Goal: Contribute content: Contribute content

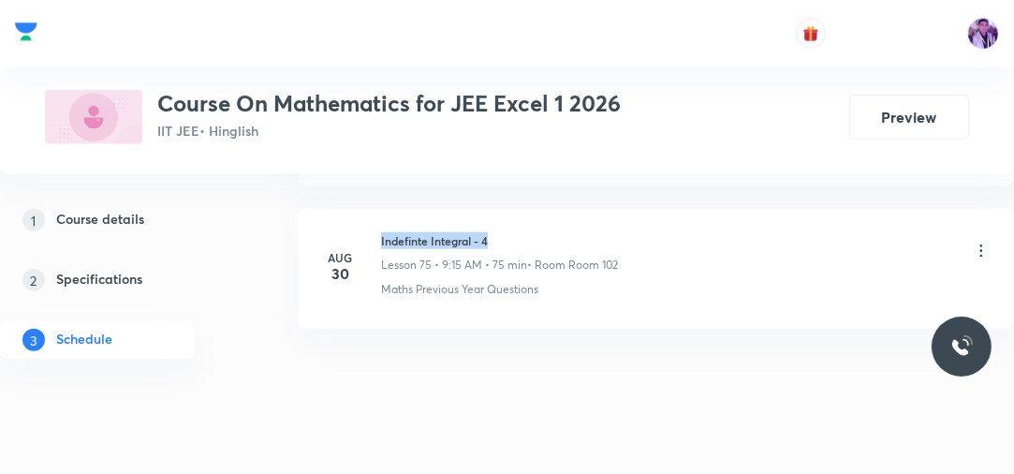
drag, startPoint x: 378, startPoint y: 210, endPoint x: 511, endPoint y: 202, distance: 133.2
click at [511, 232] on div "Aug 30 Indefinte Integral - 4 Lesson 75 • 9:15 AM • 75 min • Room Room 102 Math…" at bounding box center [656, 265] width 670 height 66
copy h6 "Indefinte Integral - 4"
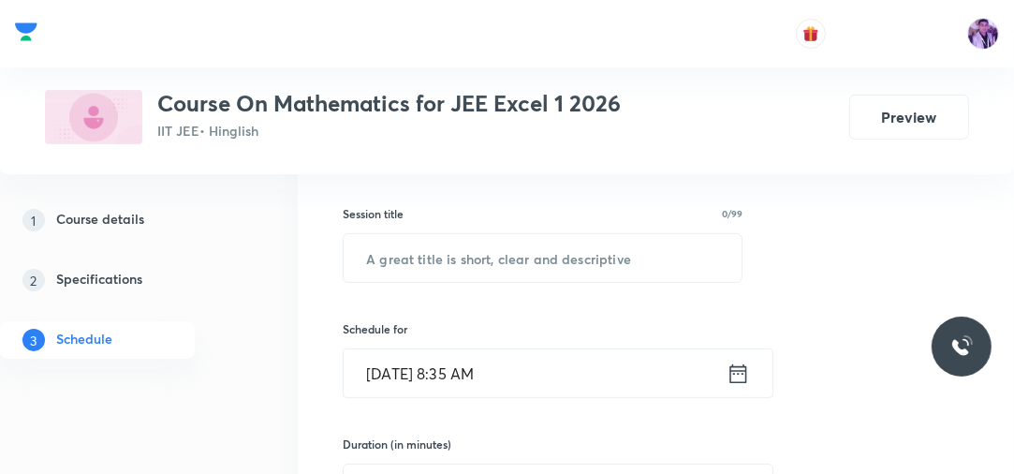
scroll to position [304, 0]
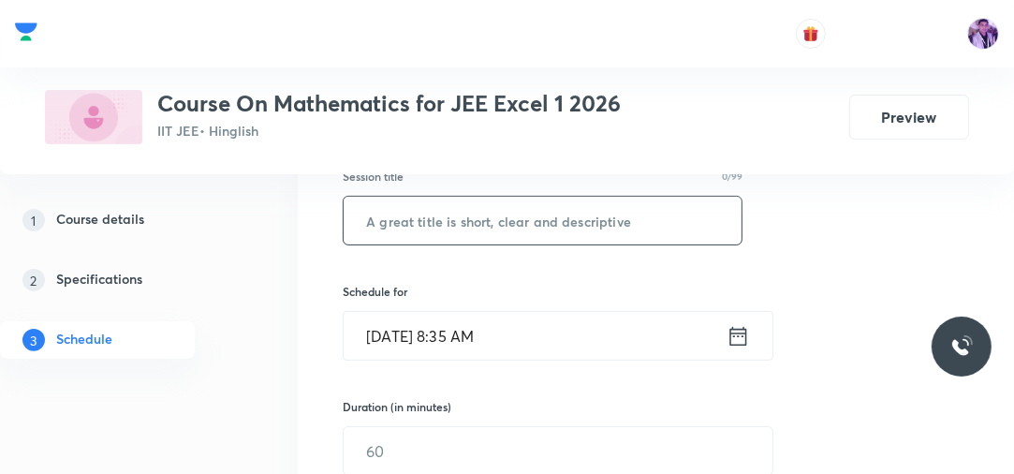
click at [554, 223] on input "text" at bounding box center [543, 221] width 398 height 48
paste input "Indefinte Integral - 4"
click at [554, 224] on input "Indefinte Integral - 4" at bounding box center [543, 221] width 398 height 48
type input "Indefinte Integral - 5"
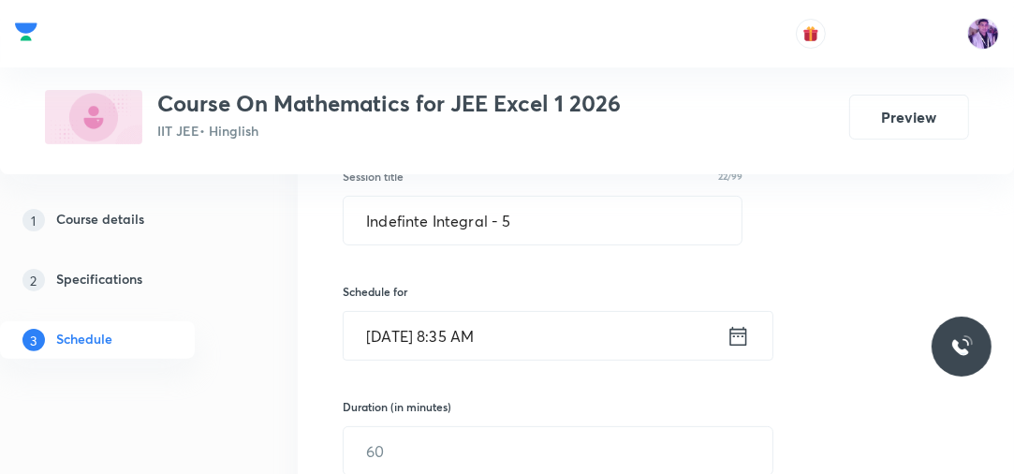
click at [461, 317] on input "Sep 2, 2025, 8:35 AM" at bounding box center [535, 336] width 383 height 48
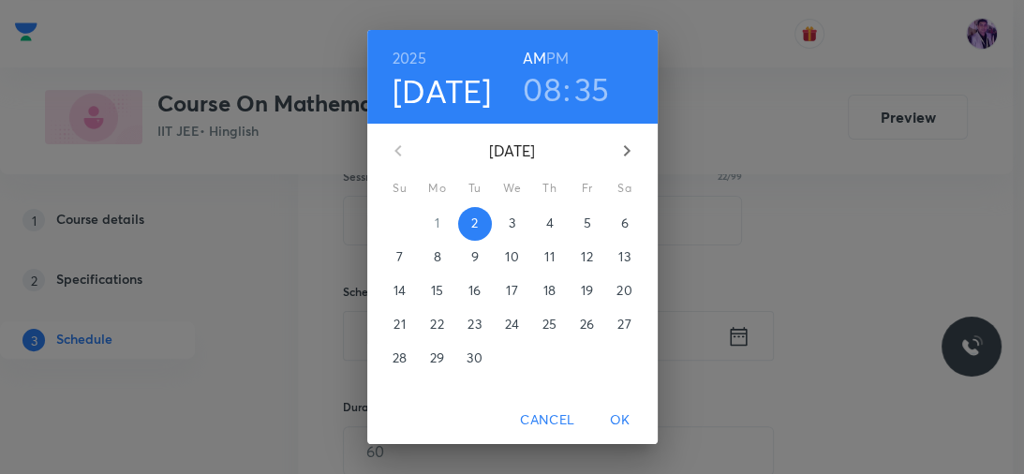
click at [545, 75] on h3 "08" at bounding box center [542, 88] width 38 height 39
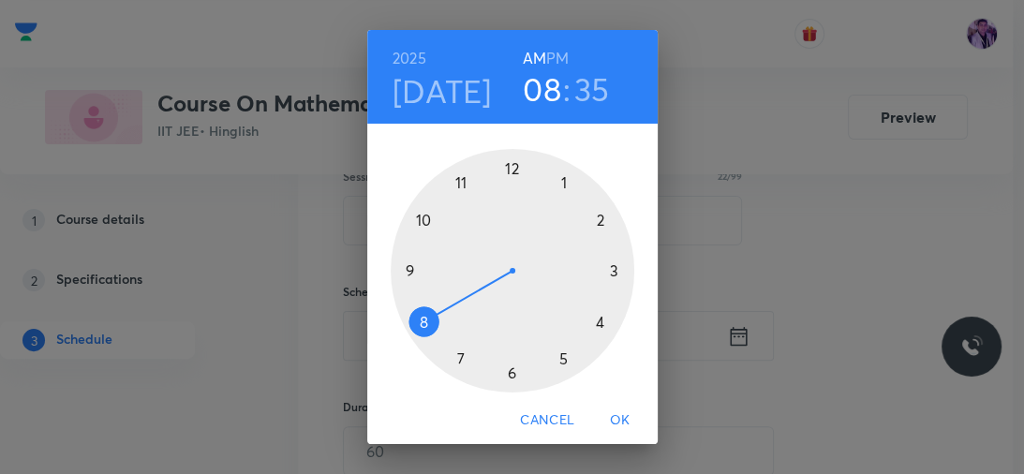
click at [403, 267] on div at bounding box center [512, 270] width 243 height 243
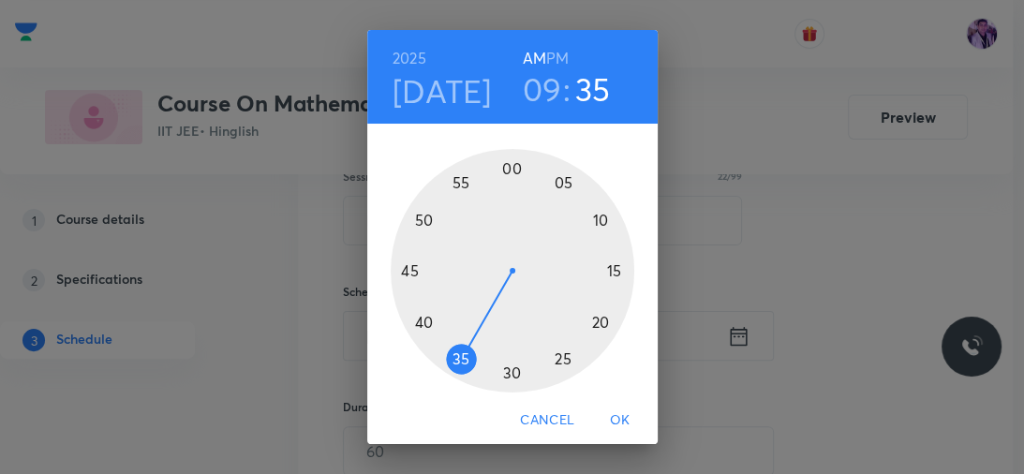
click at [504, 167] on div at bounding box center [512, 270] width 243 height 243
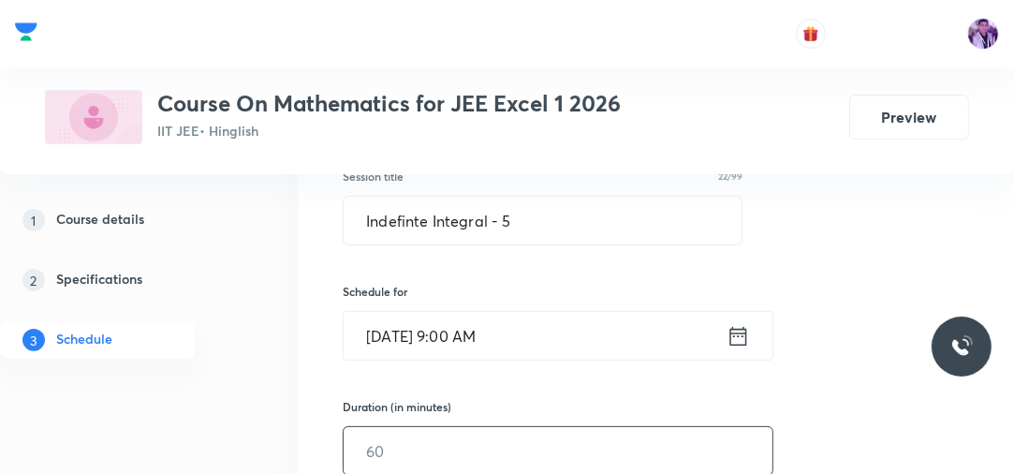
click at [390, 449] on input "text" at bounding box center [558, 451] width 429 height 48
type input "80"
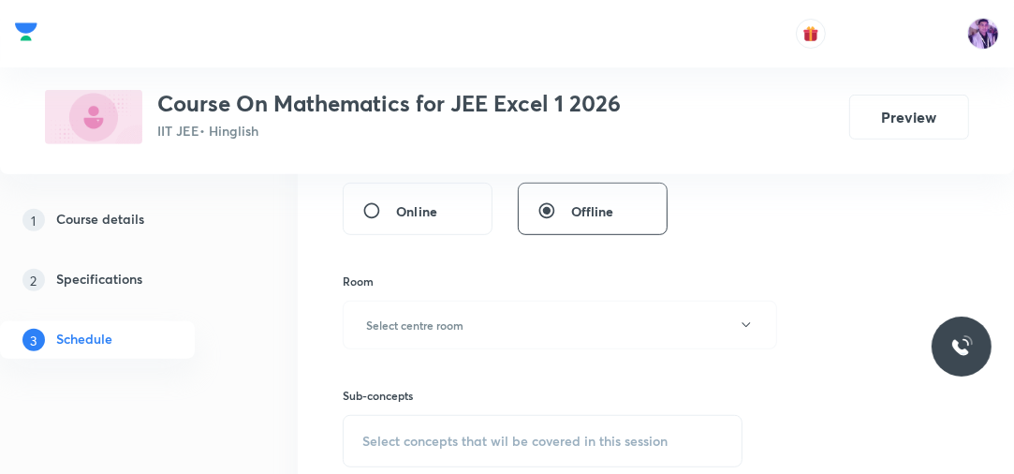
scroll to position [664, 0]
click at [417, 319] on h6 "Select centre room" at bounding box center [414, 324] width 97 height 17
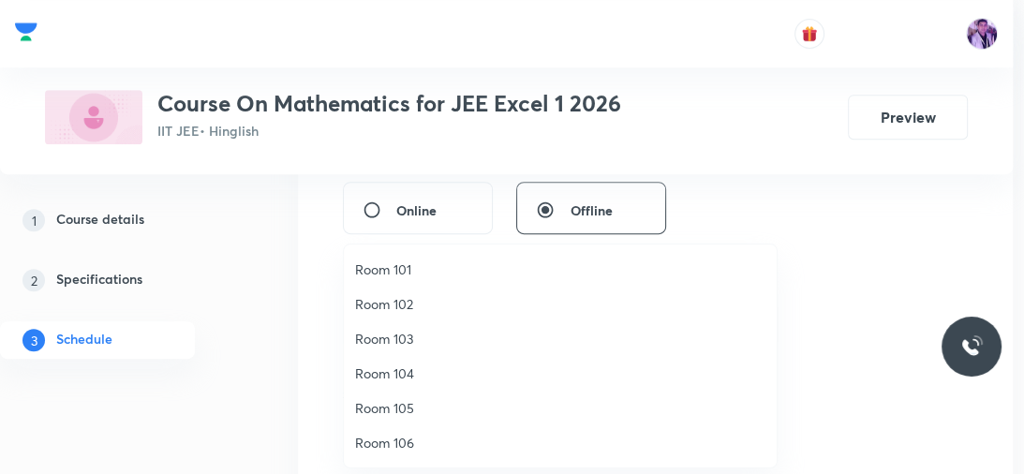
click at [377, 384] on li "Room 104" at bounding box center [560, 373] width 433 height 35
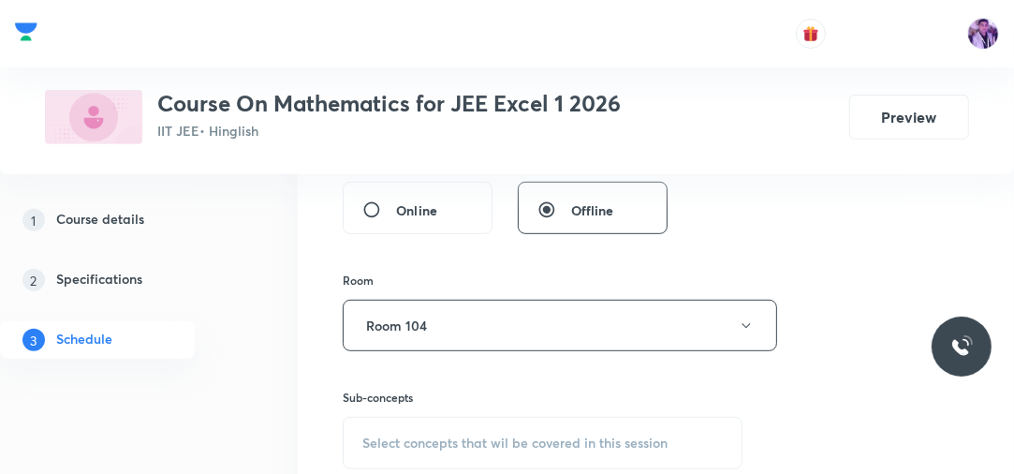
click at [406, 442] on span "Select concepts that wil be covered in this session" at bounding box center [514, 442] width 305 height 15
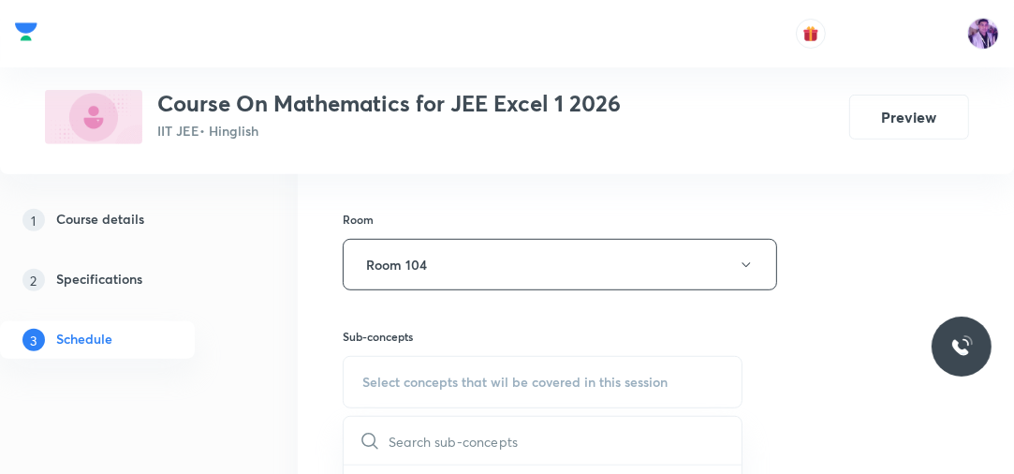
scroll to position [915, 0]
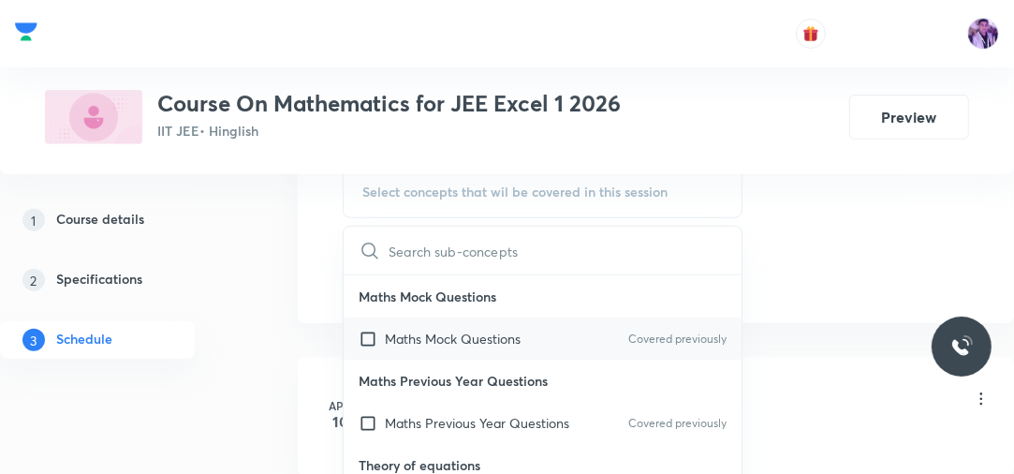
click at [405, 332] on p "Maths Mock Questions" at bounding box center [453, 339] width 136 height 20
checkbox input "true"
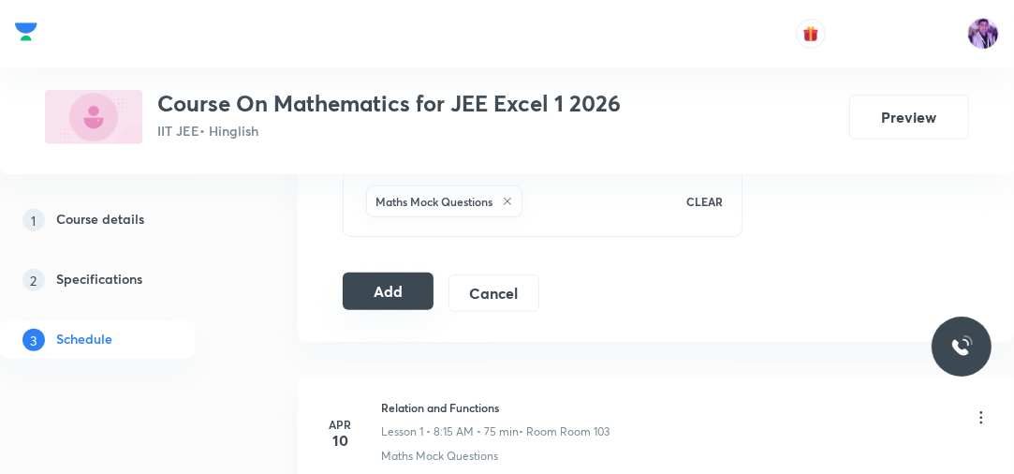
click at [415, 282] on button "Add" at bounding box center [388, 291] width 91 height 37
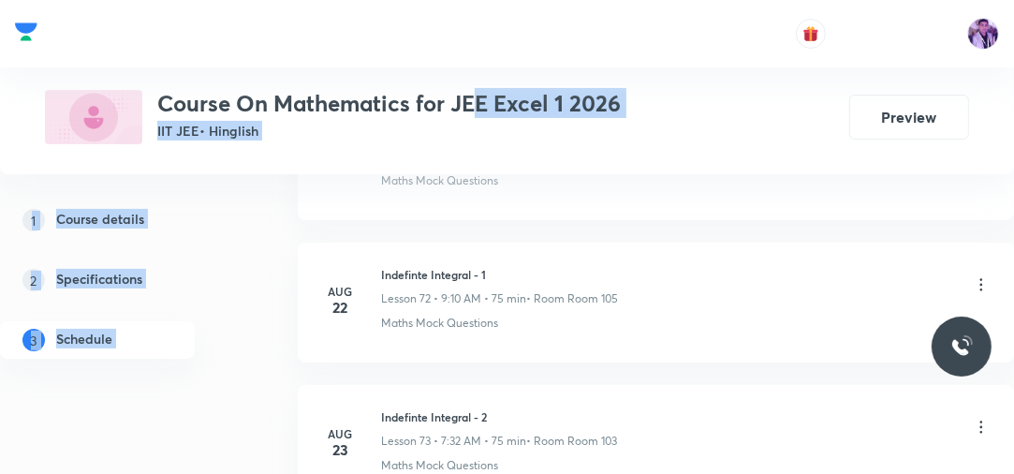
scroll to position [10171, 0]
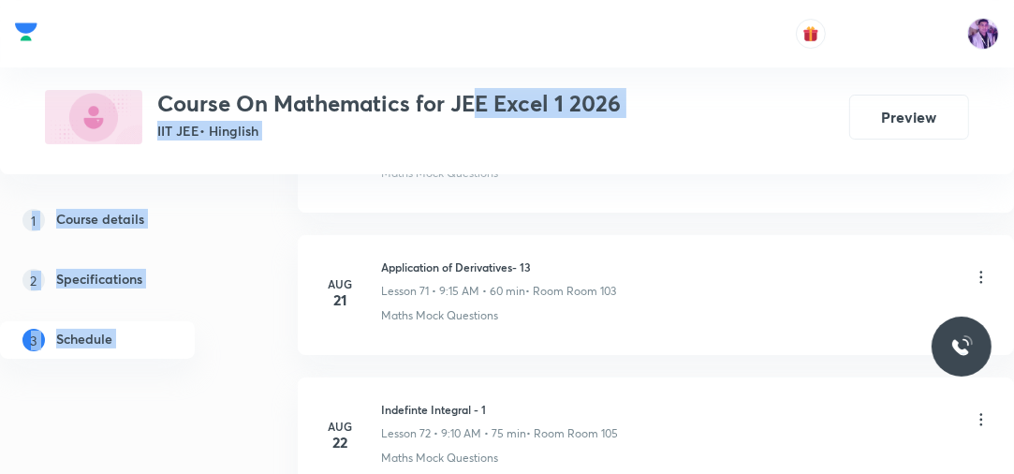
drag, startPoint x: 479, startPoint y: 106, endPoint x: 348, endPoint y: -13, distance: 176.3
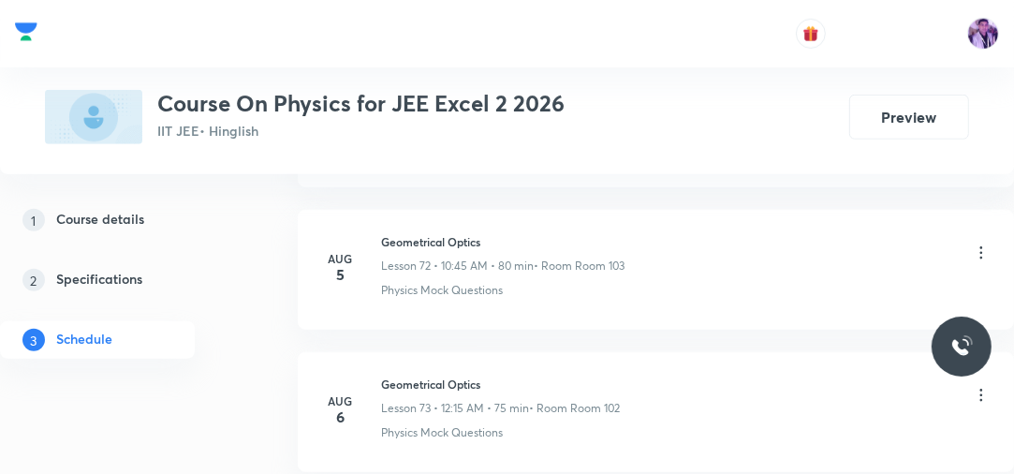
scroll to position [12872, 0]
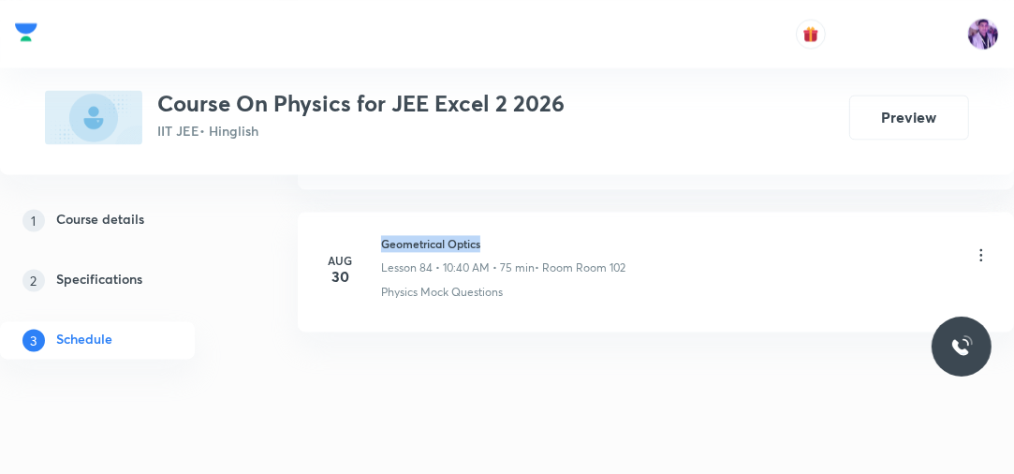
drag, startPoint x: 382, startPoint y: 210, endPoint x: 510, endPoint y: 202, distance: 128.5
click at [510, 235] on h6 "Geometrical Optics" at bounding box center [503, 243] width 244 height 17
copy h6 "Geometrical Optics"
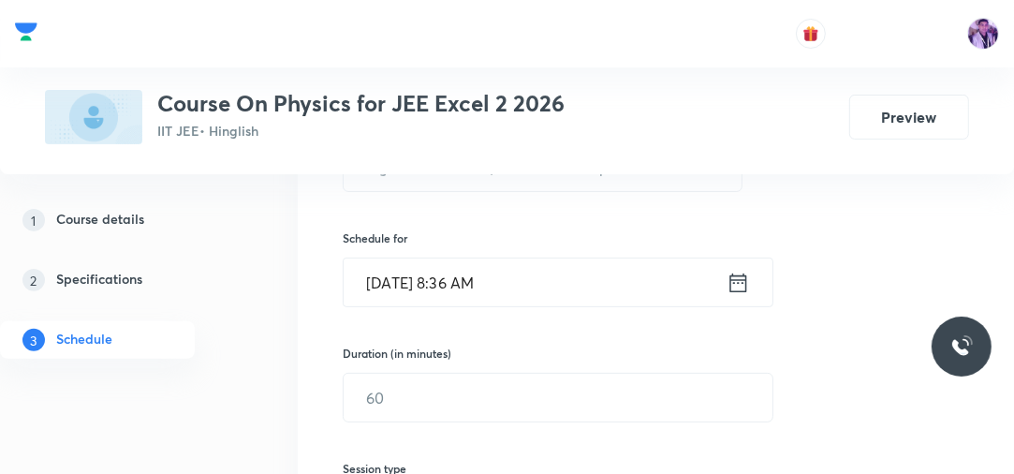
scroll to position [273, 0]
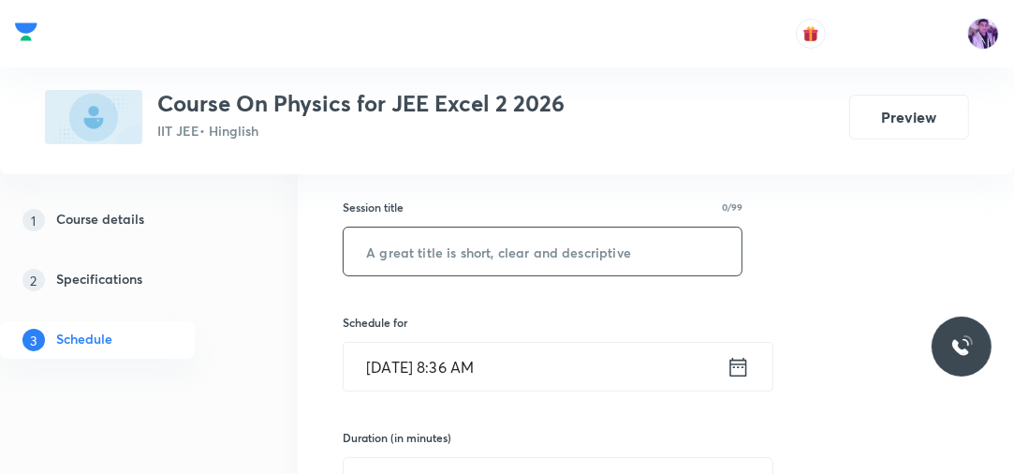
click at [524, 241] on input "text" at bounding box center [543, 252] width 398 height 48
paste input "Geometrical Optics"
type input "Geometrical Optics"
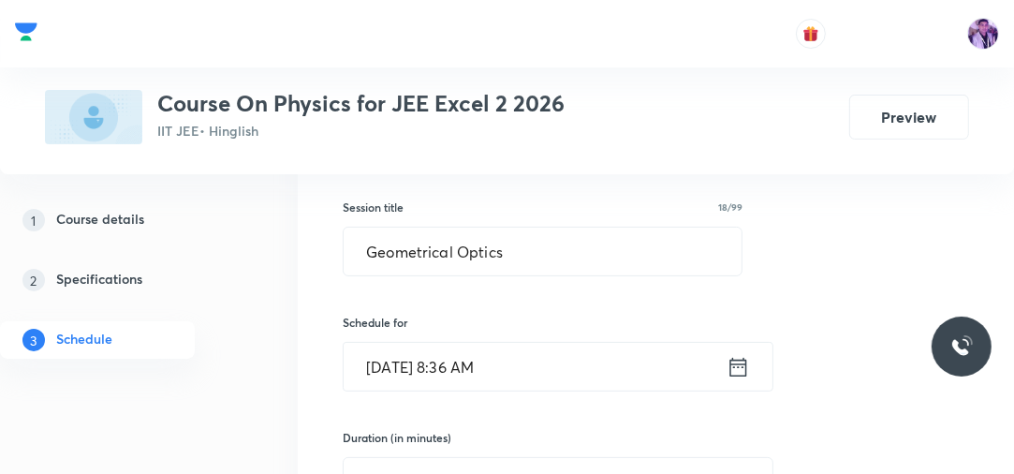
click at [476, 354] on input "[DATE] 8:36 AM" at bounding box center [535, 367] width 383 height 48
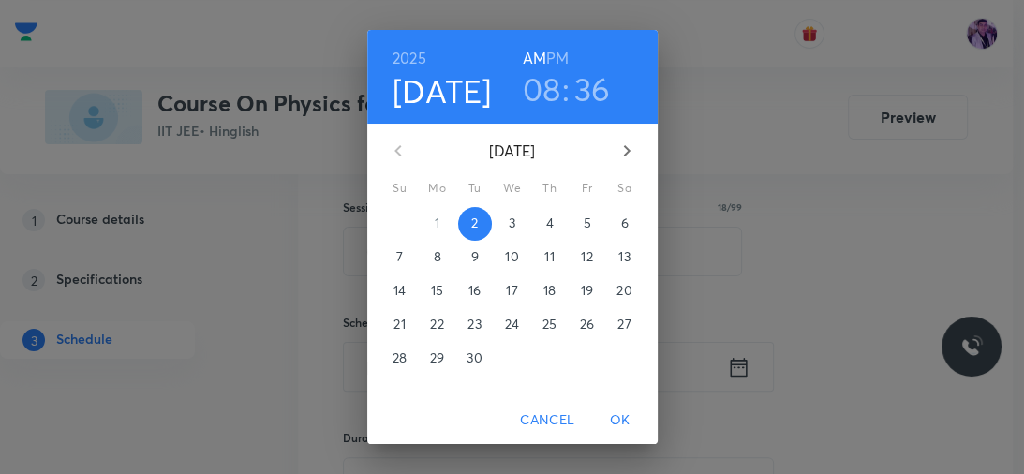
click at [533, 93] on h3 "08" at bounding box center [542, 88] width 38 height 39
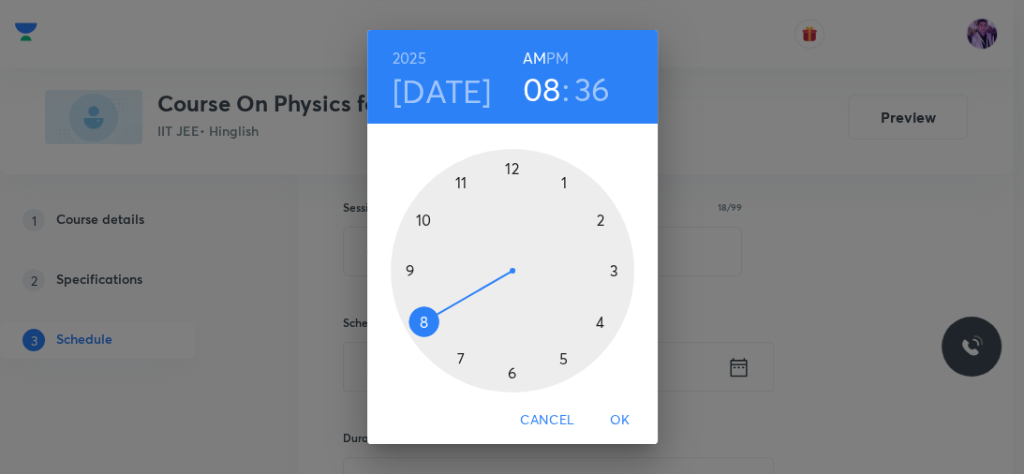
click at [422, 220] on div at bounding box center [512, 270] width 243 height 243
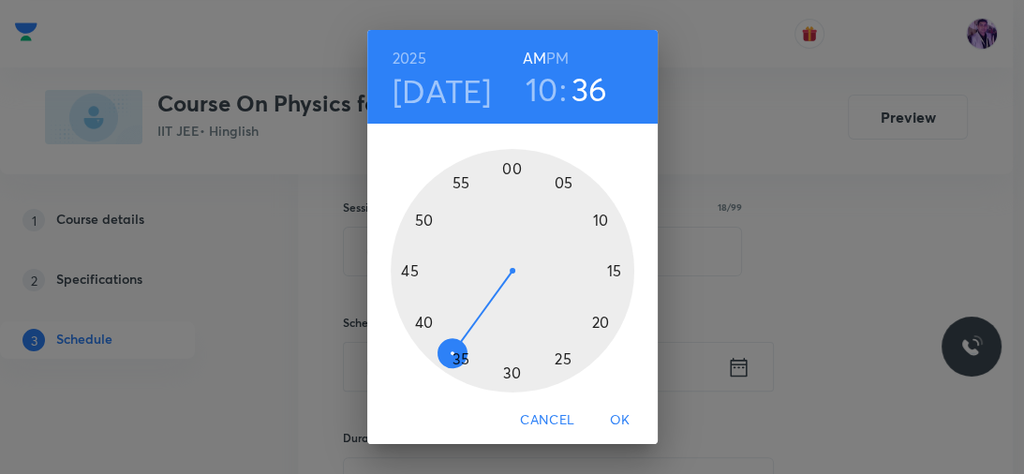
click at [413, 214] on div at bounding box center [512, 270] width 243 height 243
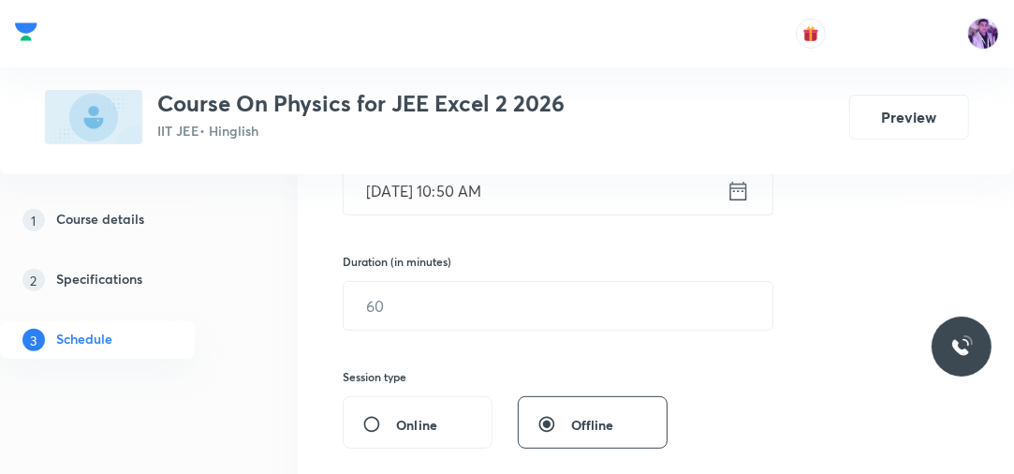
scroll to position [513, 0]
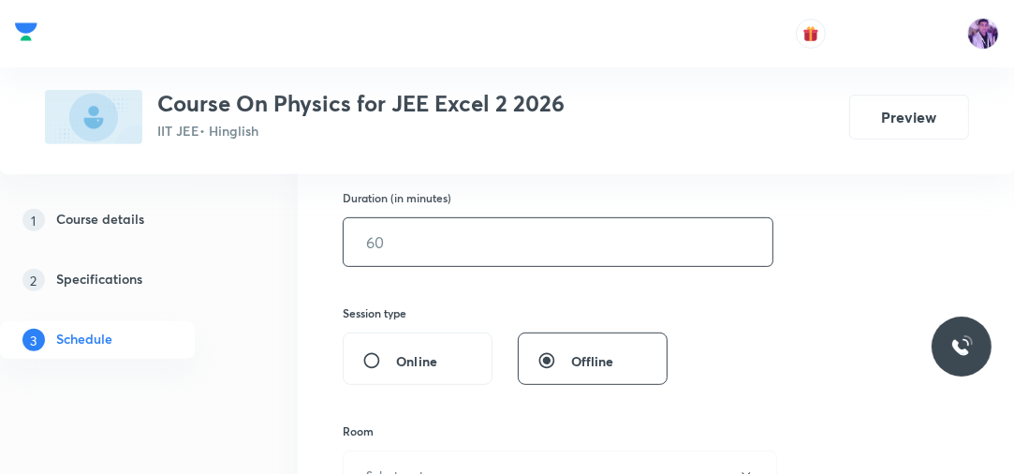
click at [406, 229] on input "text" at bounding box center [558, 242] width 429 height 48
type input "80"
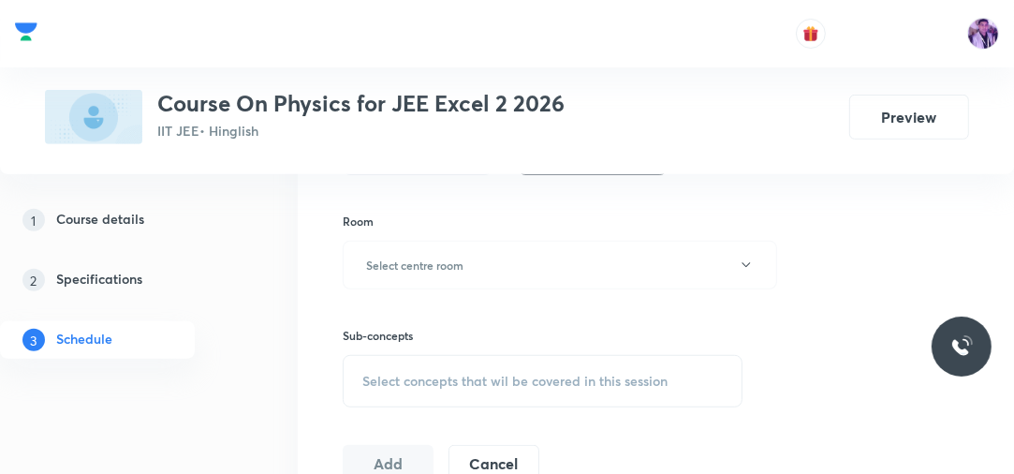
scroll to position [753, 0]
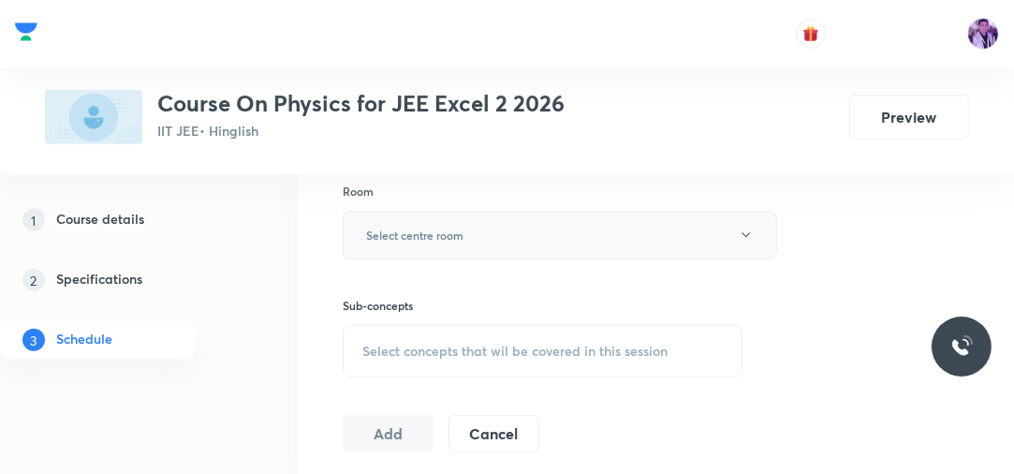
click at [474, 229] on button "Select centre room" at bounding box center [560, 235] width 435 height 49
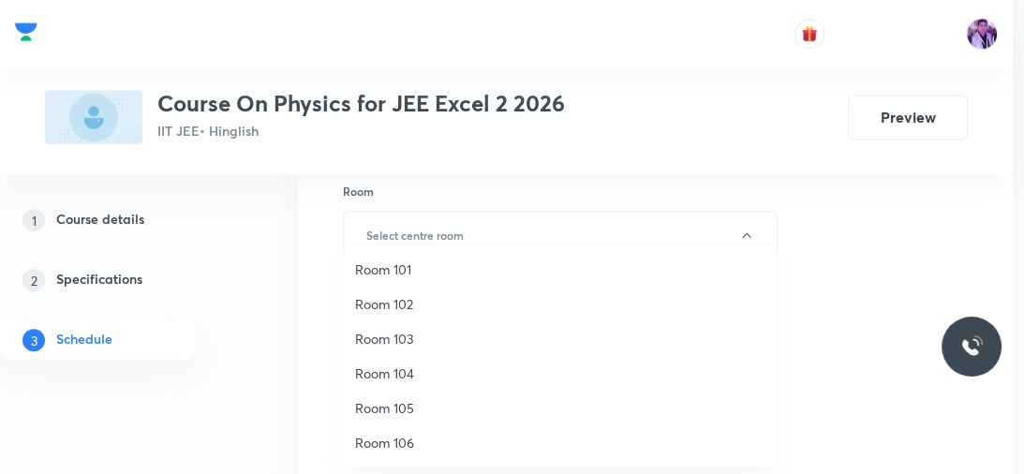
click at [396, 303] on span "Room 102" at bounding box center [560, 304] width 410 height 20
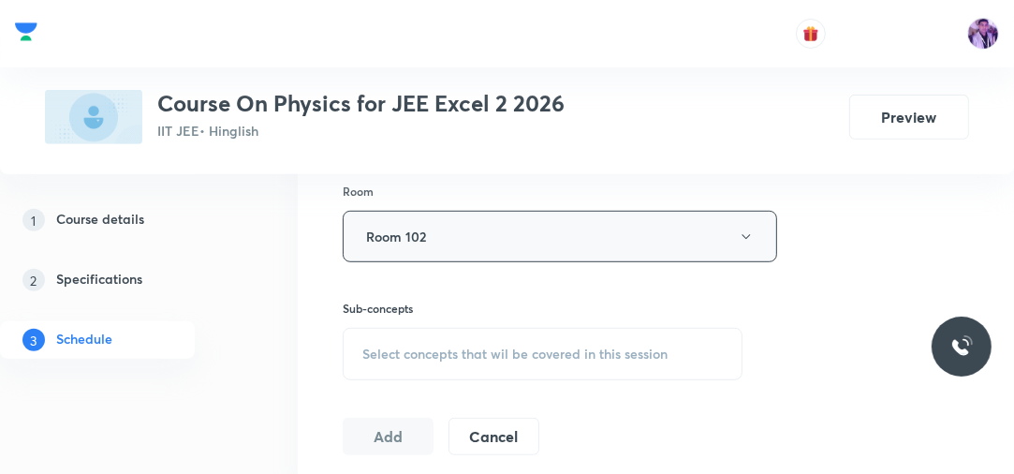
click at [470, 247] on button "Room 102" at bounding box center [560, 237] width 435 height 52
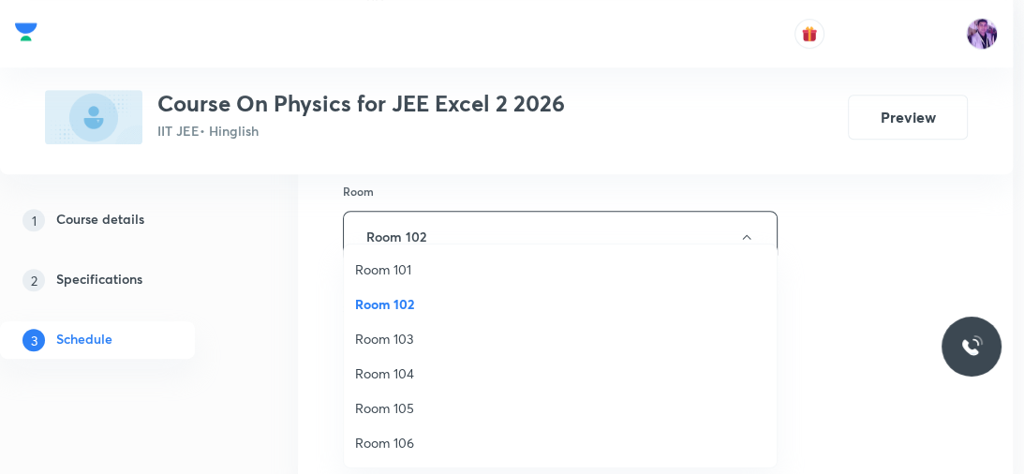
click at [390, 370] on span "Room 104" at bounding box center [560, 373] width 410 height 20
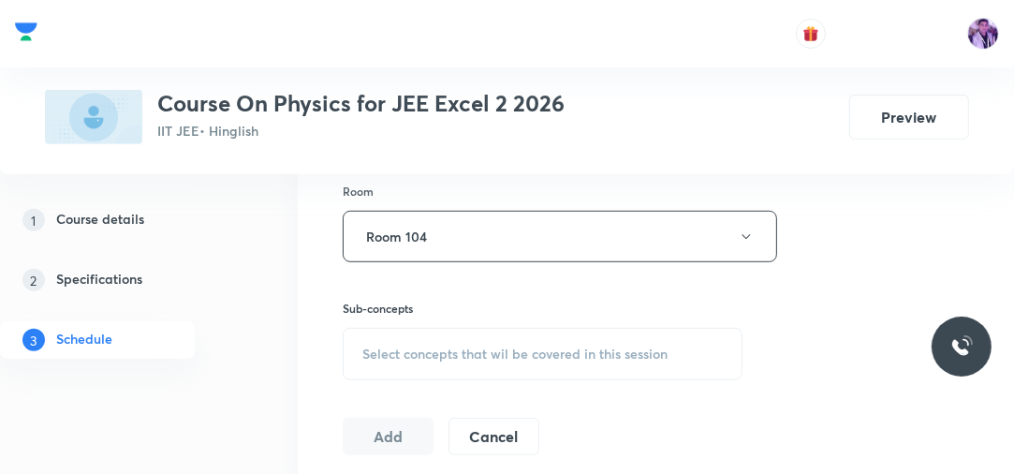
click at [408, 347] on span "Select concepts that wil be covered in this session" at bounding box center [514, 354] width 305 height 15
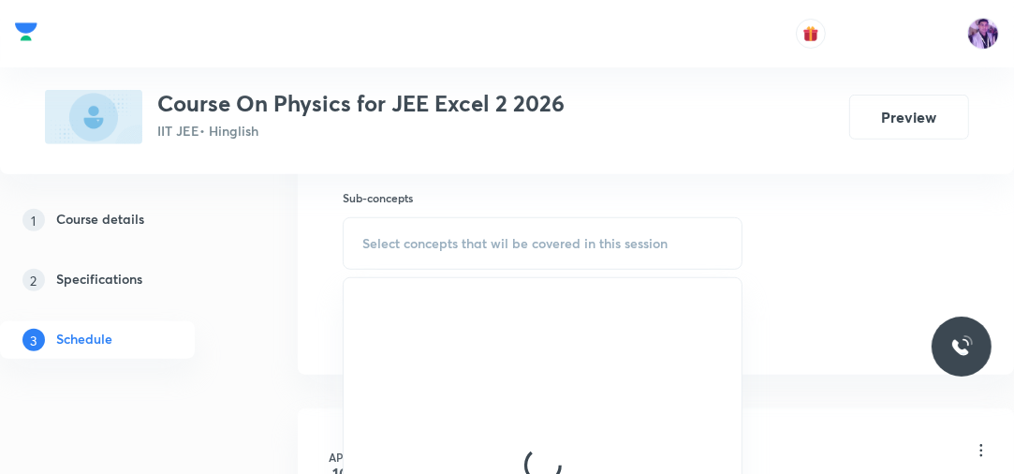
scroll to position [907, 0]
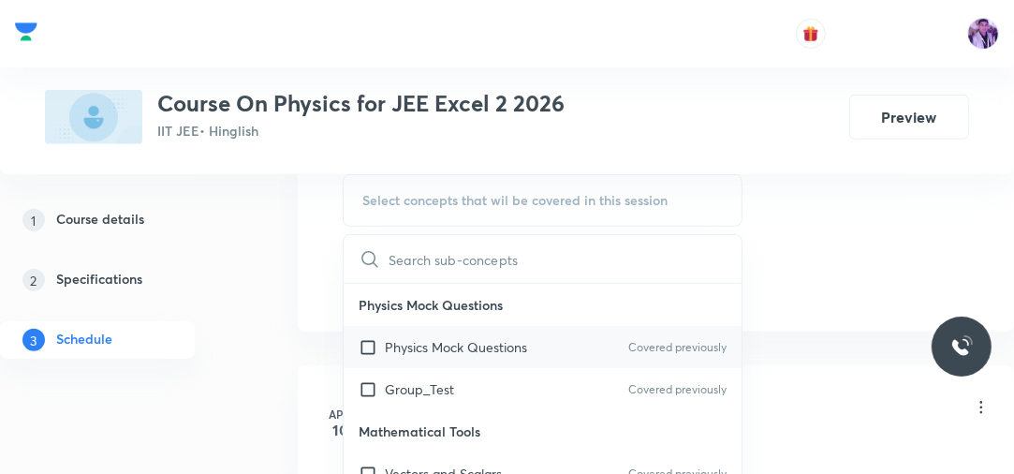
click at [436, 337] on p "Physics Mock Questions" at bounding box center [456, 347] width 142 height 20
checkbox input "true"
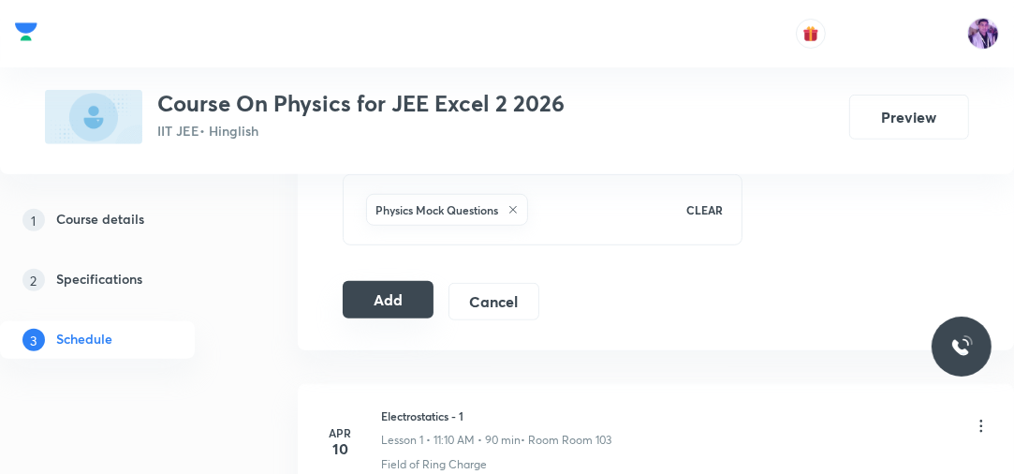
click at [401, 295] on button "Add" at bounding box center [388, 299] width 91 height 37
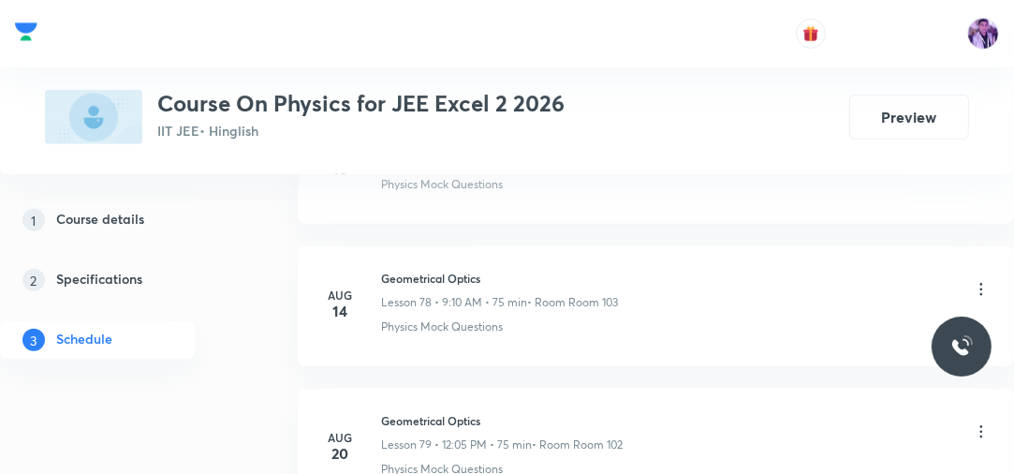
scroll to position [12046, 0]
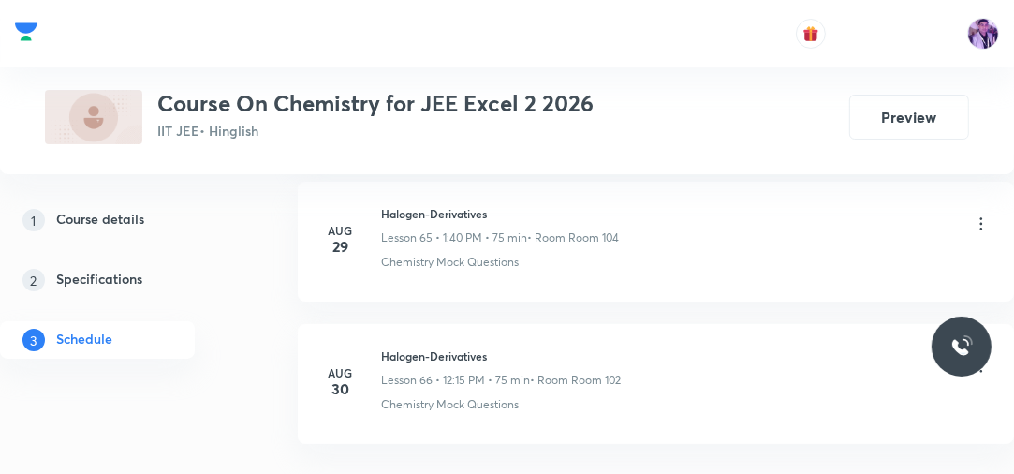
scroll to position [10317, 0]
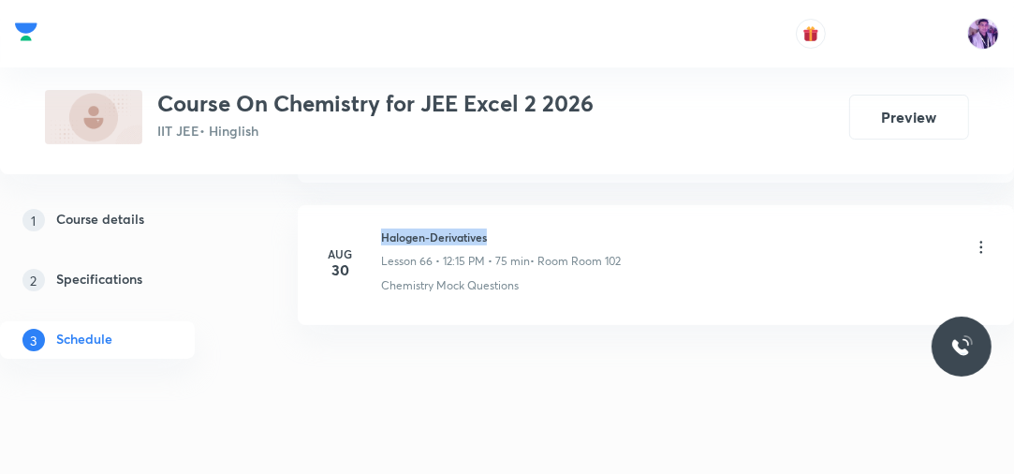
drag, startPoint x: 383, startPoint y: 208, endPoint x: 503, endPoint y: 198, distance: 120.3
click at [502, 205] on li "Aug 30 Halogen-Derivatives Lesson 66 • 12:15 PM • 75 min • Room Room 102 Chemis…" at bounding box center [656, 265] width 716 height 120
copy h6 "Halogen-Derivatives"
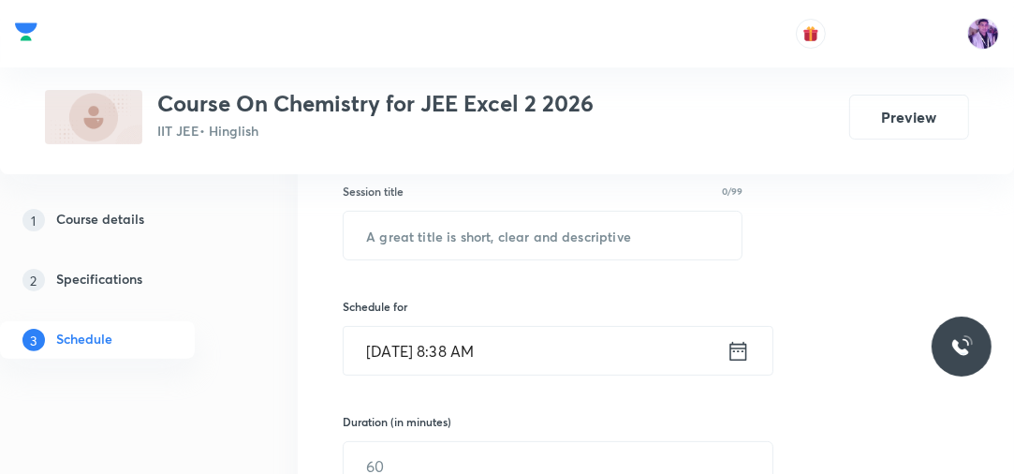
scroll to position [306, 0]
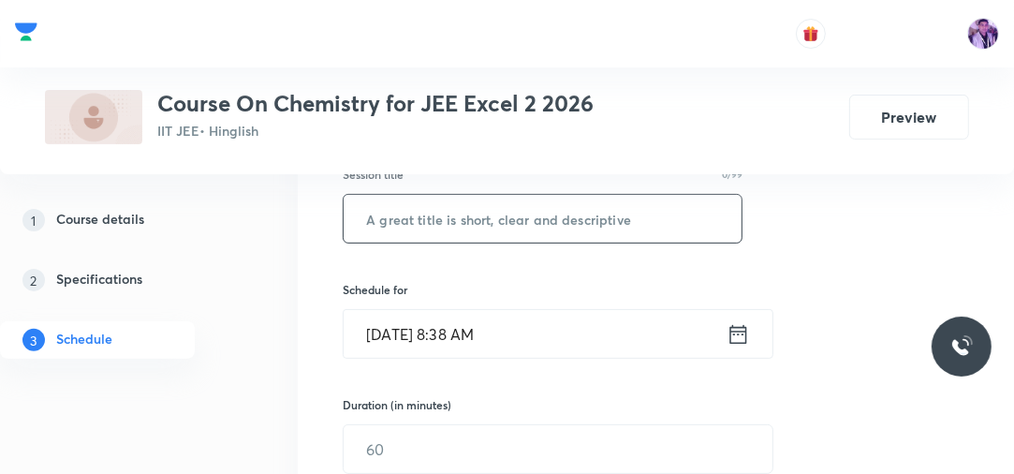
click at [529, 209] on input "text" at bounding box center [543, 219] width 398 height 48
click at [530, 209] on input "text" at bounding box center [543, 219] width 398 height 48
paste input "Halogen-Derivatives"
type input "Halogen-Derivatives"
click at [468, 329] on input "Sep 2, 2025, 8:38 AM" at bounding box center [535, 334] width 383 height 48
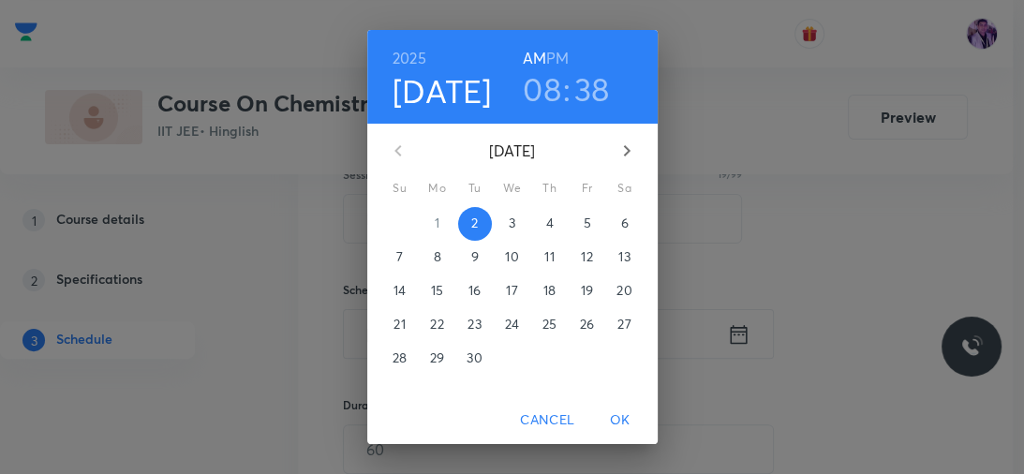
click at [547, 60] on h6 "PM" at bounding box center [557, 58] width 22 height 26
click at [543, 76] on h3 "08" at bounding box center [542, 88] width 38 height 39
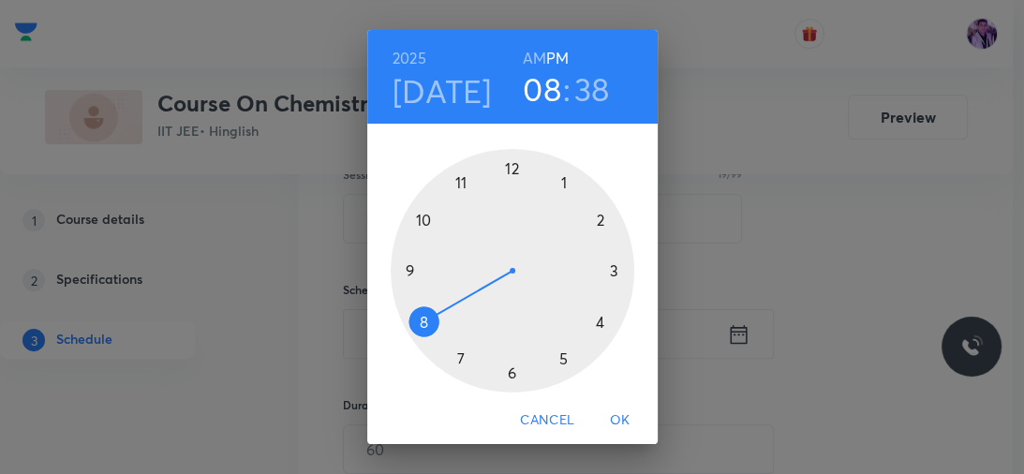
click at [506, 167] on div at bounding box center [512, 270] width 243 height 243
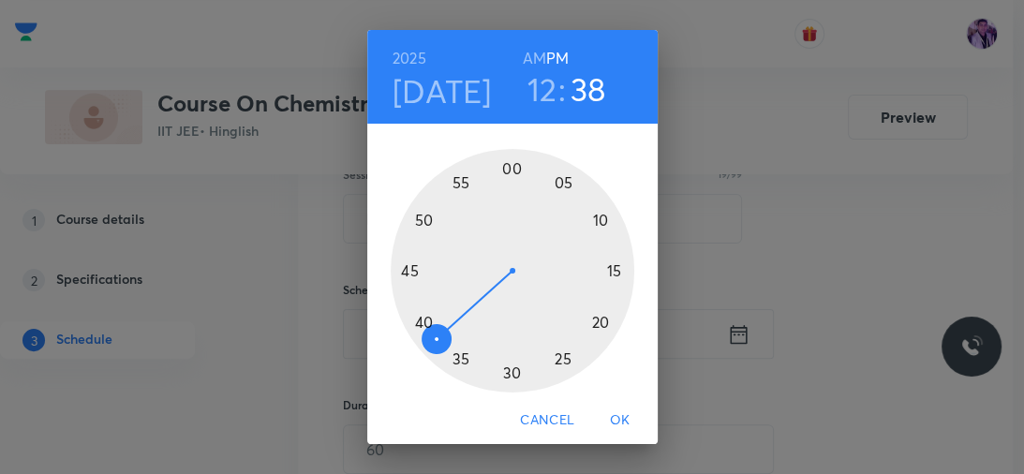
click at [562, 359] on div at bounding box center [512, 270] width 243 height 243
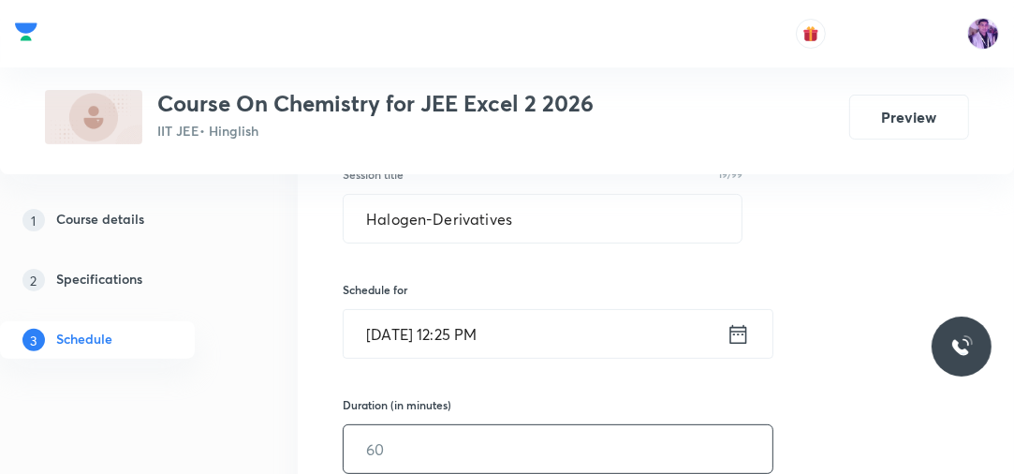
click at [469, 435] on input "text" at bounding box center [558, 449] width 429 height 48
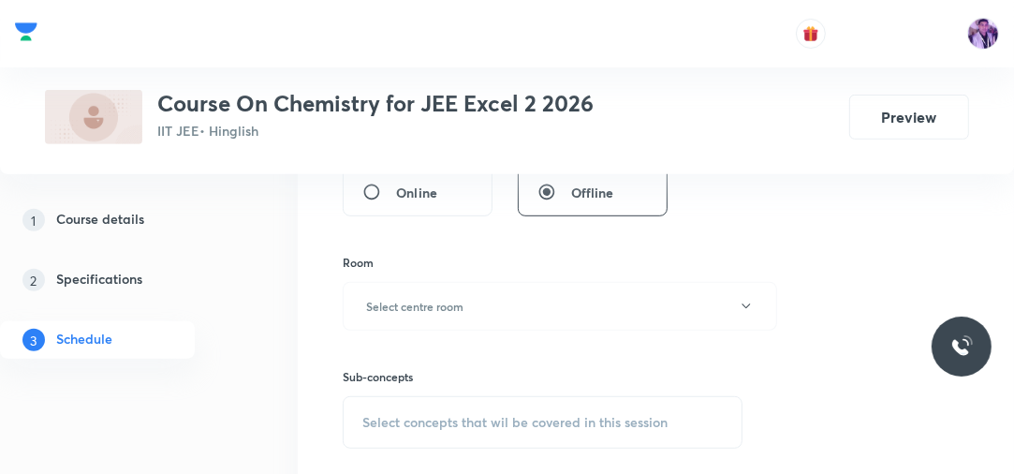
scroll to position [716, 0]
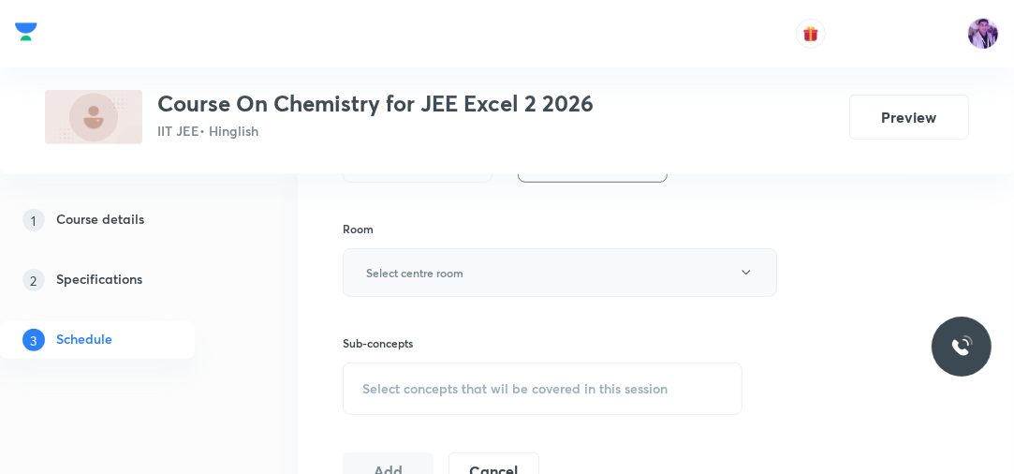
type input "75"
click at [583, 254] on button "Select centre room" at bounding box center [560, 272] width 435 height 49
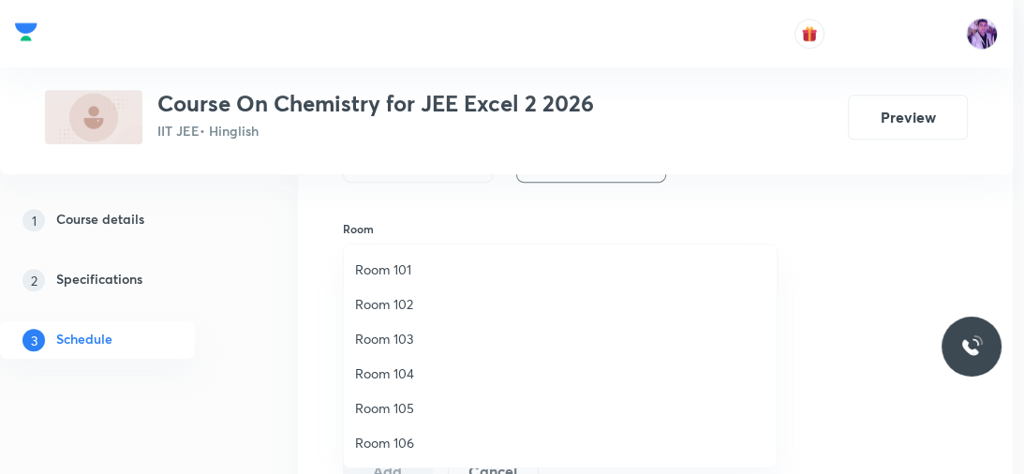
click at [366, 364] on span "Room 104" at bounding box center [560, 373] width 410 height 20
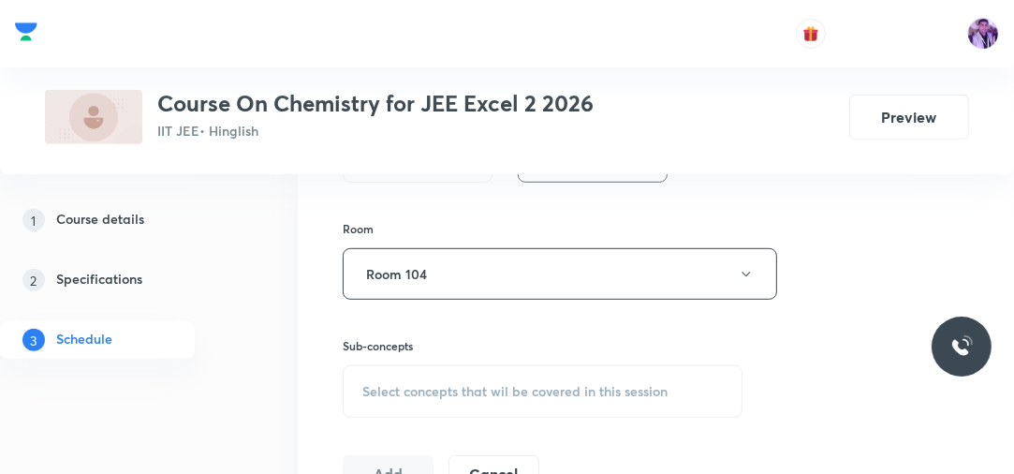
click at [384, 387] on span "Select concepts that wil be covered in this session" at bounding box center [514, 391] width 305 height 15
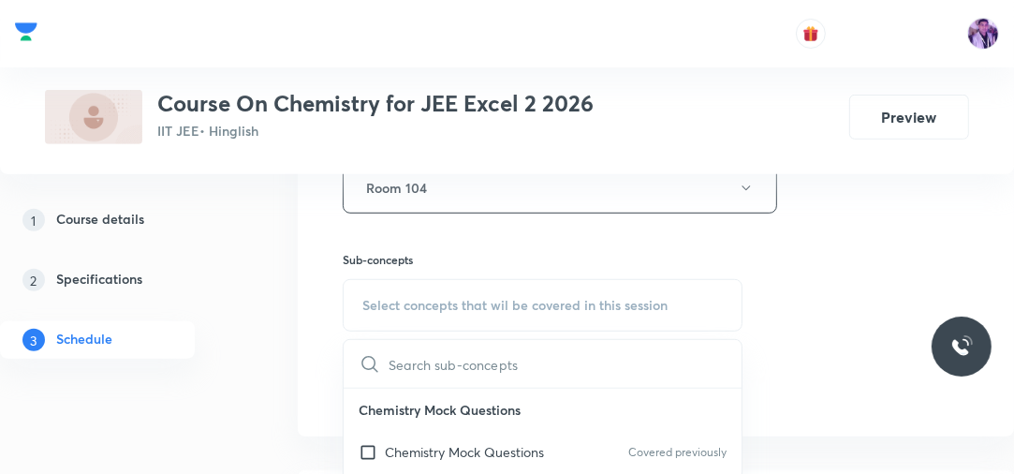
scroll to position [852, 0]
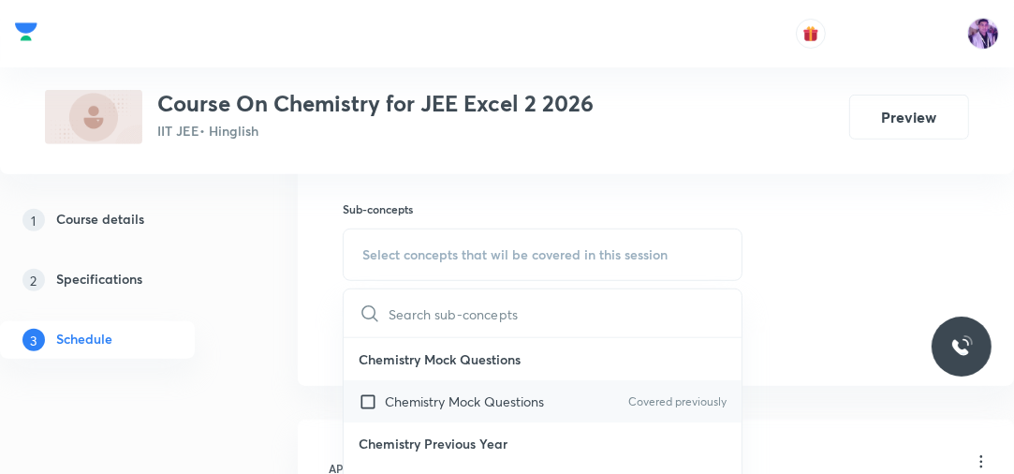
click at [420, 392] on p "Chemistry Mock Questions" at bounding box center [464, 401] width 159 height 20
checkbox input "true"
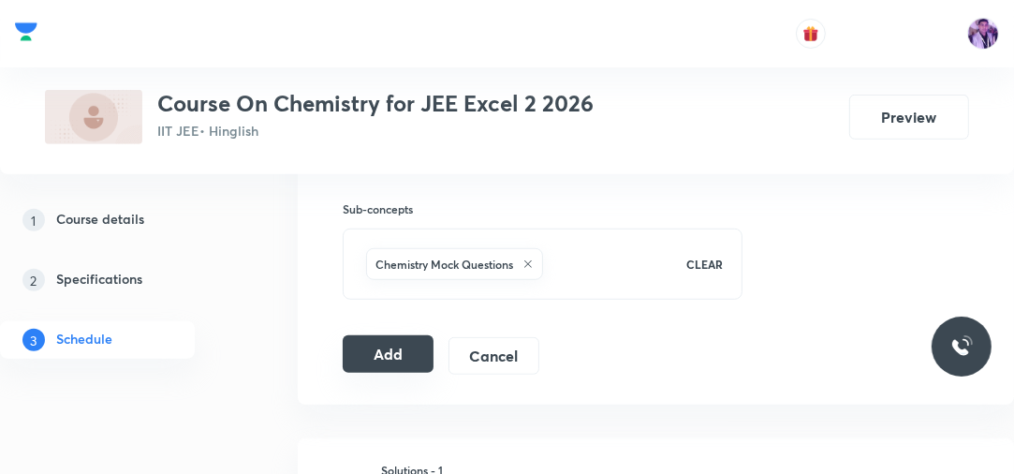
click at [387, 335] on button "Add" at bounding box center [388, 353] width 91 height 37
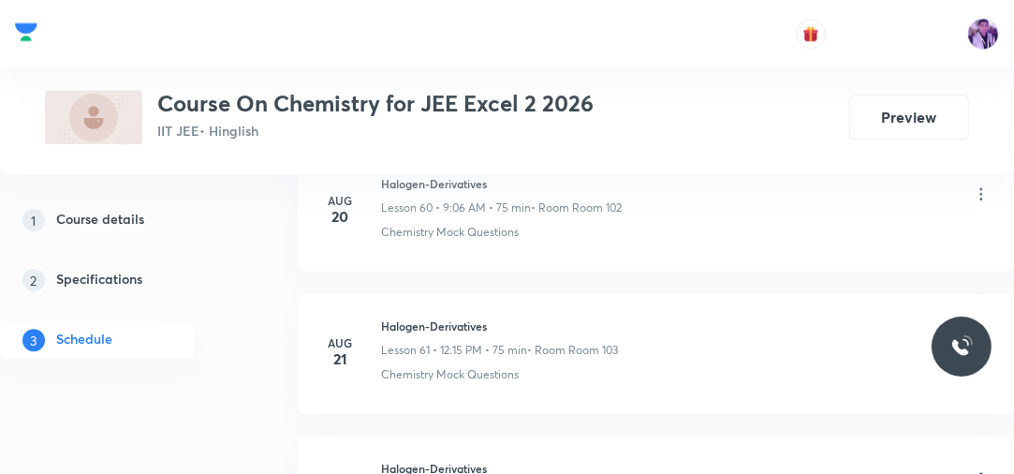
scroll to position [9491, 0]
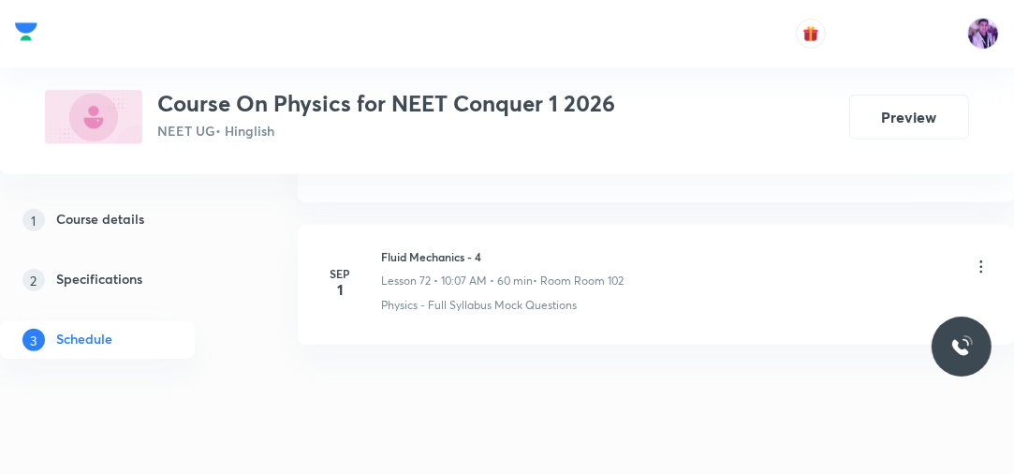
scroll to position [11169, 0]
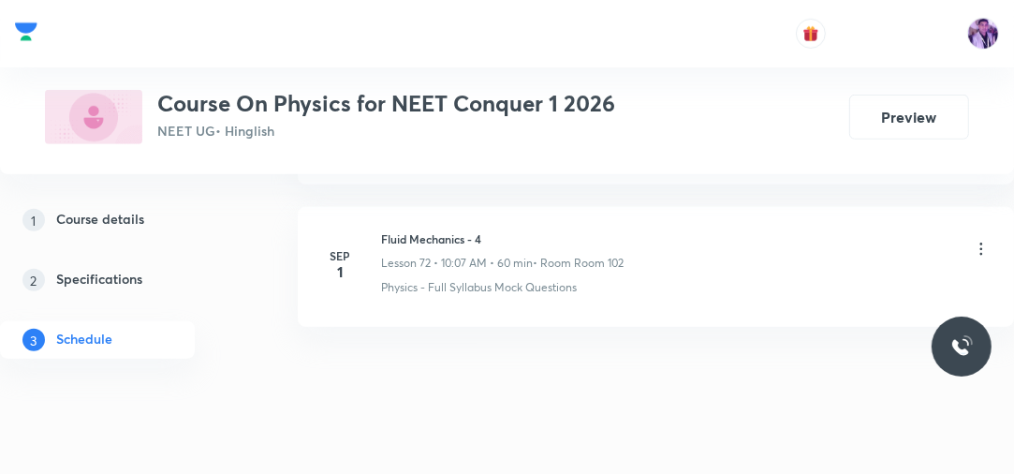
drag, startPoint x: 494, startPoint y: 164, endPoint x: 381, endPoint y: 206, distance: 120.9
click at [381, 230] on h6 "Fluid Mechanics - 4" at bounding box center [502, 238] width 243 height 17
drag, startPoint x: 381, startPoint y: 206, endPoint x: 527, endPoint y: 198, distance: 146.3
click at [527, 207] on li "Sep 1 Fluid Mechanics - 4 Lesson 72 • 10:07 AM • 60 min • Room Room 102 Physics…" at bounding box center [656, 267] width 716 height 120
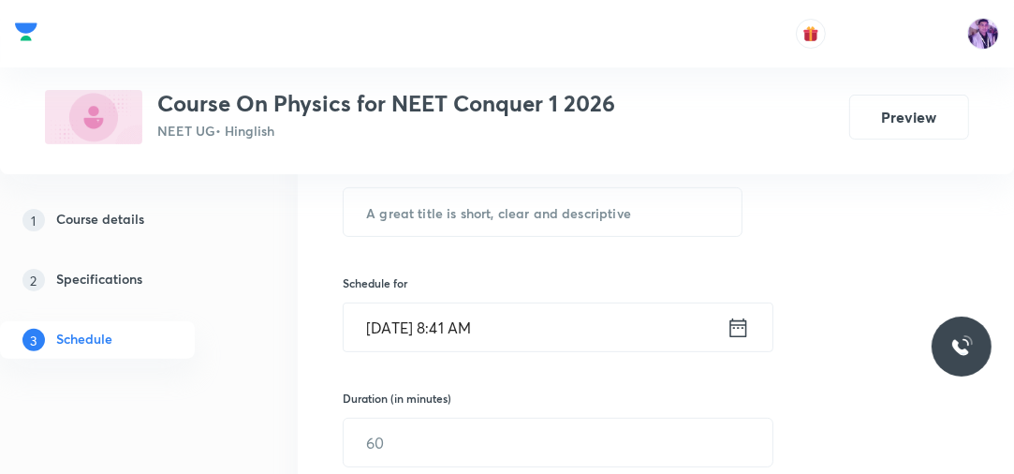
scroll to position [331, 0]
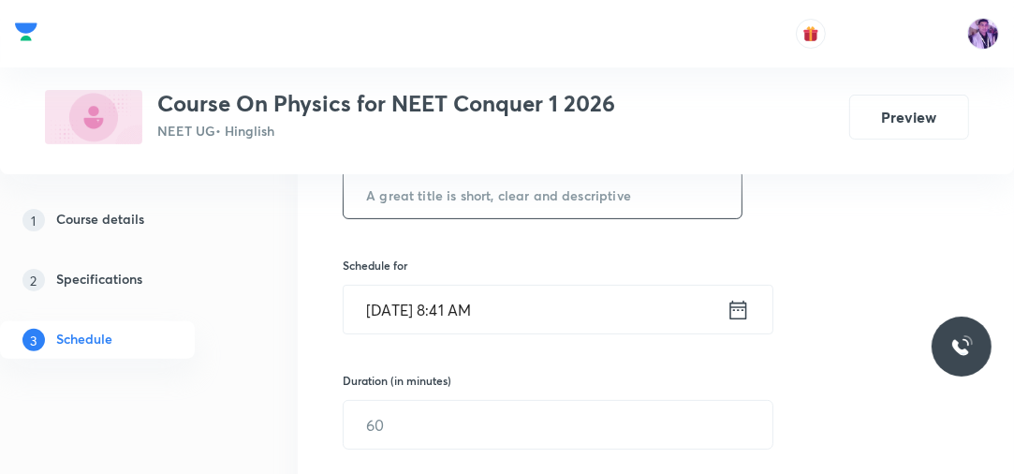
click at [565, 191] on input "text" at bounding box center [543, 194] width 398 height 48
paste input "Fluid Mechanics - 4"
click at [565, 191] on input "Fluid Mechanics - 4" at bounding box center [543, 194] width 398 height 48
type input "Fluid Mechanics - 5"
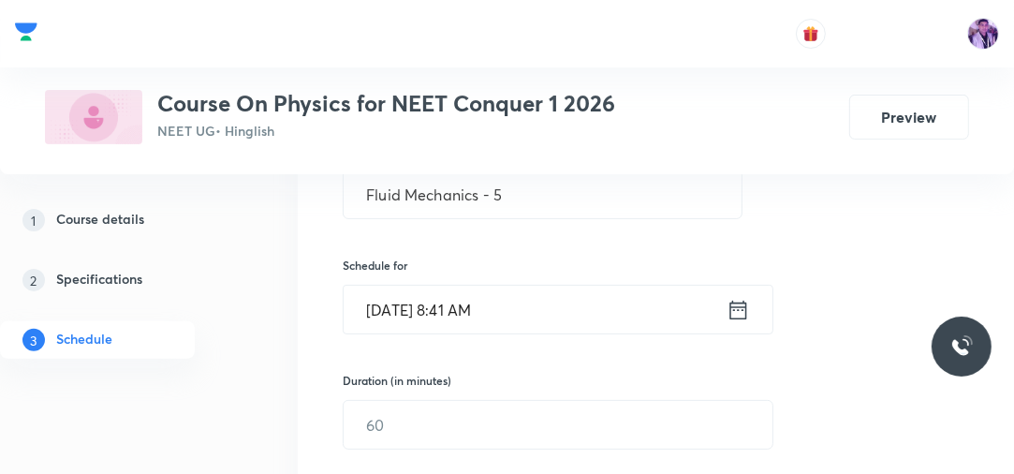
click at [450, 314] on input "Sep 2, 2025, 8:41 AM" at bounding box center [535, 310] width 383 height 48
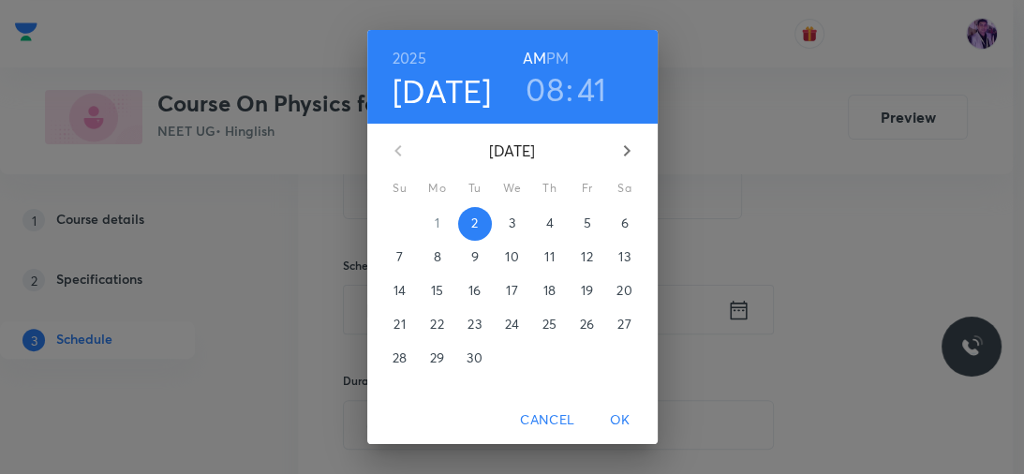
click at [538, 86] on h3 "08" at bounding box center [544, 88] width 38 height 39
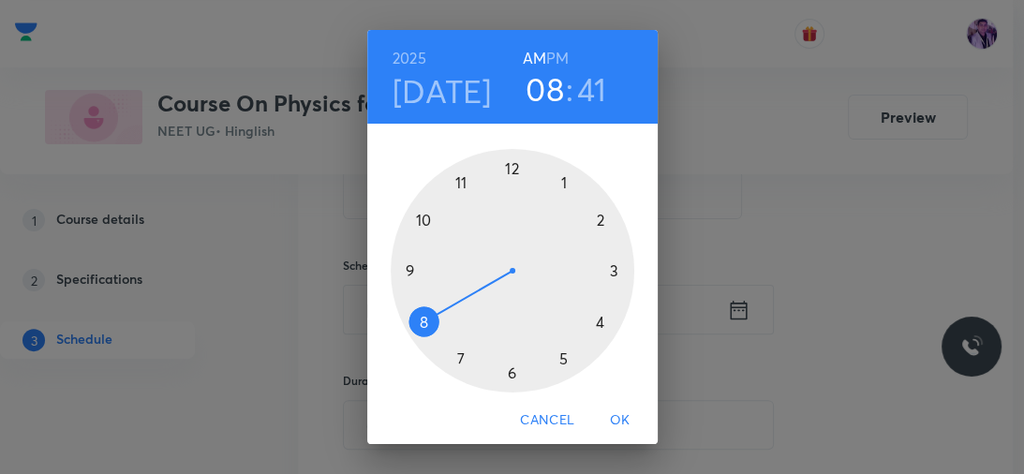
click at [404, 267] on div at bounding box center [512, 270] width 243 height 243
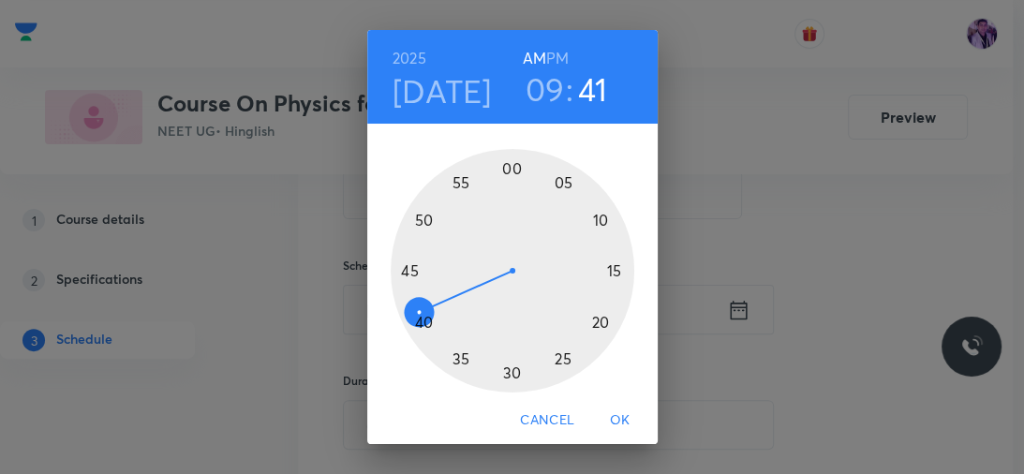
click at [507, 173] on div at bounding box center [512, 270] width 243 height 243
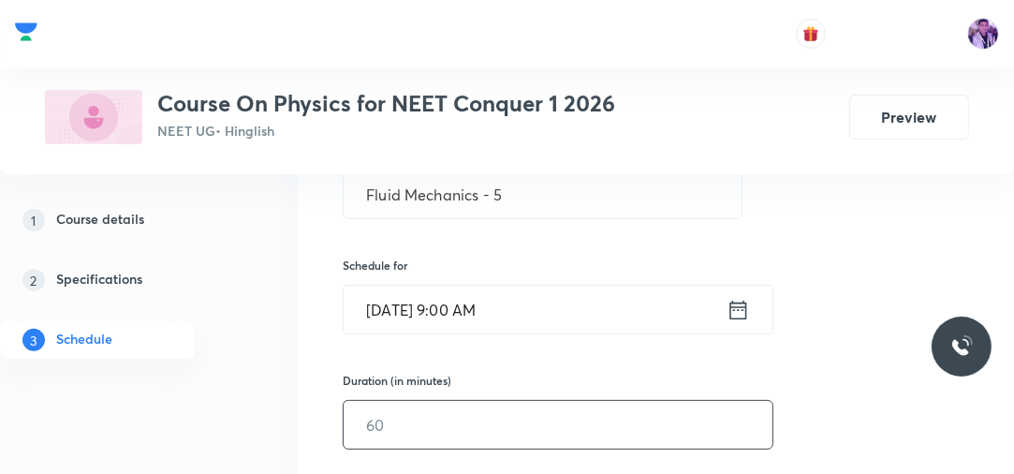
click at [400, 409] on input "text" at bounding box center [558, 425] width 429 height 48
type input "80"
click at [240, 377] on div "1 Course details 2 Specifications 3 Schedule" at bounding box center [124, 291] width 248 height 180
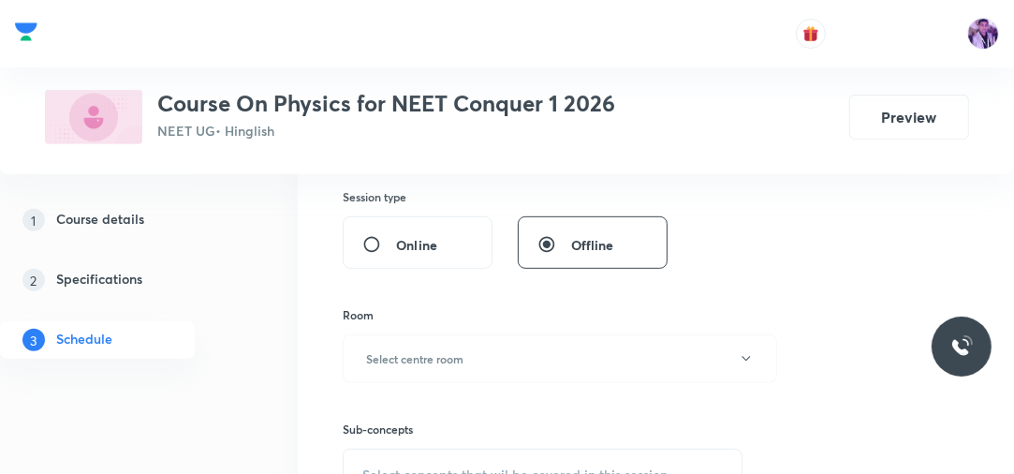
scroll to position [690, 0]
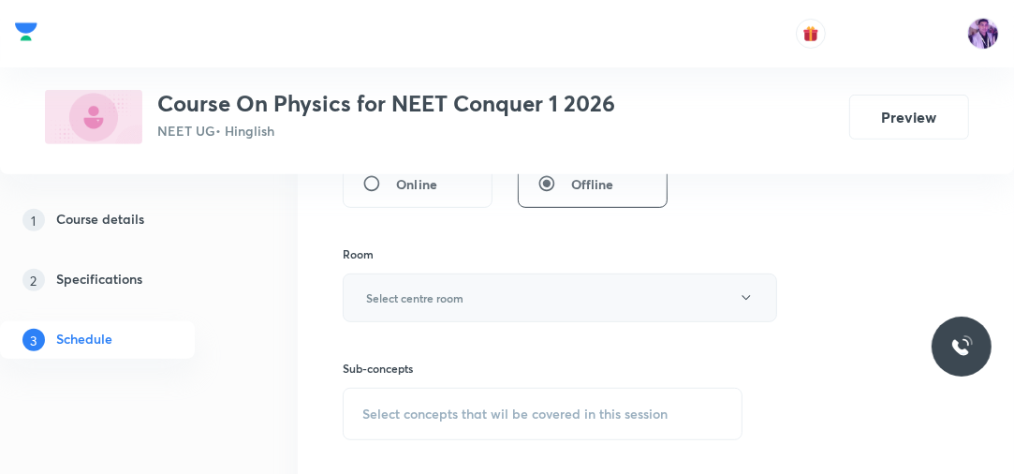
click at [412, 314] on button "Select centre room" at bounding box center [560, 297] width 435 height 49
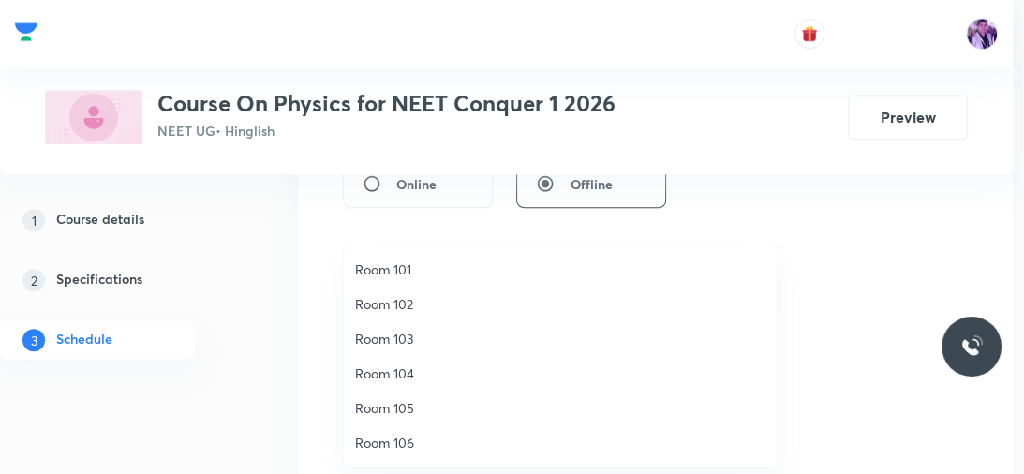
click at [397, 327] on li "Room 103" at bounding box center [560, 338] width 433 height 35
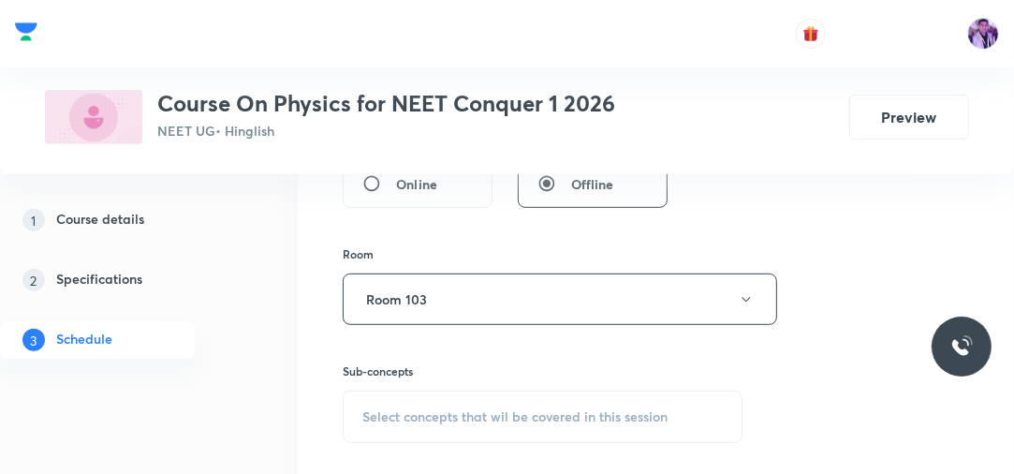
click at [450, 424] on div "Select concepts that wil be covered in this session" at bounding box center [543, 417] width 400 height 52
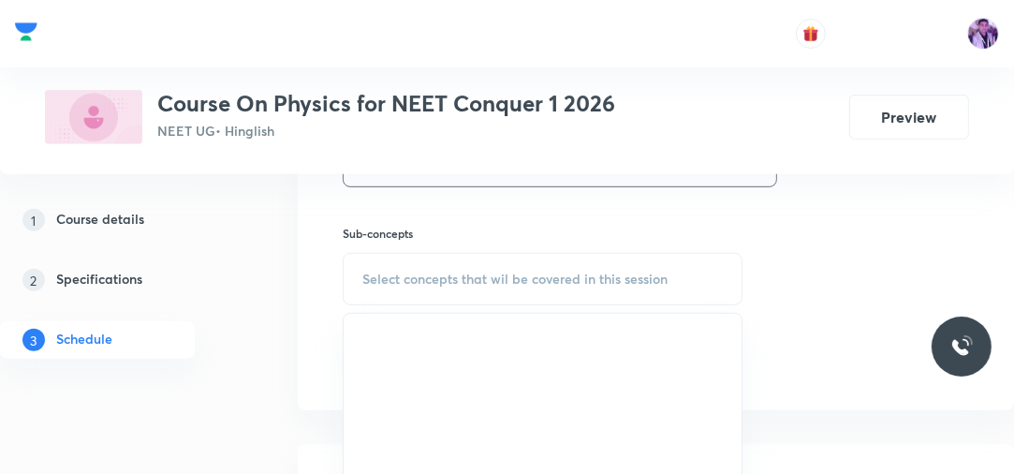
scroll to position [847, 0]
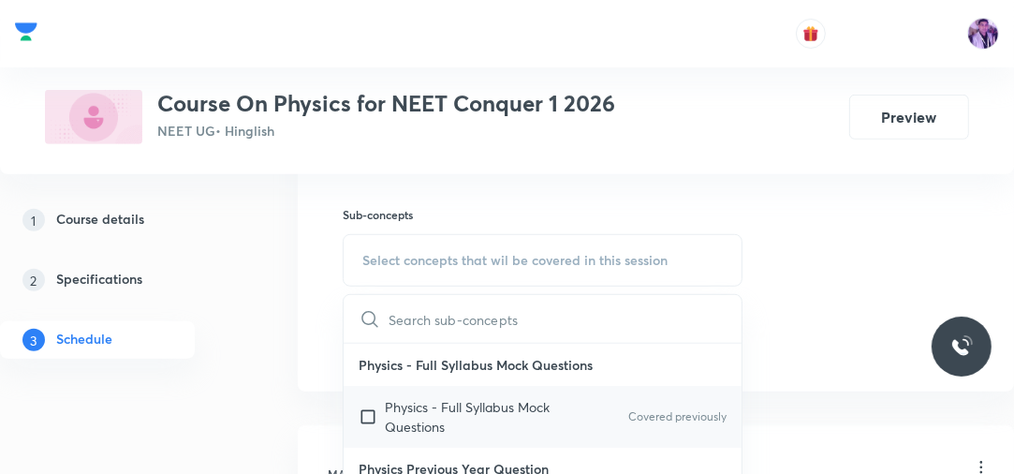
drag, startPoint x: 476, startPoint y: 333, endPoint x: 416, endPoint y: 408, distance: 95.9
click at [416, 408] on div "​ Physics - Full Syllabus Mock Questions Physics - Full Syllabus Mock Questions…" at bounding box center [543, 483] width 400 height 378
click at [416, 408] on p "Physics - Full Syllabus Mock Questions" at bounding box center [479, 416] width 189 height 39
checkbox input "true"
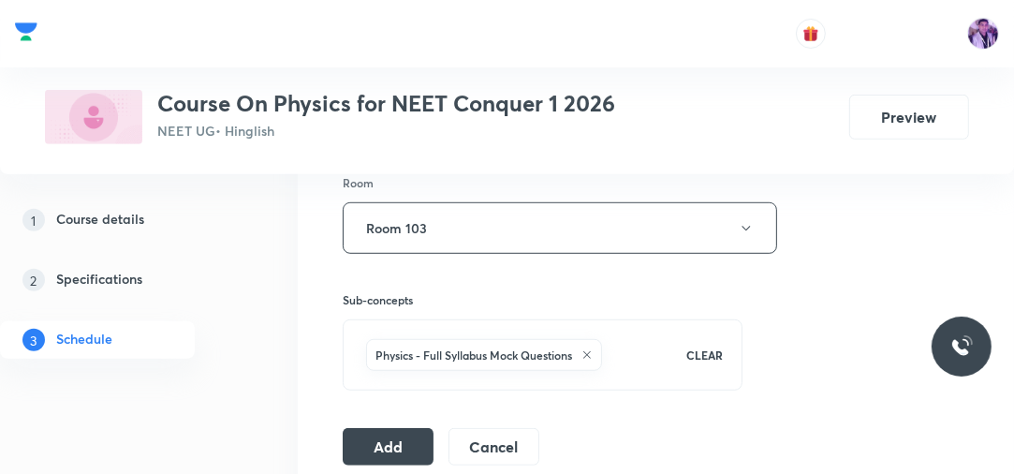
scroll to position [787, 0]
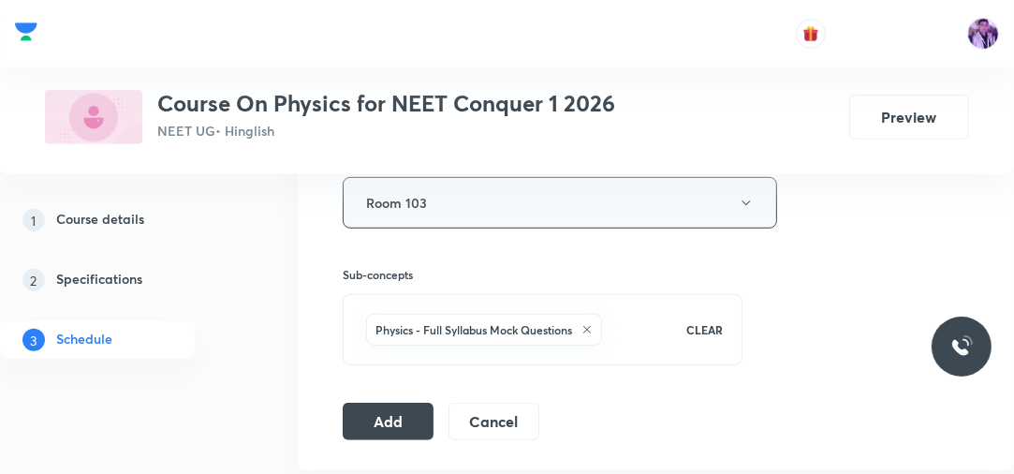
click at [432, 214] on button "Room 103" at bounding box center [560, 203] width 435 height 52
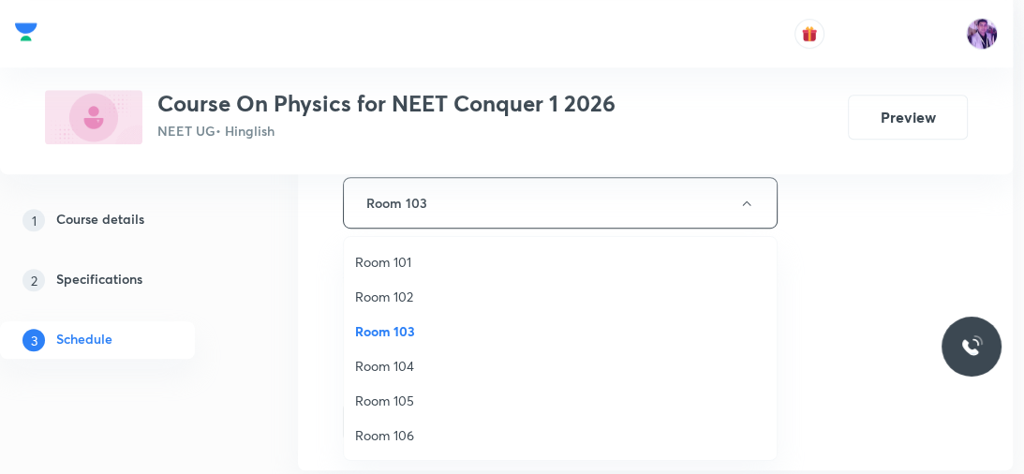
click at [385, 306] on li "Room 102" at bounding box center [560, 296] width 433 height 35
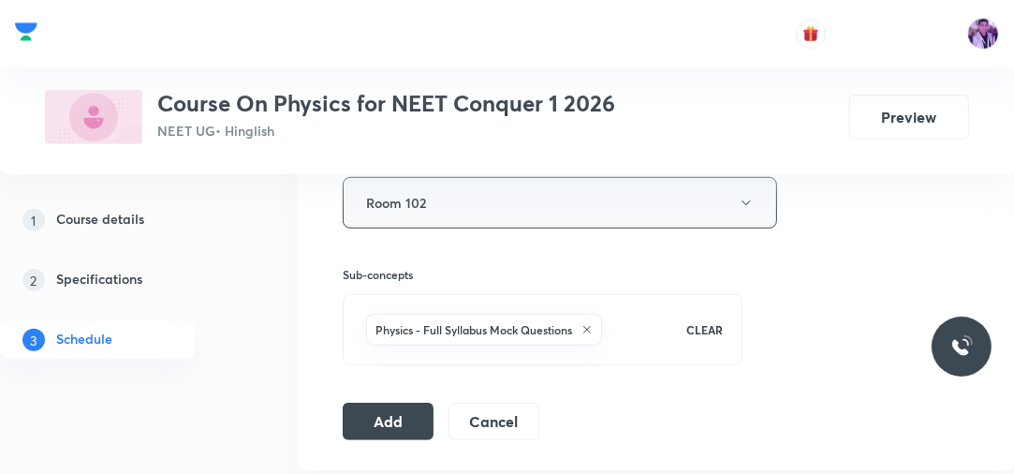
click at [479, 211] on button "Room 102" at bounding box center [560, 203] width 435 height 52
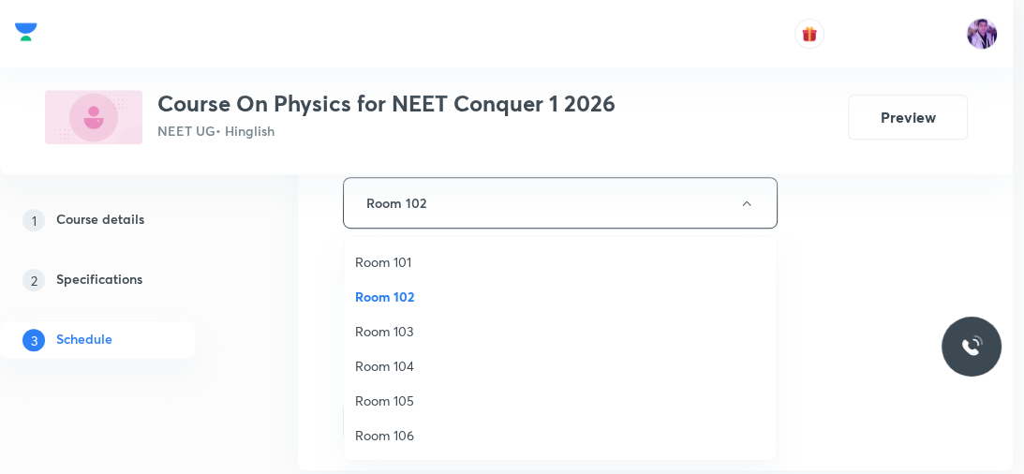
click at [418, 293] on span "Room 102" at bounding box center [560, 297] width 410 height 20
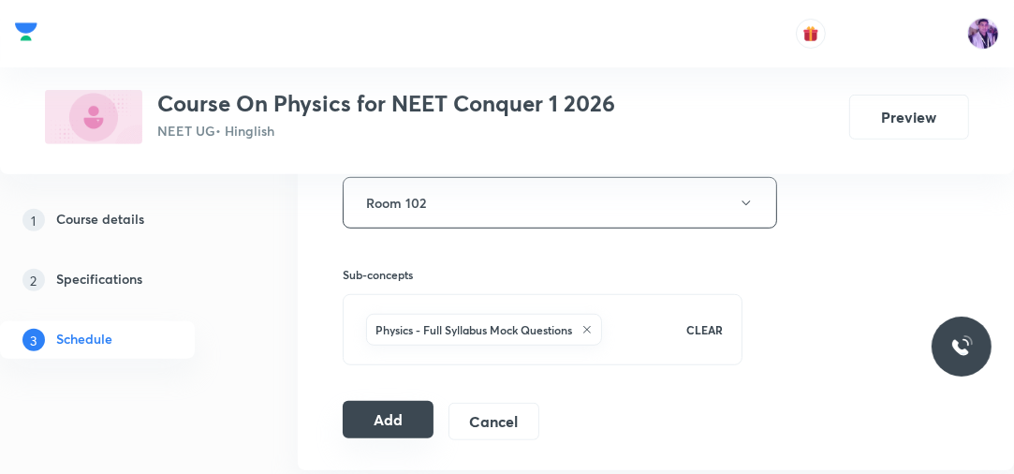
click at [397, 431] on button "Add" at bounding box center [388, 419] width 91 height 37
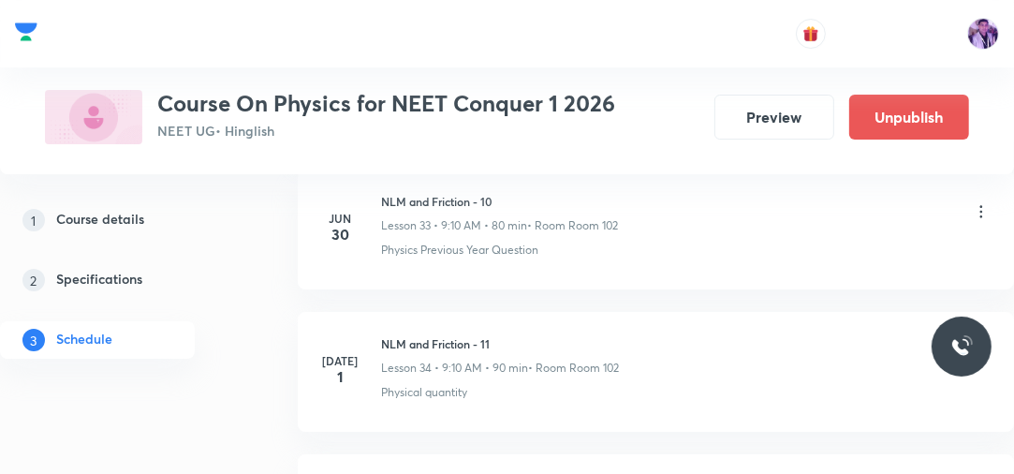
scroll to position [10484, 0]
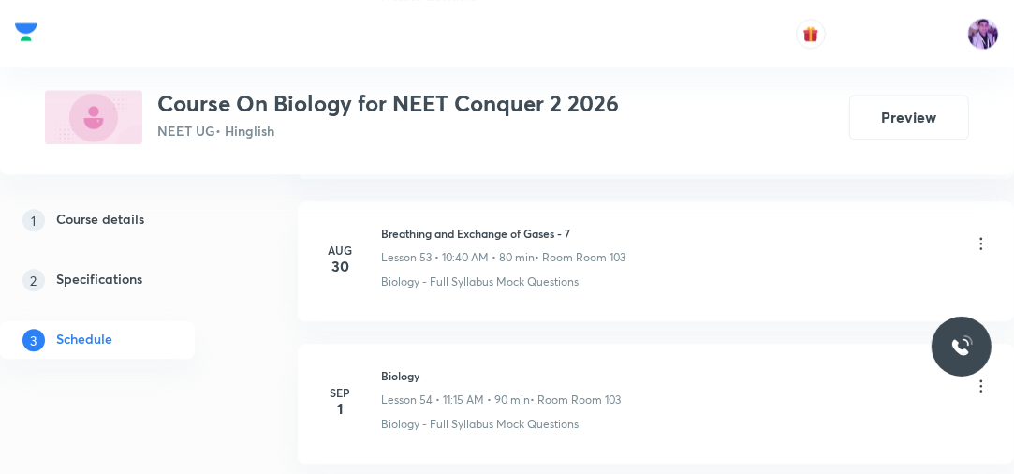
scroll to position [8441, 0]
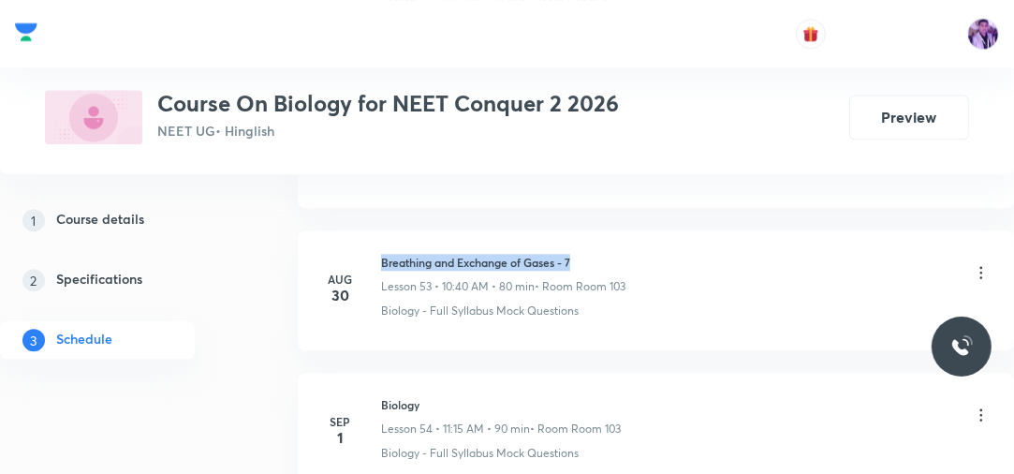
drag, startPoint x: 382, startPoint y: 238, endPoint x: 611, endPoint y: 205, distance: 230.8
copy h6 "Breathing and Exchange of Gases - 7"
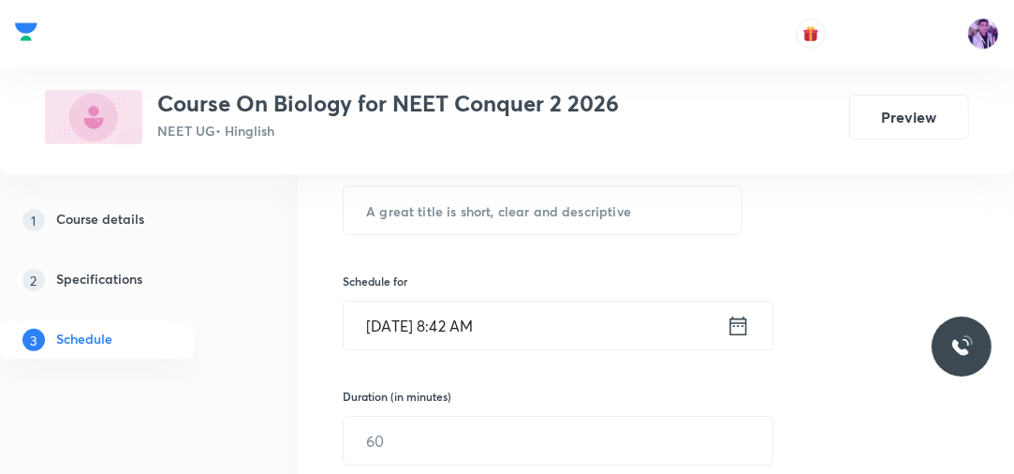
scroll to position [330, 0]
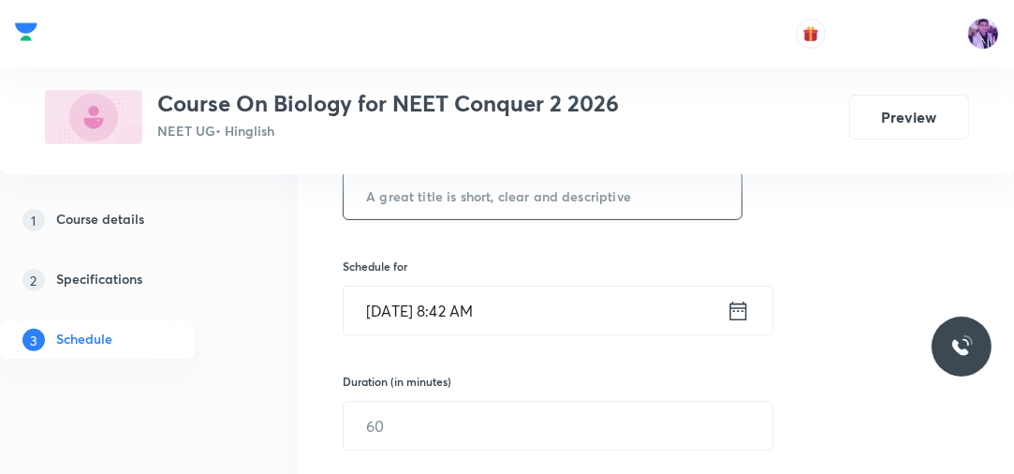
click at [506, 184] on input "text" at bounding box center [543, 195] width 398 height 48
paste input "Breathing and Exchange of Gases - 7"
type input "Breathing and Exchange of Gases - 8"
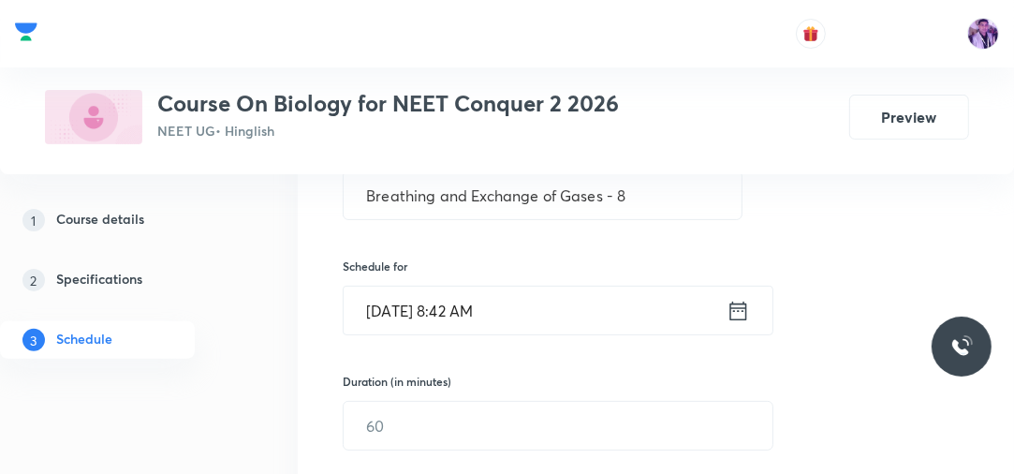
click at [457, 330] on input "[DATE] 8:42 AM" at bounding box center [535, 311] width 383 height 48
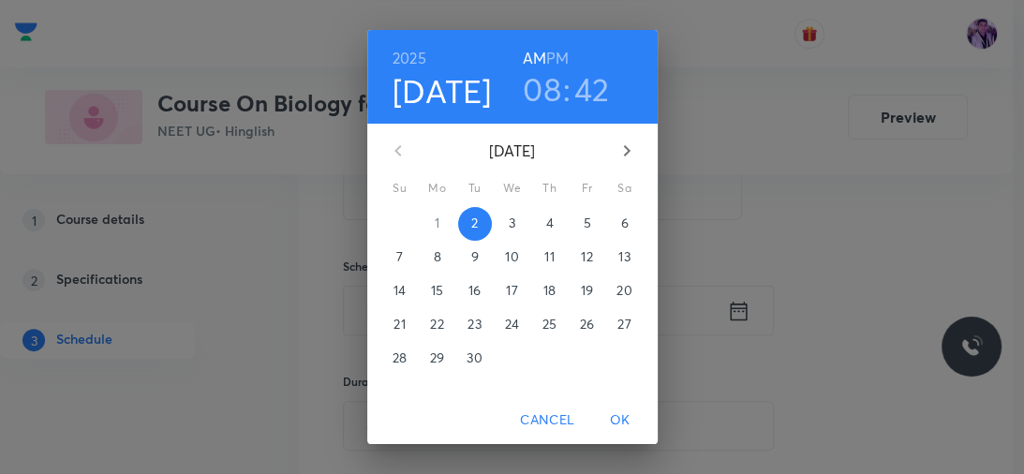
click at [545, 80] on h3 "08" at bounding box center [542, 88] width 38 height 39
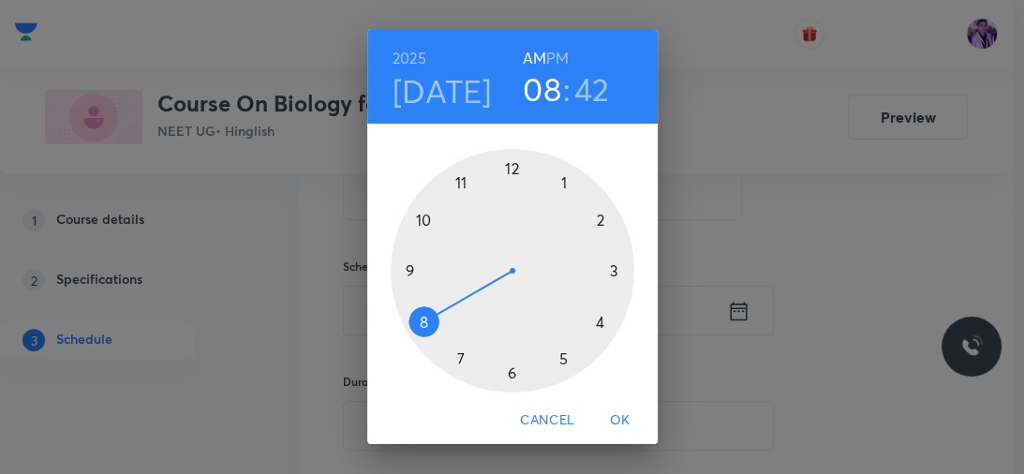
click at [410, 272] on div at bounding box center [512, 270] width 243 height 243
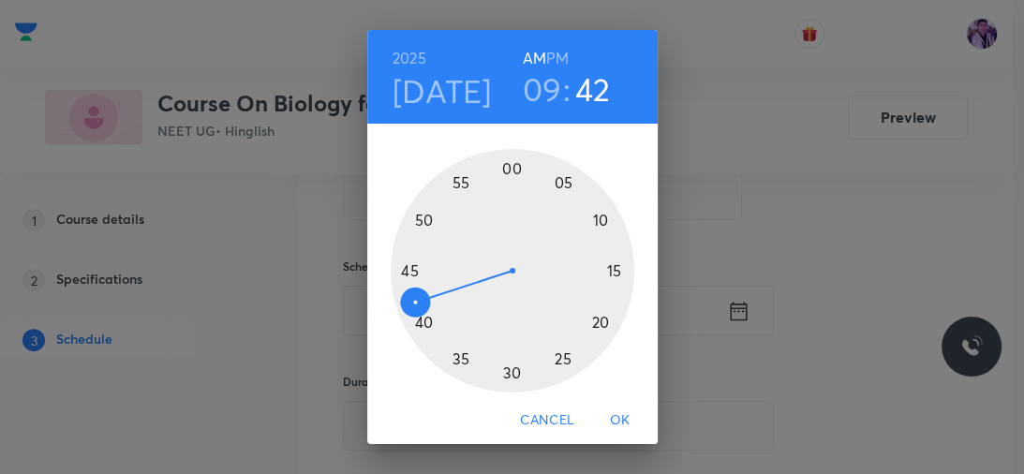
click at [509, 169] on div at bounding box center [512, 270] width 243 height 243
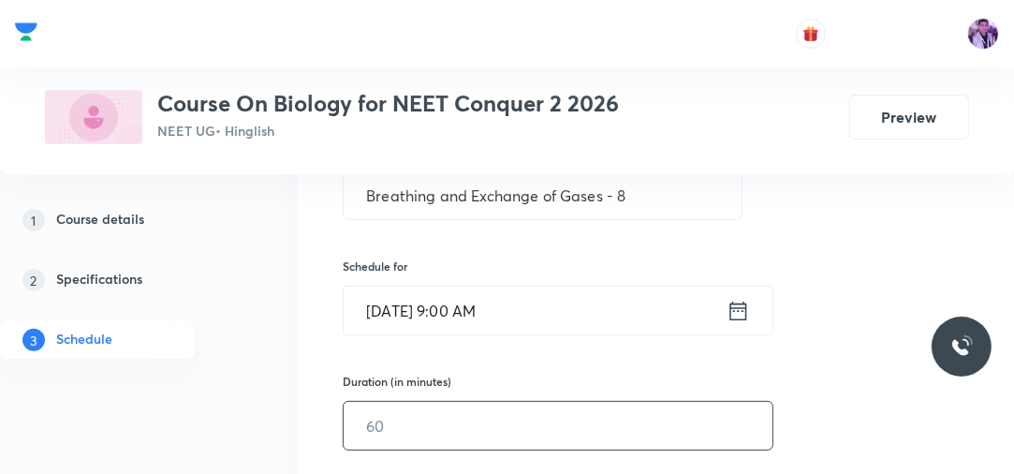
click at [418, 429] on input "text" at bounding box center [558, 426] width 429 height 48
type input "80"
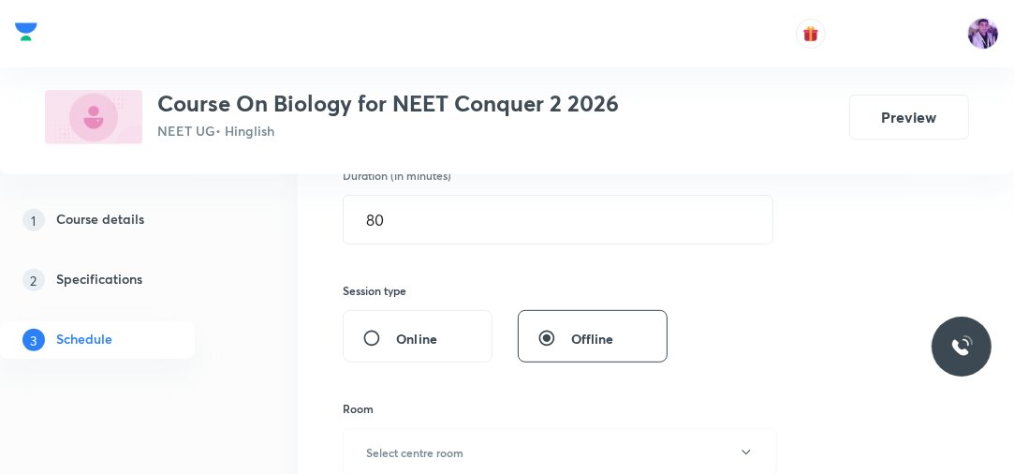
scroll to position [629, 0]
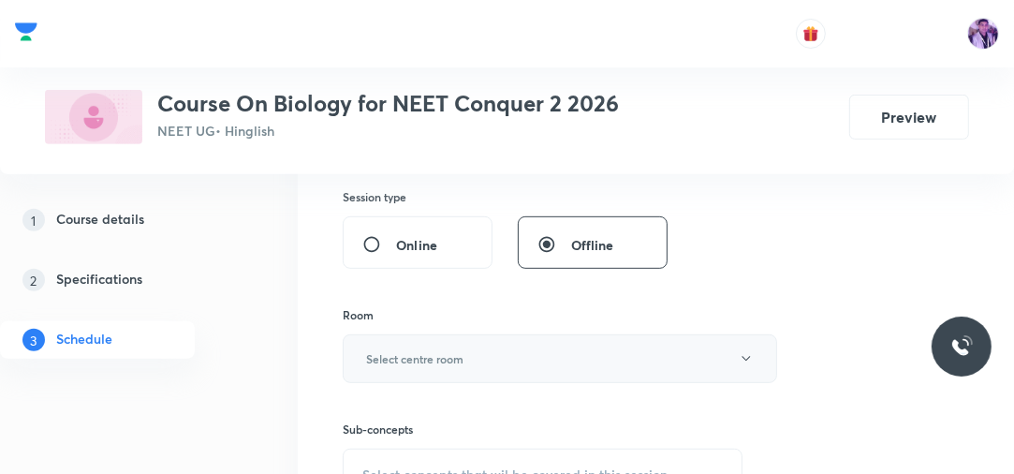
click at [407, 350] on h6 "Select centre room" at bounding box center [414, 358] width 97 height 17
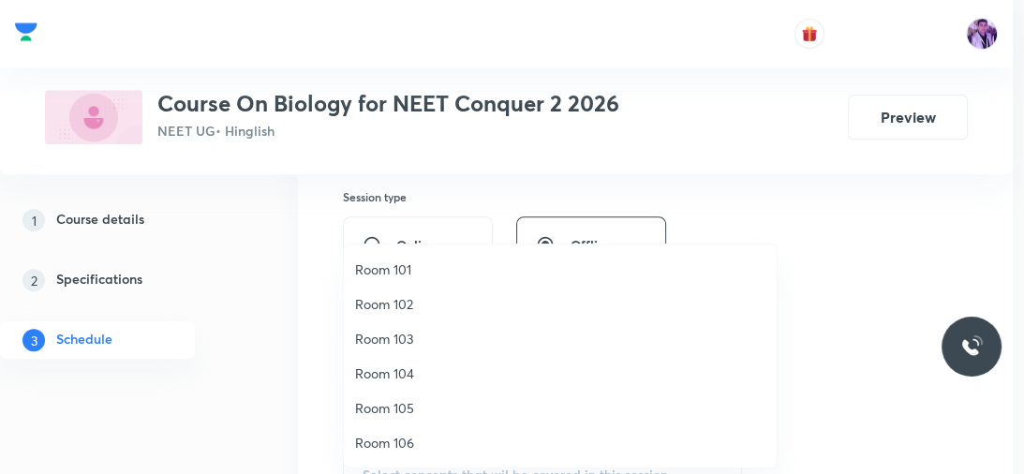
click at [386, 333] on span "Room 103" at bounding box center [560, 339] width 410 height 20
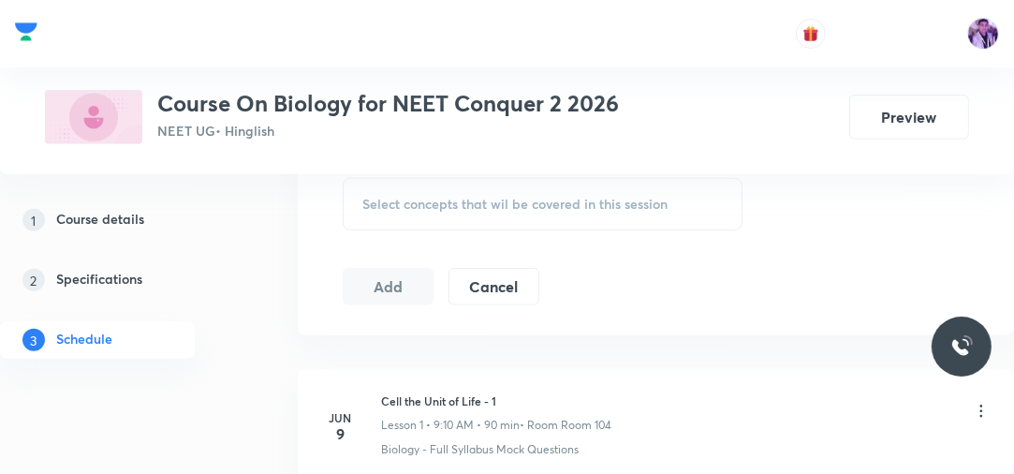
scroll to position [899, 0]
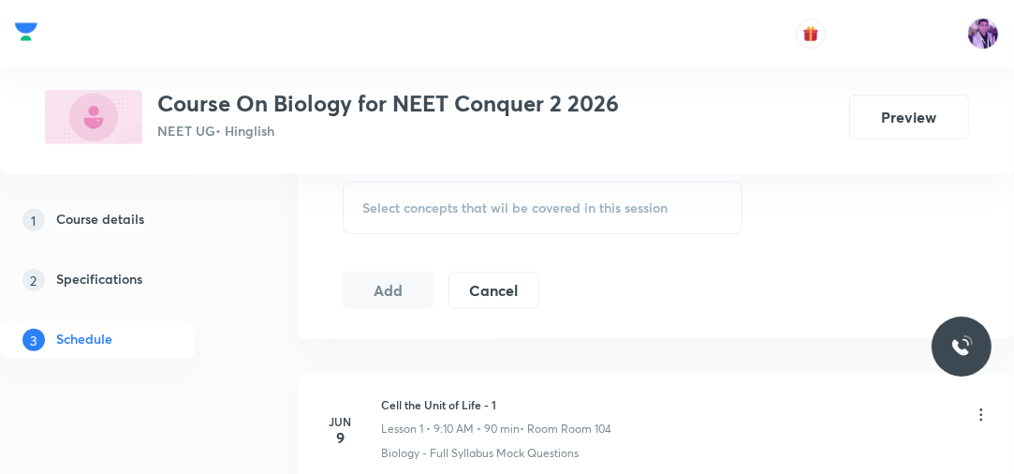
click at [492, 210] on span "Select concepts that wil be covered in this session" at bounding box center [514, 207] width 305 height 15
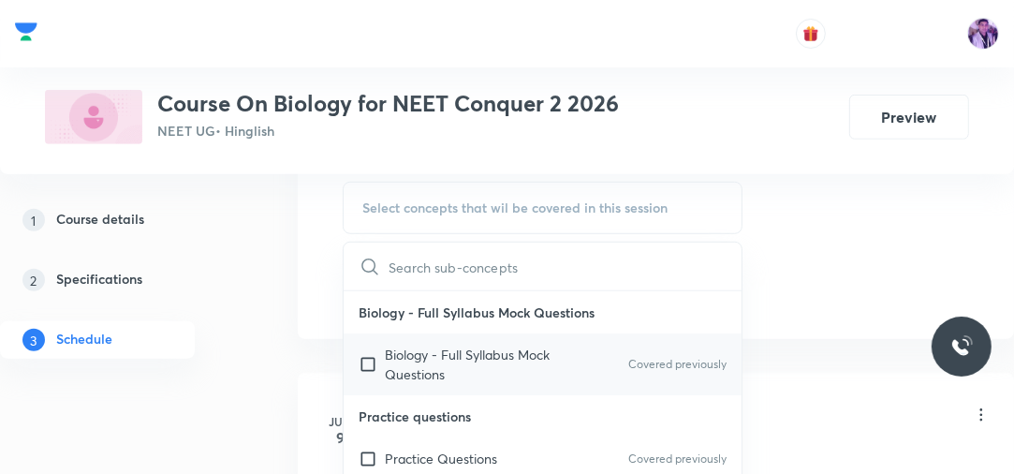
click at [405, 355] on p "Biology - Full Syllabus Mock Questions" at bounding box center [479, 364] width 189 height 39
checkbox input "true"
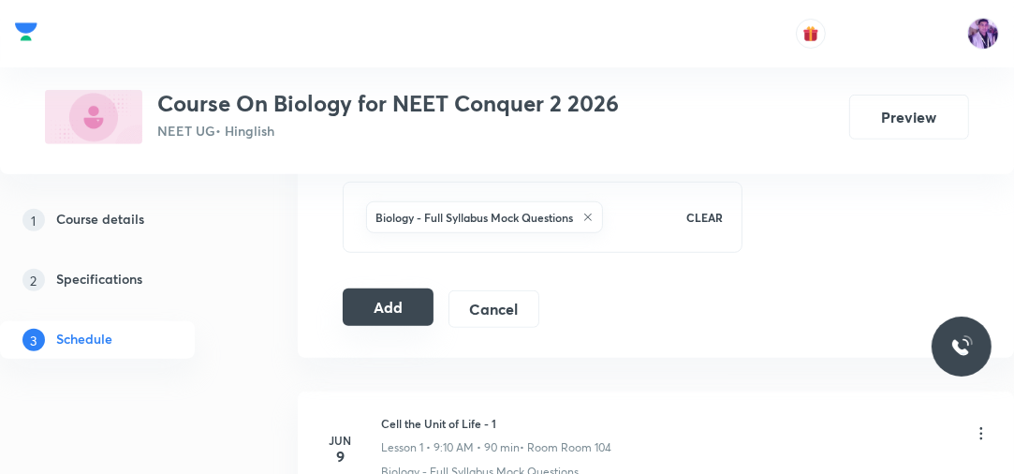
click at [399, 302] on button "Add" at bounding box center [388, 306] width 91 height 37
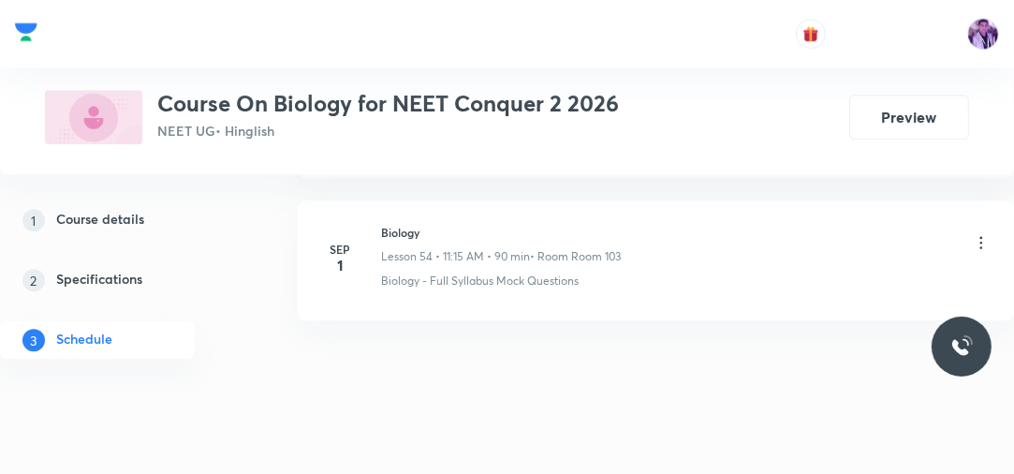
scroll to position [7787, 0]
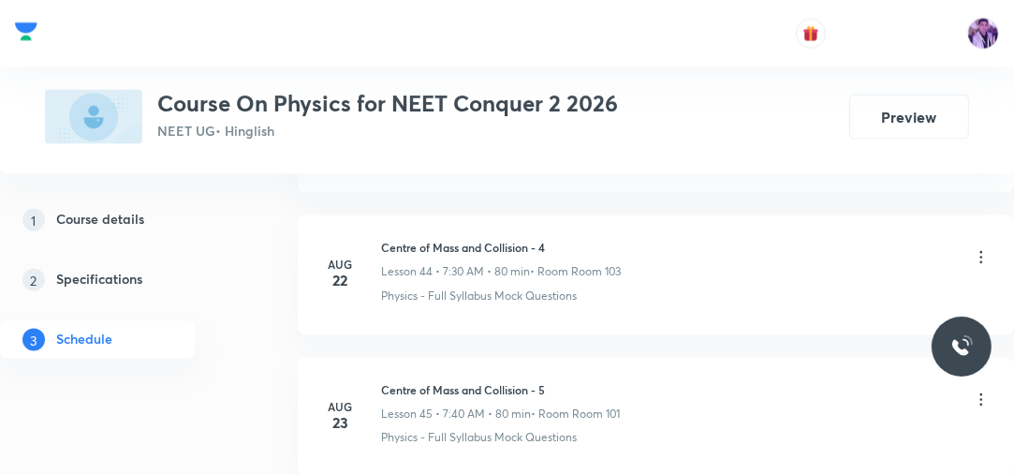
scroll to position [7903, 0]
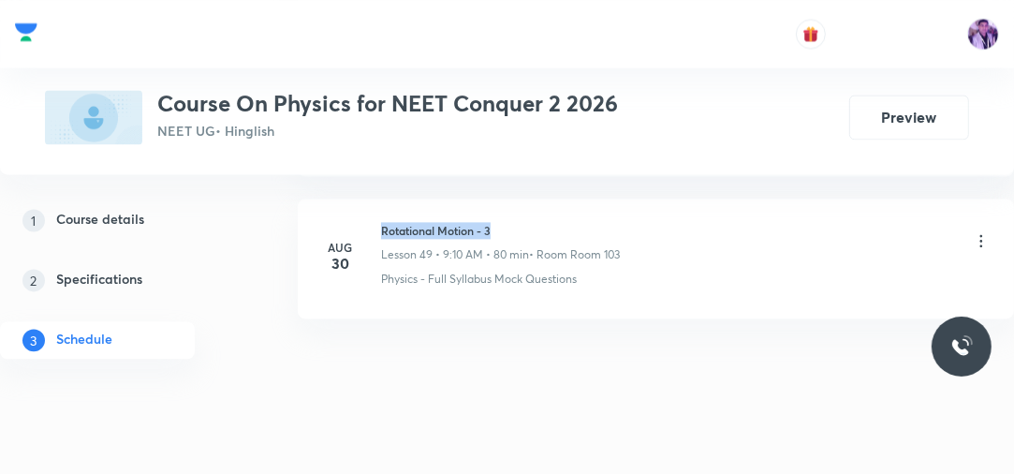
drag, startPoint x: 376, startPoint y: 210, endPoint x: 538, endPoint y: 191, distance: 163.1
click at [538, 199] on li "[DATE] Rotational Motion - 3 Lesson 49 • 9:10 AM • 80 min • Room Room 103 Physi…" at bounding box center [656, 259] width 716 height 120
copy h6 "Rotational Motion - 3"
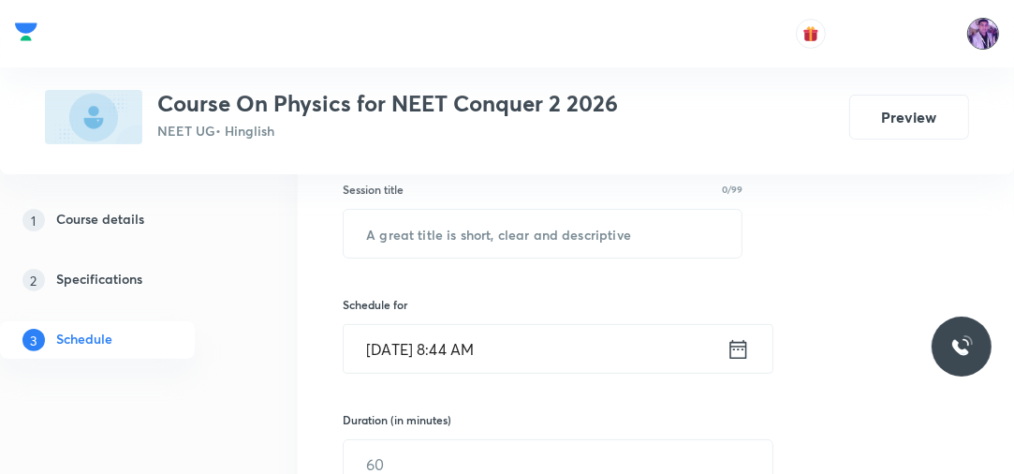
scroll to position [303, 0]
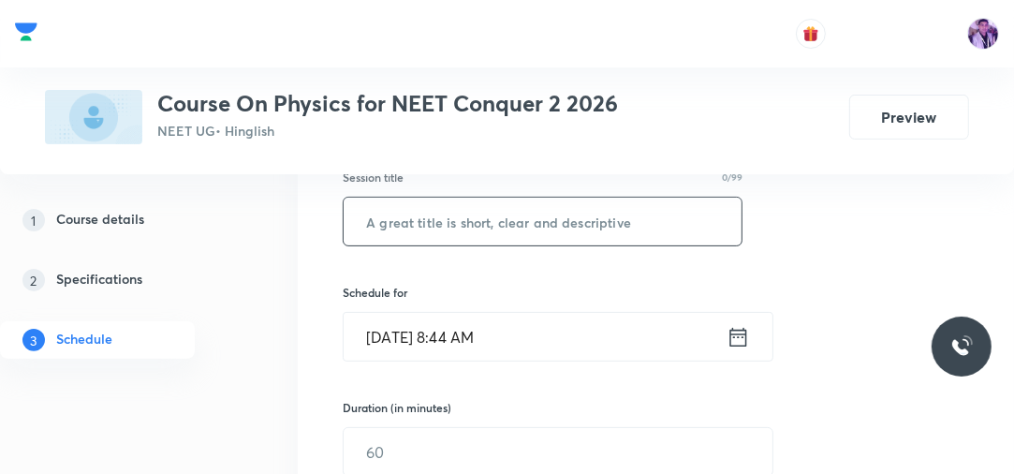
click at [623, 224] on input "text" at bounding box center [543, 222] width 398 height 48
paste input "Rotational Motion - 3"
type input "Rotational Motion - 4"
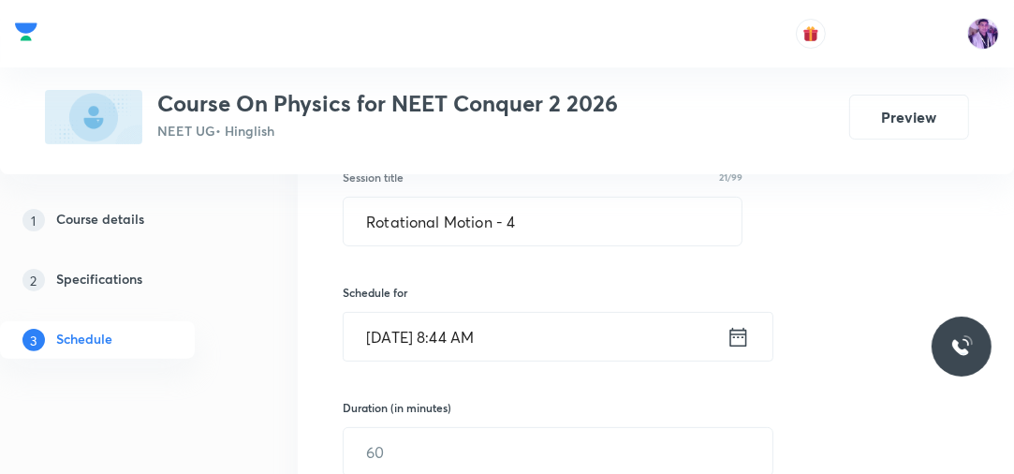
click at [473, 341] on input "[DATE] 8:44 AM" at bounding box center [535, 337] width 383 height 48
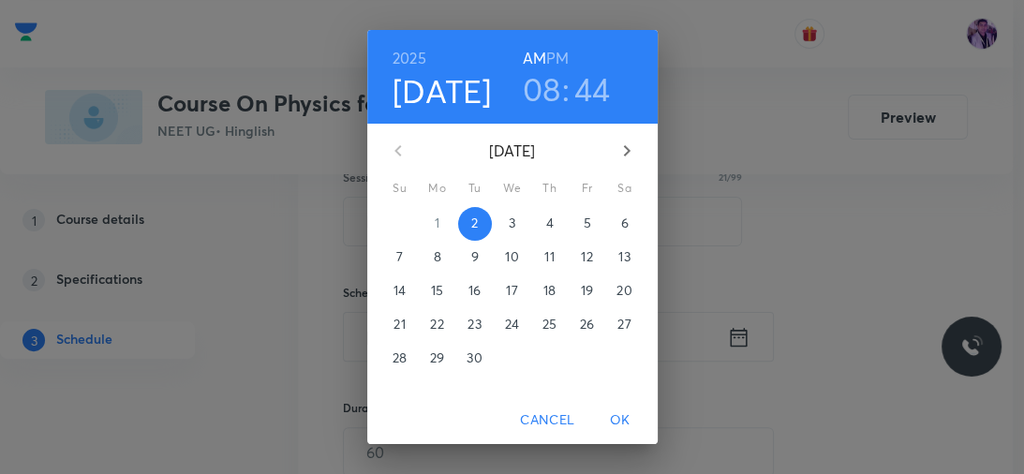
click at [532, 84] on h3 "08" at bounding box center [542, 88] width 38 height 39
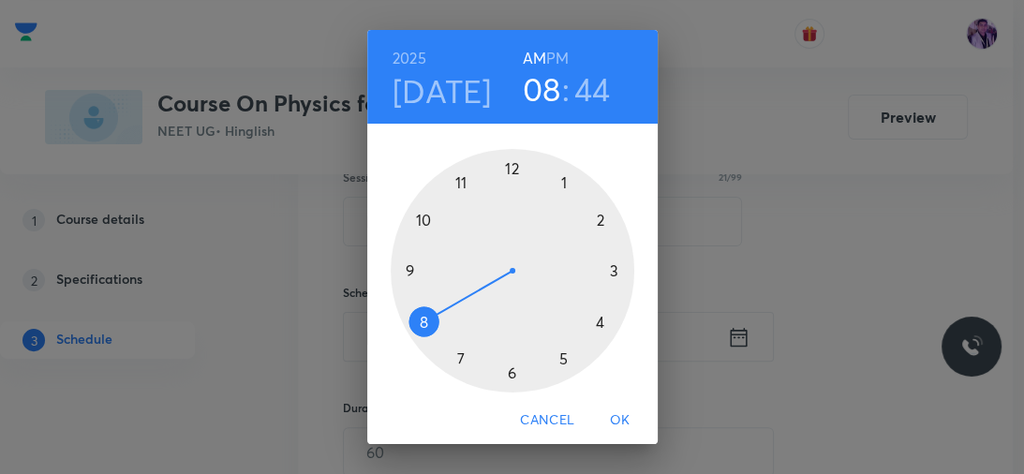
click at [419, 215] on div at bounding box center [512, 270] width 243 height 243
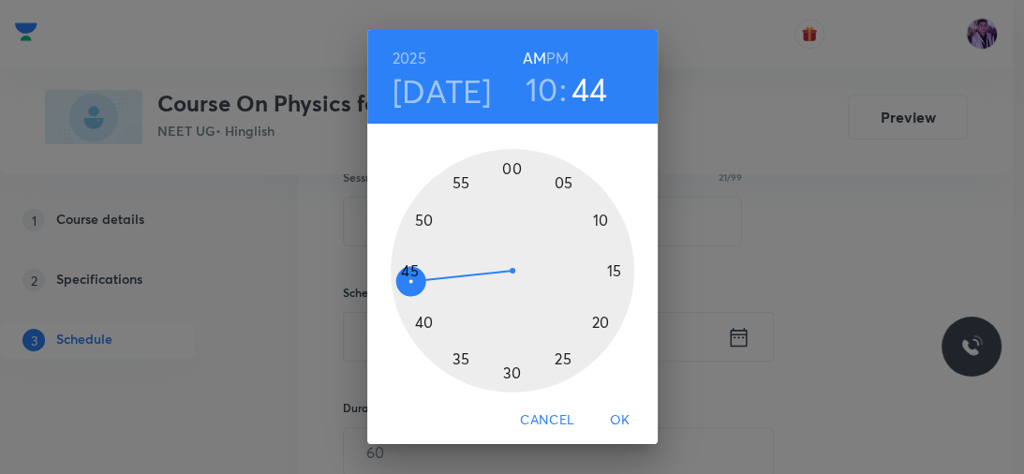
click at [419, 215] on div at bounding box center [512, 270] width 243 height 243
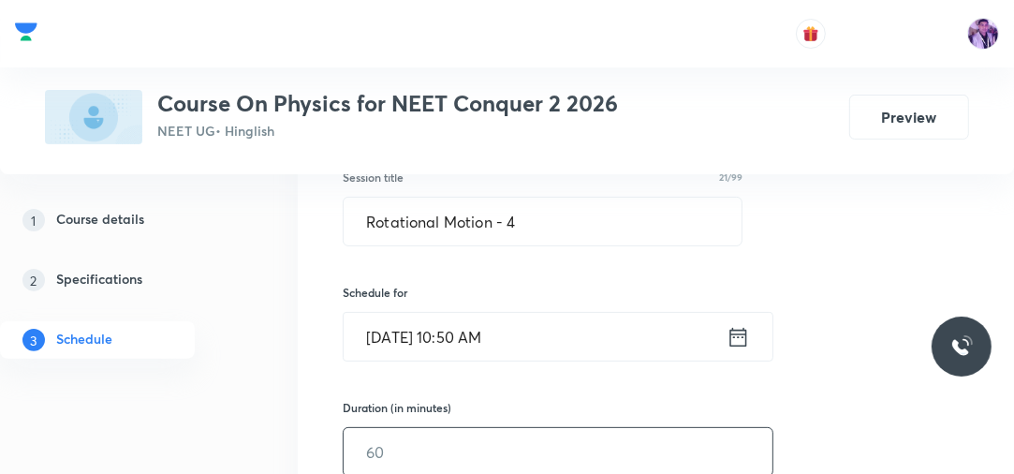
click at [393, 440] on input "text" at bounding box center [558, 452] width 429 height 48
type input "80"
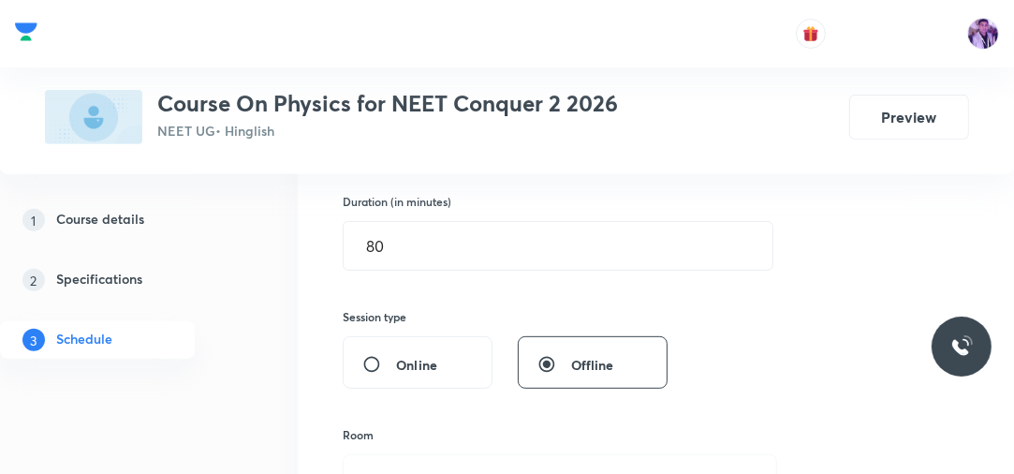
scroll to position [603, 0]
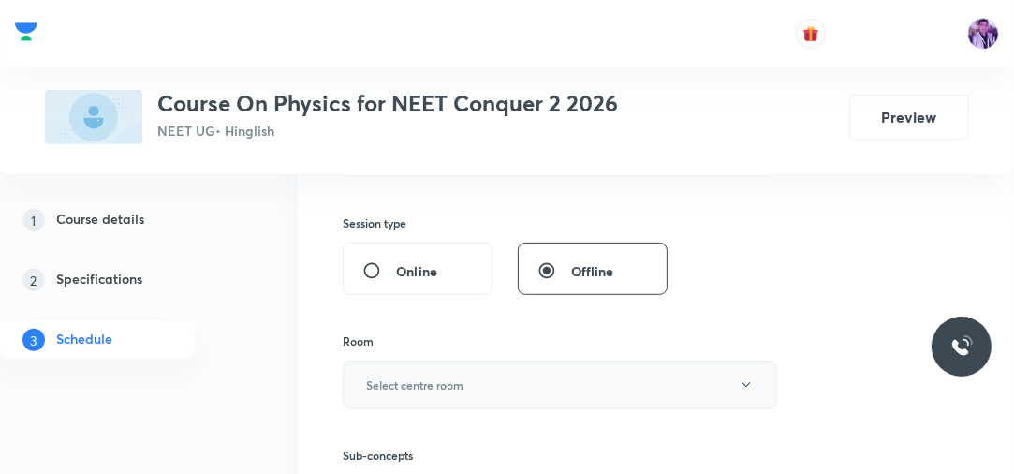
click at [453, 385] on h6 "Select centre room" at bounding box center [414, 384] width 97 height 17
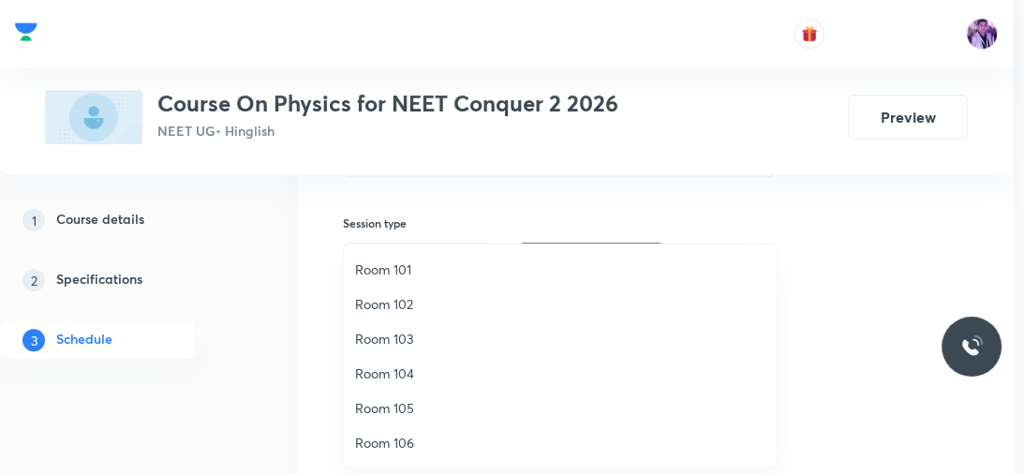
click at [418, 331] on span "Room 103" at bounding box center [560, 339] width 410 height 20
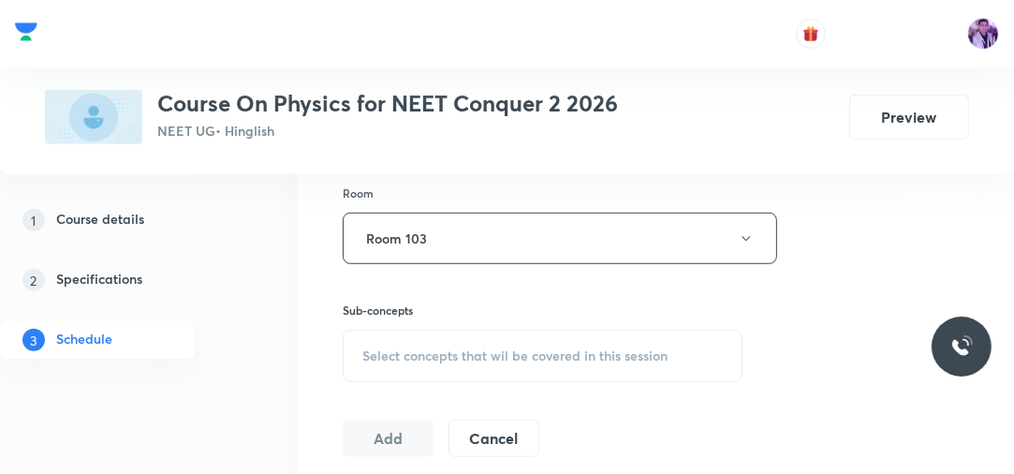
scroll to position [753, 0]
click at [465, 347] on span "Select concepts that wil be covered in this session" at bounding box center [514, 354] width 305 height 15
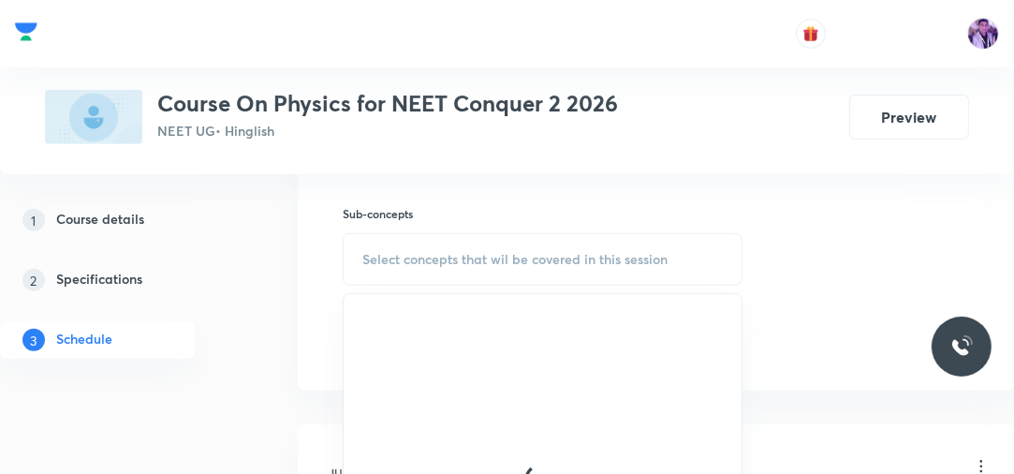
scroll to position [861, 0]
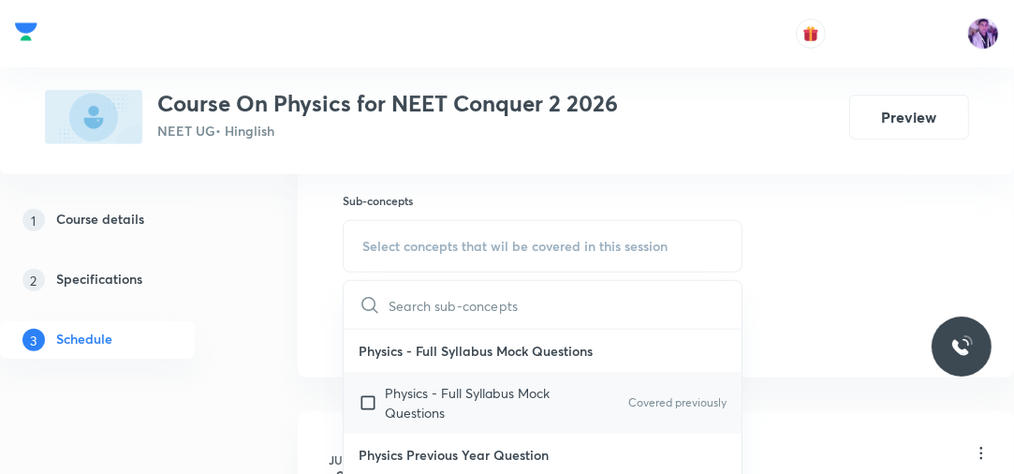
click at [497, 403] on p "Physics - Full Syllabus Mock Questions" at bounding box center [479, 402] width 189 height 39
checkbox input "true"
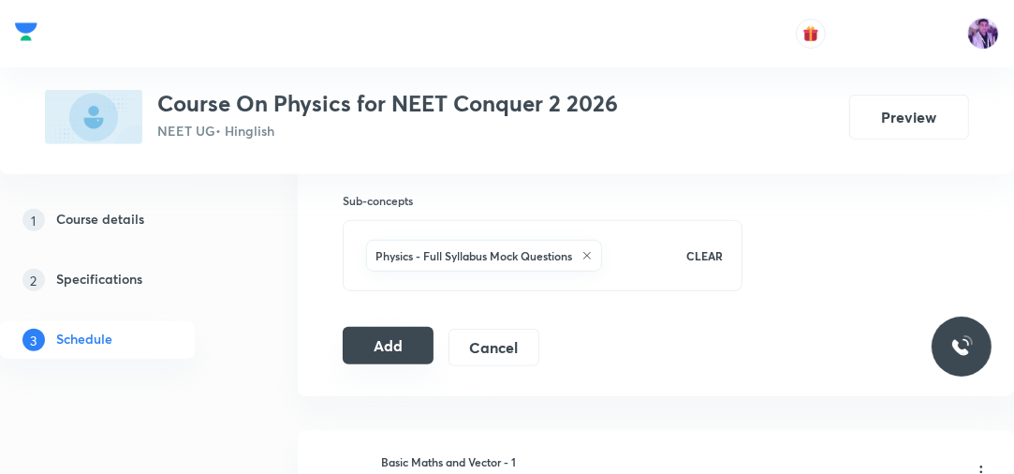
click at [390, 340] on button "Add" at bounding box center [388, 345] width 91 height 37
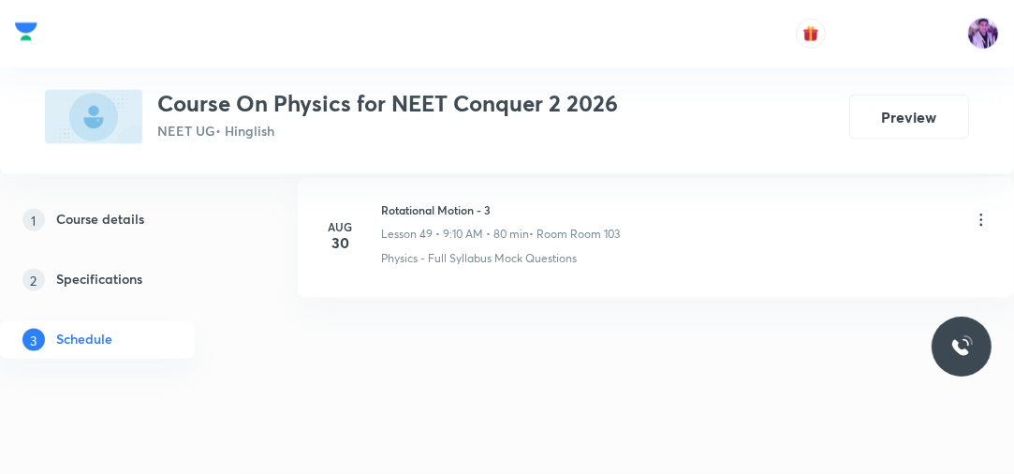
scroll to position [7076, 0]
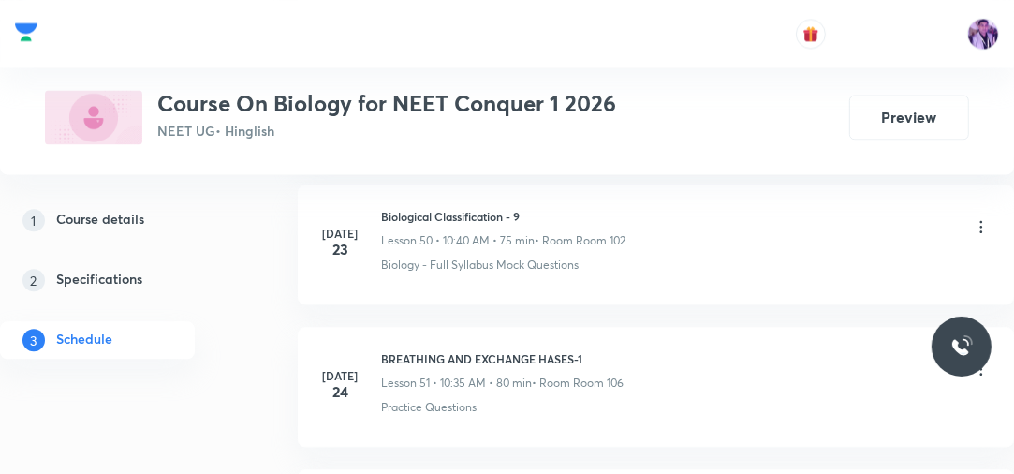
scroll to position [10459, 0]
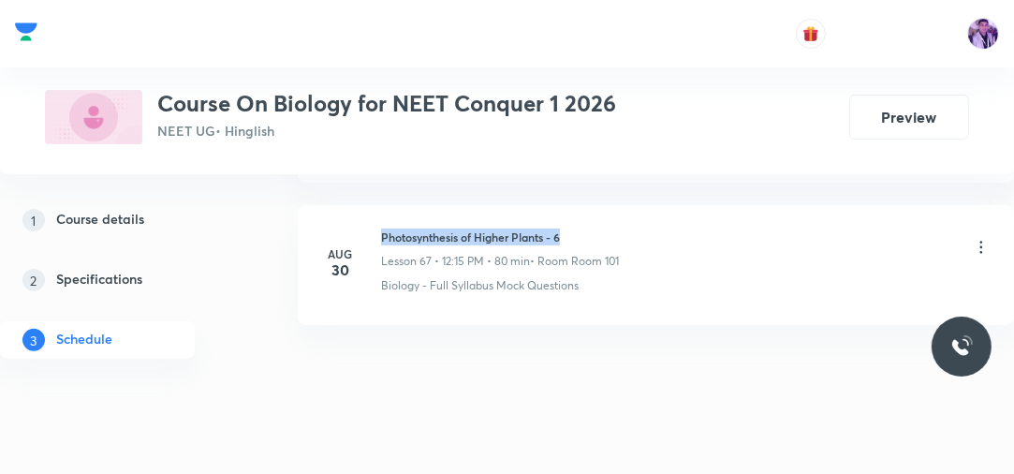
drag, startPoint x: 380, startPoint y: 203, endPoint x: 605, endPoint y: 177, distance: 226.3
click at [623, 205] on li "Aug 30 Photosynthesis of Higher Plants - 6 Lesson 67 • 12:15 PM • 80 min • Room…" at bounding box center [656, 265] width 716 height 120
copy h6 "Photosynthesis of Higher Plants - 6"
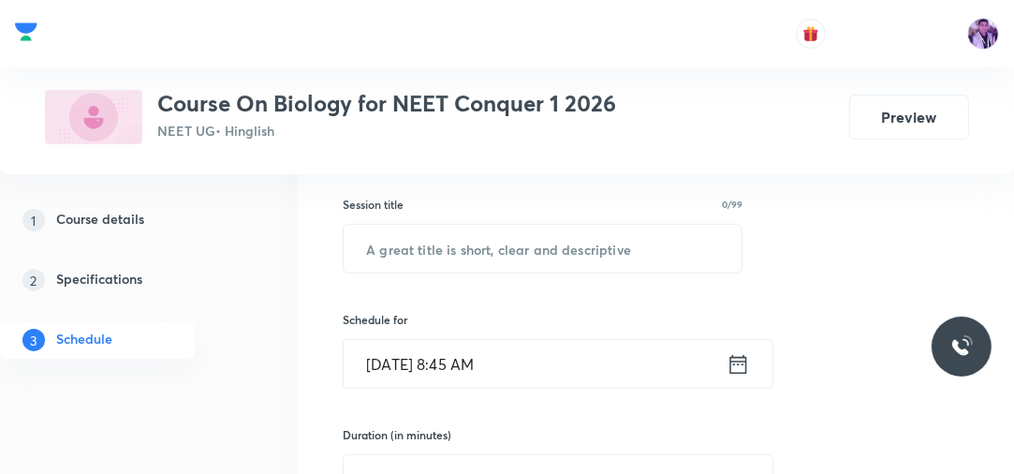
scroll to position [310, 0]
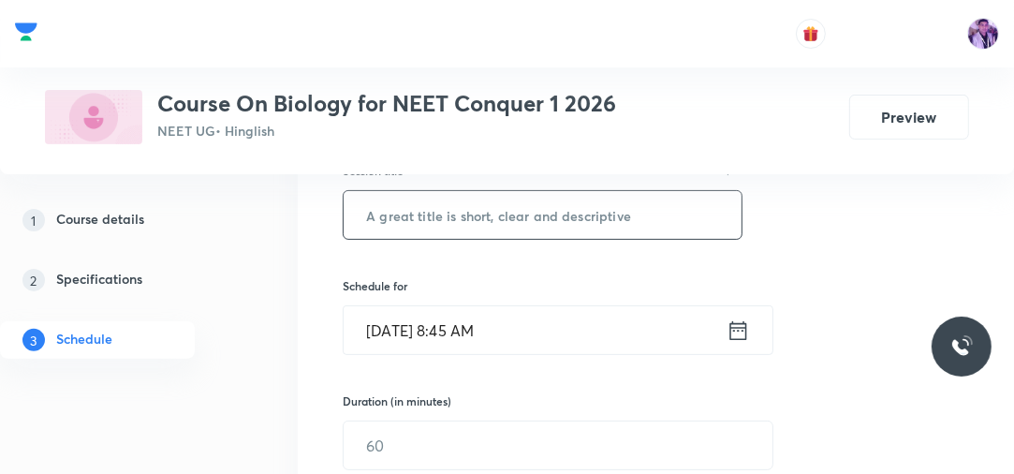
paste input "Photosynthesis of Higher Plants - 6"
click at [526, 217] on input "Photosynthesis of Higher Plants - 6" at bounding box center [543, 215] width 398 height 48
click at [652, 235] on input "Photosynthesis of Higher Plants - 6" at bounding box center [543, 215] width 398 height 48
type input "Photosynthesis of Higher Plants - 7"
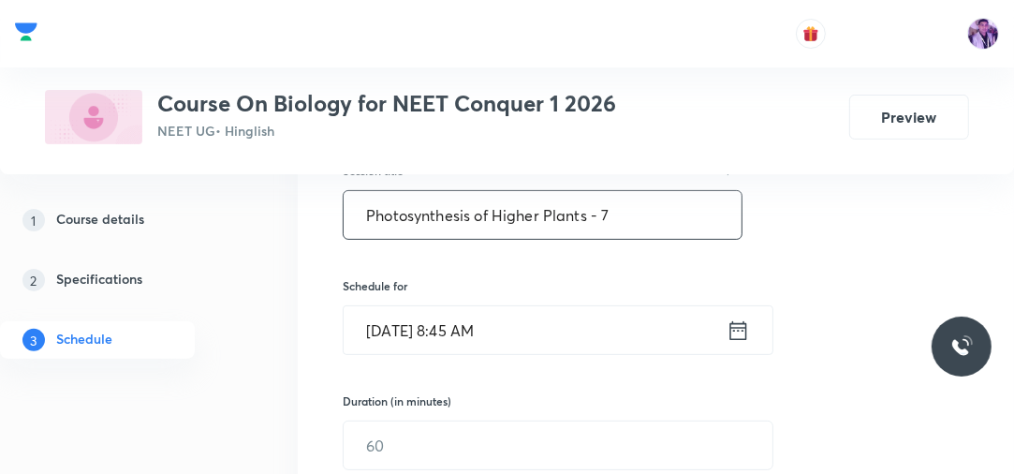
click at [477, 325] on input "Sep 2, 2025, 8:45 AM" at bounding box center [535, 330] width 383 height 48
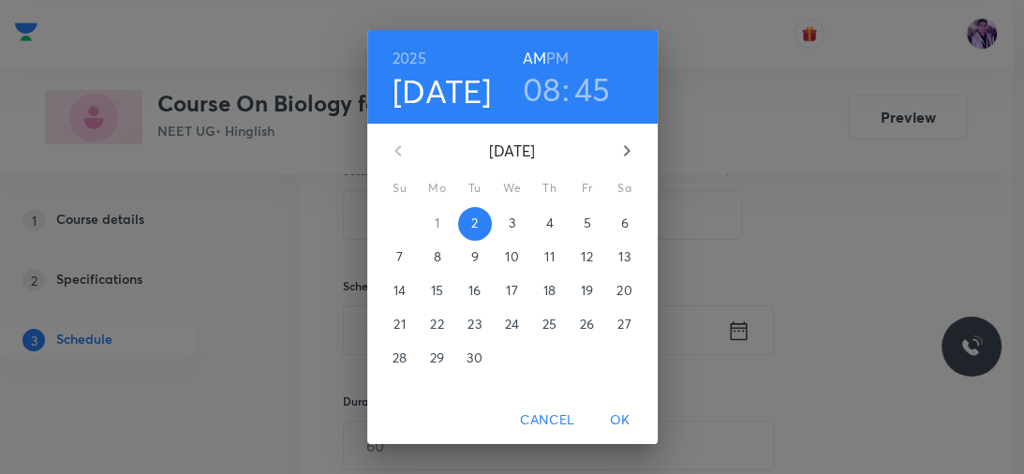
click at [542, 93] on h3 "08" at bounding box center [542, 88] width 38 height 39
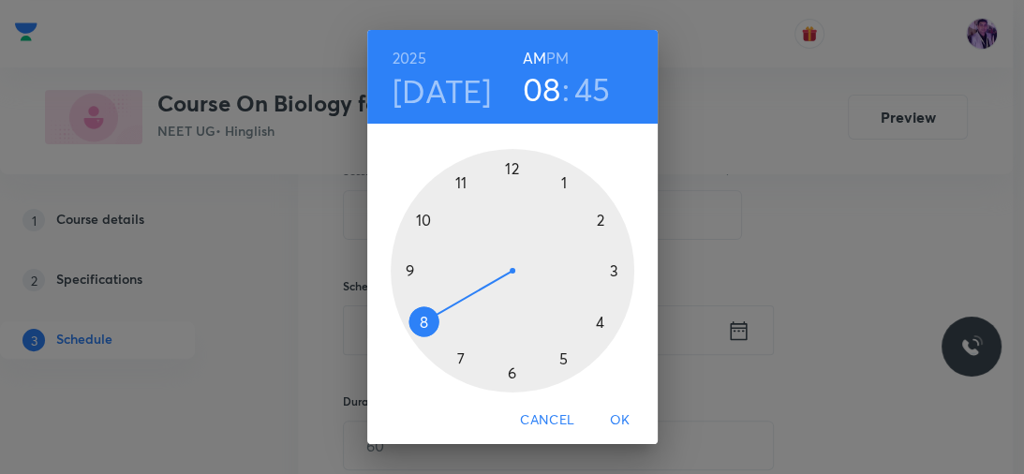
click at [420, 212] on div at bounding box center [512, 270] width 243 height 243
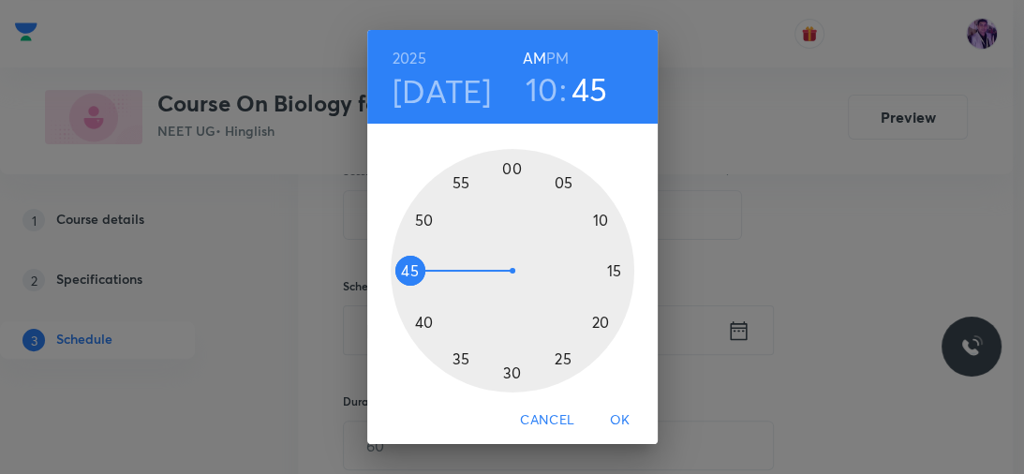
click at [416, 219] on div at bounding box center [512, 270] width 243 height 243
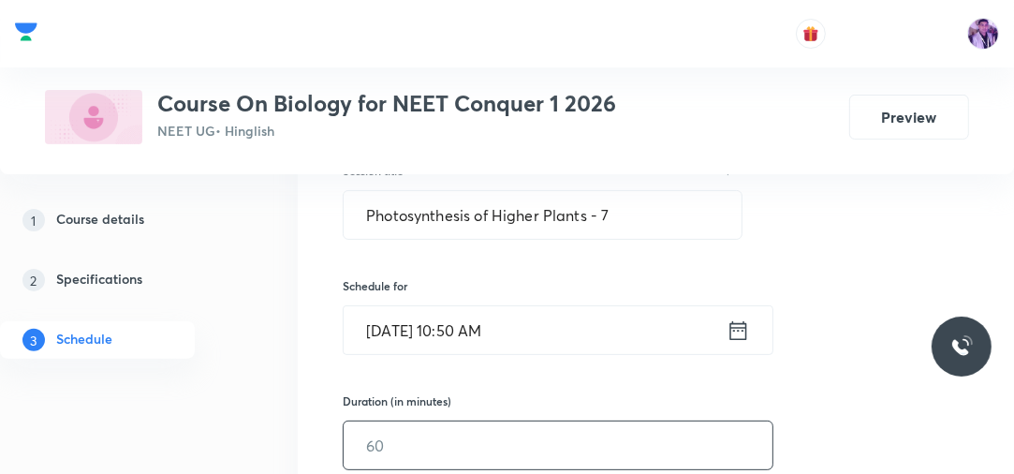
click at [372, 439] on input "text" at bounding box center [558, 445] width 429 height 48
type input "80"
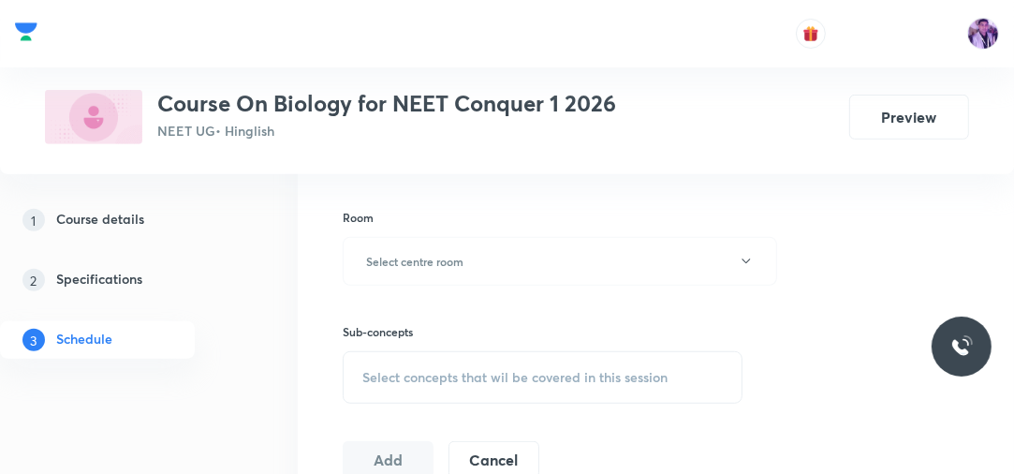
scroll to position [760, 0]
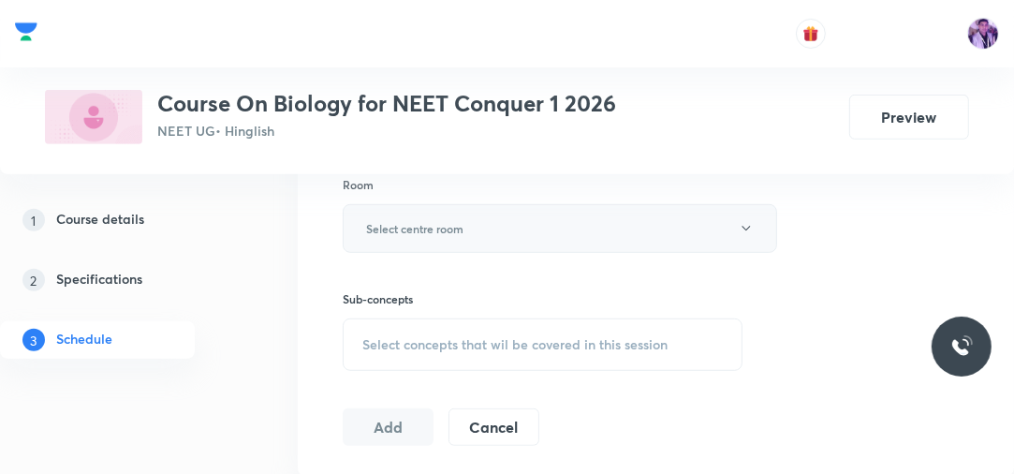
click at [522, 221] on button "Select centre room" at bounding box center [560, 228] width 435 height 49
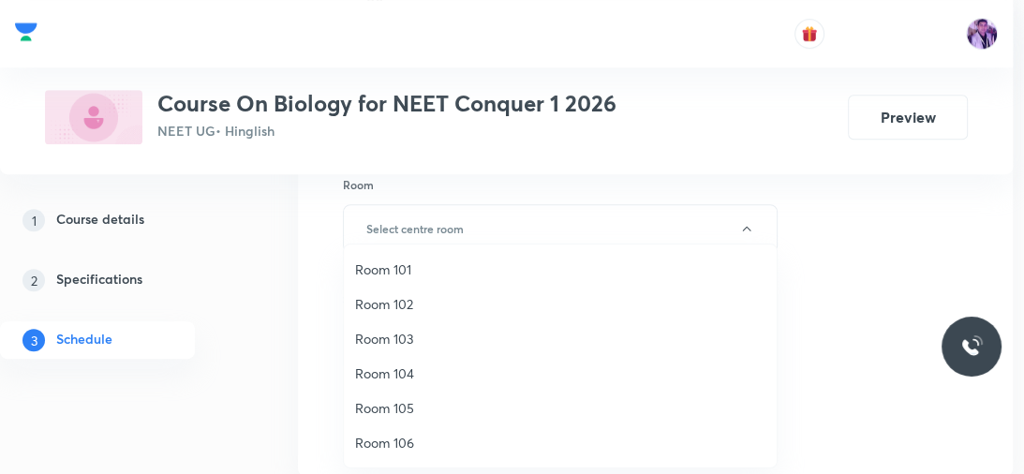
click at [395, 329] on span "Room 103" at bounding box center [560, 339] width 410 height 20
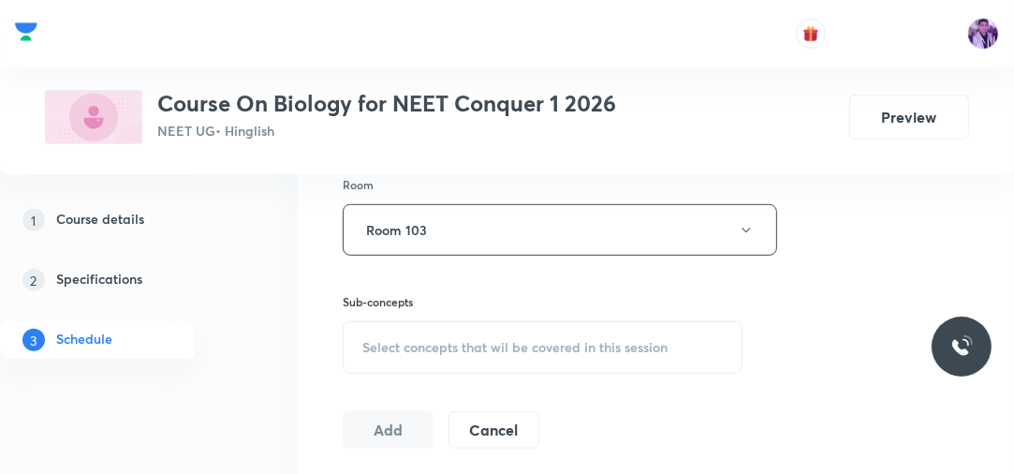
click at [397, 351] on span "Select concepts that wil be covered in this session" at bounding box center [514, 347] width 305 height 15
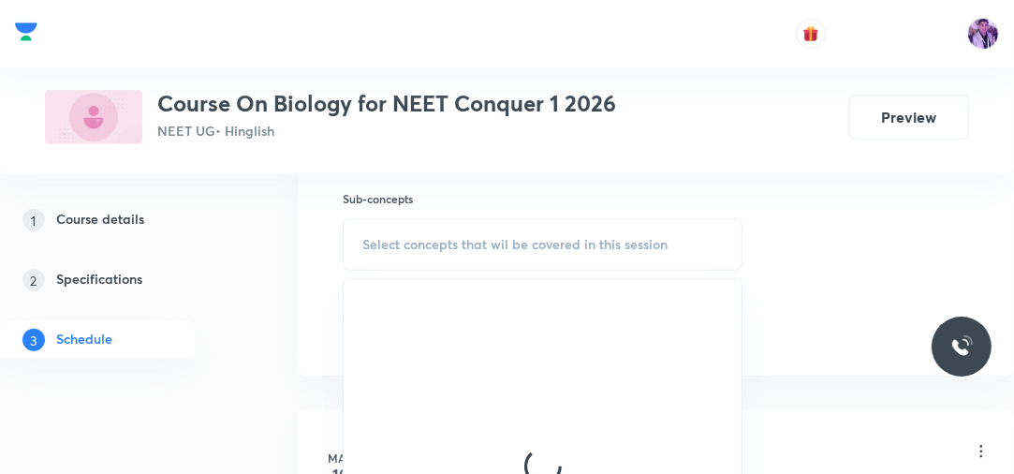
scroll to position [880, 0]
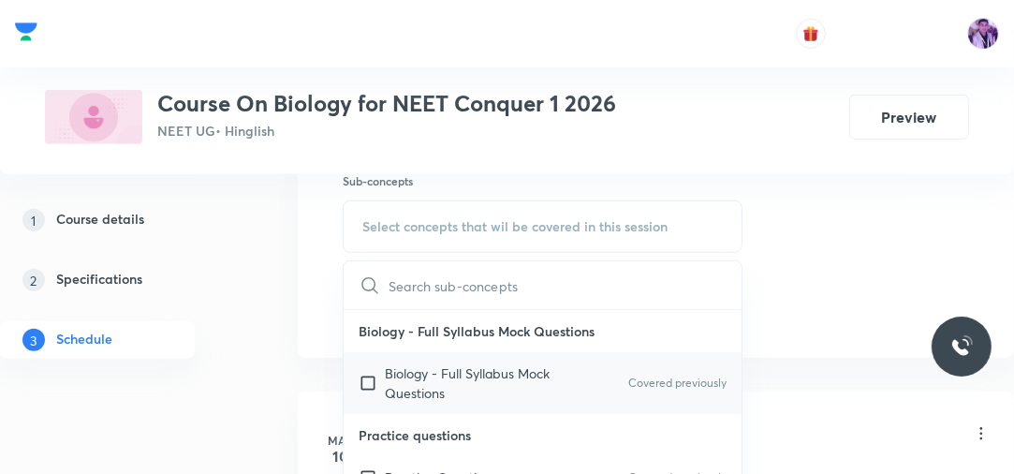
click at [443, 375] on p "Biology - Full Syllabus Mock Questions" at bounding box center [479, 382] width 189 height 39
checkbox input "true"
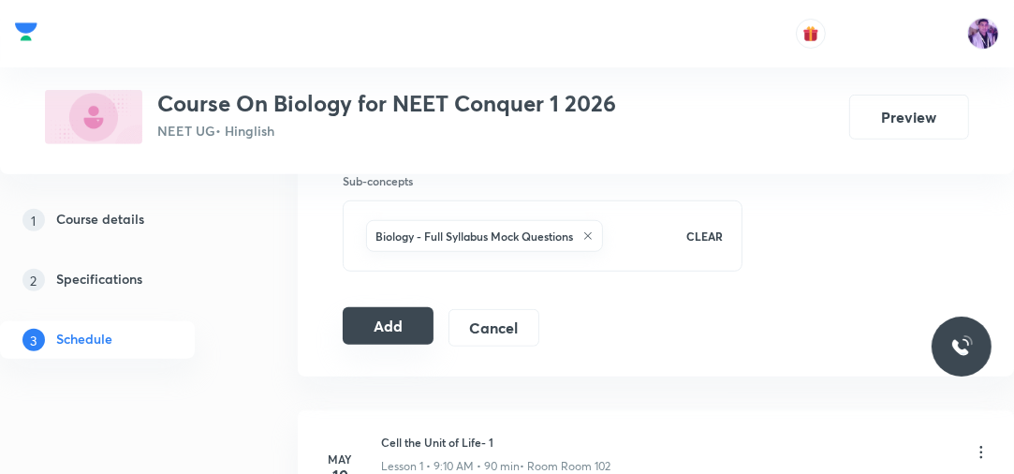
click at [420, 318] on button "Add" at bounding box center [388, 325] width 91 height 37
click at [374, 323] on button "Add" at bounding box center [388, 325] width 91 height 37
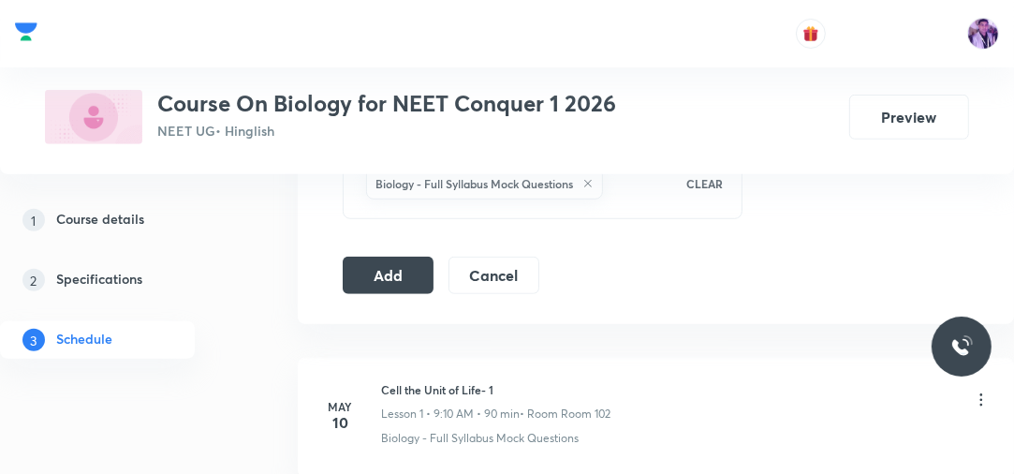
scroll to position [899, 0]
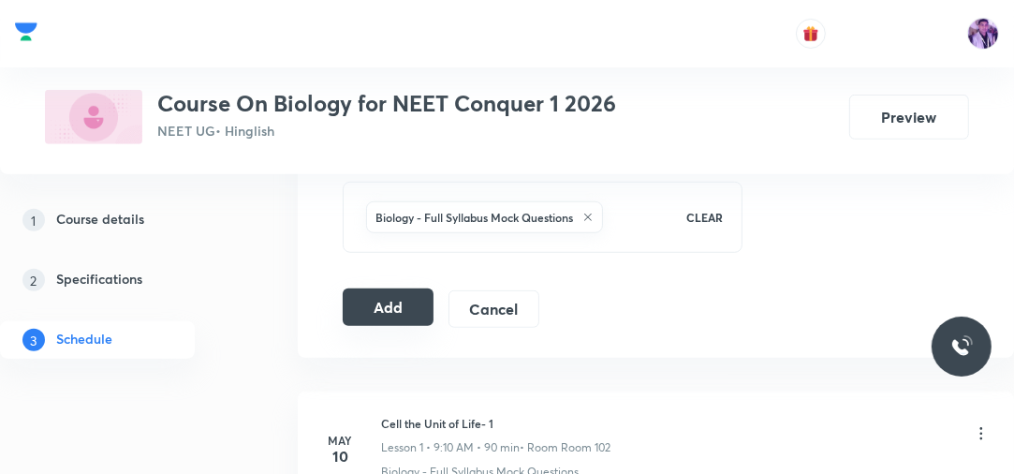
click at [397, 308] on button "Add" at bounding box center [388, 306] width 91 height 37
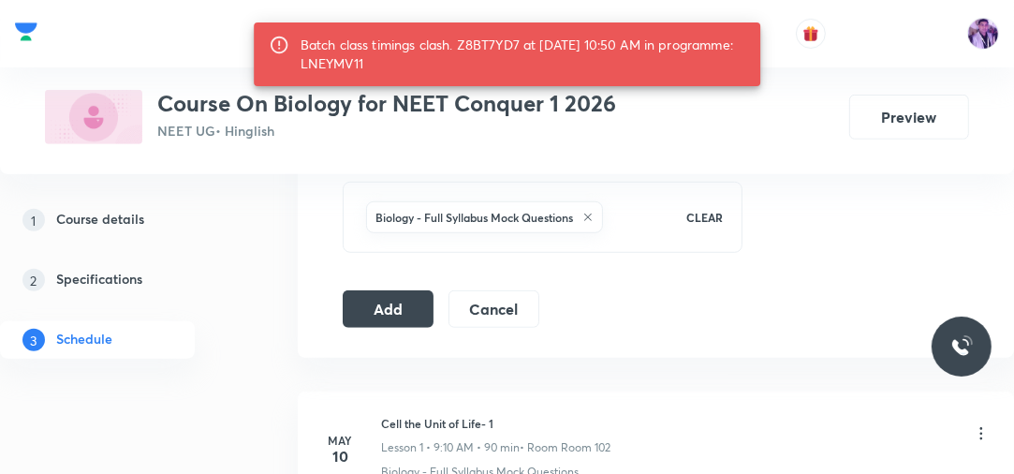
drag, startPoint x: 378, startPoint y: 60, endPoint x: 466, endPoint y: 57, distance: 88.1
click at [466, 57] on div "Batch class timings clash. Z8BT7YD7 at 02 Sep 2025 10:50 AM in programme: LNEYM…" at bounding box center [524, 54] width 446 height 52
copy div "LNEYMV11"
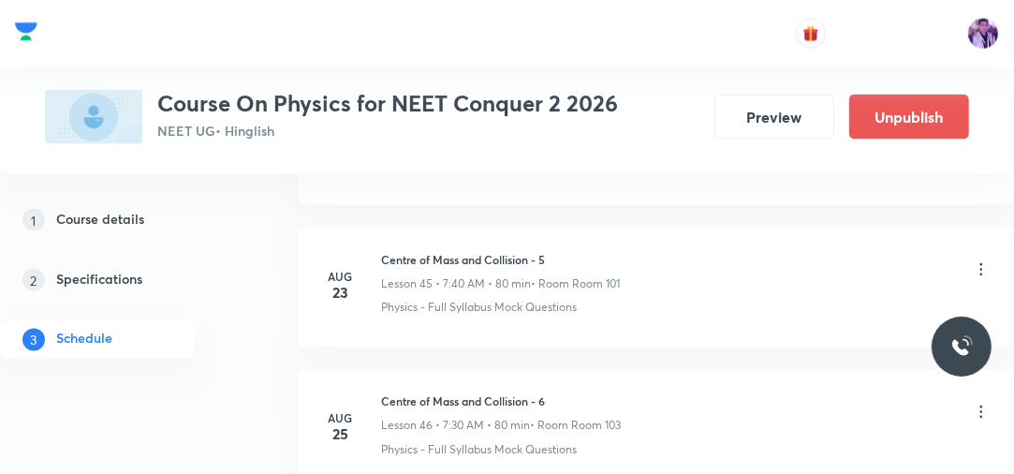
scroll to position [8046, 0]
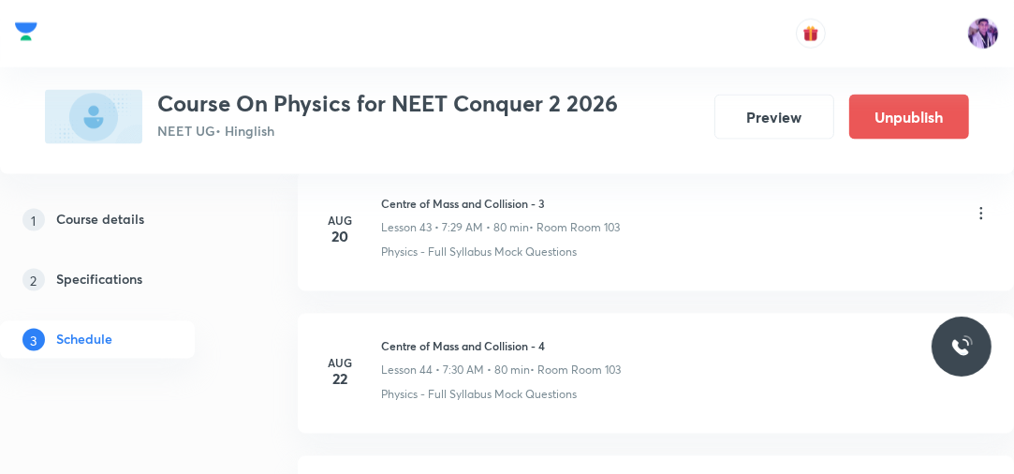
scroll to position [7106, 0]
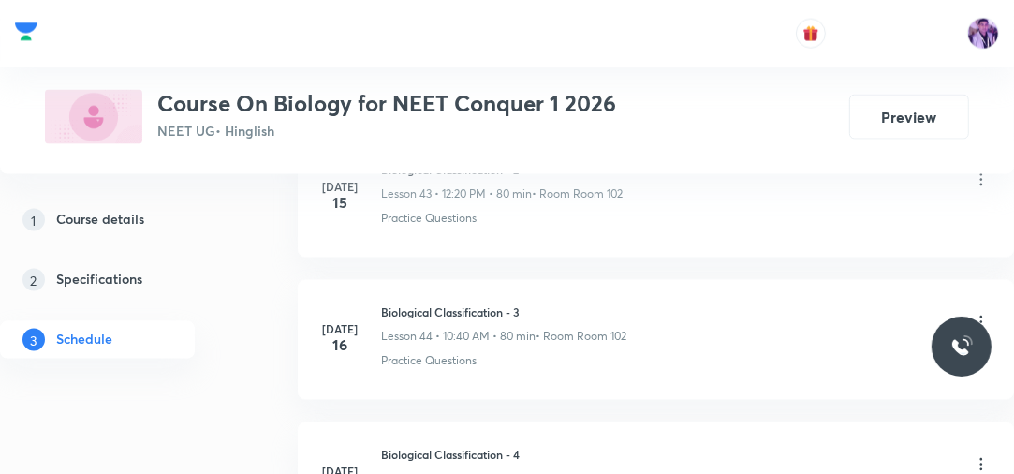
scroll to position [10459, 0]
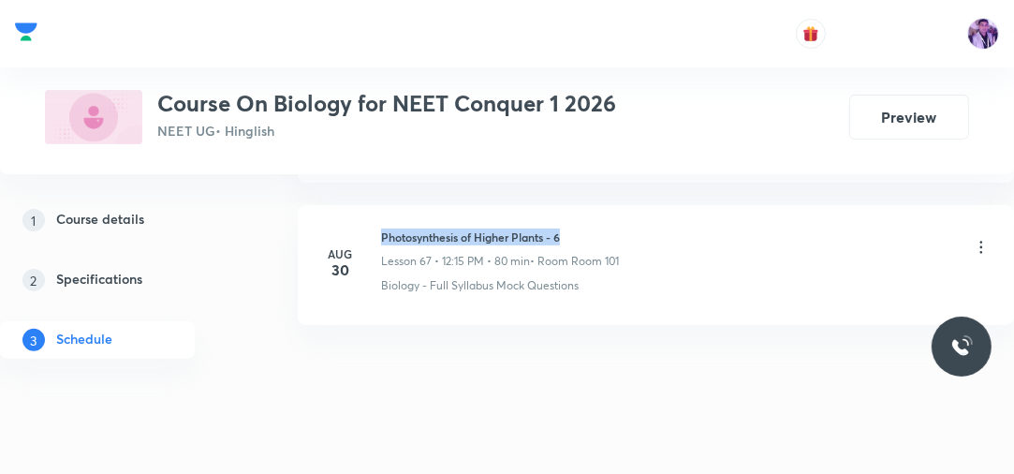
drag, startPoint x: 382, startPoint y: 201, endPoint x: 625, endPoint y: 196, distance: 242.6
click at [625, 205] on li "Aug 30 Photosynthesis of Higher Plants - 6 Lesson 67 • 12:15 PM • 80 min • Room…" at bounding box center [656, 265] width 716 height 120
copy h6 "Photosynthesis of Higher Plants - 6"
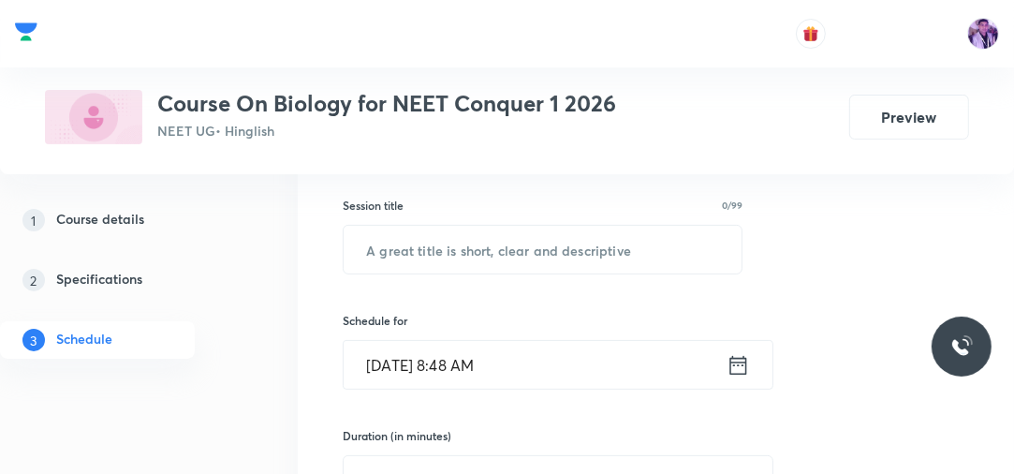
scroll to position [293, 0]
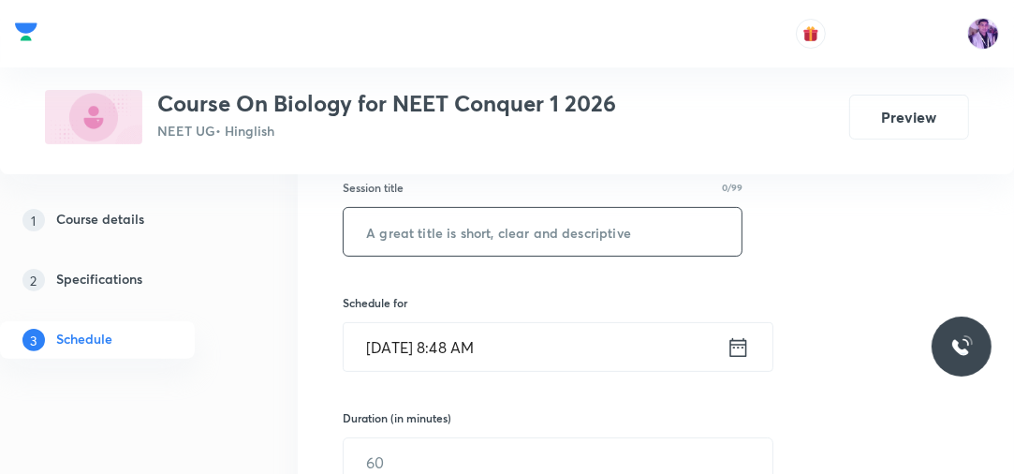
click at [568, 247] on input "text" at bounding box center [543, 232] width 398 height 48
paste input "Photosynthesis of Higher Plants - 6"
type input "Photosynthesis of Higher Plants - 7"
click at [461, 341] on input "Sep 2, 2025, 8:48 AM" at bounding box center [535, 347] width 383 height 48
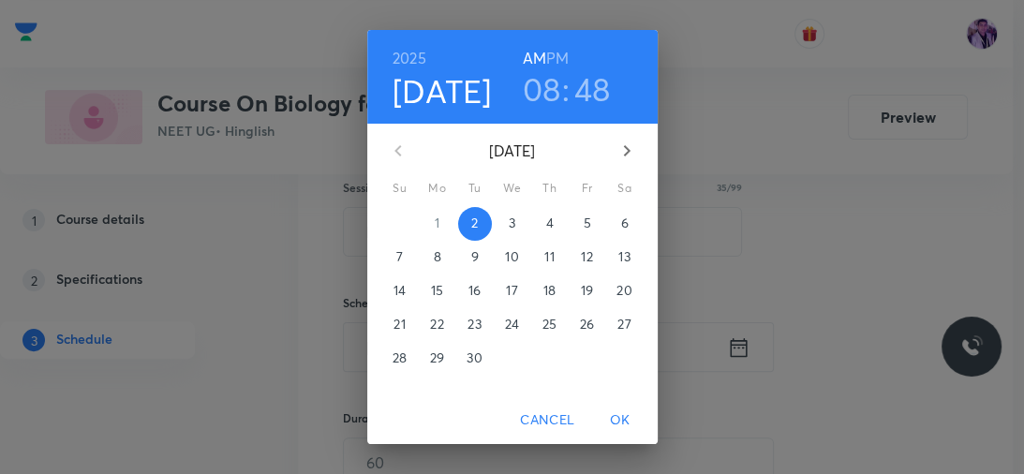
click at [545, 79] on h3 "08" at bounding box center [542, 88] width 38 height 39
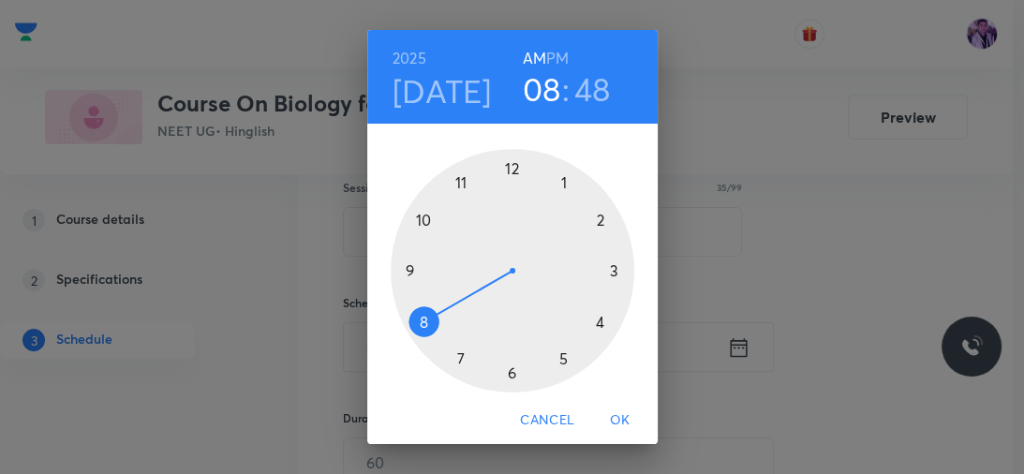
click at [420, 221] on div at bounding box center [512, 270] width 243 height 243
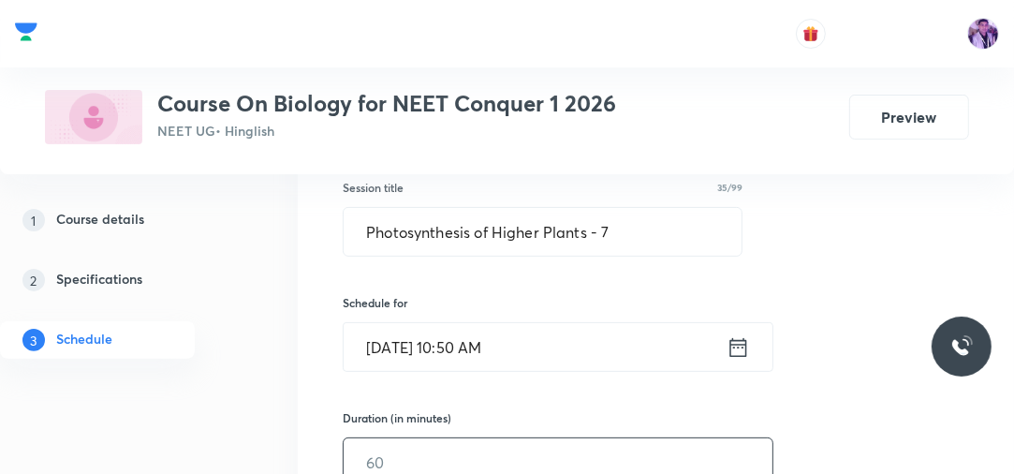
click at [389, 457] on input "text" at bounding box center [558, 462] width 429 height 48
type input "80"
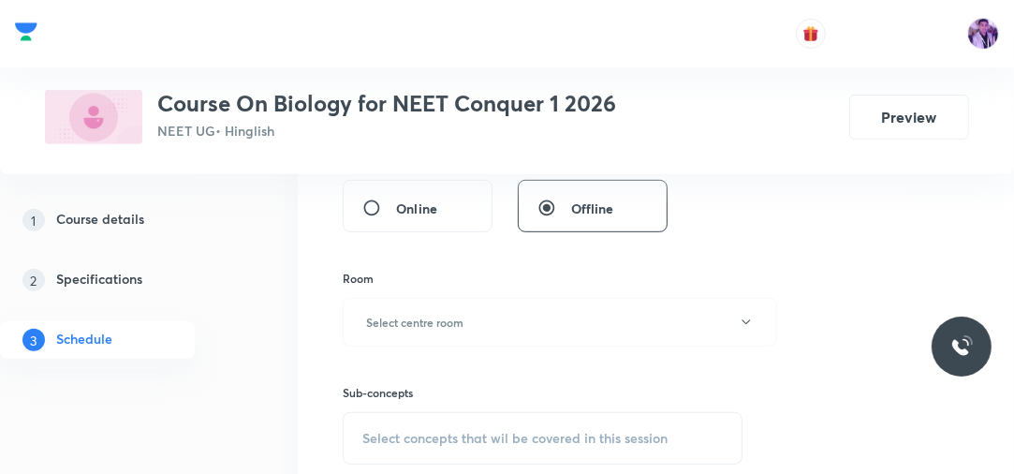
scroll to position [713, 0]
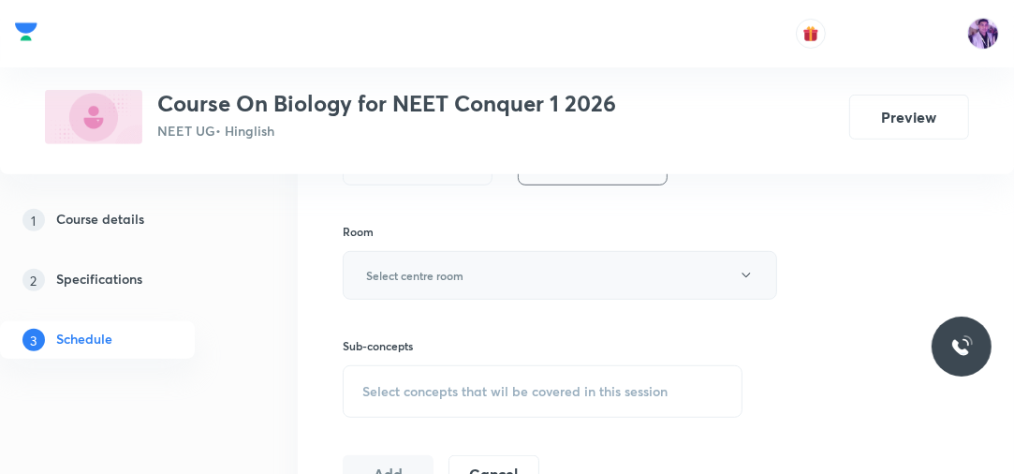
click at [450, 276] on h6 "Select centre room" at bounding box center [414, 275] width 97 height 17
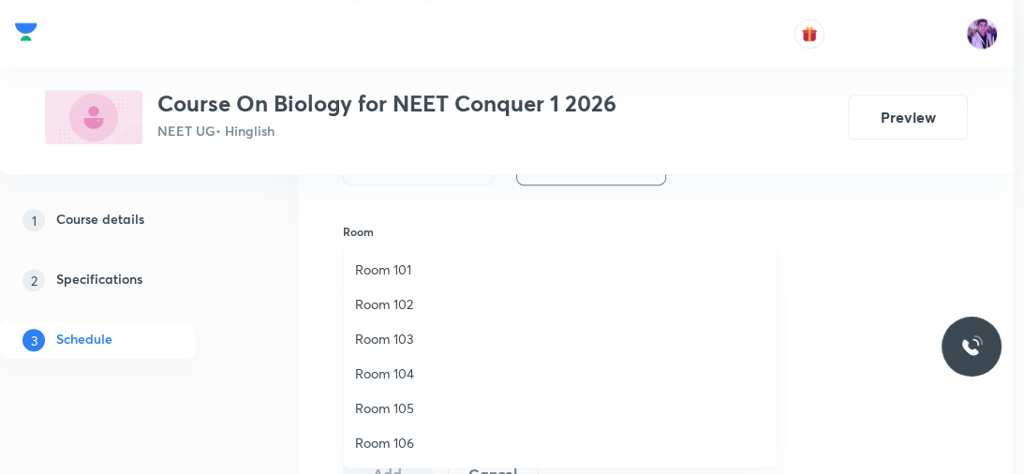
click at [395, 307] on span "Room 102" at bounding box center [560, 304] width 410 height 20
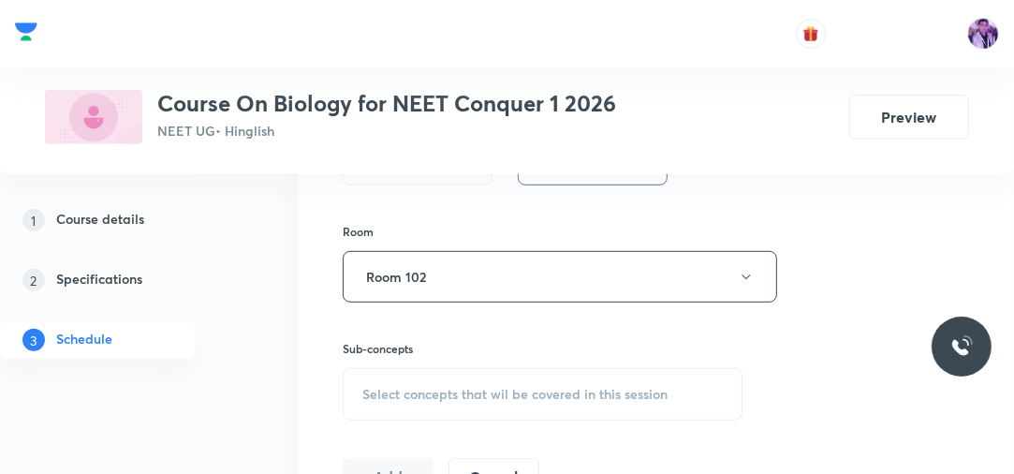
click at [393, 397] on span "Select concepts that wil be covered in this session" at bounding box center [514, 394] width 305 height 15
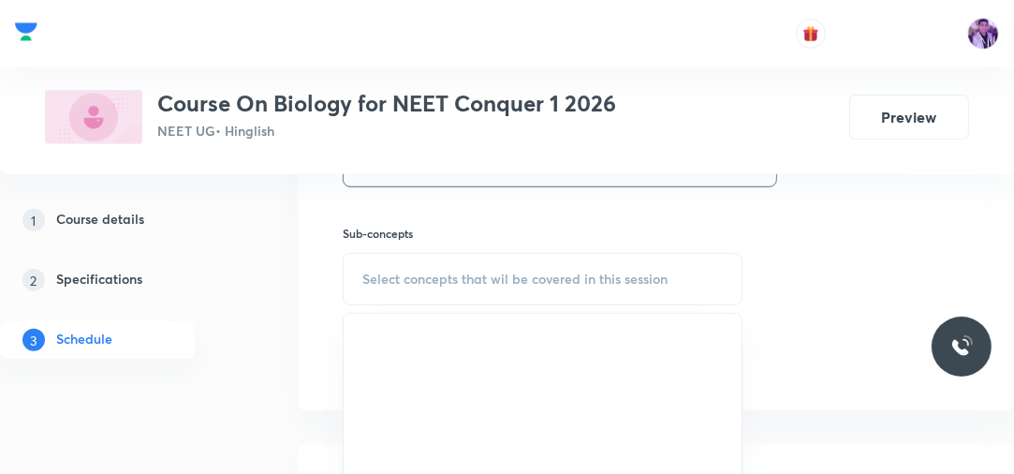
scroll to position [863, 0]
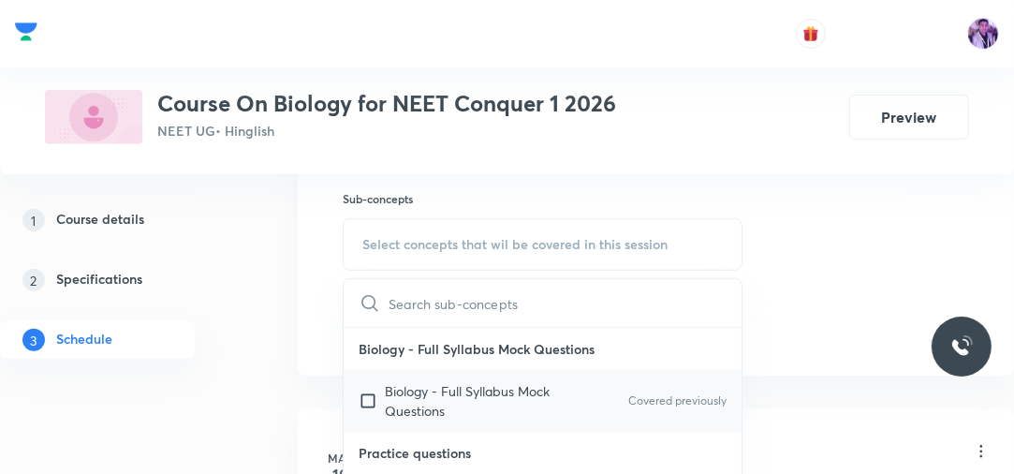
click at [459, 387] on p "Biology - Full Syllabus Mock Questions" at bounding box center [479, 400] width 189 height 39
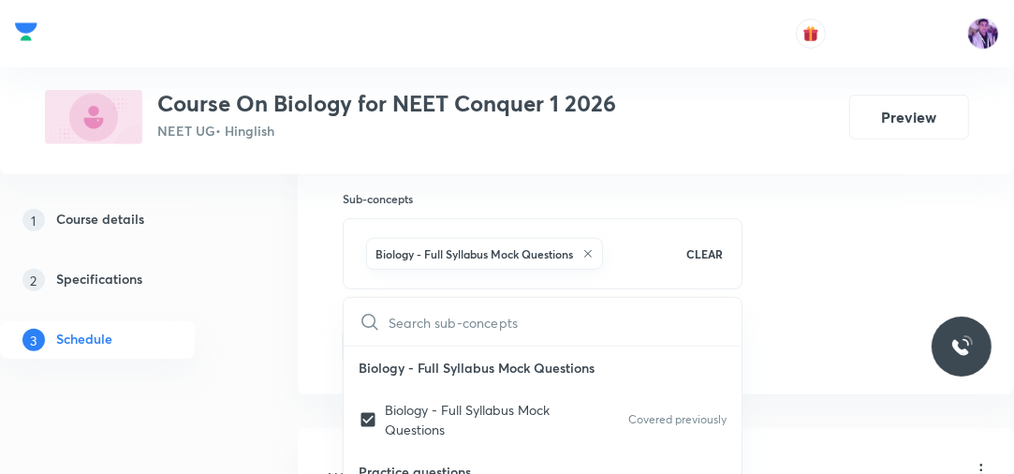
checkbox input "true"
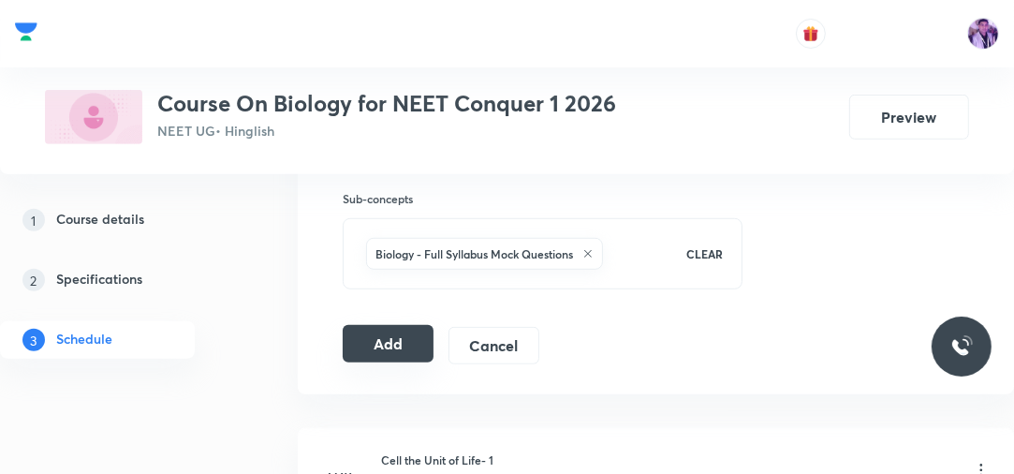
click at [387, 353] on button "Add" at bounding box center [388, 343] width 91 height 37
click at [393, 348] on button "Add" at bounding box center [388, 343] width 91 height 37
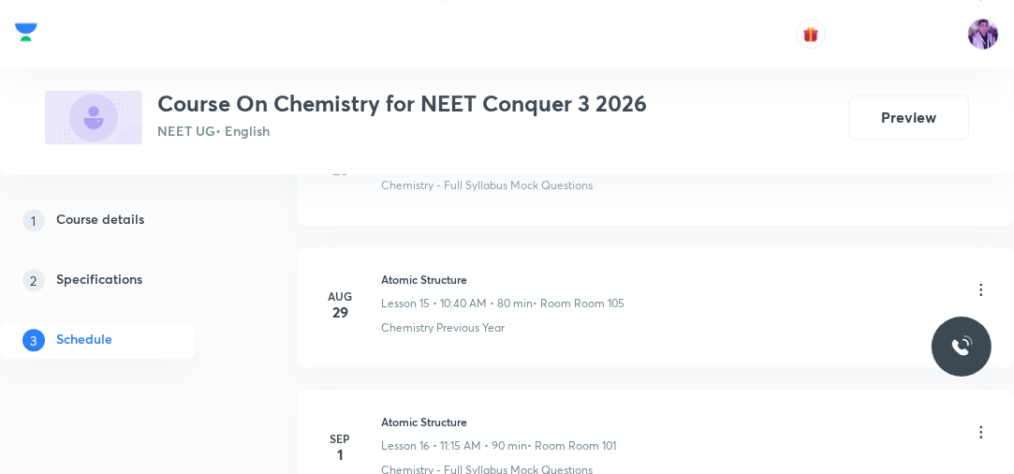
scroll to position [3218, 0]
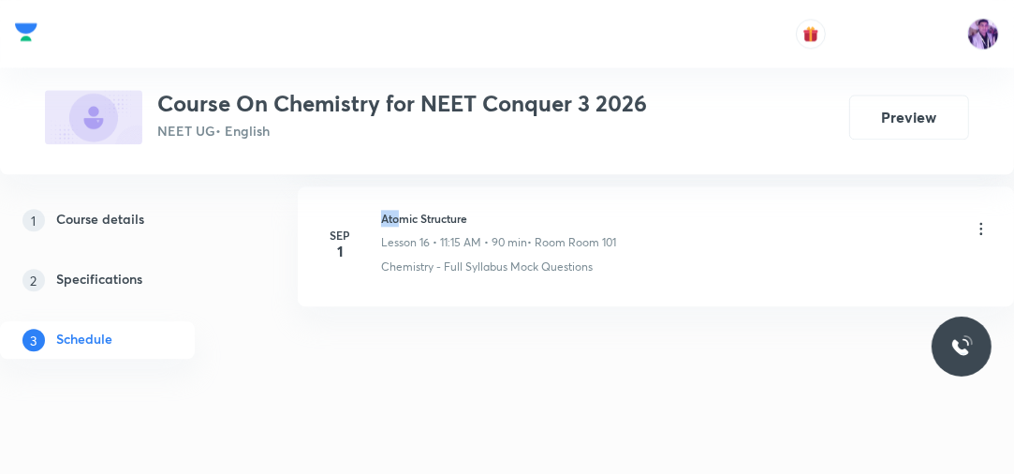
drag, startPoint x: 404, startPoint y: 215, endPoint x: 383, endPoint y: 209, distance: 21.6
click at [383, 210] on h6 "Atomic Structure" at bounding box center [498, 218] width 235 height 17
click at [448, 210] on h6 "Atomic Structure" at bounding box center [498, 218] width 235 height 17
drag, startPoint x: 382, startPoint y: 208, endPoint x: 493, endPoint y: 202, distance: 110.7
click at [493, 210] on h6 "Atomic Structure" at bounding box center [498, 218] width 235 height 17
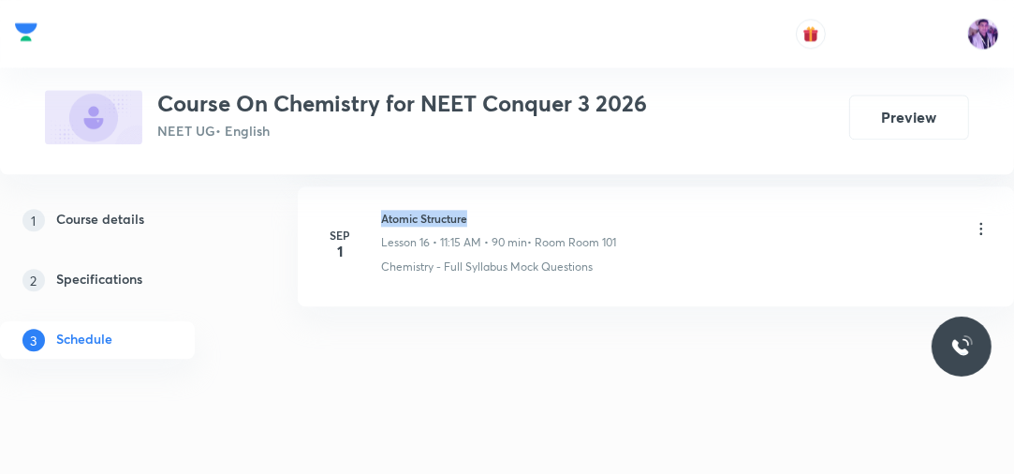
copy h6 "Atomic Structure"
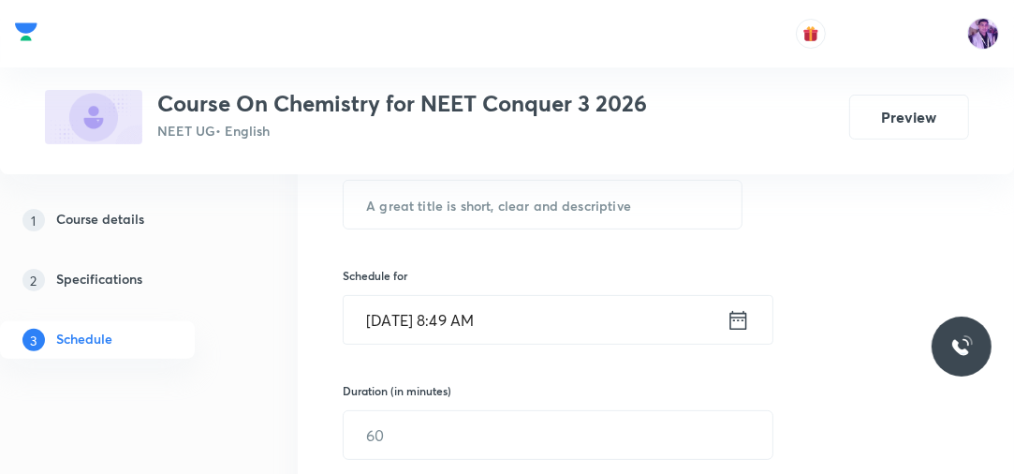
scroll to position [338, 0]
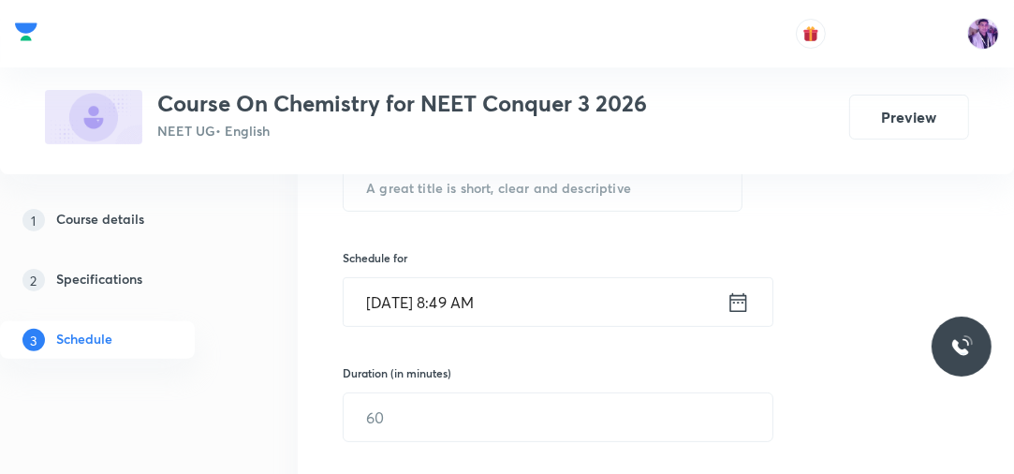
click at [607, 172] on div "Plus Courses Course On Chemistry for NEET Conquer 3 2026 NEET UG • English Prev…" at bounding box center [507, 87] width 1014 height 174
click at [586, 184] on input "text" at bounding box center [543, 187] width 398 height 48
paste input "Atomic Structure"
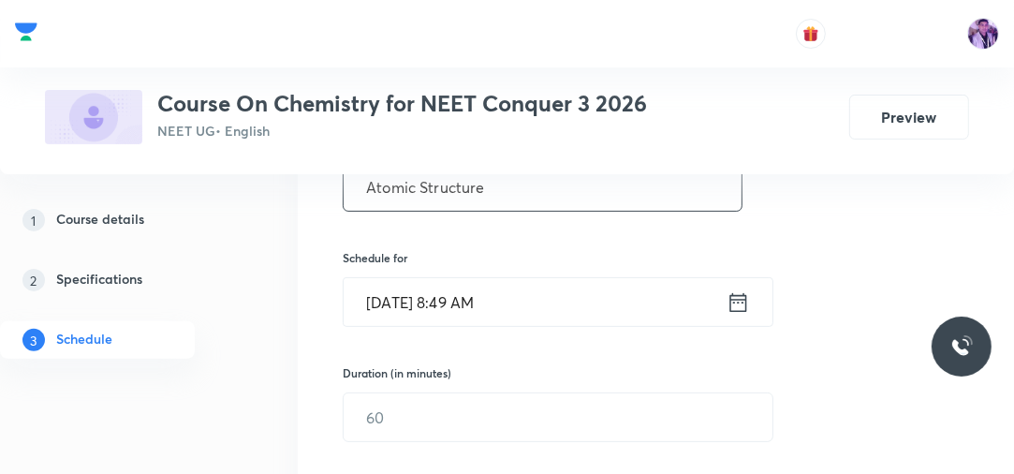
type input "Atomic Structure"
click at [468, 292] on input "[DATE] 8:49 AM" at bounding box center [535, 302] width 383 height 48
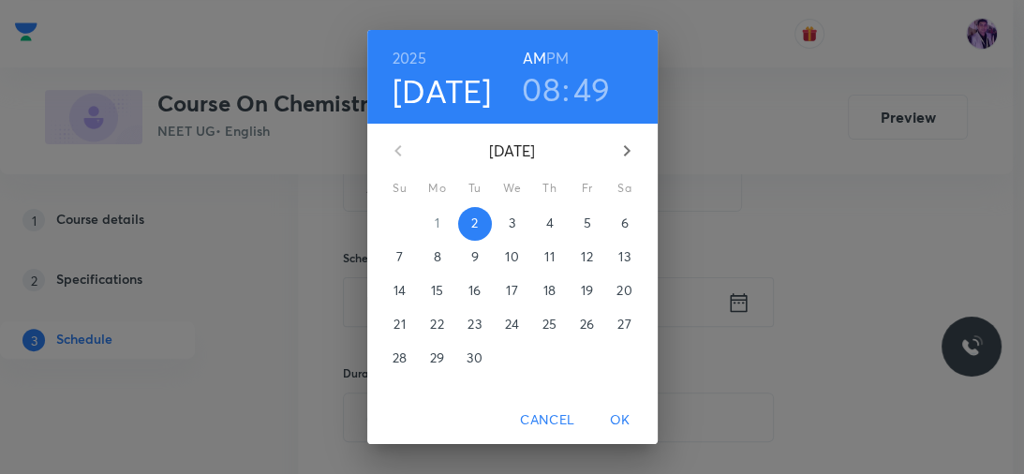
click at [533, 101] on h3 "08" at bounding box center [541, 88] width 38 height 39
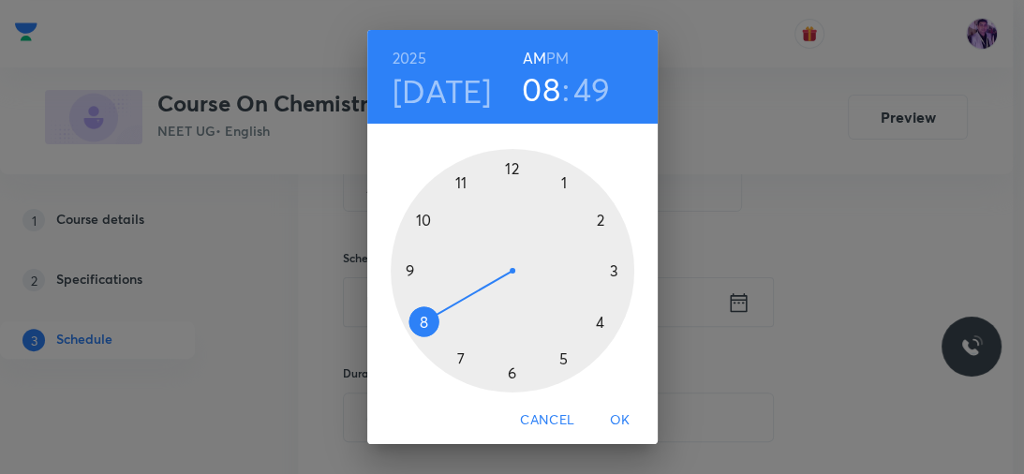
click at [405, 269] on div at bounding box center [512, 270] width 243 height 243
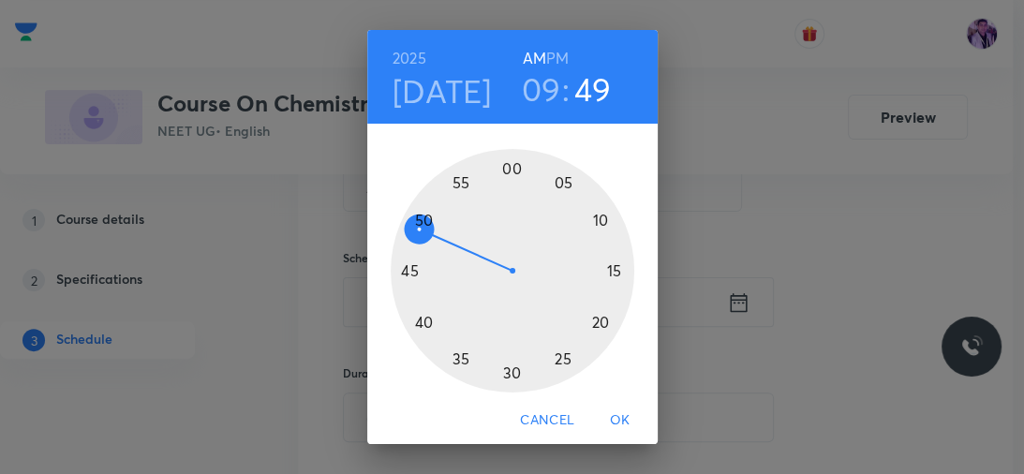
click at [546, 64] on h6 "PM" at bounding box center [557, 58] width 22 height 26
click at [532, 65] on h6 "AM" at bounding box center [534, 58] width 23 height 26
click at [530, 87] on h3 "09" at bounding box center [541, 88] width 39 height 39
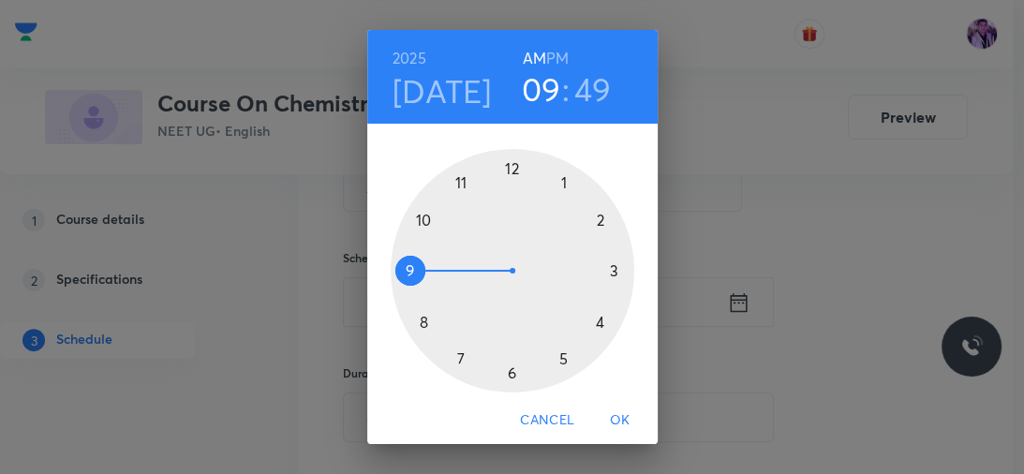
click at [416, 217] on div at bounding box center [512, 270] width 243 height 243
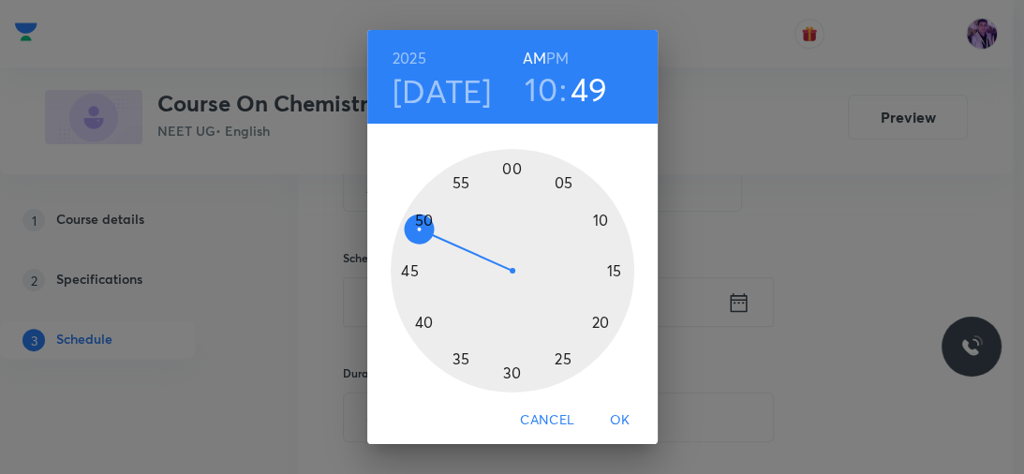
click at [401, 272] on div at bounding box center [512, 270] width 243 height 243
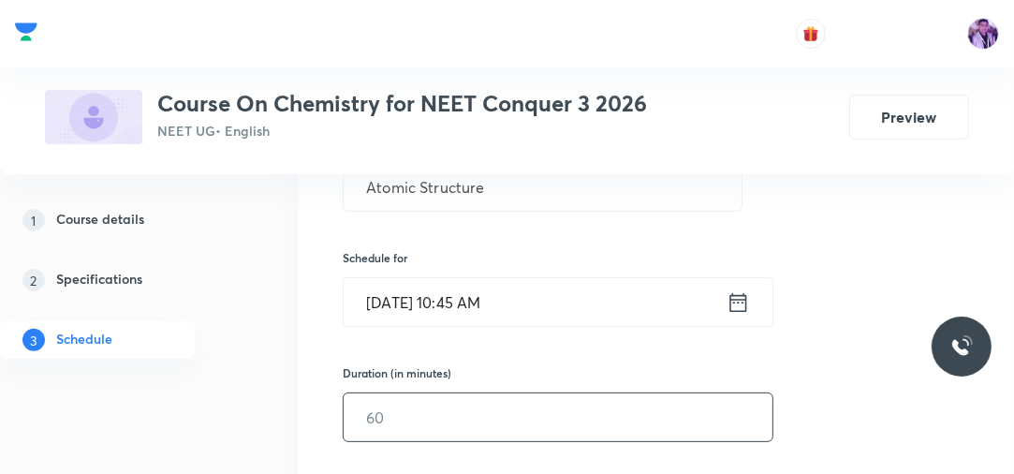
click at [378, 431] on input "text" at bounding box center [558, 417] width 429 height 48
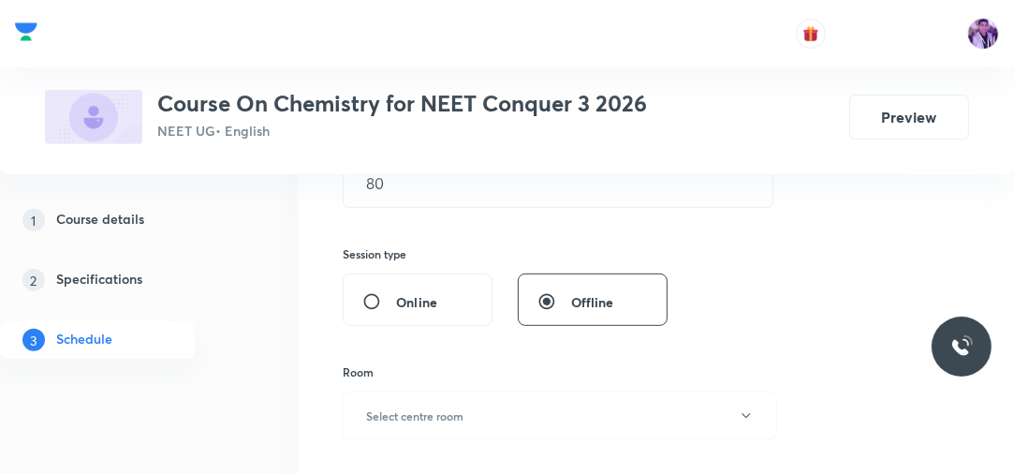
scroll to position [548, 0]
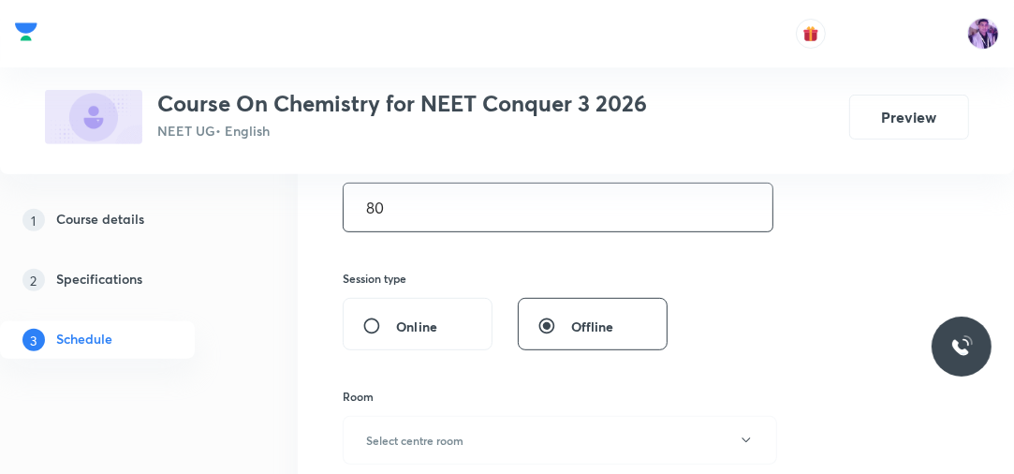
drag, startPoint x: 416, startPoint y: 207, endPoint x: 338, endPoint y: 199, distance: 78.1
click at [338, 199] on div "Session 17 Live class Session title 16/99 Atomic Structure ​ Schedule for [DATE…" at bounding box center [656, 234] width 716 height 907
type input "90"
click at [393, 437] on h6 "Select centre room" at bounding box center [414, 440] width 97 height 17
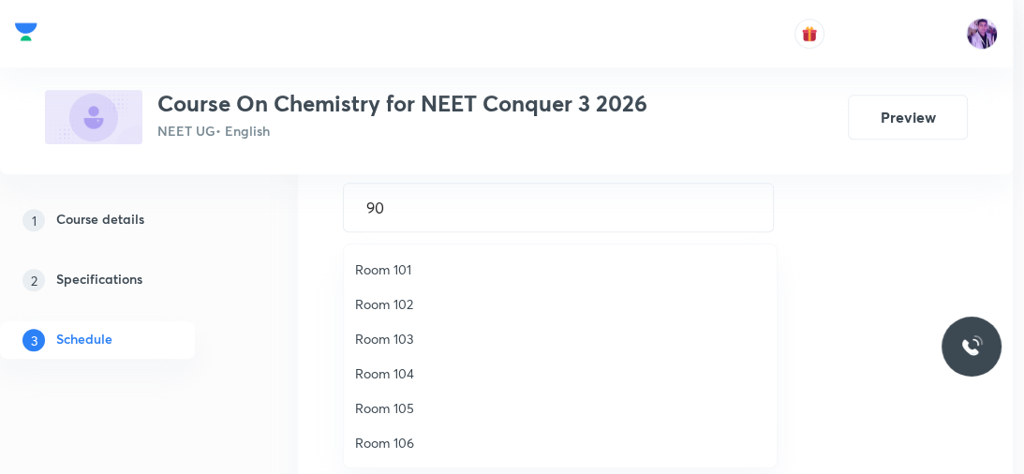
click at [412, 270] on span "Room 101" at bounding box center [560, 269] width 410 height 20
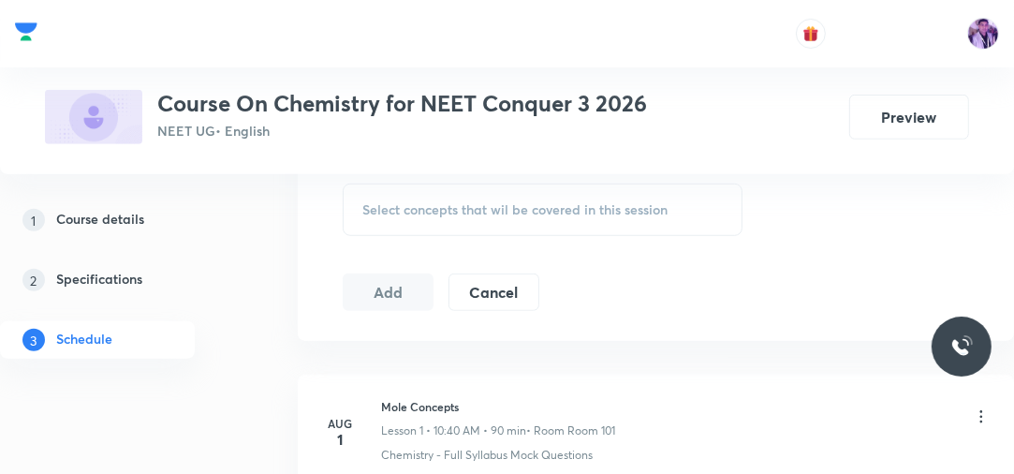
scroll to position [907, 0]
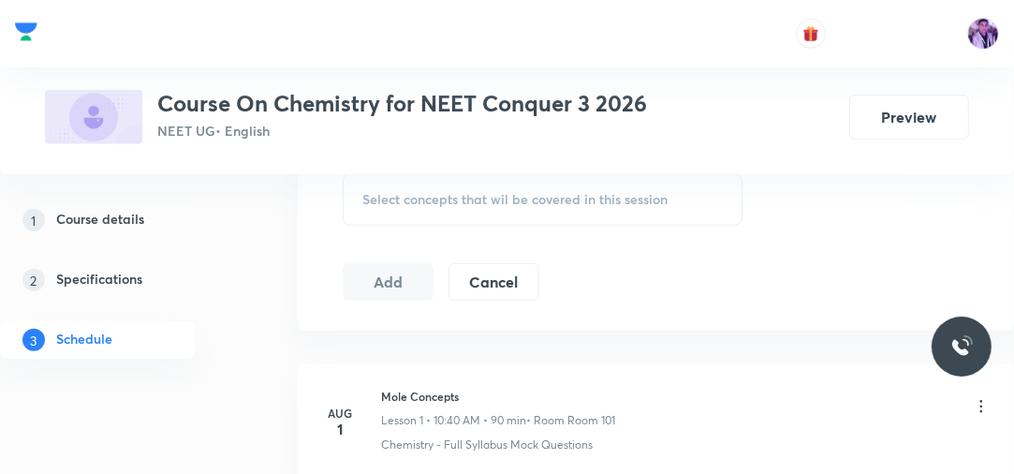
click at [432, 192] on span "Select concepts that wil be covered in this session" at bounding box center [514, 199] width 305 height 15
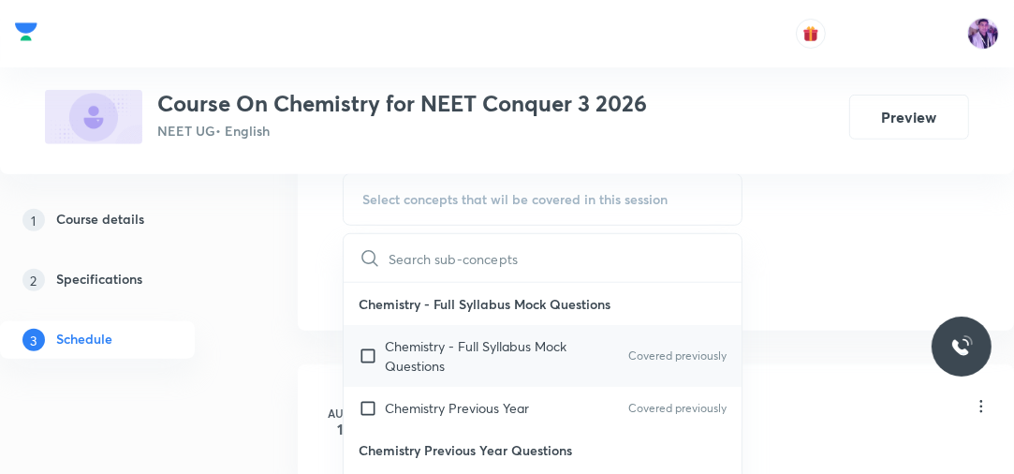
click at [393, 344] on p "Chemistry - Full Syllabus Mock Questions" at bounding box center [479, 355] width 189 height 39
checkbox input "true"
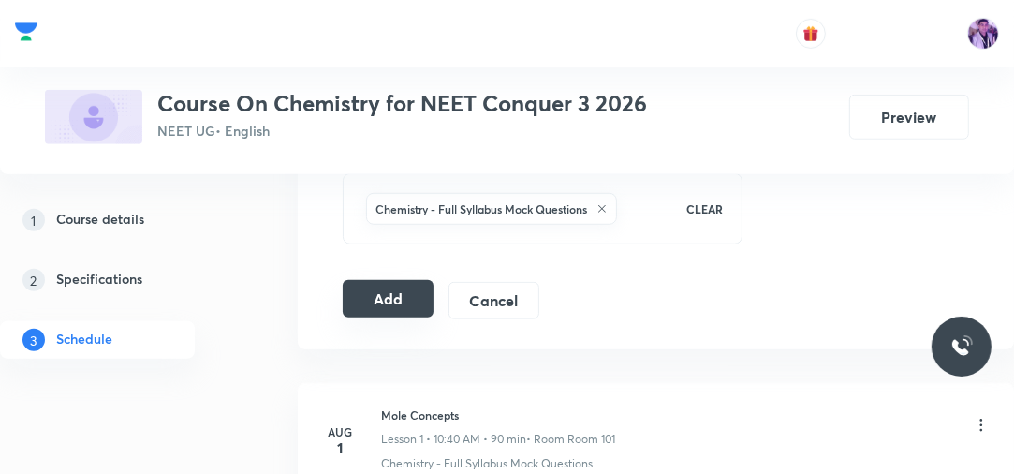
click at [393, 288] on button "Add" at bounding box center [388, 298] width 91 height 37
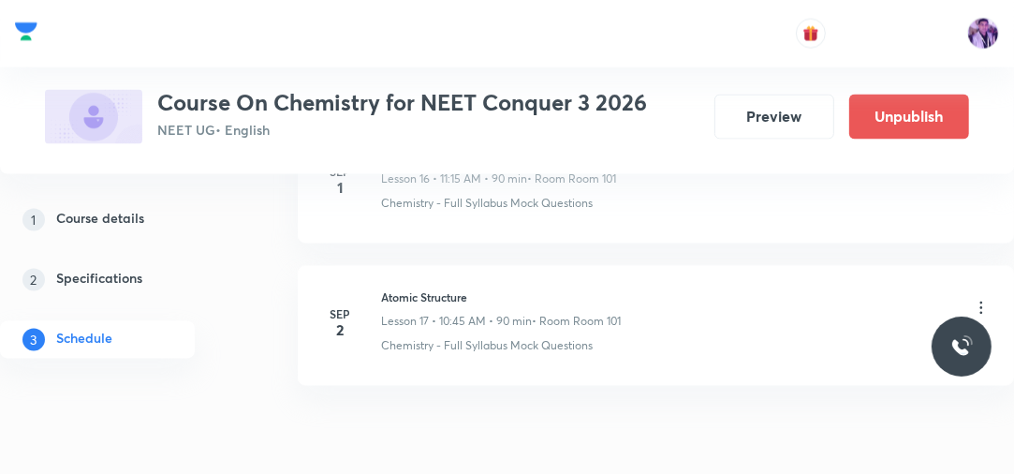
scroll to position [2533, 0]
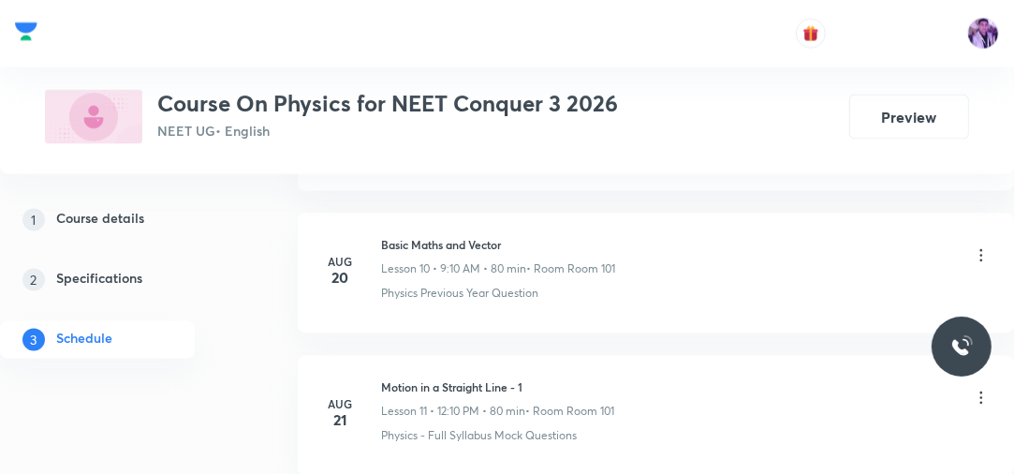
scroll to position [3360, 0]
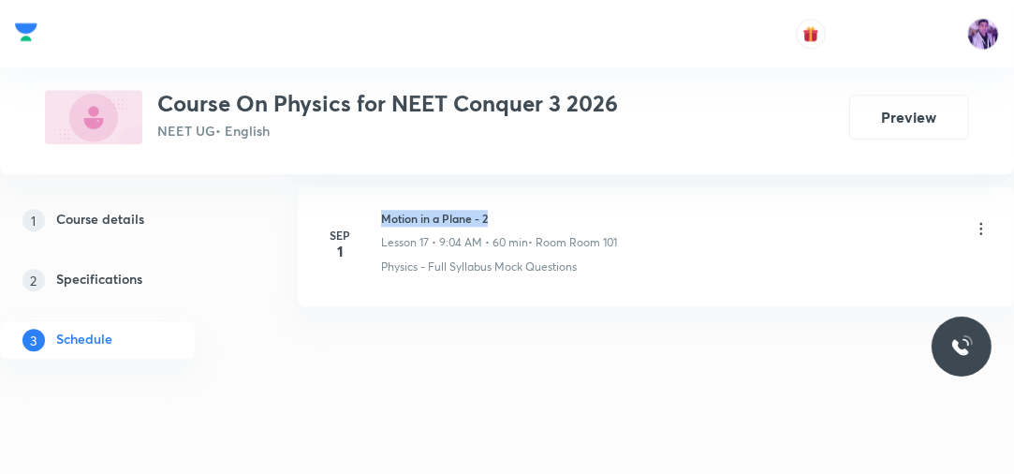
drag, startPoint x: 381, startPoint y: 207, endPoint x: 531, endPoint y: 201, distance: 149.9
click at [531, 210] on h6 "Motion in a Plane - 2" at bounding box center [499, 218] width 236 height 17
copy h6 "Motion in a Plane - 2"
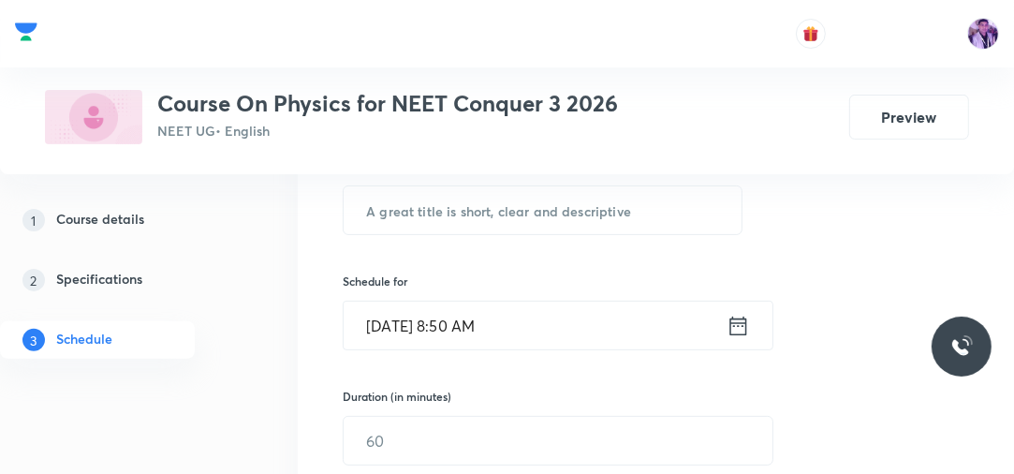
scroll to position [302, 0]
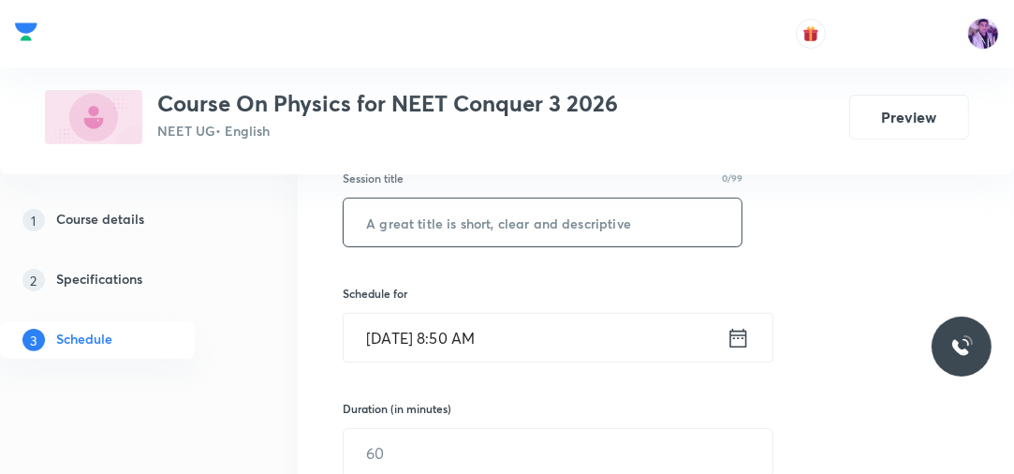
paste input "Motion in a Plane - 2"
click at [532, 216] on input "text" at bounding box center [543, 223] width 398 height 48
type input "Motion in a Plane - 3"
click at [454, 323] on input "Sep 2, 2025, 8:50 AM" at bounding box center [535, 338] width 383 height 48
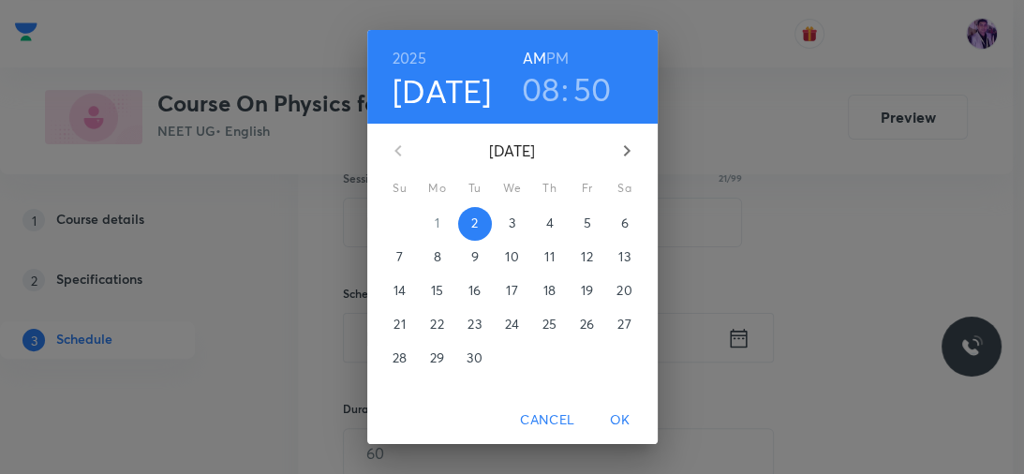
click at [547, 83] on h3 "08" at bounding box center [541, 88] width 38 height 39
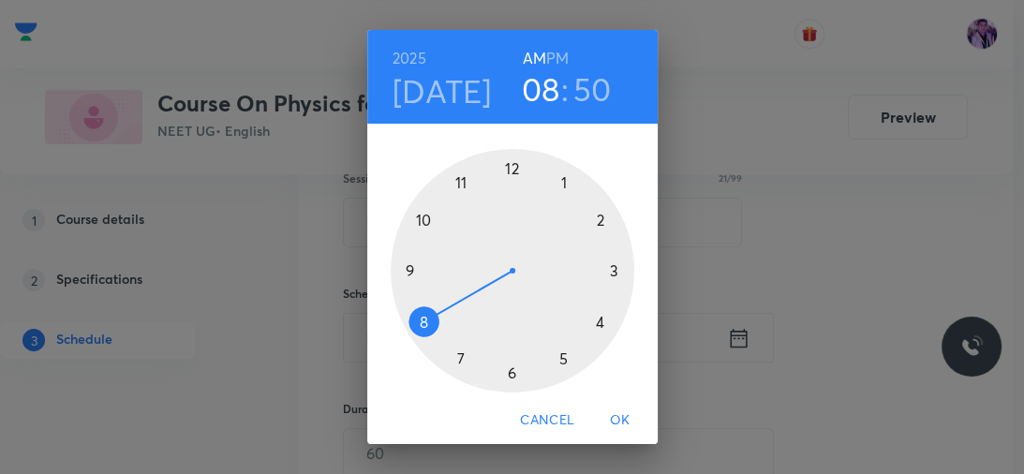
click at [547, 60] on h6 "PM" at bounding box center [557, 58] width 22 height 26
click at [506, 163] on div at bounding box center [512, 270] width 243 height 243
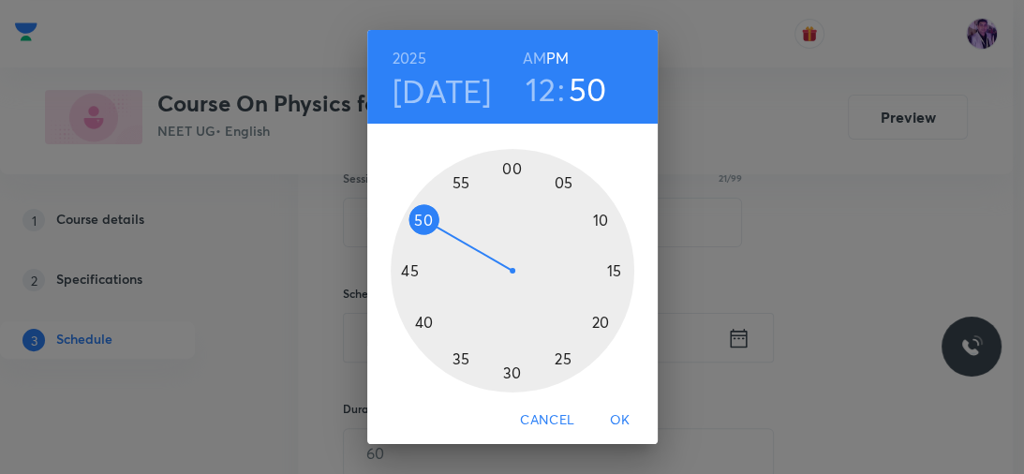
click at [557, 356] on div at bounding box center [512, 270] width 243 height 243
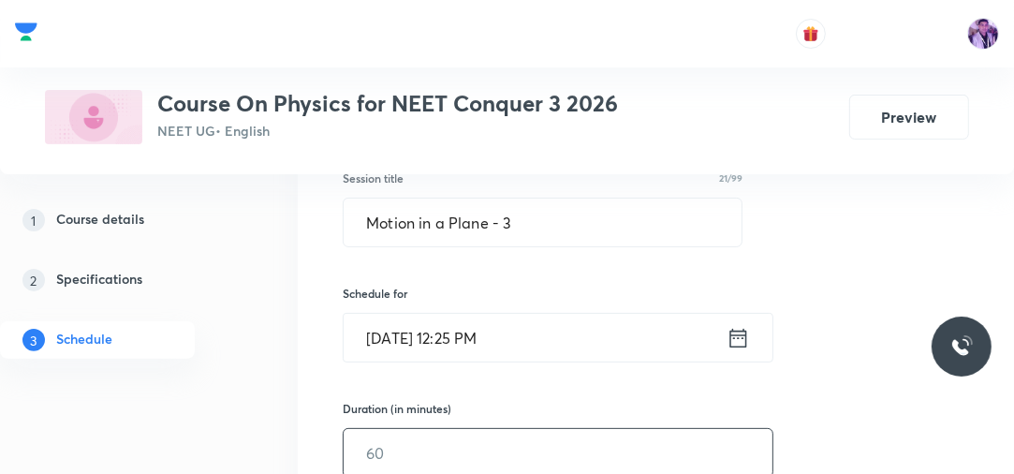
click at [386, 464] on input "text" at bounding box center [558, 453] width 429 height 48
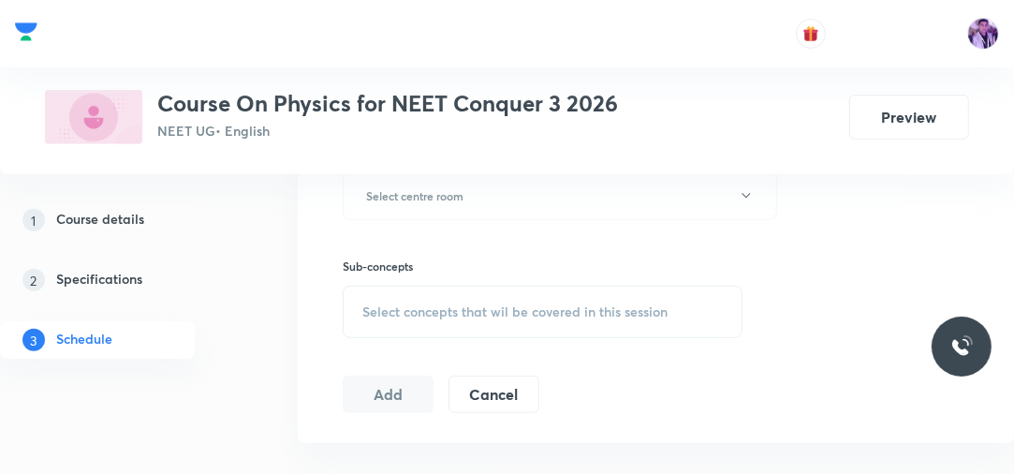
scroll to position [799, 0]
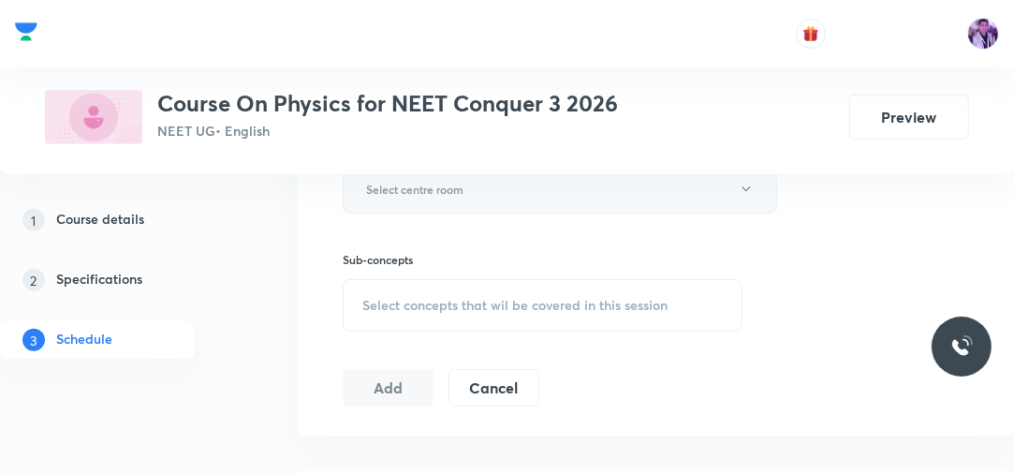
type input "80"
click at [559, 200] on button "Select centre room" at bounding box center [560, 189] width 435 height 49
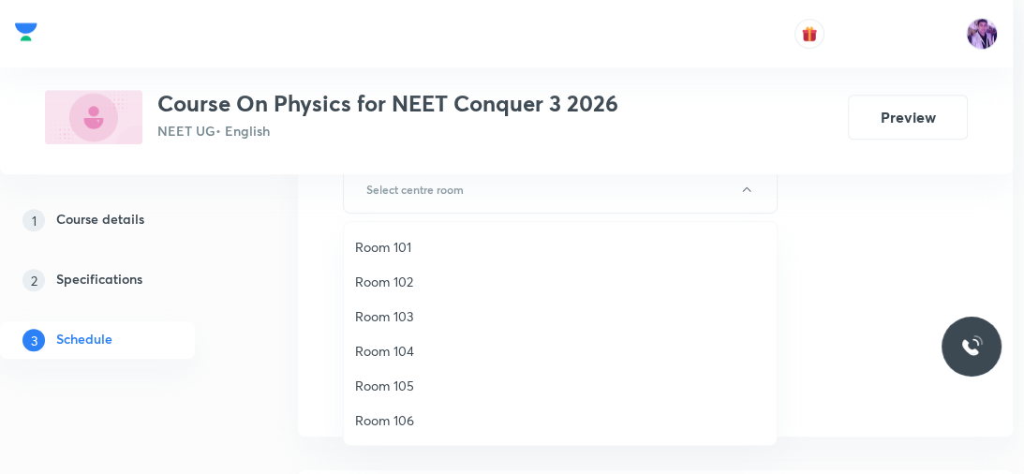
click at [420, 234] on li "Room 101" at bounding box center [560, 246] width 433 height 35
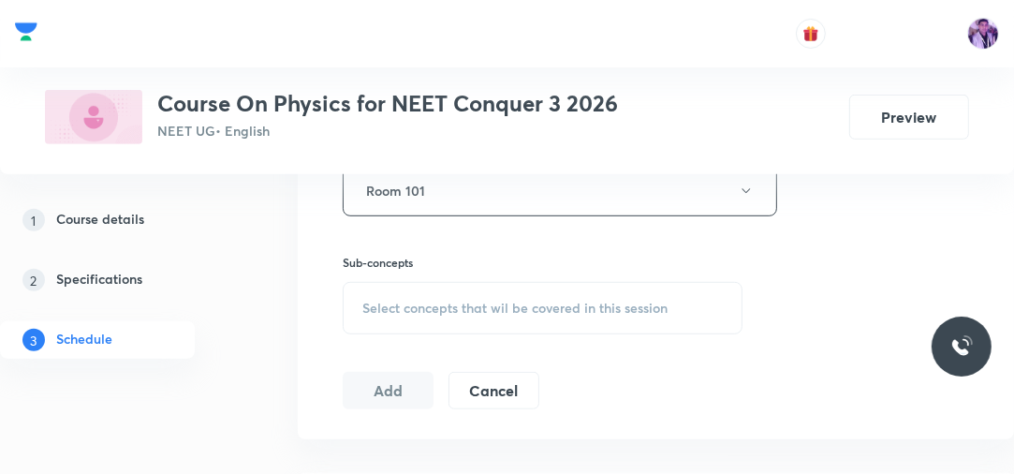
click at [401, 311] on span "Select concepts that wil be covered in this session" at bounding box center [514, 308] width 305 height 15
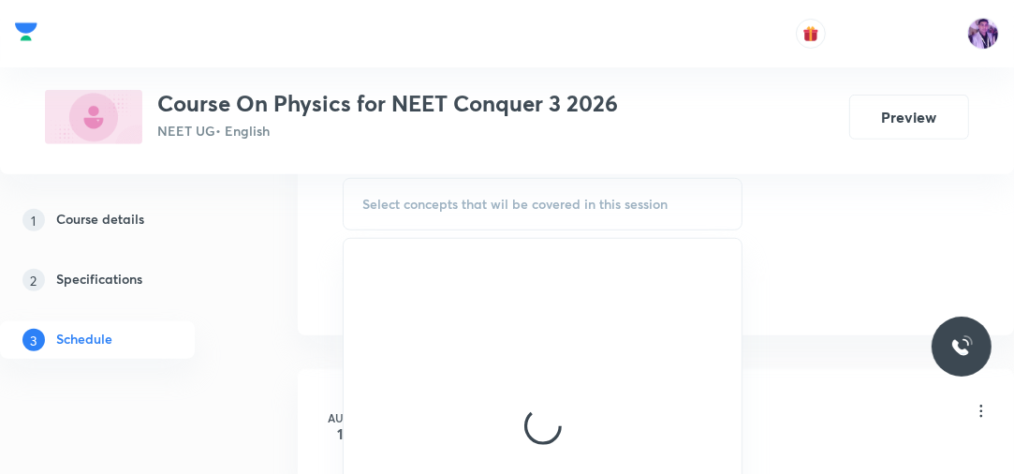
scroll to position [922, 0]
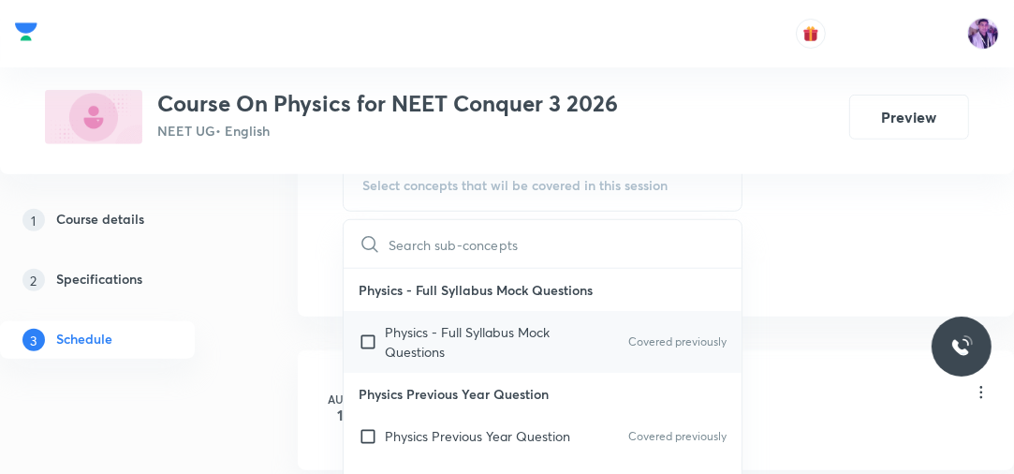
click at [412, 342] on p "Physics - Full Syllabus Mock Questions" at bounding box center [479, 341] width 189 height 39
checkbox input "true"
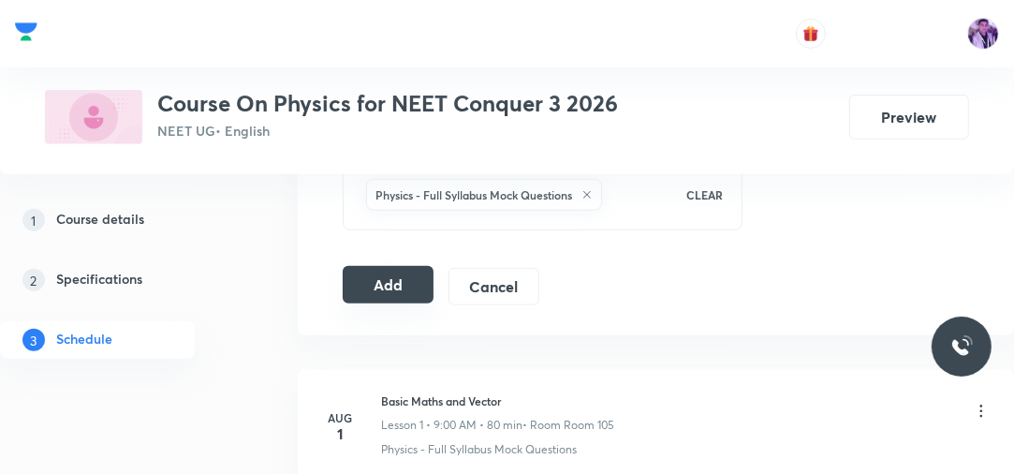
click at [413, 278] on button "Add" at bounding box center [388, 284] width 91 height 37
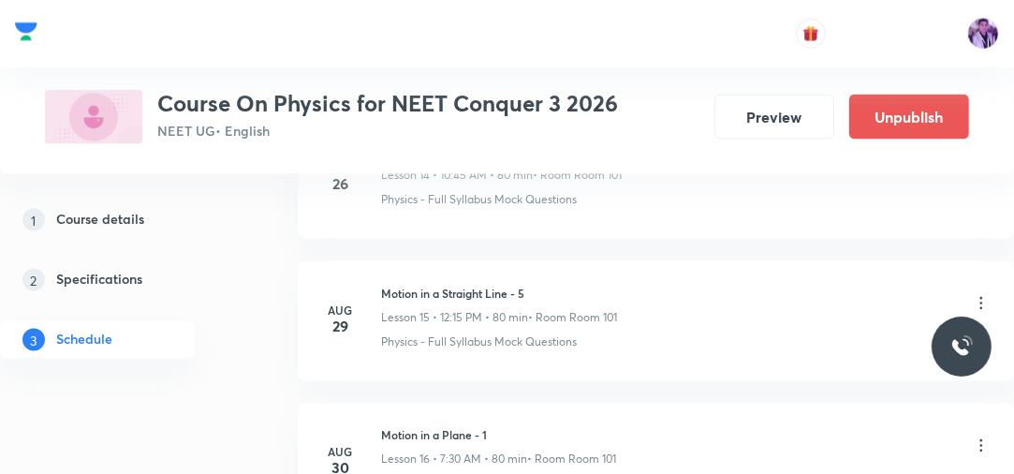
scroll to position [2676, 0]
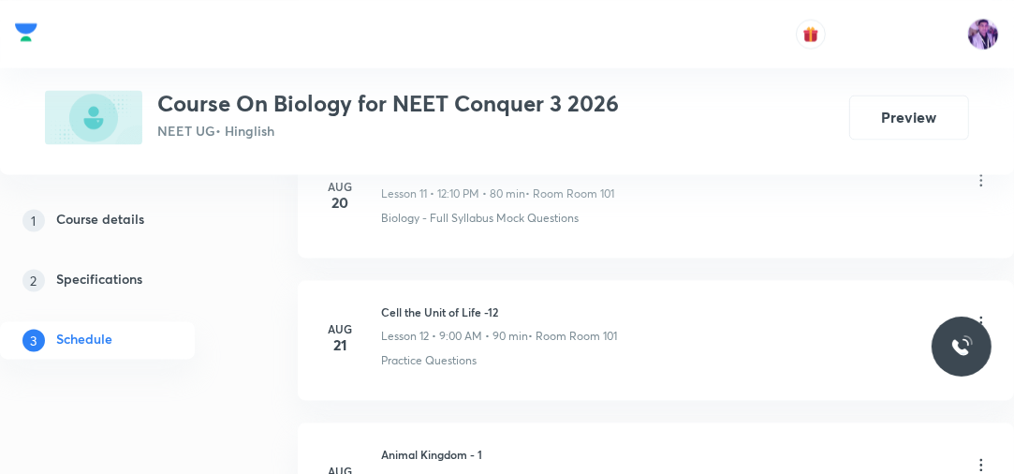
scroll to position [3360, 0]
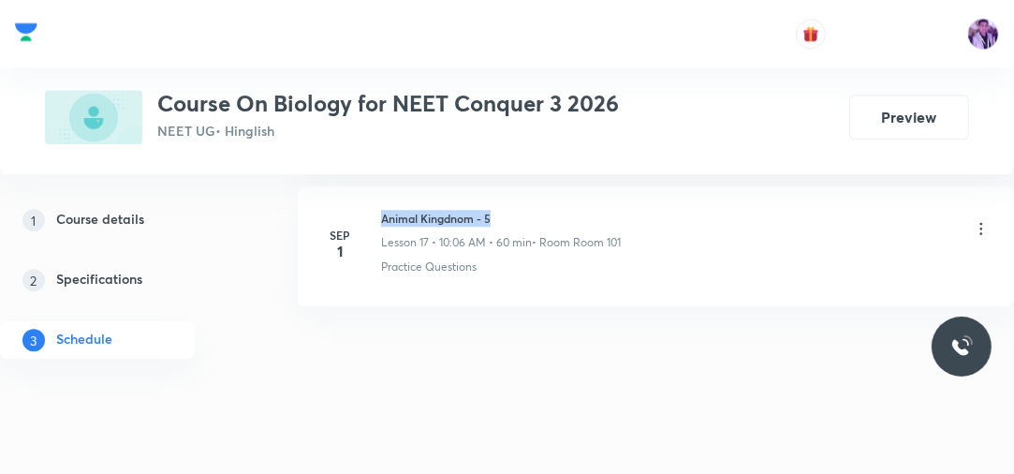
drag, startPoint x: 382, startPoint y: 209, endPoint x: 529, endPoint y: 184, distance: 149.2
click at [529, 186] on li "[DATE] Animal Kingdnom - 5 Lesson 17 • 10:06 AM • 60 min • Room Room 101 Practi…" at bounding box center [656, 246] width 716 height 120
copy h6 "Animal Kingdnom - 5"
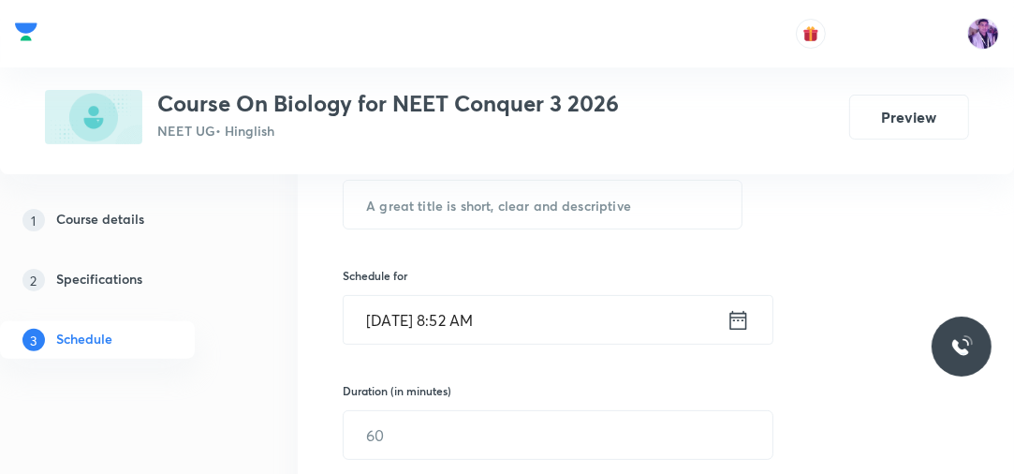
scroll to position [326, 0]
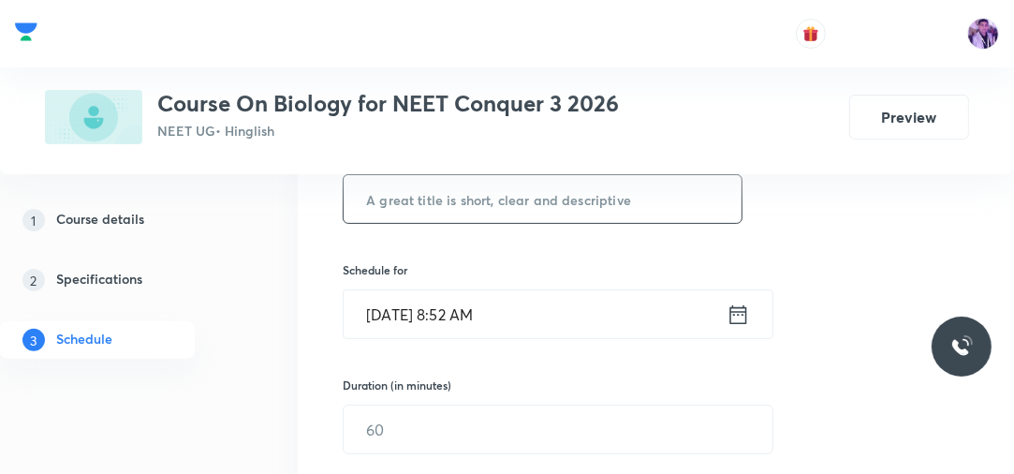
click at [507, 209] on input "text" at bounding box center [543, 199] width 398 height 48
paste input "Animal Kingdnom - 5"
click at [507, 209] on input "Animal Kingdnom - 5" at bounding box center [543, 199] width 398 height 48
type input "Animal Kingdnom - 6"
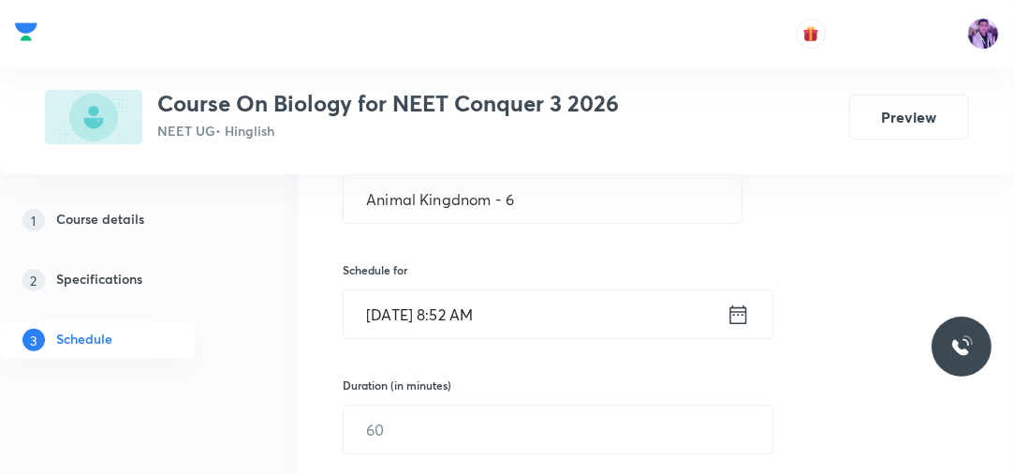
click at [454, 313] on input "[DATE] 8:52 AM" at bounding box center [535, 314] width 383 height 48
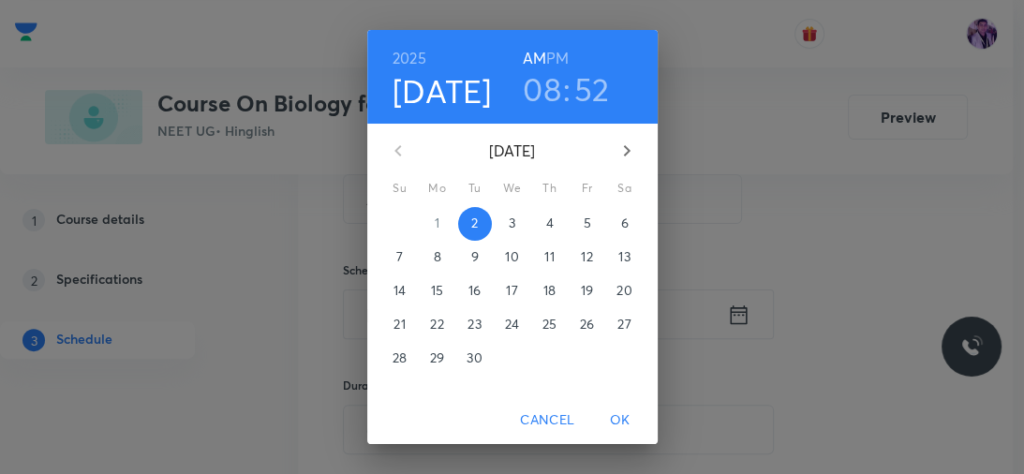
click at [537, 95] on h3 "08" at bounding box center [542, 88] width 38 height 39
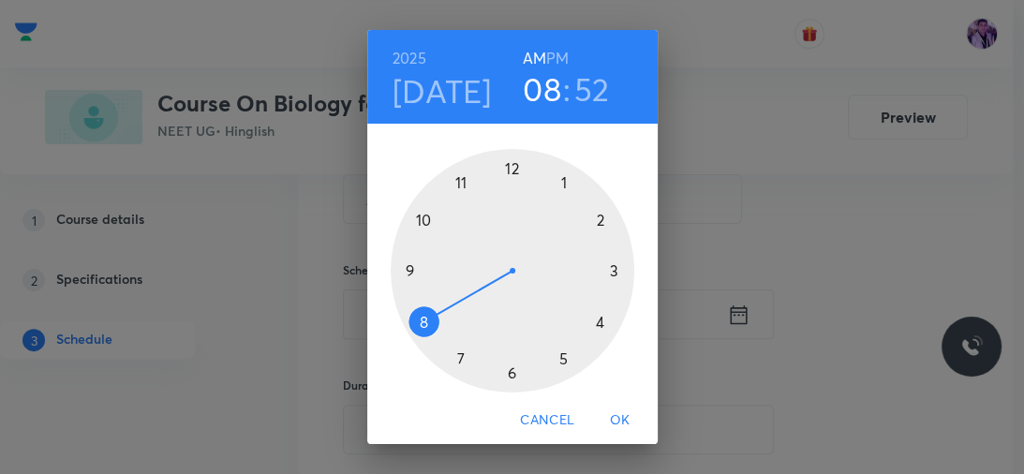
click at [560, 56] on h6 "PM" at bounding box center [557, 58] width 22 height 26
click at [558, 178] on div at bounding box center [512, 270] width 243 height 243
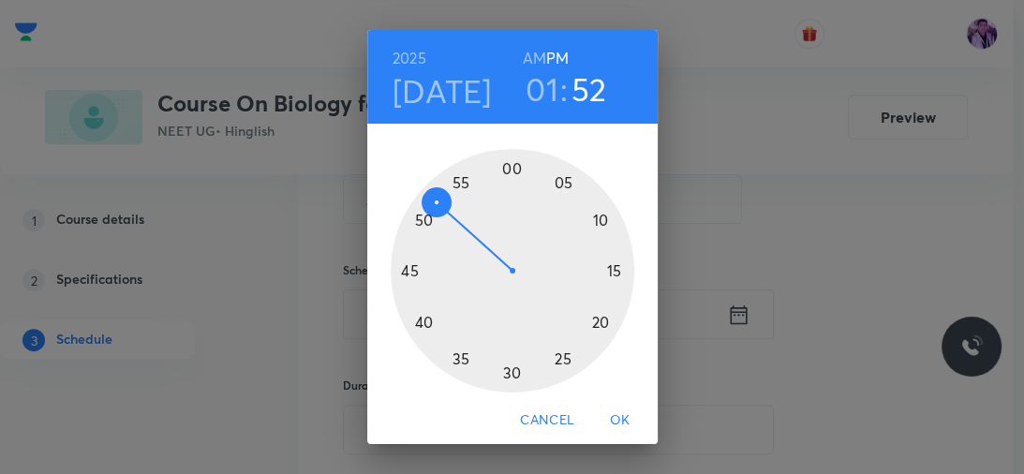
click at [405, 269] on div at bounding box center [512, 270] width 243 height 243
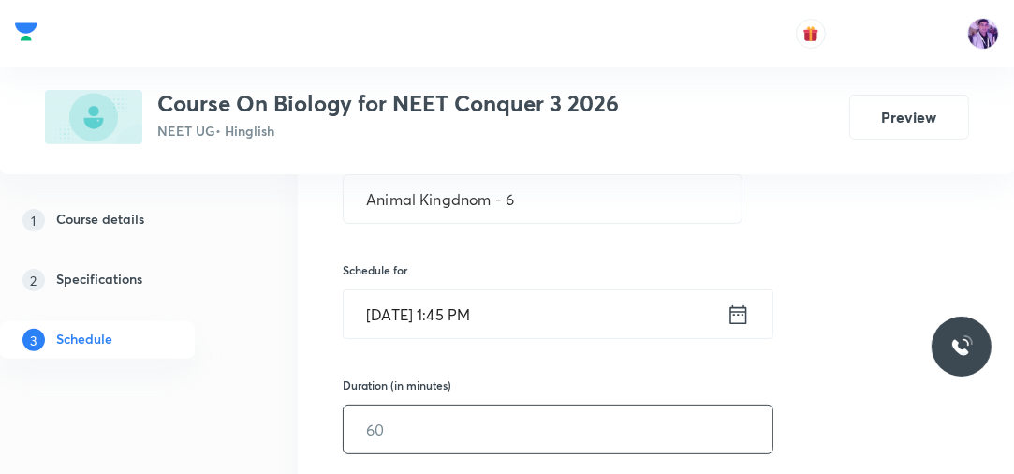
click at [380, 423] on input "text" at bounding box center [558, 430] width 429 height 48
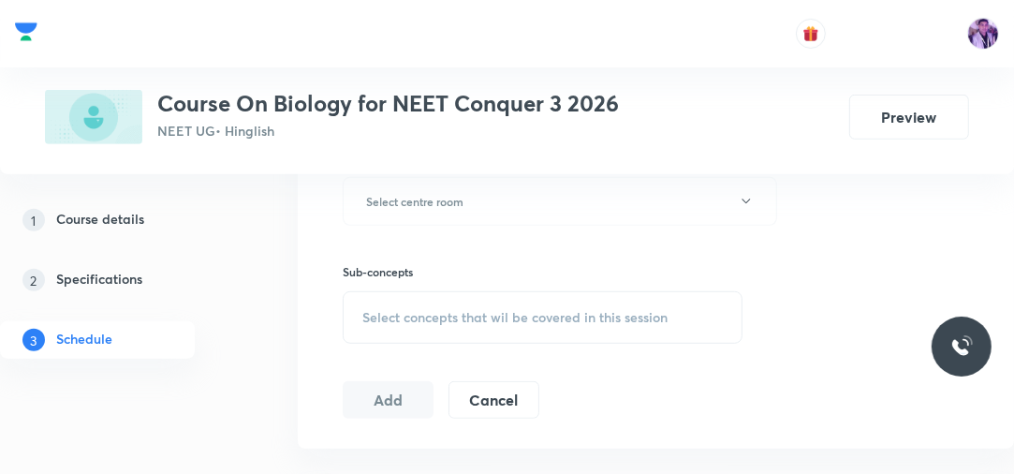
scroll to position [798, 0]
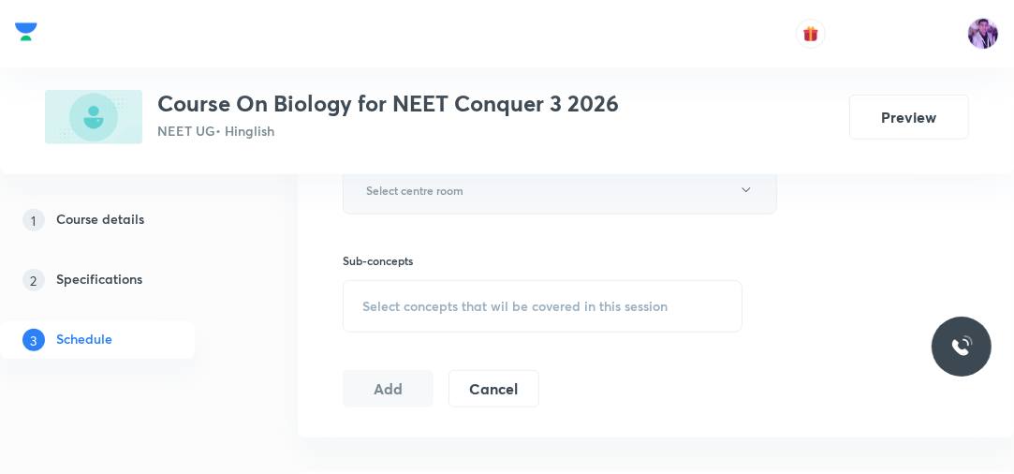
type input "75"
click at [435, 202] on button "Select centre room" at bounding box center [560, 190] width 435 height 49
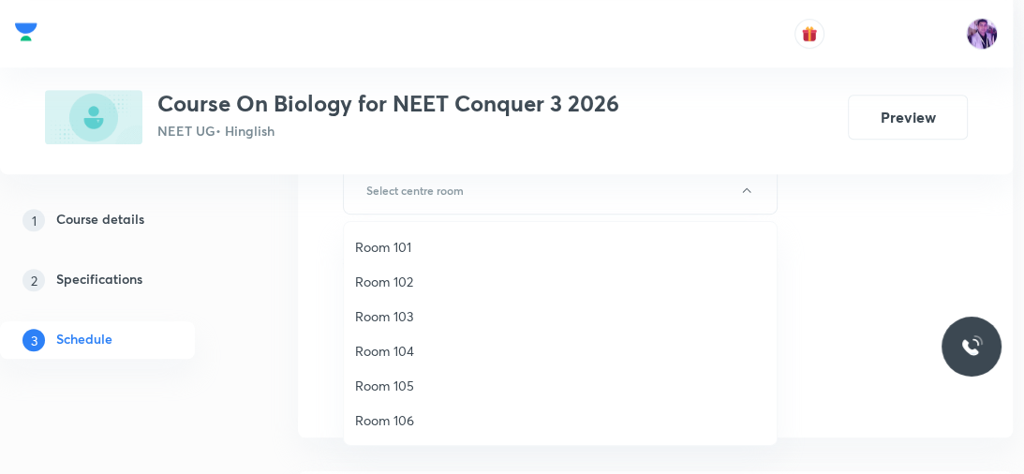
click at [405, 242] on span "Room 101" at bounding box center [560, 247] width 410 height 20
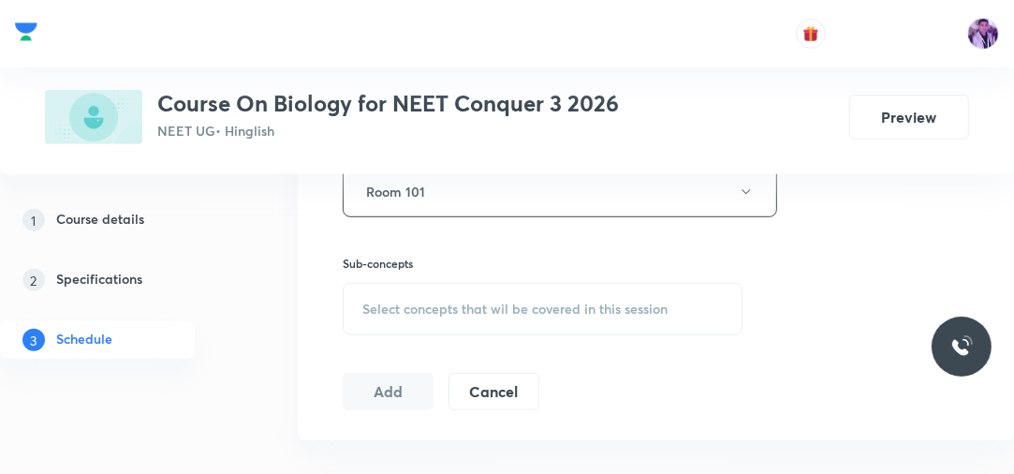
click at [412, 291] on div "Select concepts that wil be covered in this session" at bounding box center [543, 309] width 400 height 52
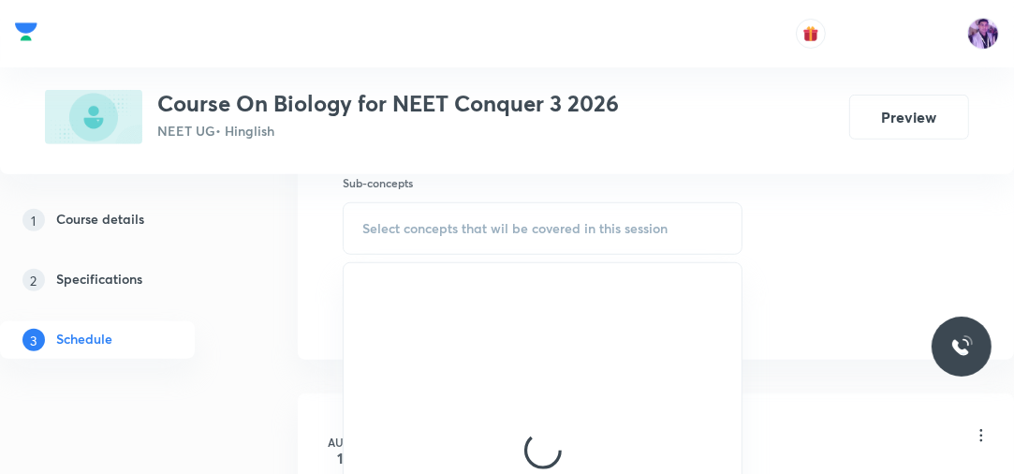
scroll to position [891, 0]
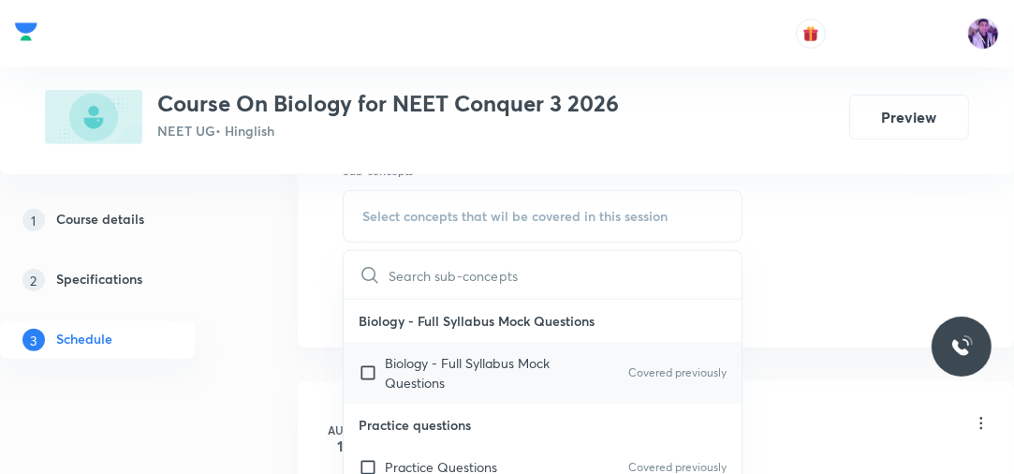
click at [407, 385] on p "Biology - Full Syllabus Mock Questions" at bounding box center [479, 372] width 189 height 39
checkbox input "true"
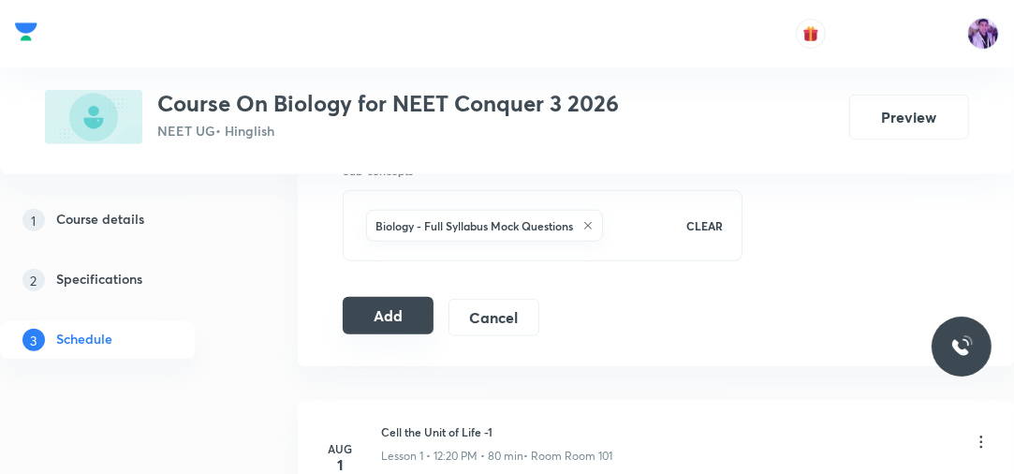
click at [408, 300] on button "Add" at bounding box center [388, 315] width 91 height 37
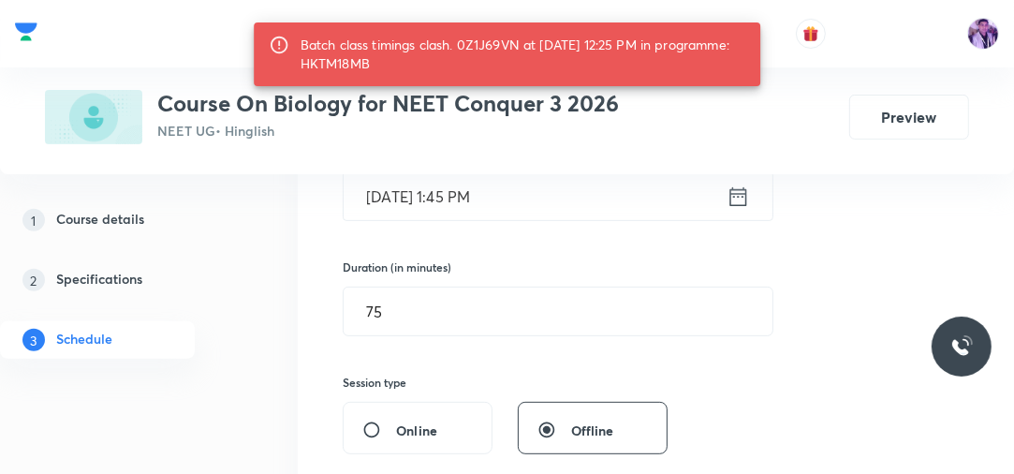
scroll to position [390, 0]
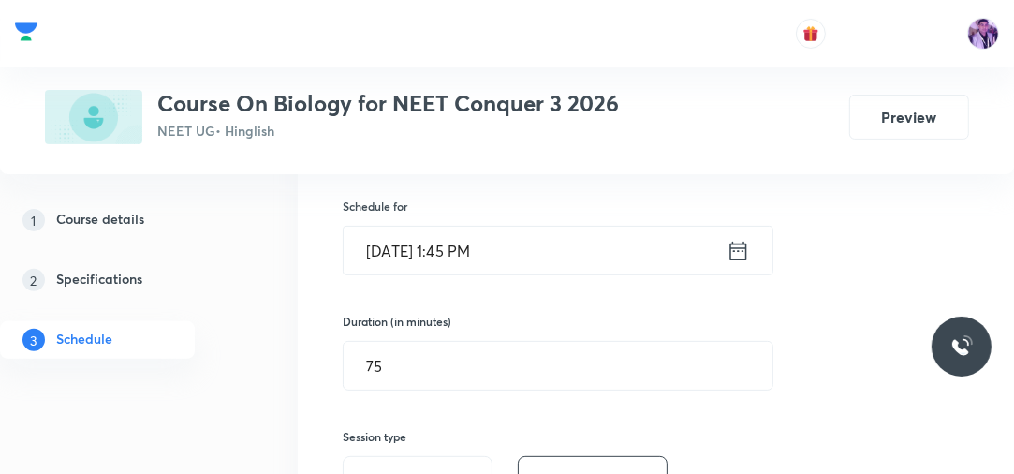
click at [466, 247] on input "Sep 2, 2025, 1:45 PM" at bounding box center [535, 251] width 383 height 48
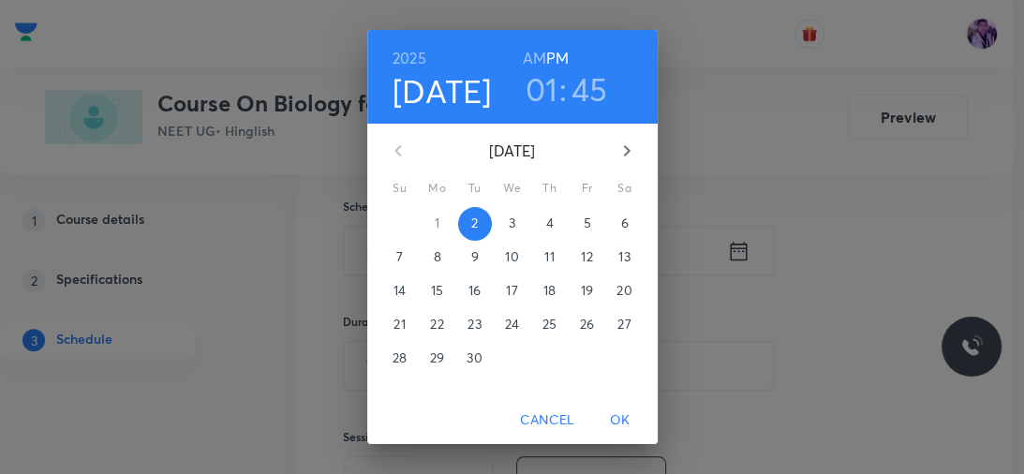
click at [582, 85] on h3 "45" at bounding box center [589, 88] width 37 height 39
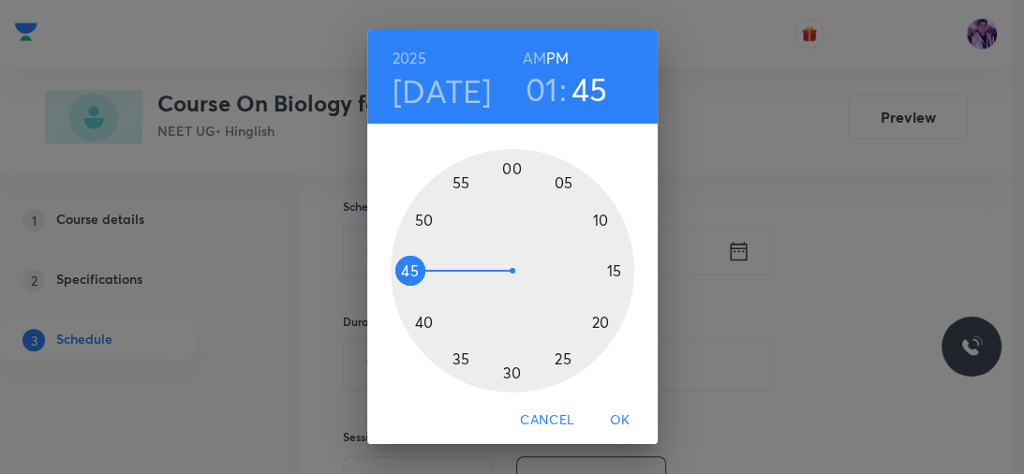
click at [416, 211] on div at bounding box center [512, 270] width 243 height 243
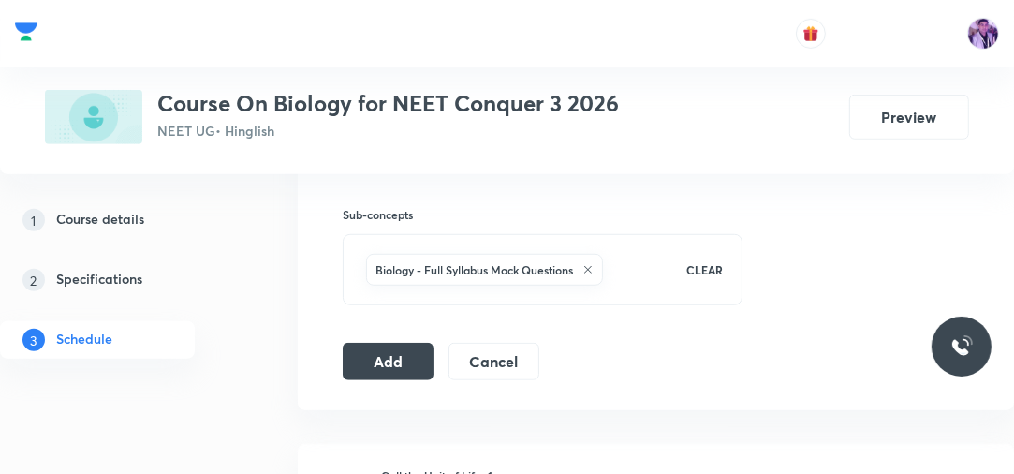
scroll to position [865, 0]
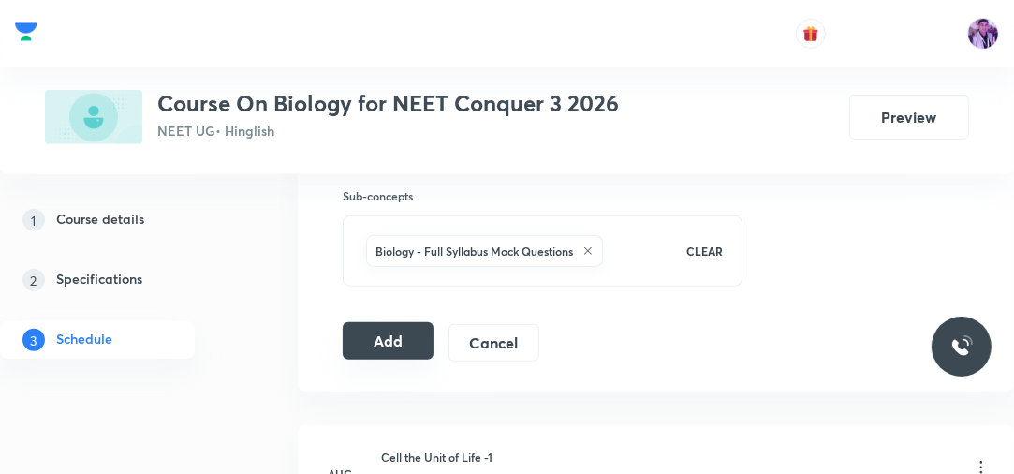
click at [397, 344] on button "Add" at bounding box center [388, 340] width 91 height 37
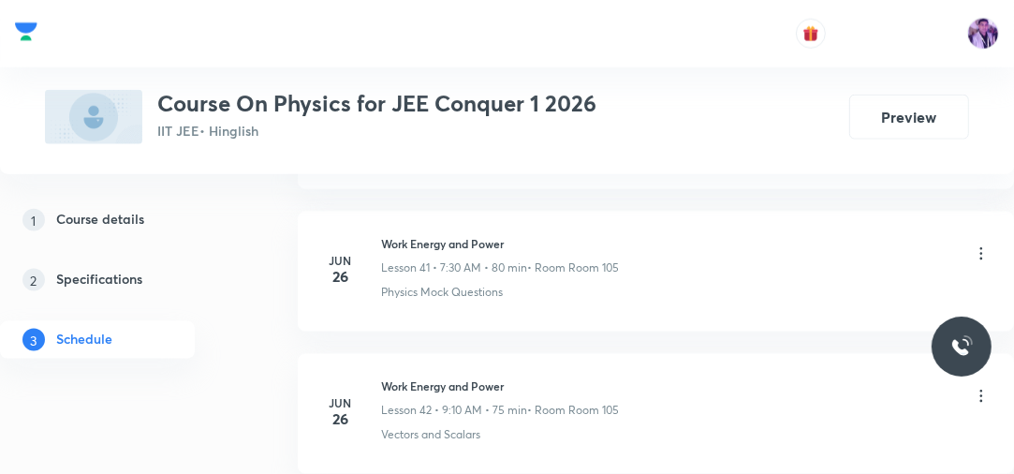
scroll to position [13015, 0]
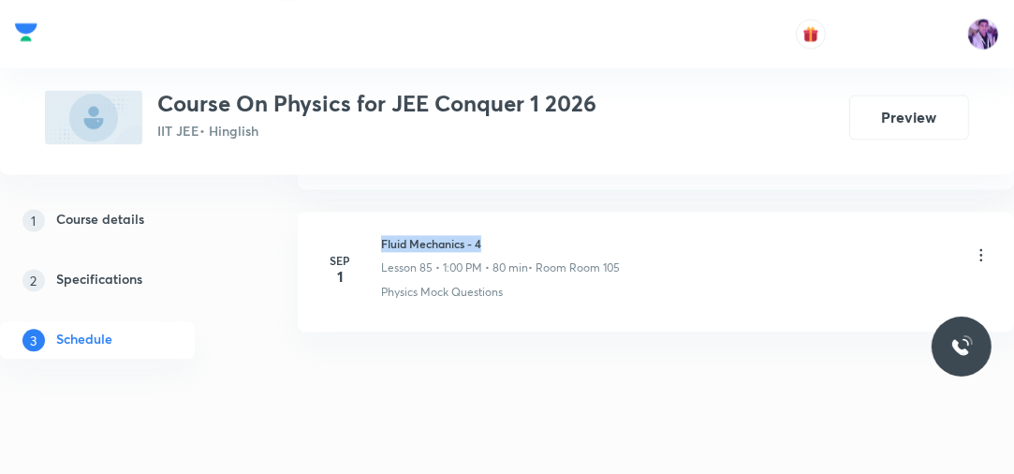
drag, startPoint x: 381, startPoint y: 208, endPoint x: 502, endPoint y: 203, distance: 120.9
click at [502, 235] on h6 "Fluid Mechanics - 4" at bounding box center [500, 243] width 239 height 17
copy h6 "Fluid Mechanics - 4"
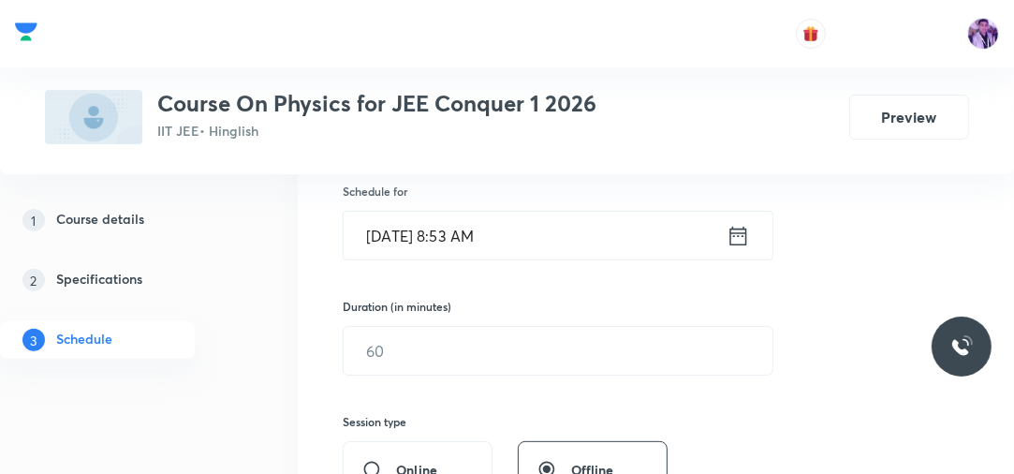
scroll to position [318, 0]
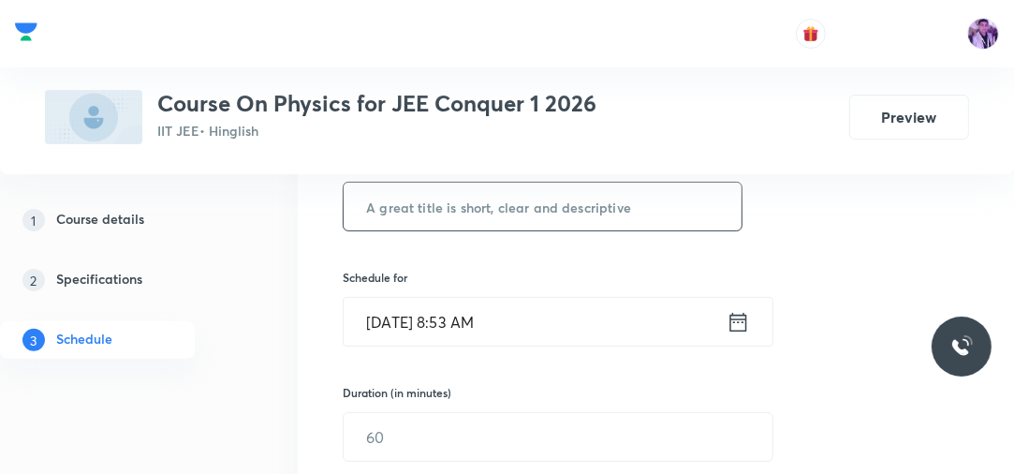
click at [664, 214] on input "text" at bounding box center [543, 207] width 398 height 48
paste input "Fluid Mechanics - 4"
click at [664, 214] on input "Fluid Mechanics - 4" at bounding box center [543, 207] width 398 height 48
type input "Fluid Mechanics - 5"
click at [450, 328] on input "[DATE] 8:53 AM" at bounding box center [535, 322] width 383 height 48
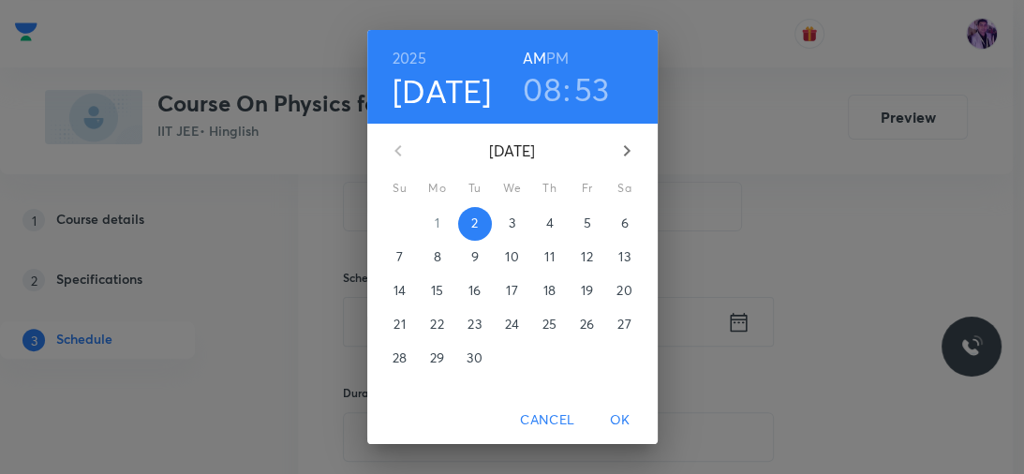
click at [540, 90] on h3 "08" at bounding box center [542, 88] width 38 height 39
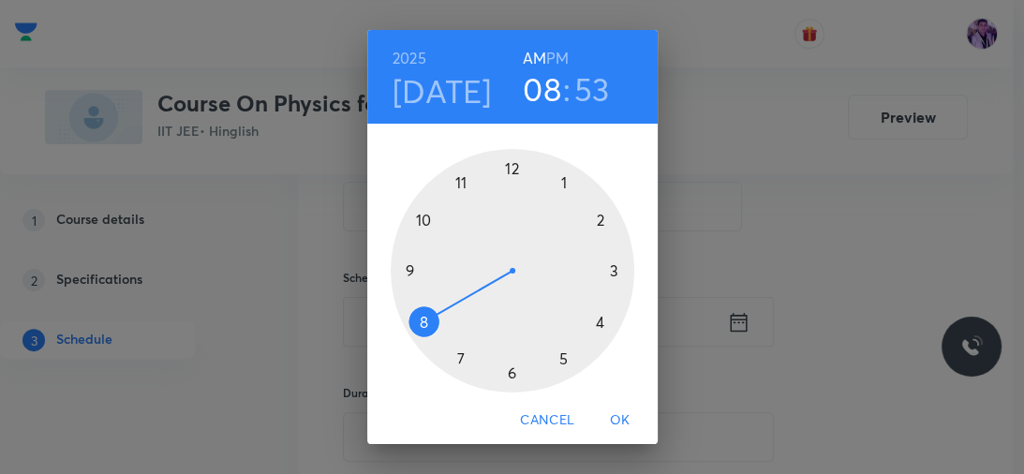
click at [553, 58] on h6 "PM" at bounding box center [557, 58] width 22 height 26
click at [508, 166] on div at bounding box center [512, 270] width 243 height 243
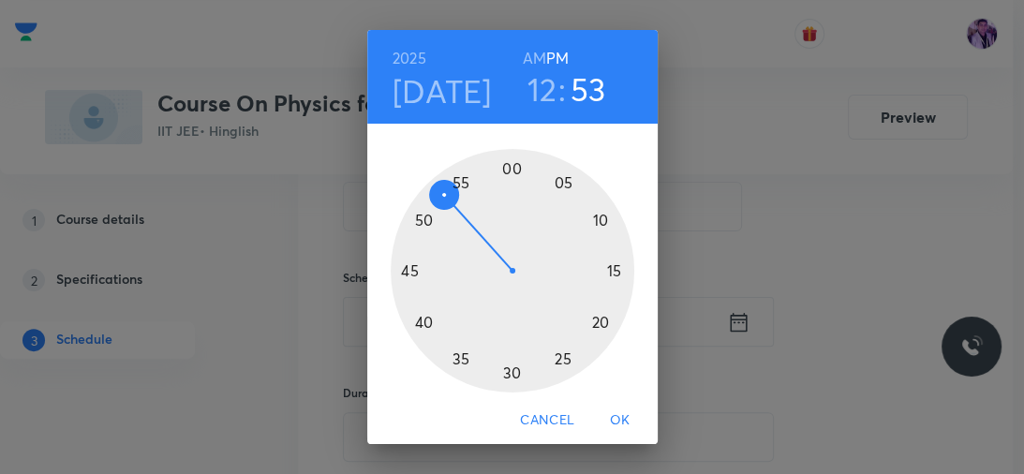
click at [506, 374] on div at bounding box center [512, 270] width 243 height 243
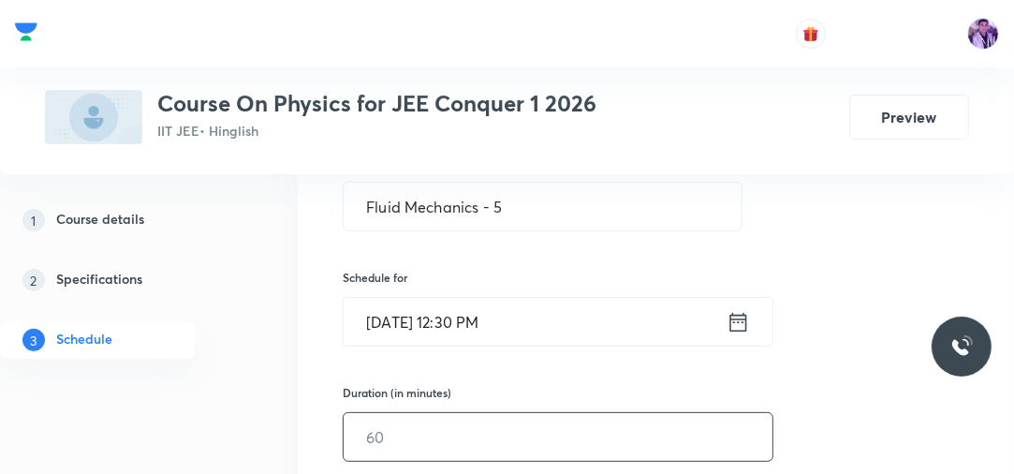
click at [472, 419] on input "text" at bounding box center [558, 437] width 429 height 48
type input "80"
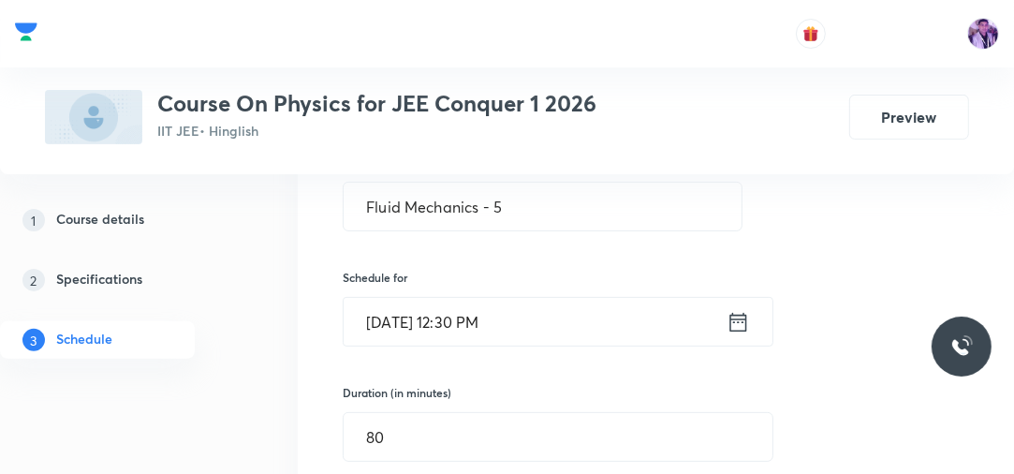
click at [303, 378] on div "Session 86 Live class Session title 19/99 Fluid Mechanics - 5 ​ Schedule for Se…" at bounding box center [656, 463] width 716 height 907
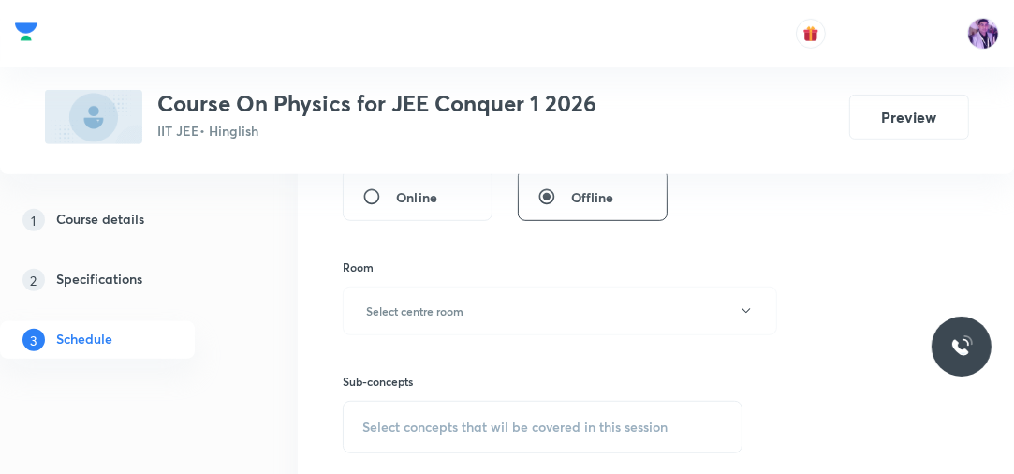
scroll to position [678, 0]
click at [411, 291] on button "Select centre room" at bounding box center [560, 310] width 435 height 49
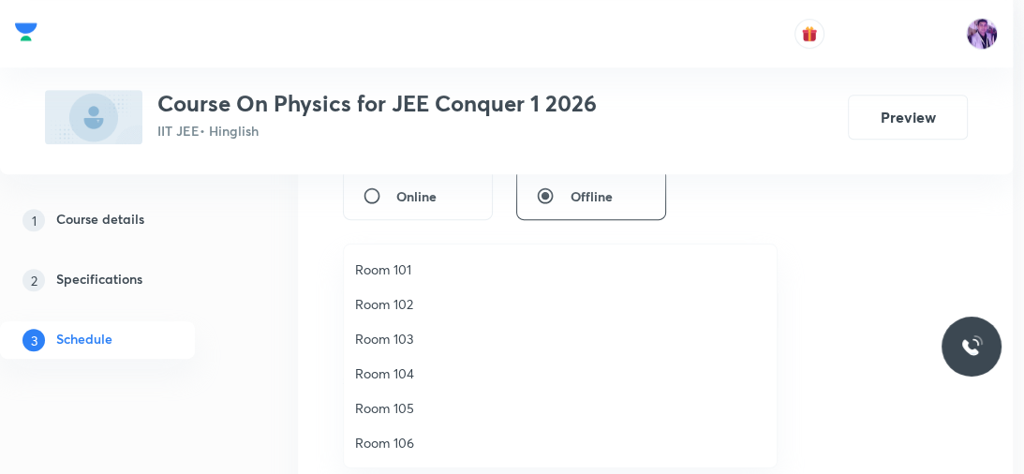
click at [384, 406] on span "Room 105" at bounding box center [560, 408] width 410 height 20
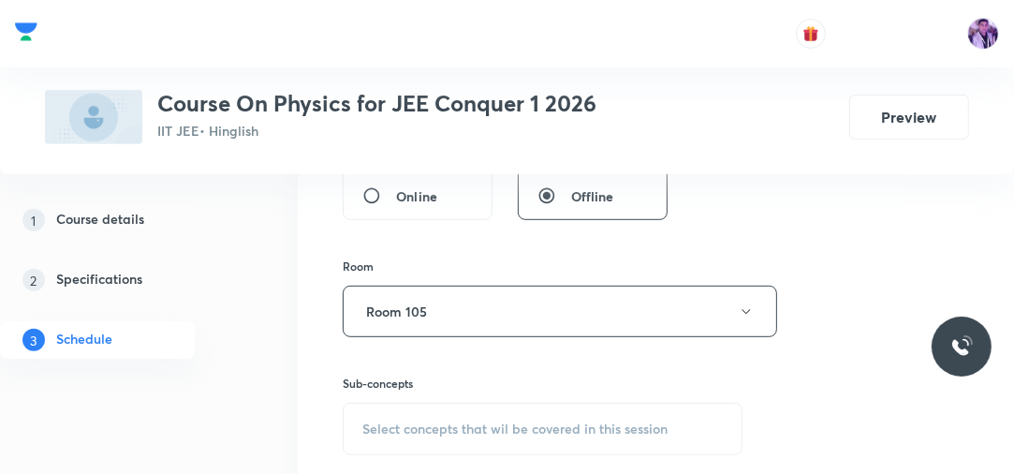
click at [417, 421] on span "Select concepts that wil be covered in this session" at bounding box center [514, 428] width 305 height 15
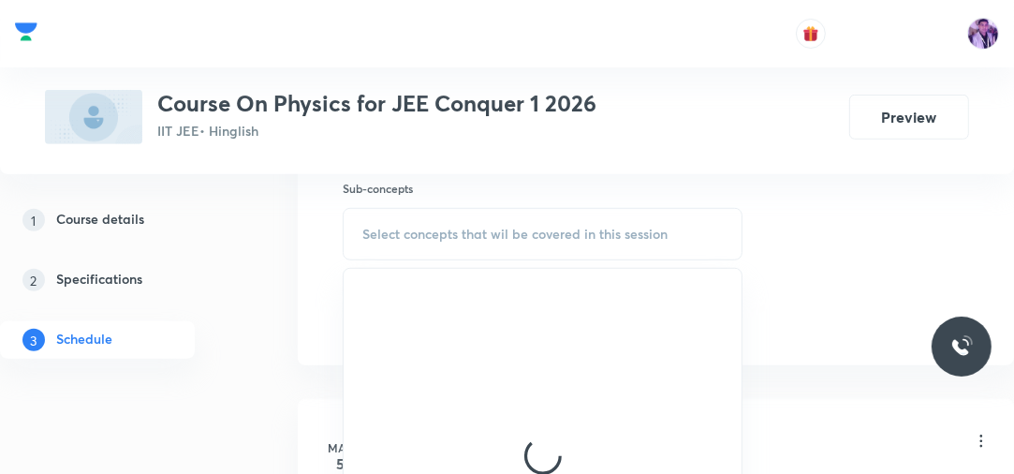
scroll to position [873, 0]
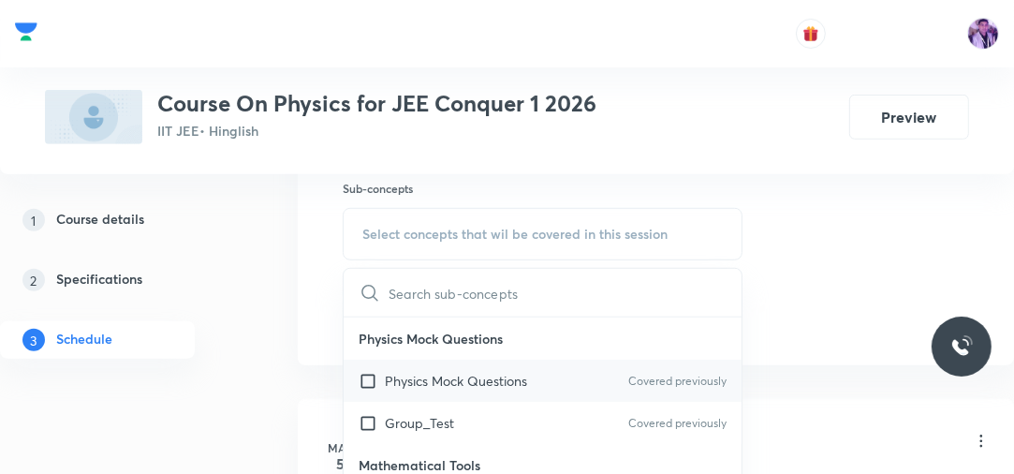
click at [428, 384] on p "Physics Mock Questions" at bounding box center [456, 381] width 142 height 20
checkbox input "true"
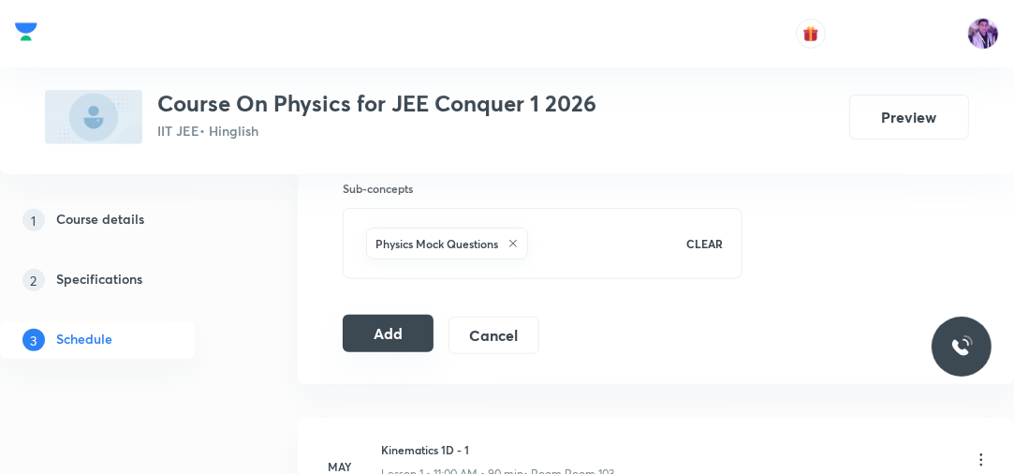
click at [382, 330] on button "Add" at bounding box center [388, 333] width 91 height 37
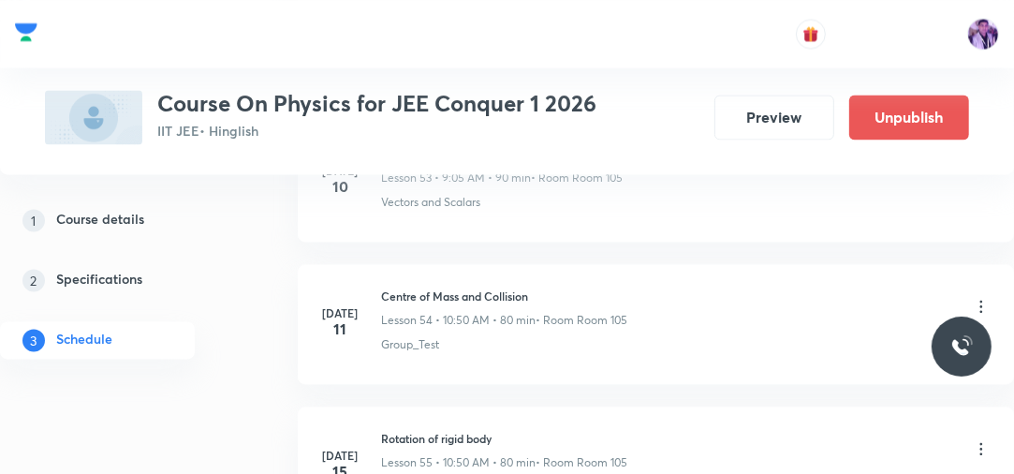
scroll to position [12330, 0]
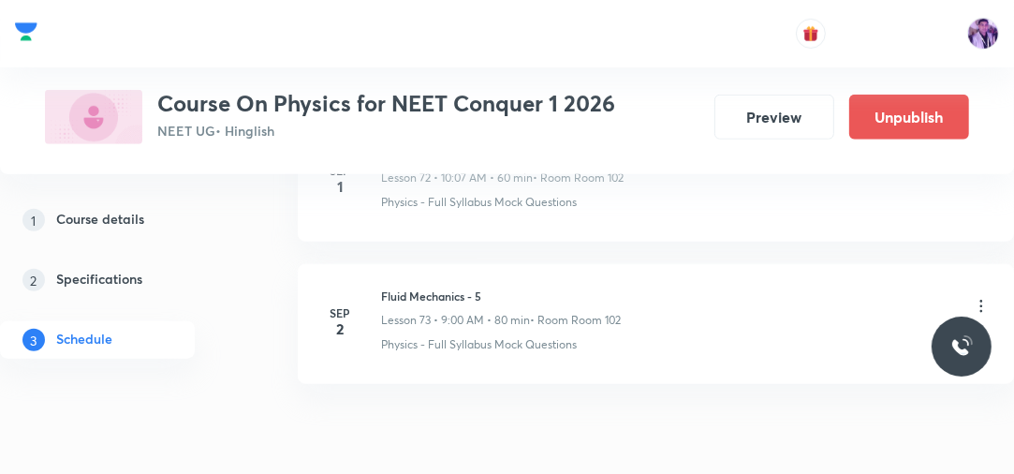
scroll to position [11310, 0]
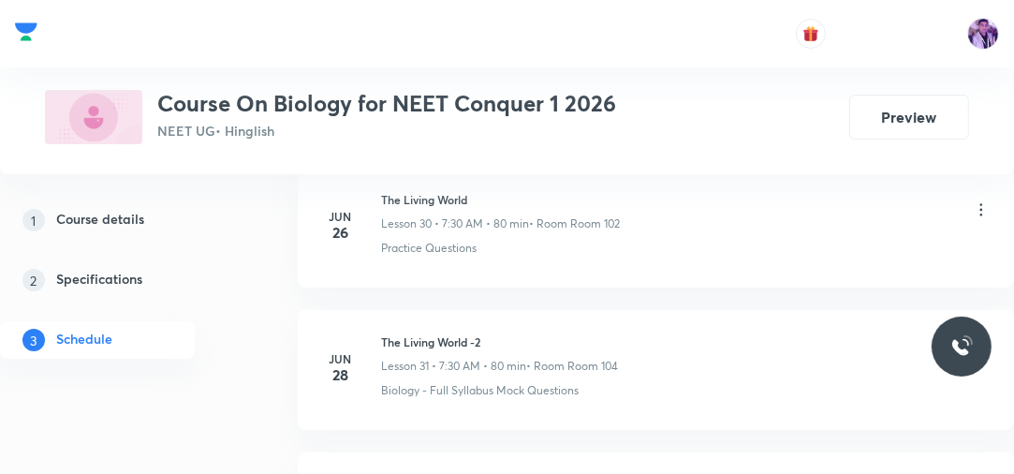
scroll to position [10459, 0]
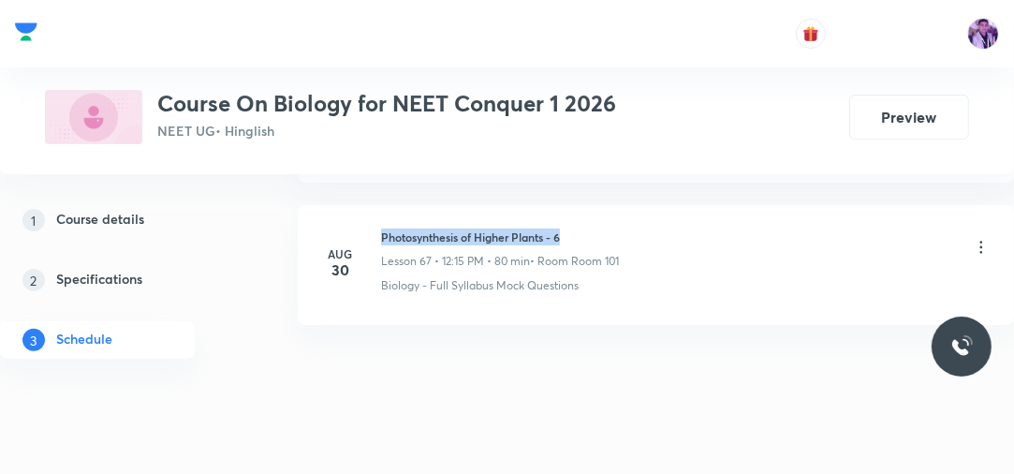
drag, startPoint x: 374, startPoint y: 205, endPoint x: 581, endPoint y: 198, distance: 207.1
click at [581, 205] on li "[DATE] Photosynthesis of Higher Plants - 6 Lesson 67 • 12:15 PM • 80 min • Room…" at bounding box center [656, 265] width 716 height 120
copy h6 "Photosynthesis of Higher Plants - 6"
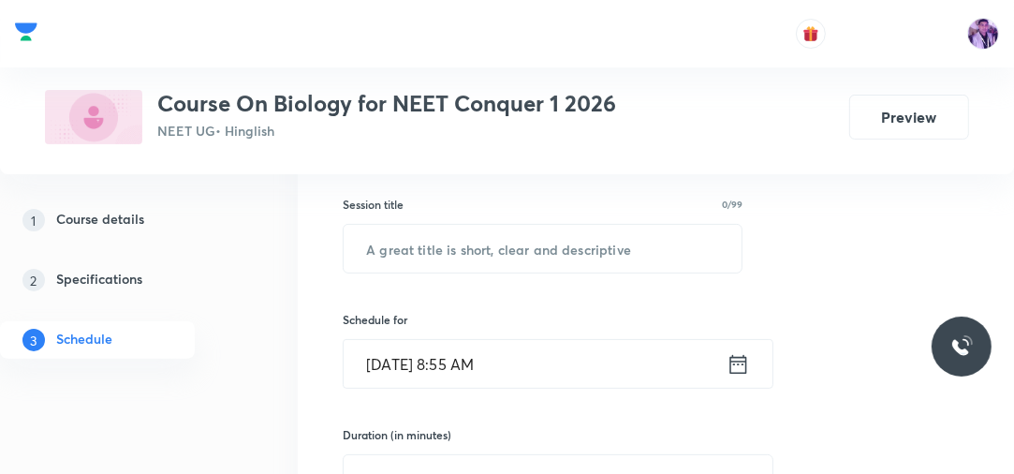
scroll to position [293, 0]
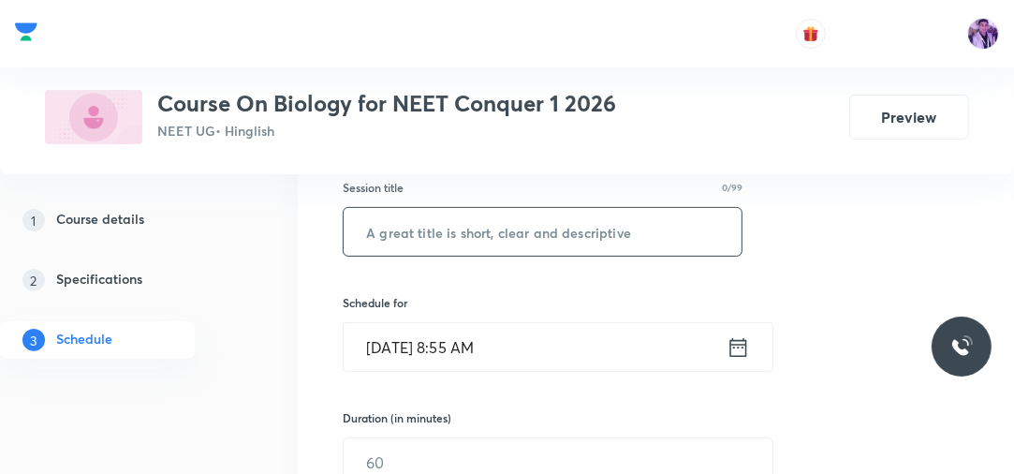
click at [600, 233] on input "text" at bounding box center [543, 232] width 398 height 48
paste input "Photosynthesis of Higher Plants - 6"
type input "Photosynthesis of Higher Plants - 7"
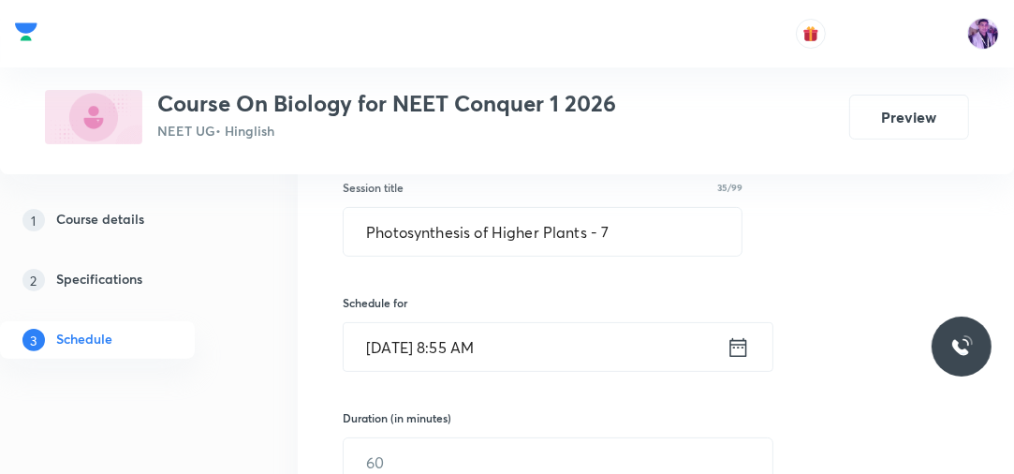
click at [473, 331] on input "[DATE] 8:55 AM" at bounding box center [535, 347] width 383 height 48
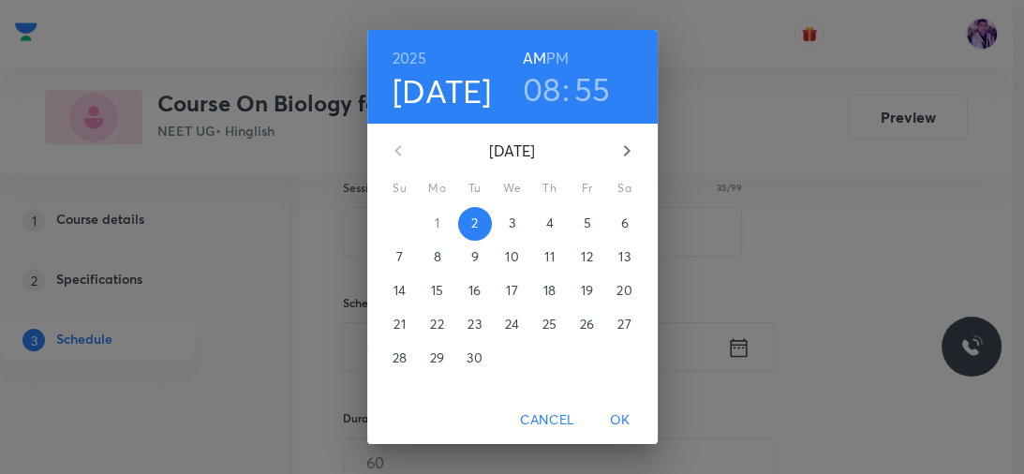
click at [541, 79] on h3 "08" at bounding box center [542, 88] width 38 height 39
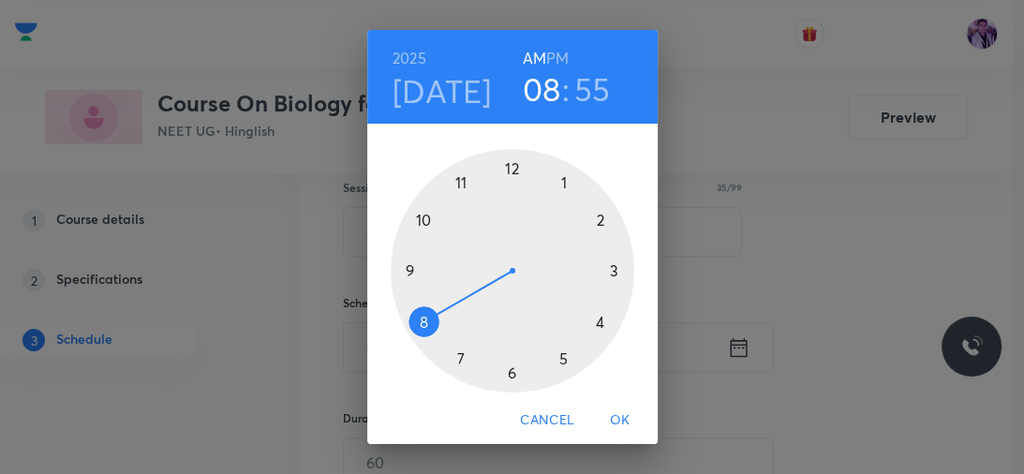
click at [421, 220] on div at bounding box center [512, 270] width 243 height 243
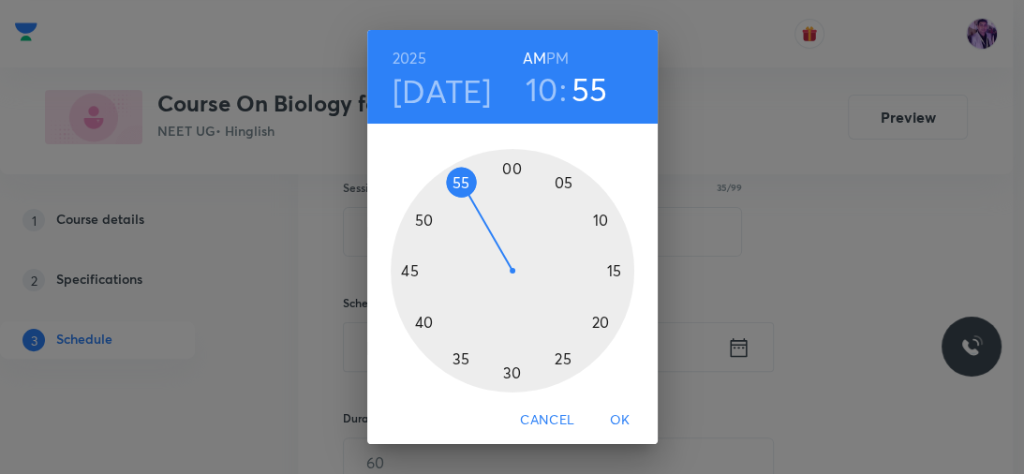
click at [419, 322] on div at bounding box center [512, 270] width 243 height 243
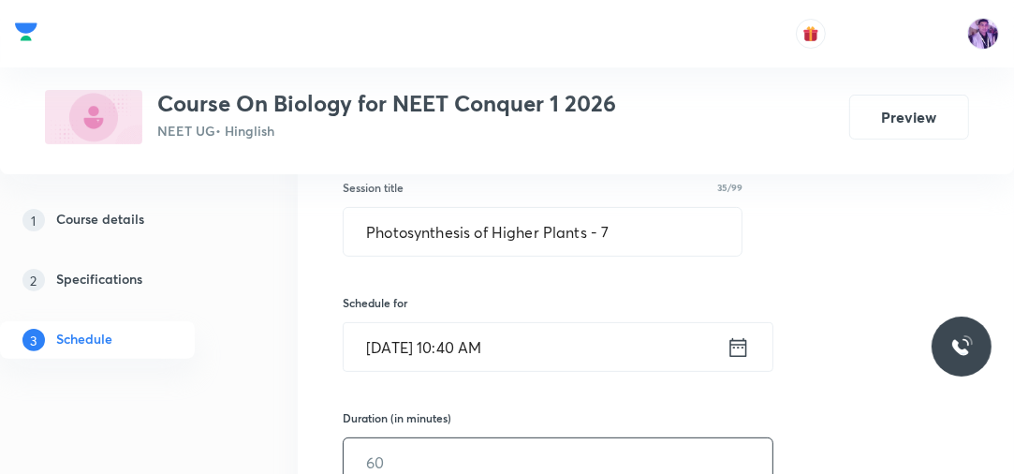
click at [385, 446] on input "text" at bounding box center [558, 462] width 429 height 48
type input "80"
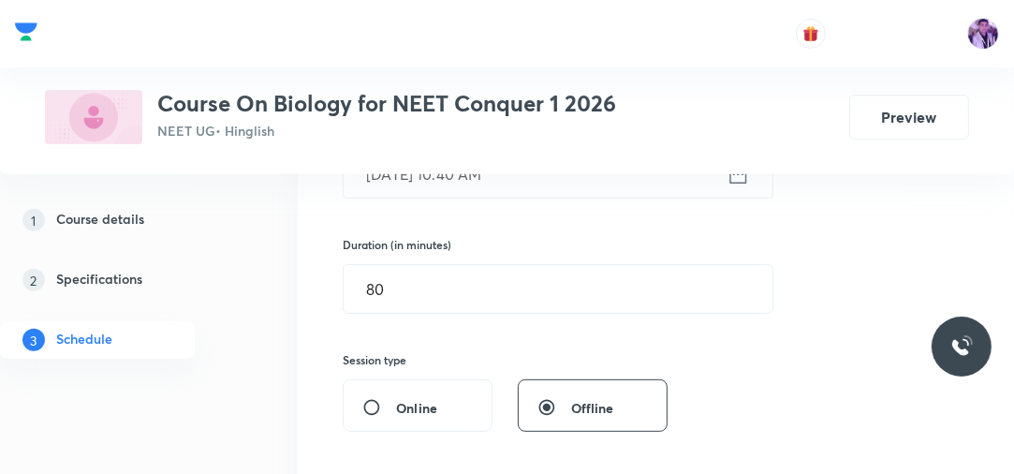
scroll to position [623, 0]
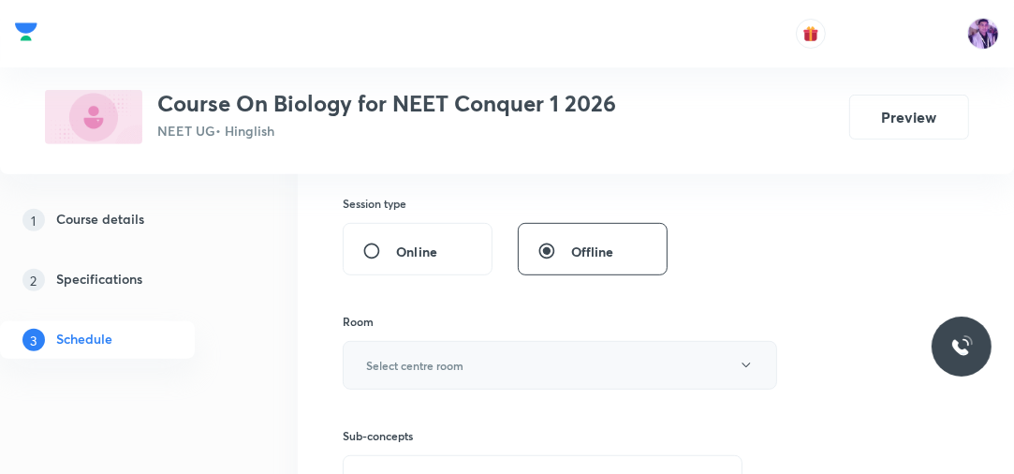
click at [378, 360] on h6 "Select centre room" at bounding box center [414, 365] width 97 height 17
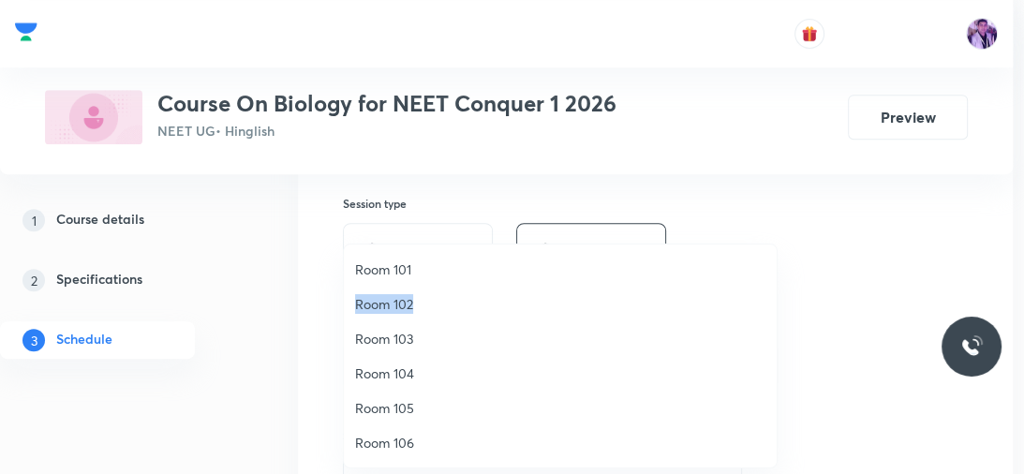
drag, startPoint x: 416, startPoint y: 277, endPoint x: 413, endPoint y: 300, distance: 22.7
click at [413, 300] on ul "Room 101 Room 102 Room 103 Room 104 Room 105 Room 106" at bounding box center [560, 355] width 433 height 223
click at [413, 300] on span "Room 102" at bounding box center [560, 304] width 410 height 20
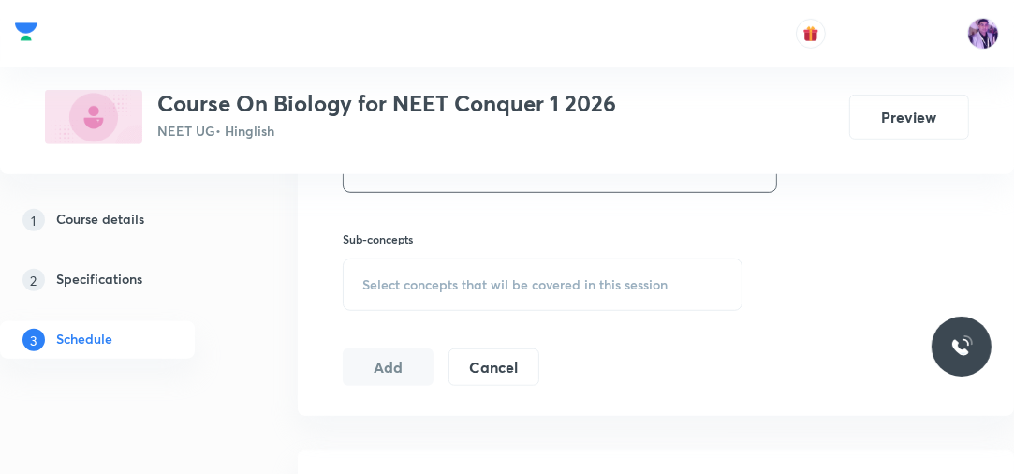
scroll to position [893, 0]
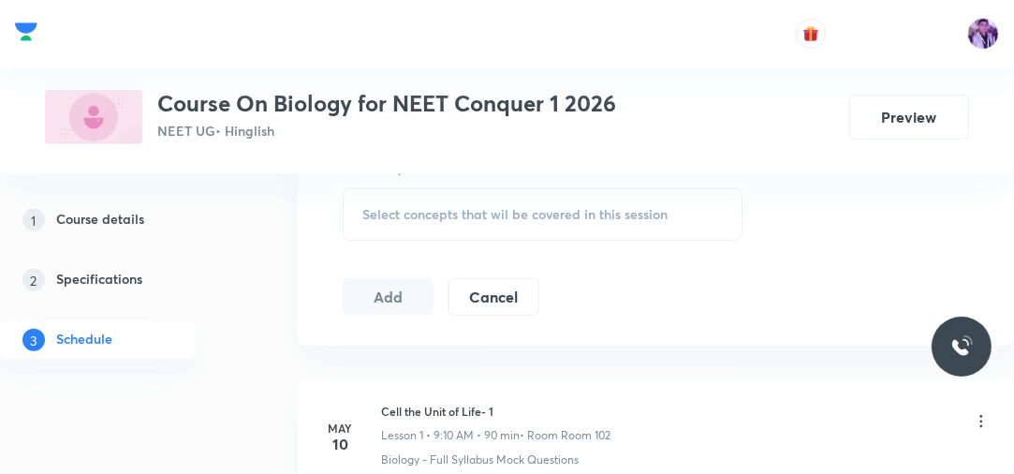
click at [554, 202] on div "Select concepts that wil be covered in this session" at bounding box center [543, 214] width 400 height 52
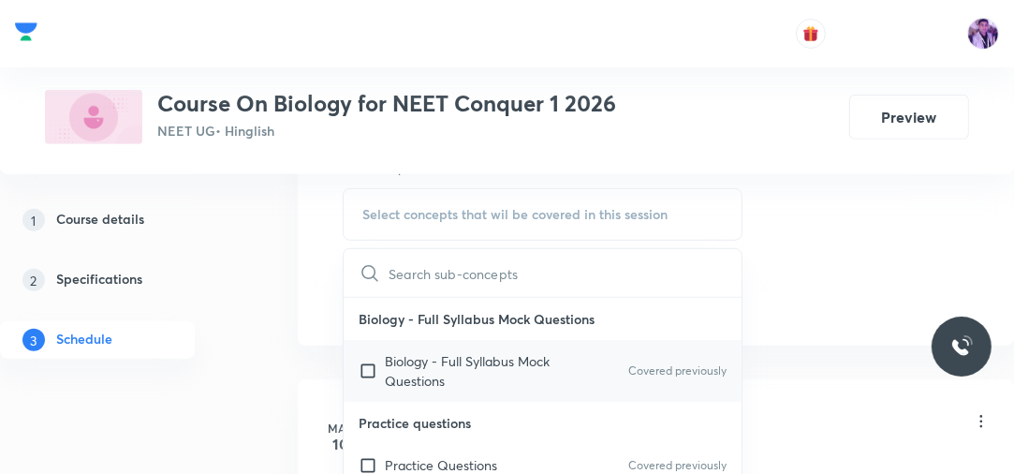
click at [395, 360] on p "Biology - Full Syllabus Mock Questions" at bounding box center [479, 370] width 189 height 39
checkbox input "true"
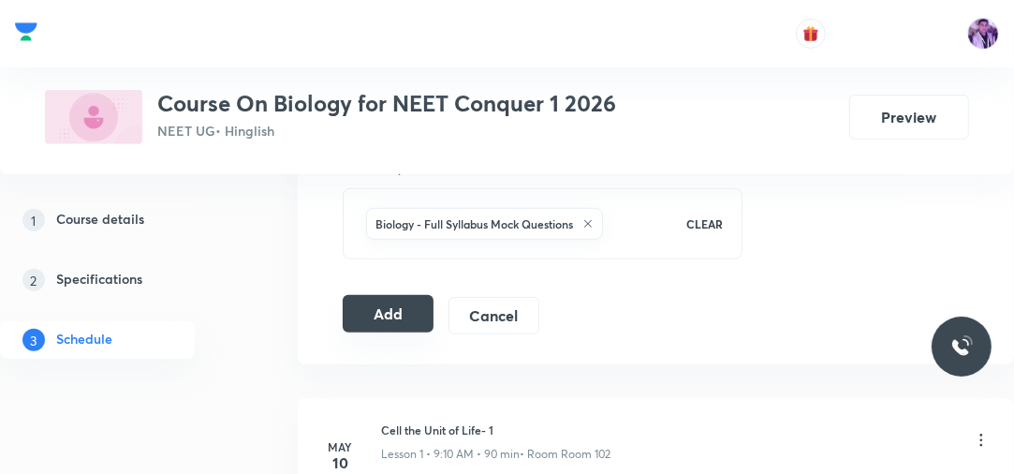
click at [397, 317] on button "Add" at bounding box center [388, 313] width 91 height 37
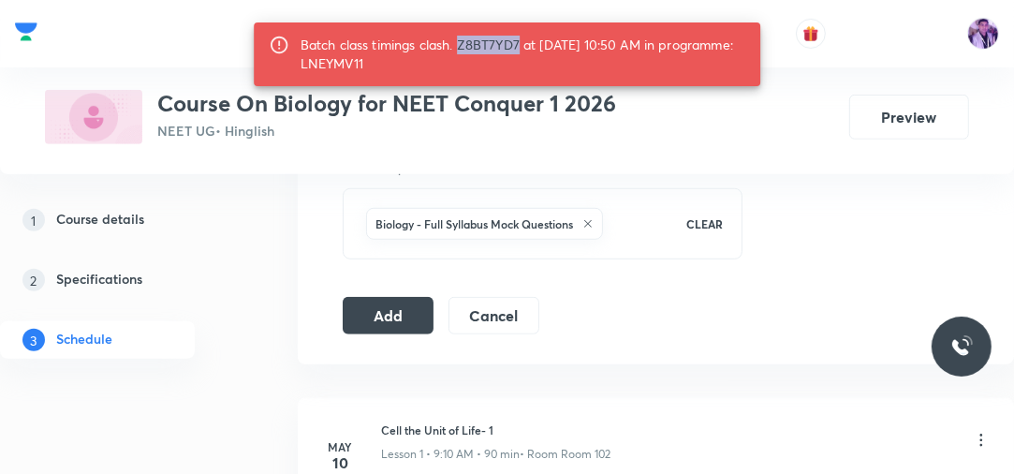
drag, startPoint x: 462, startPoint y: 48, endPoint x: 521, endPoint y: 51, distance: 59.1
click at [521, 51] on div "Batch class timings clash. Z8BT7YD7 at [DATE] 10:50 AM in programme: LNEYMV11" at bounding box center [524, 54] width 446 height 52
copy div "Z8BT7YD7"
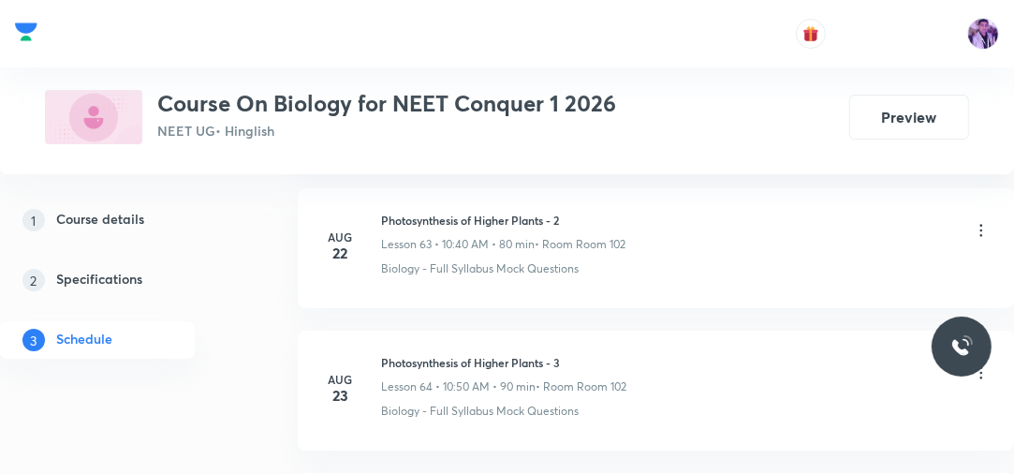
scroll to position [10459, 0]
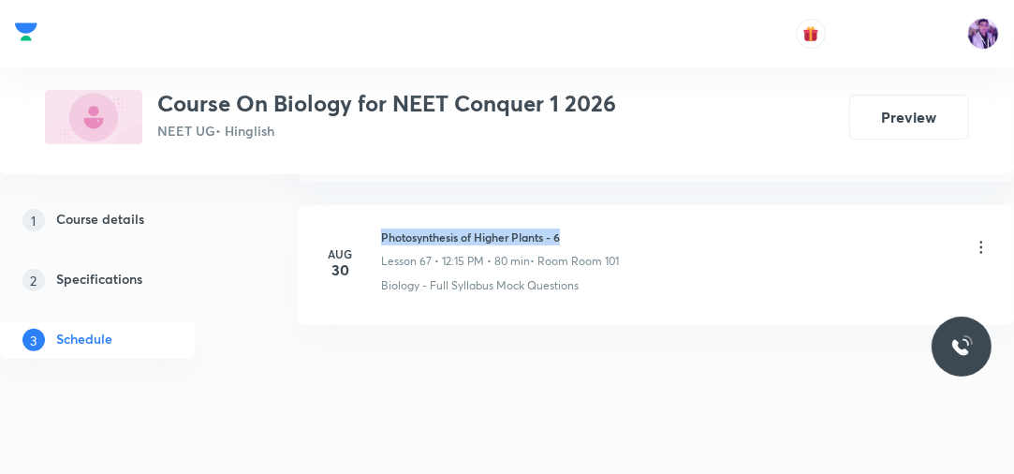
drag, startPoint x: 379, startPoint y: 207, endPoint x: 592, endPoint y: 184, distance: 213.9
click at [591, 205] on li "[DATE] Photosynthesis of Higher Plants - 6 Lesson 67 • 12:15 PM • 80 min • Room…" at bounding box center [656, 265] width 716 height 120
copy h6 "Photosynthesis of Higher Plants - 6"
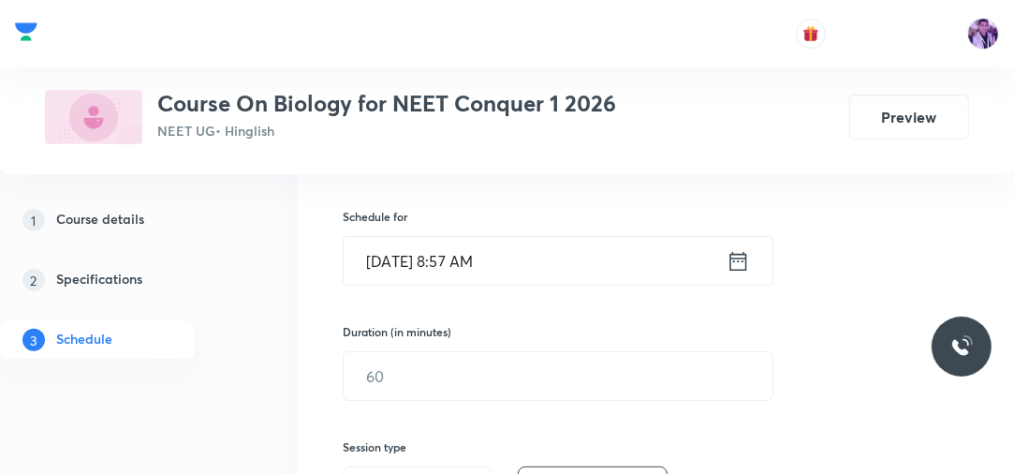
scroll to position [345, 0]
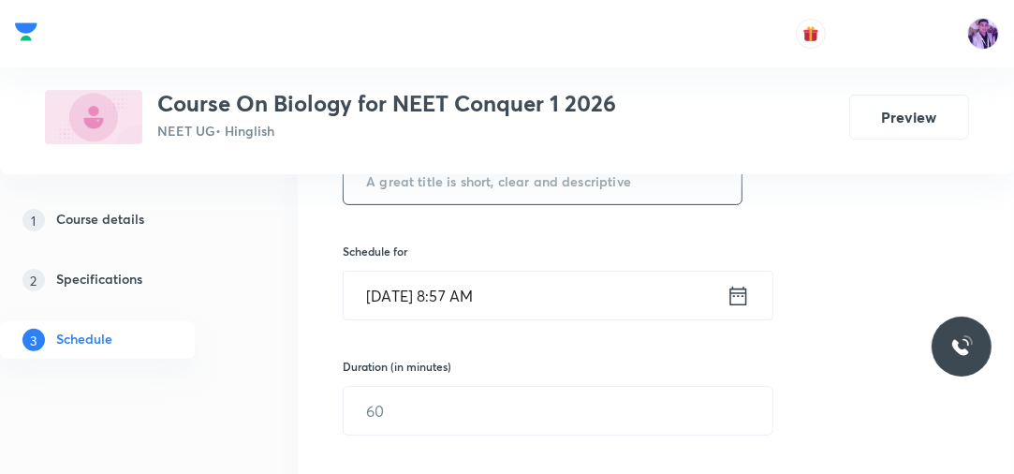
click at [589, 178] on input "text" at bounding box center [543, 180] width 398 height 48
paste input "Photosynthesis of Higher Plants - 6"
type input "Photosynthesis of Higher Plants - 7"
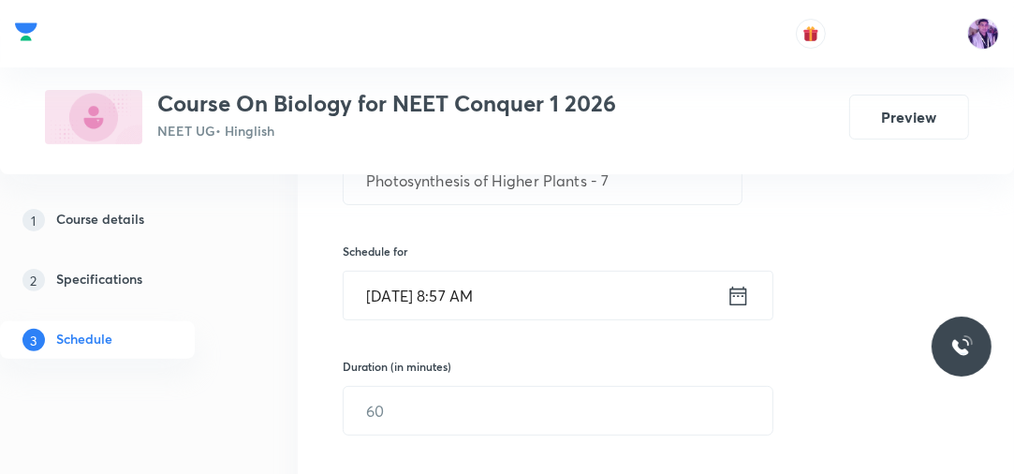
click at [465, 302] on input "[DATE] 8:57 AM" at bounding box center [535, 296] width 383 height 48
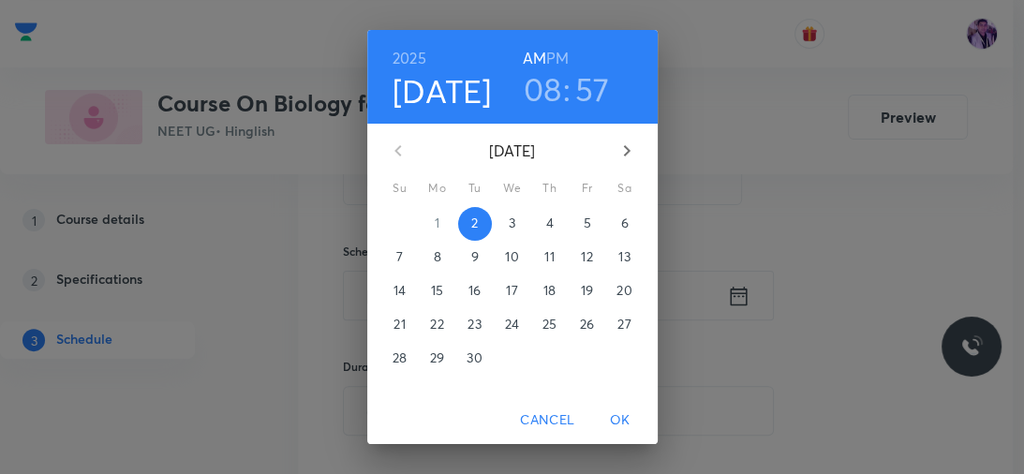
click at [534, 94] on h3 "08" at bounding box center [543, 88] width 38 height 39
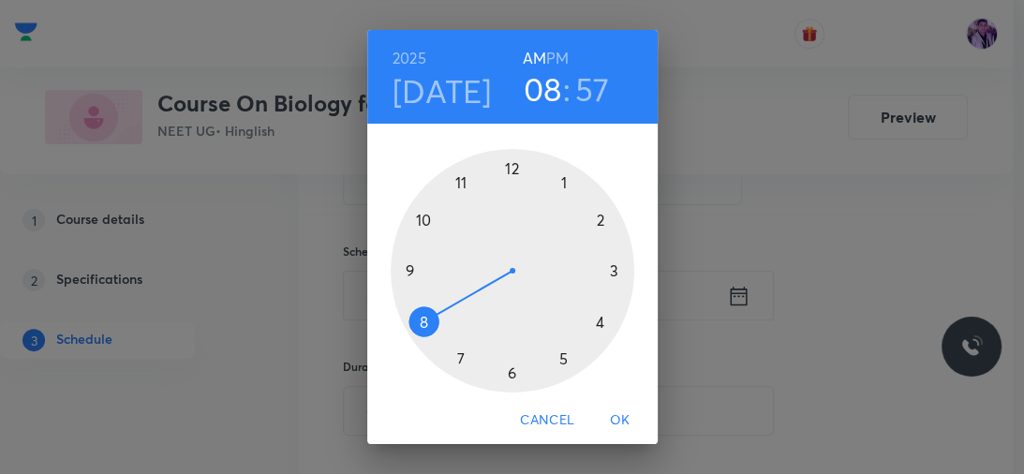
click at [402, 269] on div at bounding box center [512, 270] width 243 height 243
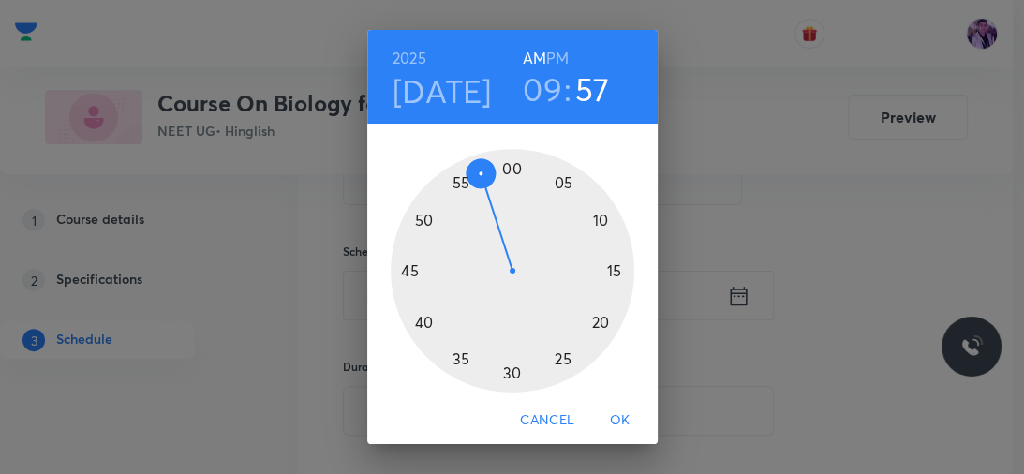
click at [536, 89] on h3 "09" at bounding box center [542, 88] width 39 height 39
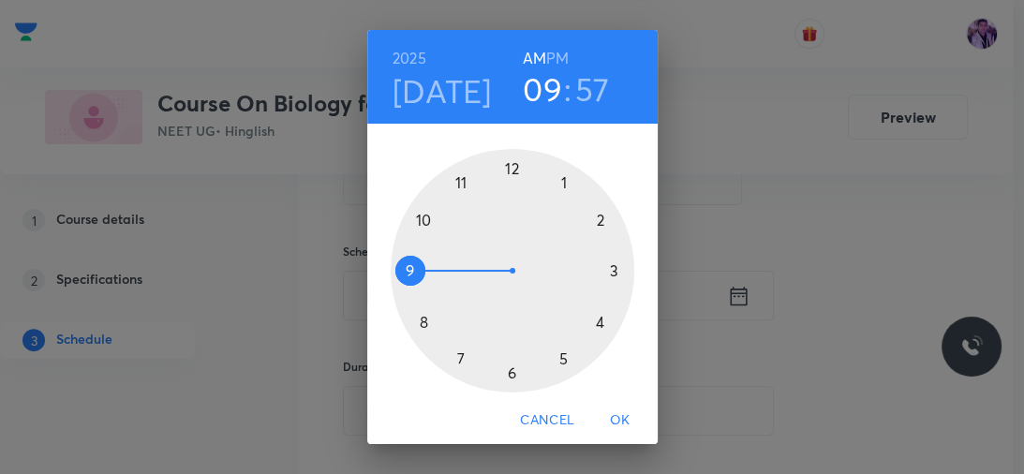
click at [414, 214] on div at bounding box center [512, 270] width 243 height 243
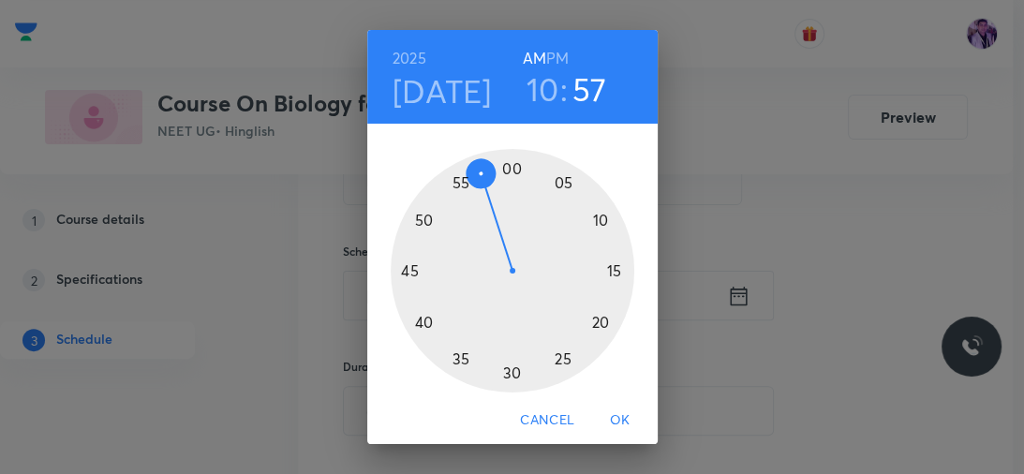
click at [413, 315] on div at bounding box center [512, 270] width 243 height 243
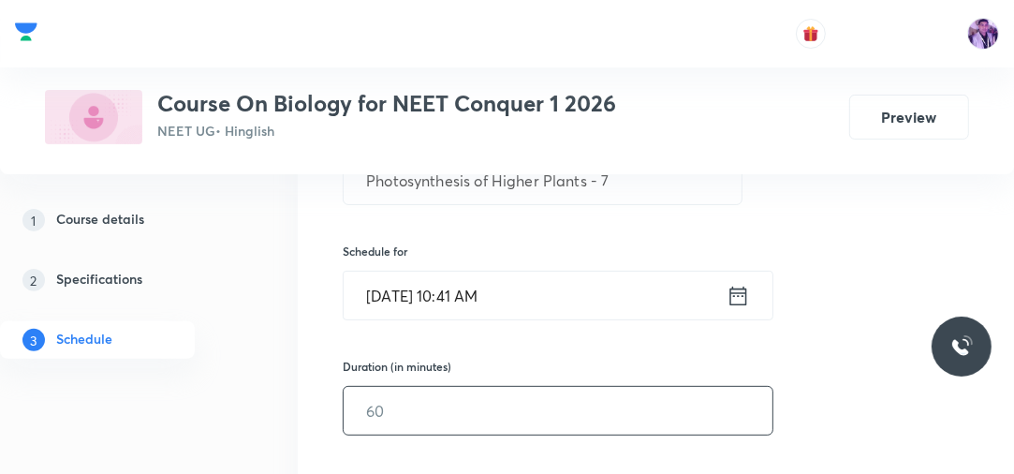
click at [391, 420] on input "text" at bounding box center [558, 411] width 429 height 48
type input "80"
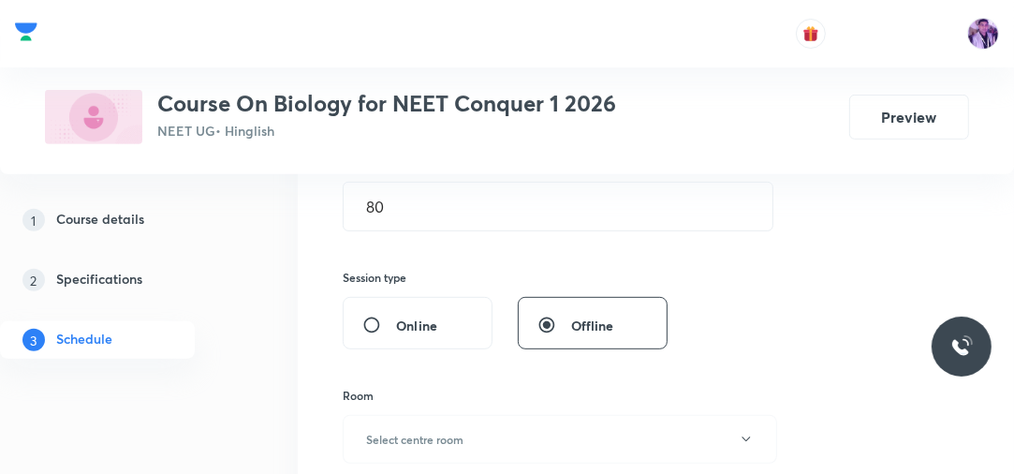
scroll to position [644, 0]
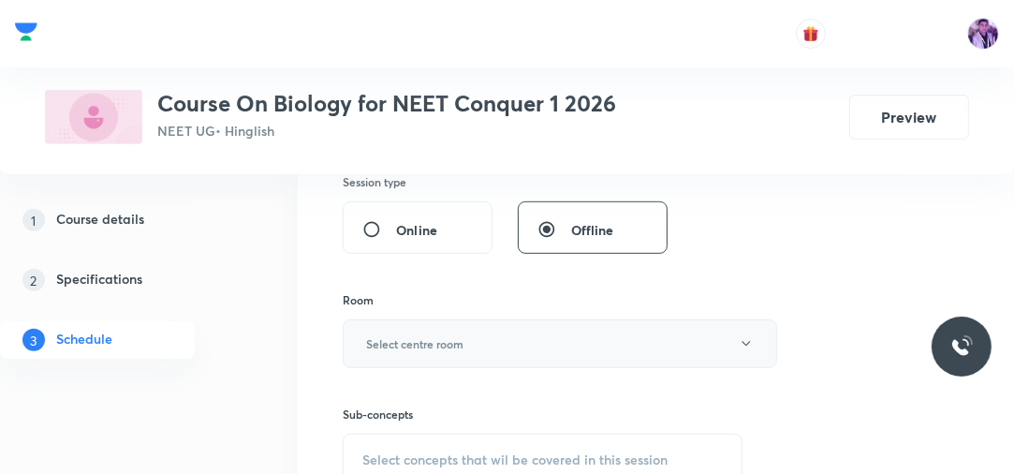
click at [435, 339] on h6 "Select centre room" at bounding box center [414, 343] width 97 height 17
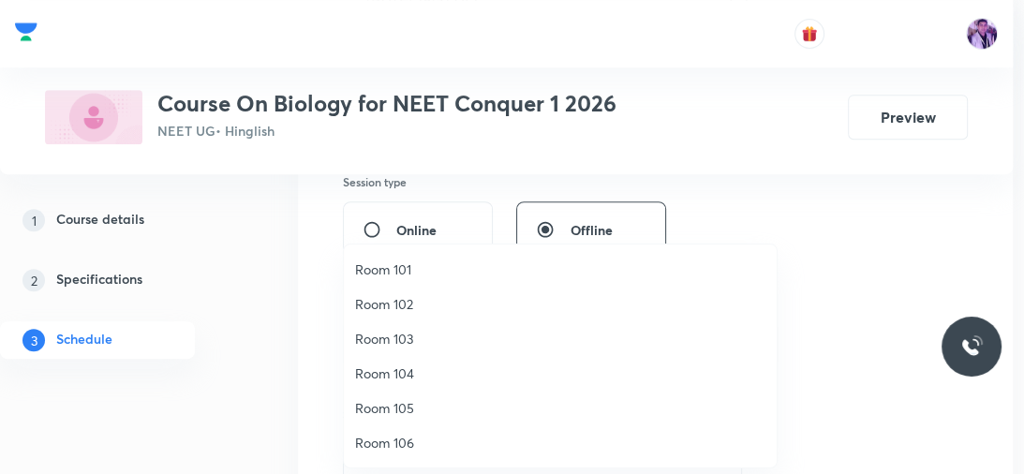
click at [411, 364] on span "Room 104" at bounding box center [560, 373] width 410 height 20
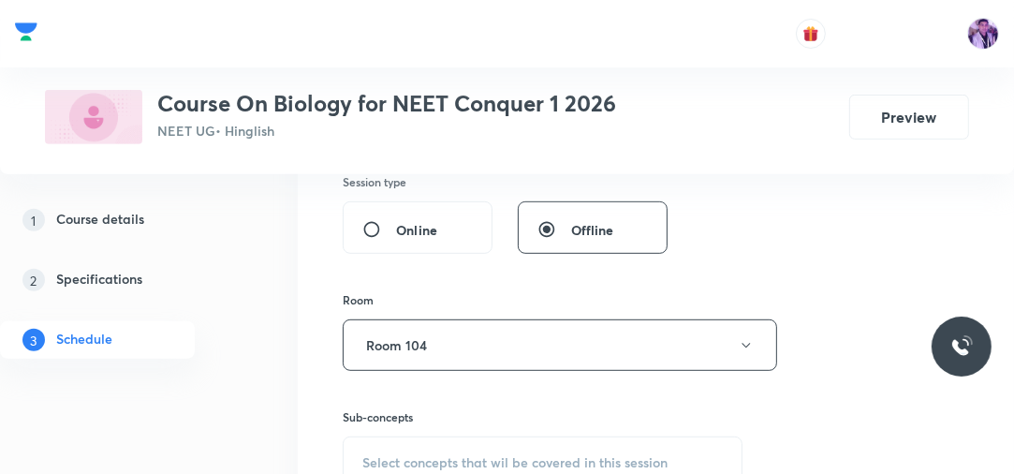
click at [378, 444] on div "Select concepts that wil be covered in this session" at bounding box center [543, 462] width 400 height 52
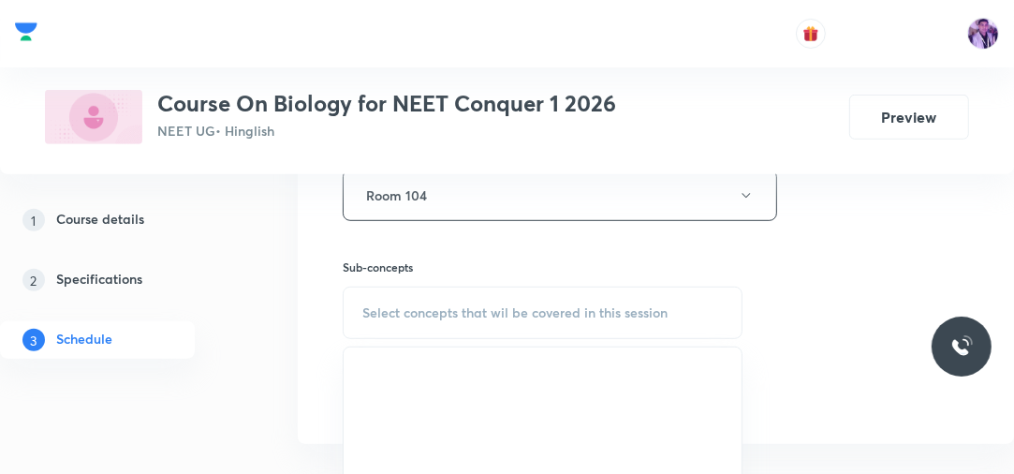
scroll to position [828, 0]
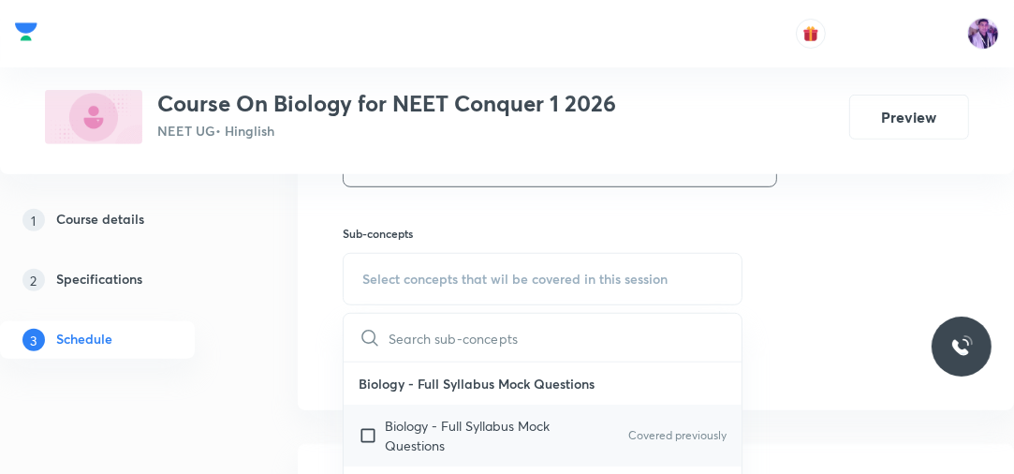
click at [378, 423] on input "checkbox" at bounding box center [372, 435] width 26 height 39
checkbox input "true"
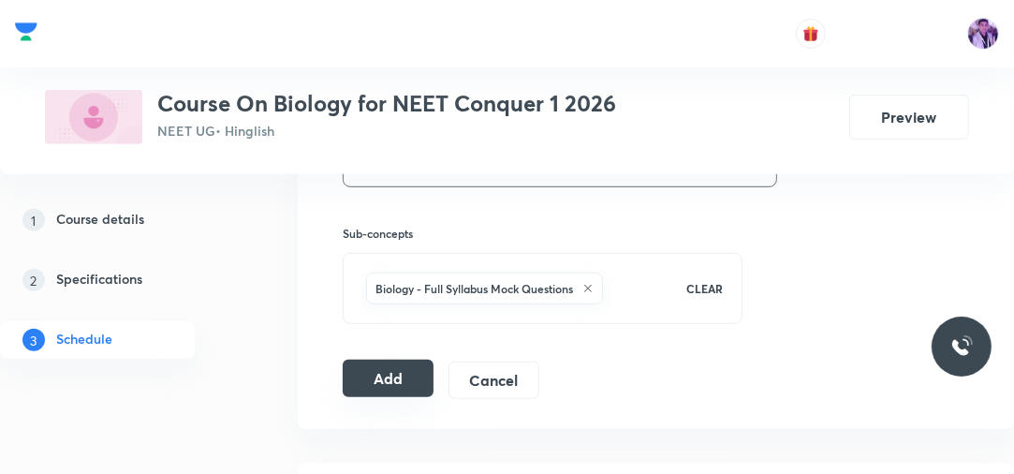
click at [394, 371] on button "Add" at bounding box center [388, 378] width 91 height 37
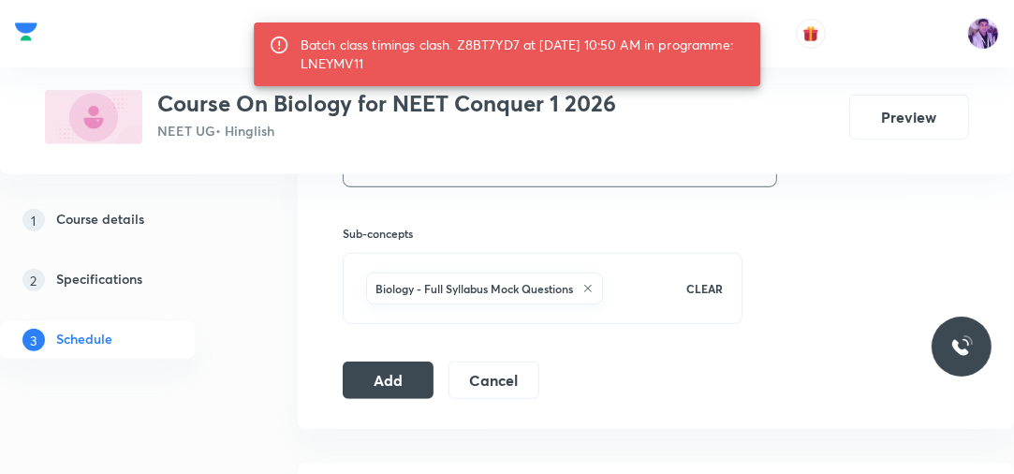
drag, startPoint x: 378, startPoint y: 59, endPoint x: 448, endPoint y: 63, distance: 69.4
click at [448, 63] on div "Batch class timings clash. Z8BT7YD7 at [DATE] 10:50 AM in programme: LNEYMV11" at bounding box center [524, 54] width 446 height 52
copy div "LNEYMV11"
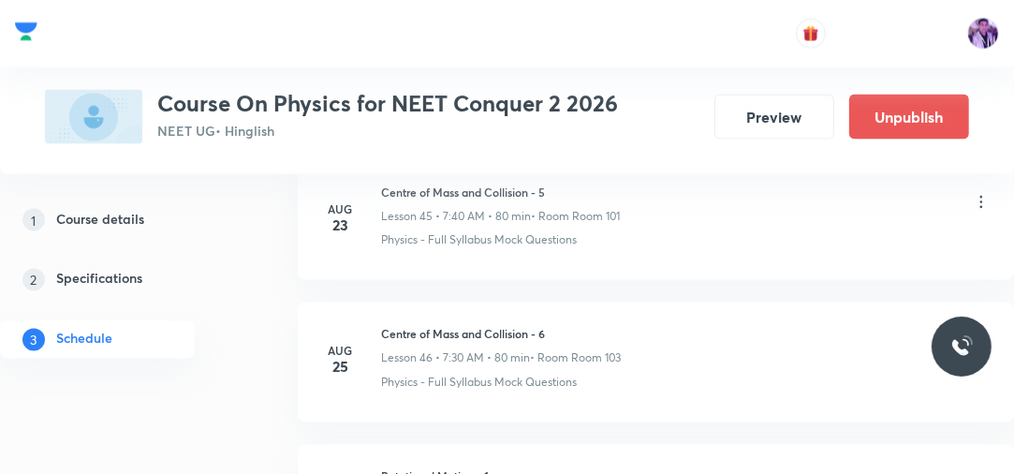
scroll to position [8046, 0]
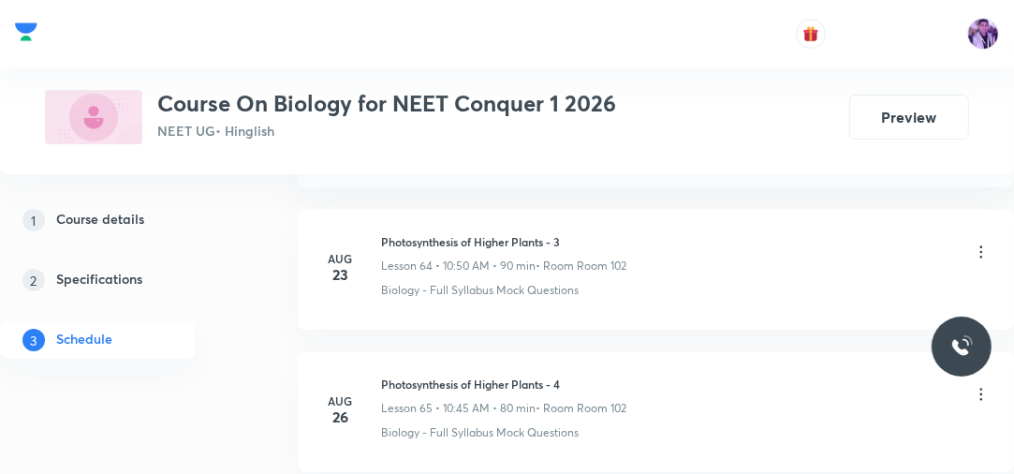
scroll to position [10459, 0]
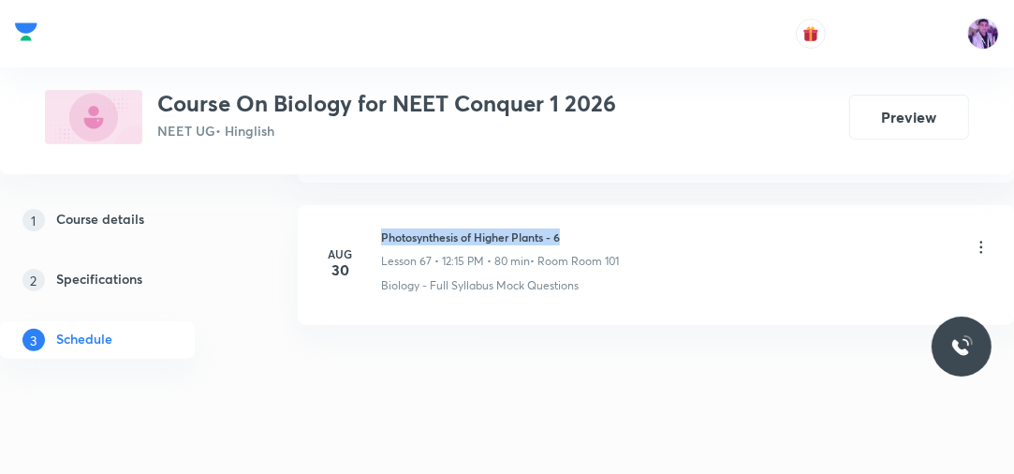
drag, startPoint x: 382, startPoint y: 206, endPoint x: 622, endPoint y: 201, distance: 239.8
click at [619, 229] on h6 "Photosynthesis of Higher Plants - 6" at bounding box center [500, 237] width 238 height 17
copy h6 "Photosynthesis of Higher Plants - 6"
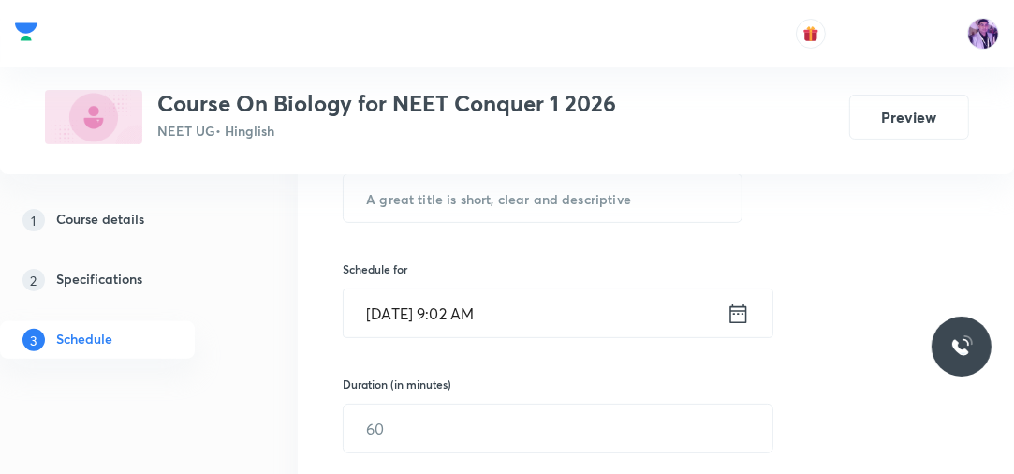
scroll to position [345, 0]
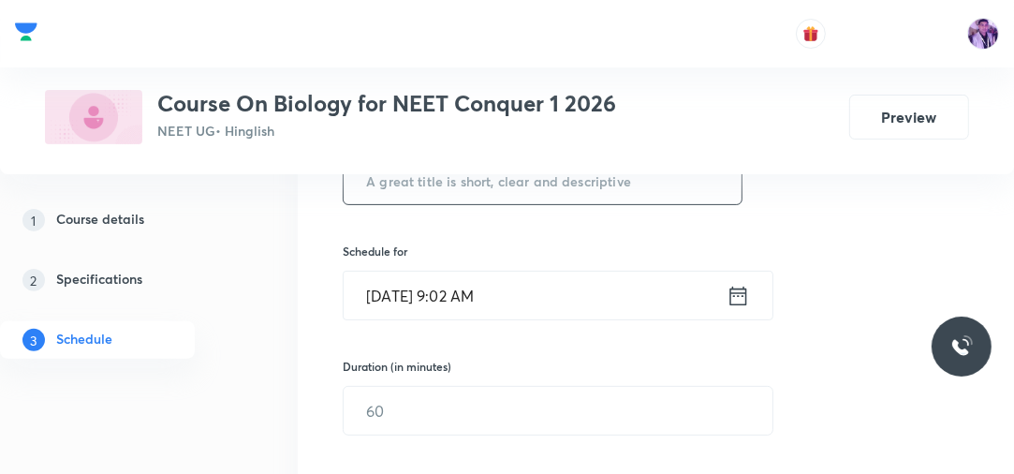
click at [667, 184] on input "text" at bounding box center [543, 180] width 398 height 48
paste input "Photosynthesis of Higher Plants - 6"
type input "Photosynthesis of Higher Plants - 7"
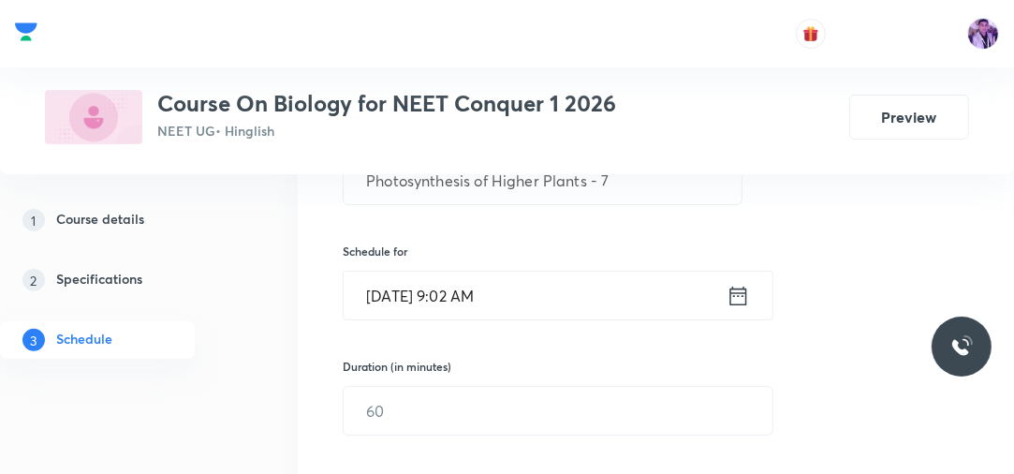
click at [472, 290] on input "[DATE] 9:02 AM" at bounding box center [535, 296] width 383 height 48
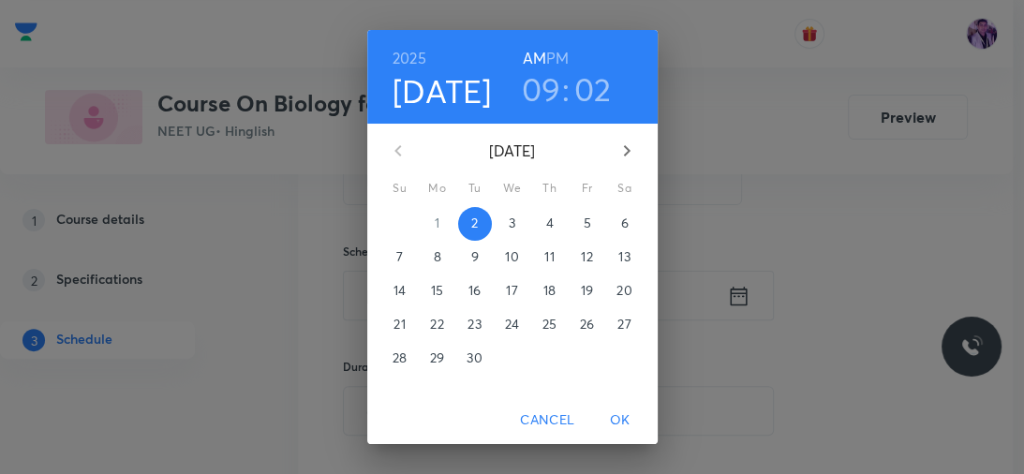
click at [527, 96] on h3 "09" at bounding box center [541, 88] width 39 height 39
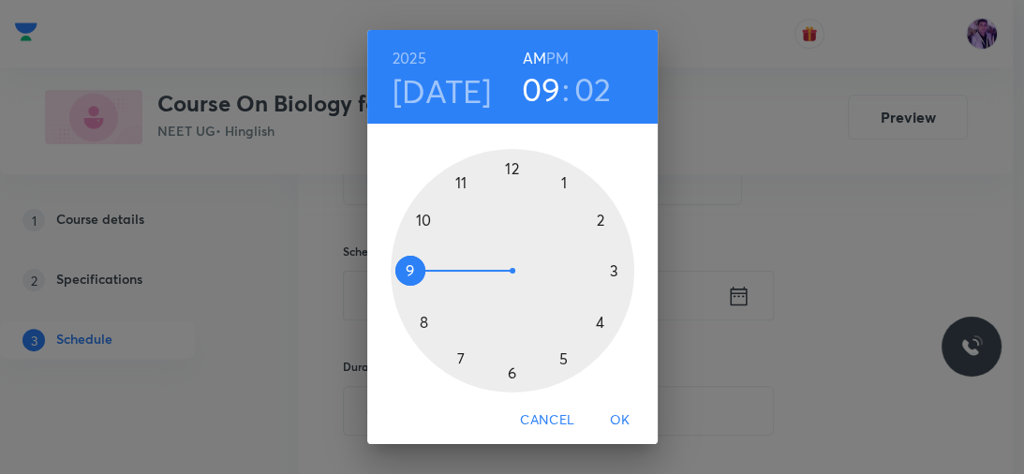
click at [422, 217] on div at bounding box center [512, 270] width 243 height 243
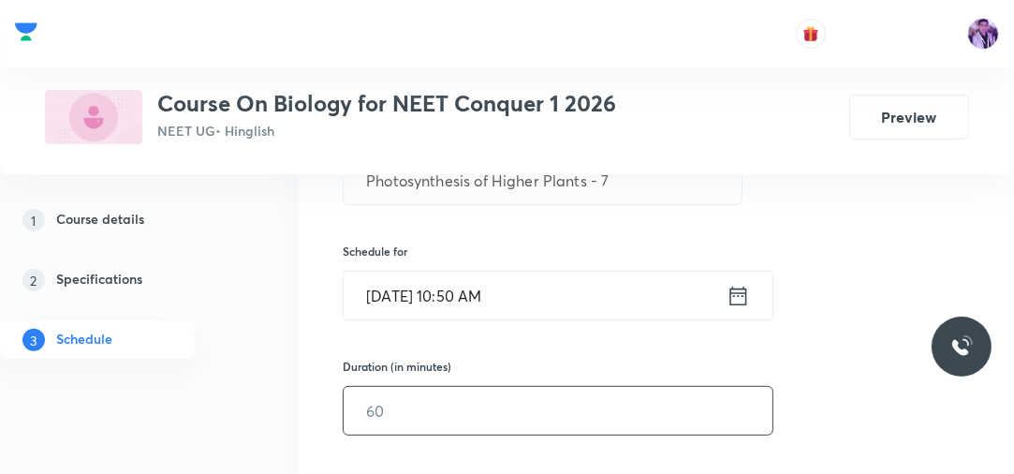
click at [371, 401] on input "text" at bounding box center [558, 411] width 429 height 48
type input "80"
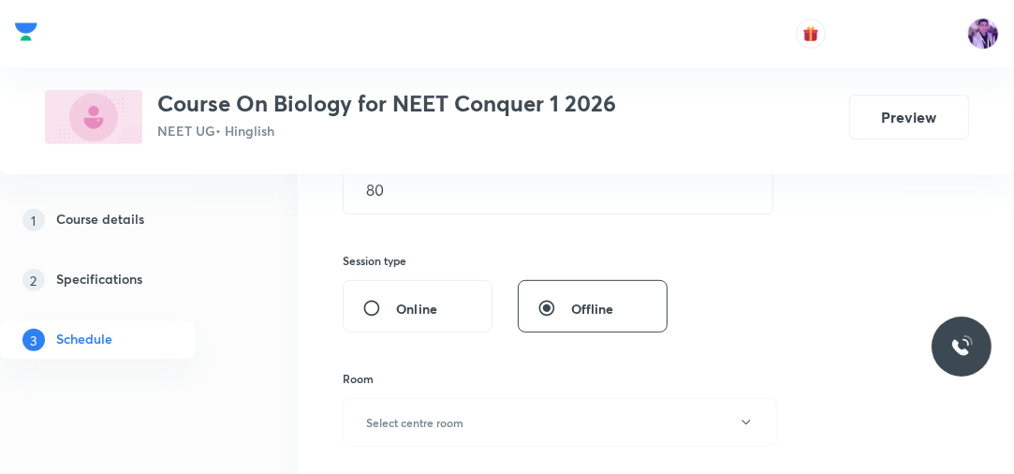
scroll to position [644, 0]
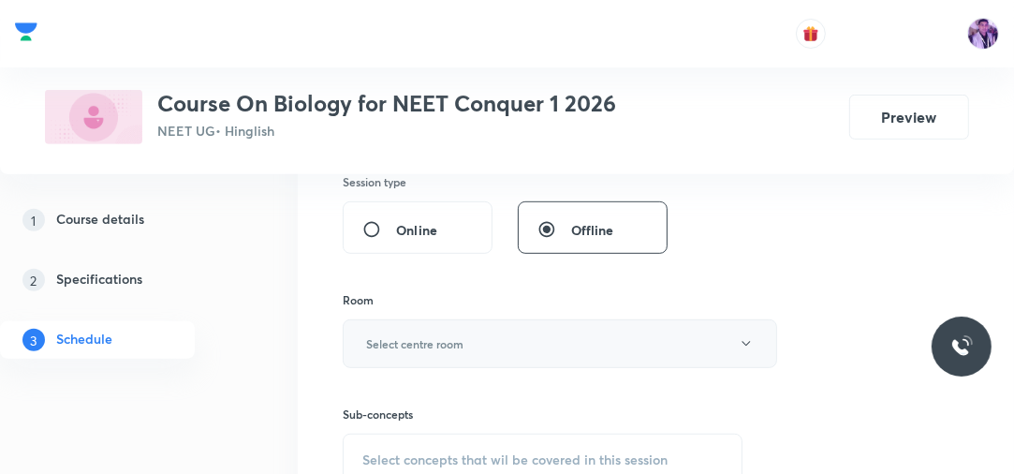
click at [408, 341] on h6 "Select centre room" at bounding box center [414, 343] width 97 height 17
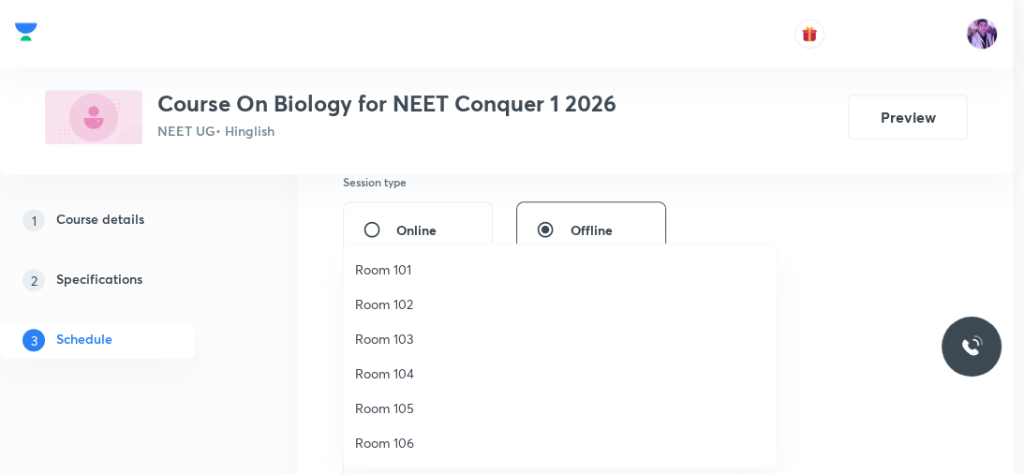
click at [401, 302] on span "Room 102" at bounding box center [560, 304] width 410 height 20
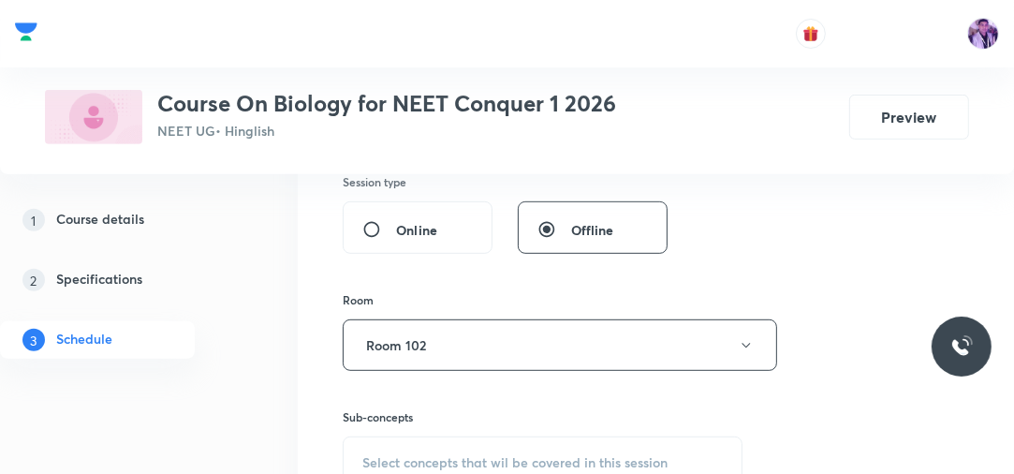
click at [407, 455] on span "Select concepts that wil be covered in this session" at bounding box center [514, 462] width 305 height 15
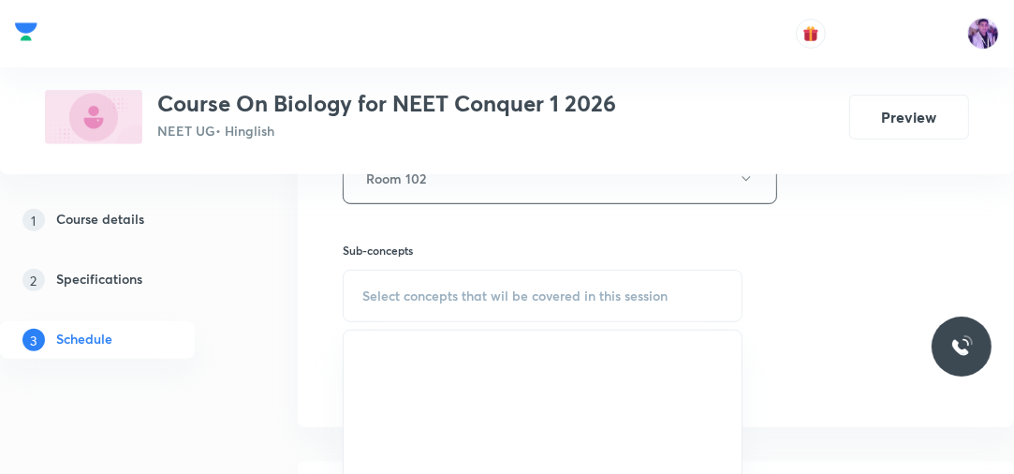
scroll to position [828, 0]
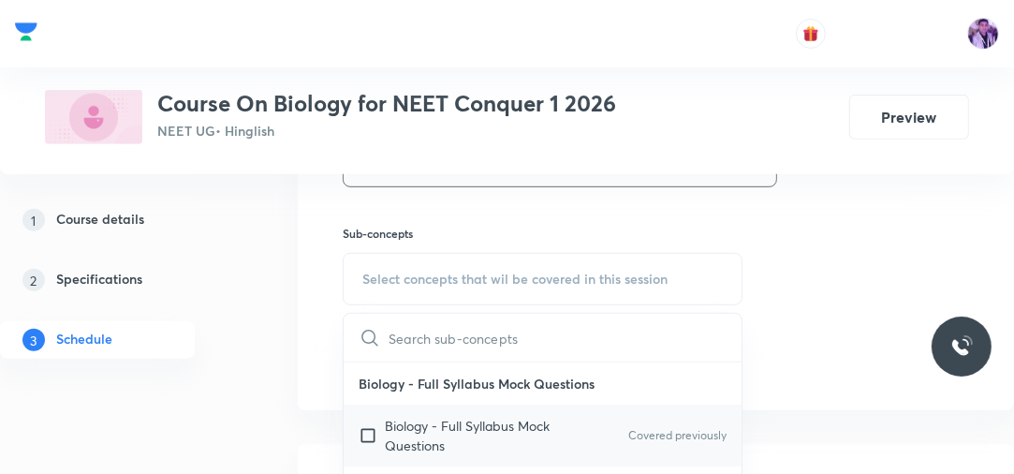
click at [386, 444] on p "Biology - Full Syllabus Mock Questions" at bounding box center [479, 435] width 189 height 39
checkbox input "true"
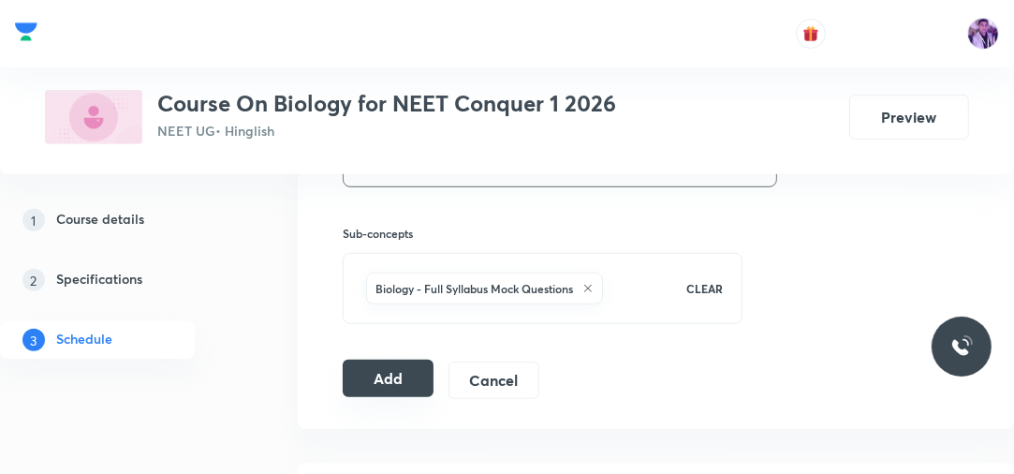
click at [371, 360] on button "Add" at bounding box center [388, 378] width 91 height 37
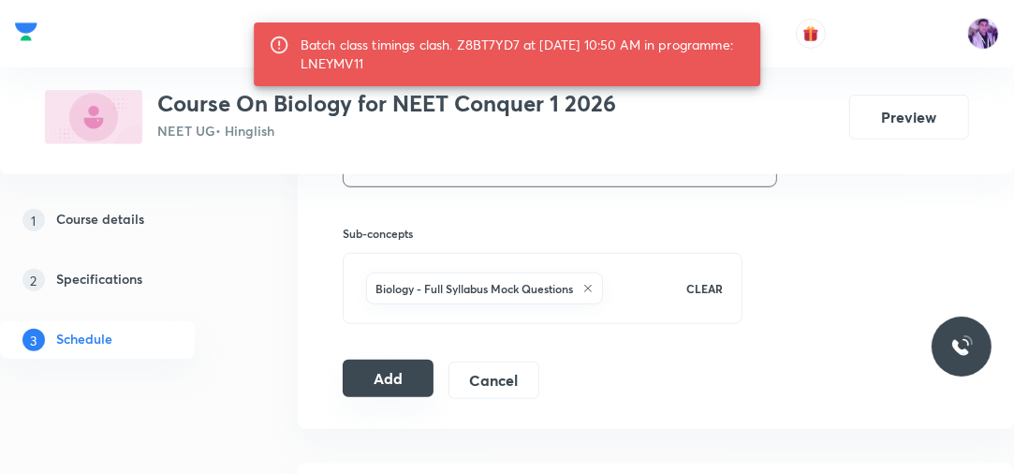
click at [371, 360] on button "Add" at bounding box center [388, 378] width 91 height 37
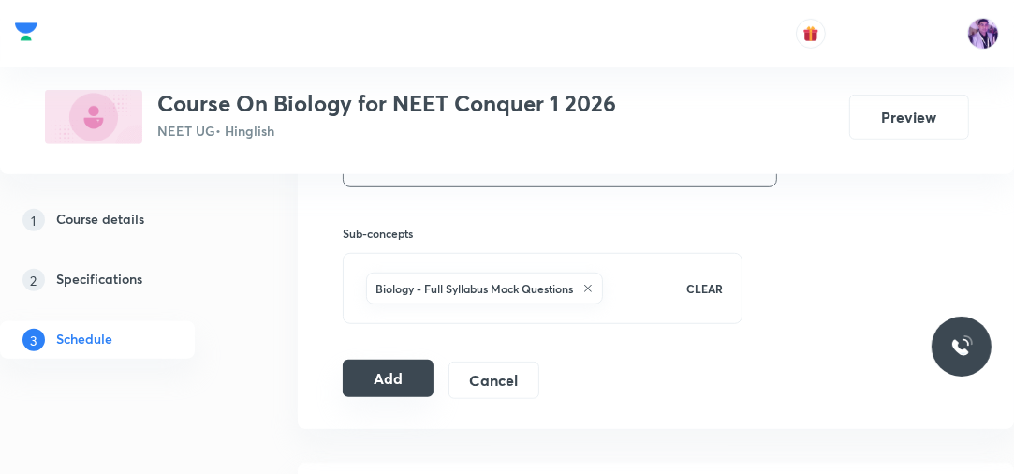
click at [392, 385] on button "Add" at bounding box center [388, 378] width 91 height 37
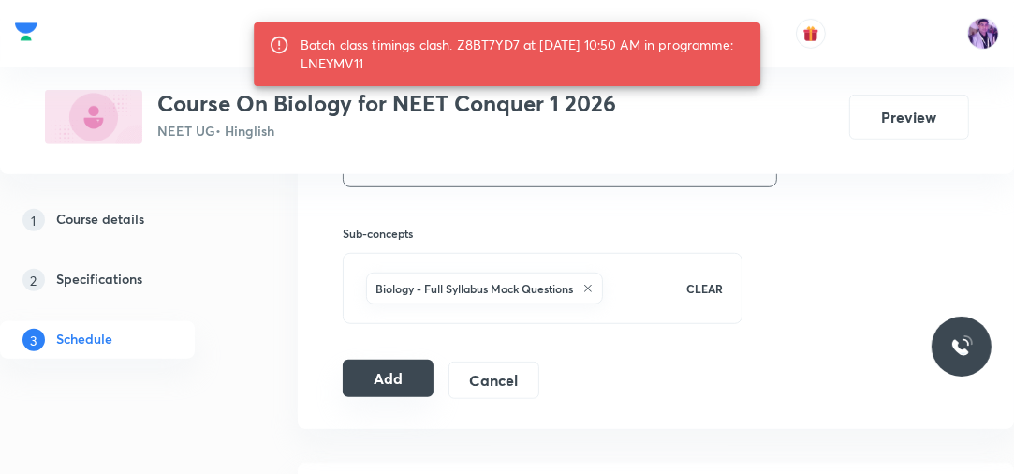
click at [380, 379] on button "Add" at bounding box center [388, 378] width 91 height 37
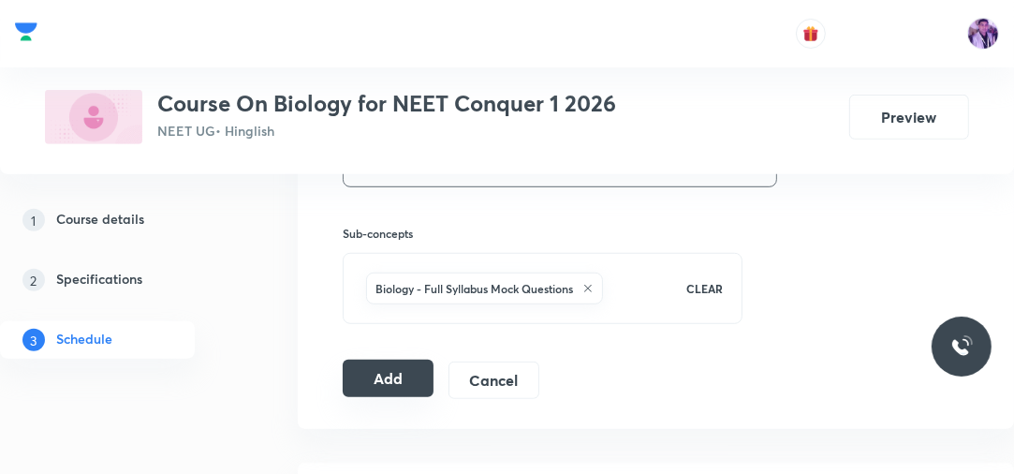
click at [404, 367] on button "Add" at bounding box center [388, 378] width 91 height 37
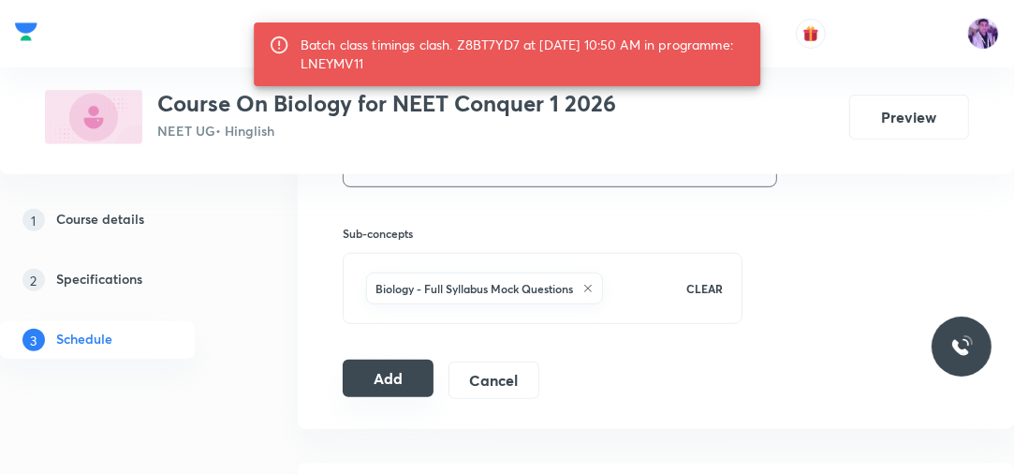
click at [405, 371] on button "Add" at bounding box center [388, 378] width 91 height 37
